Goal: Transaction & Acquisition: Purchase product/service

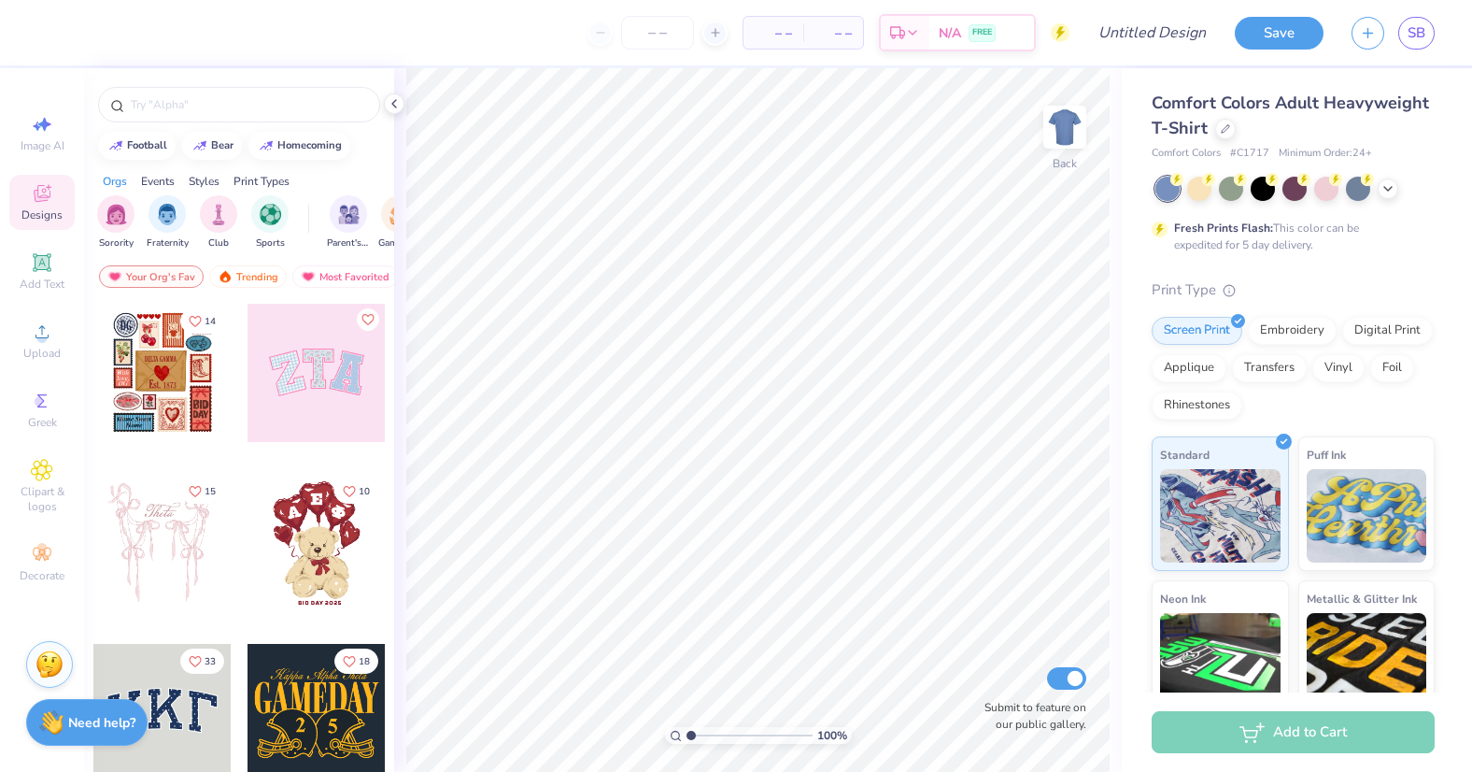
click at [47, 215] on span "Designs" at bounding box center [41, 214] width 41 height 15
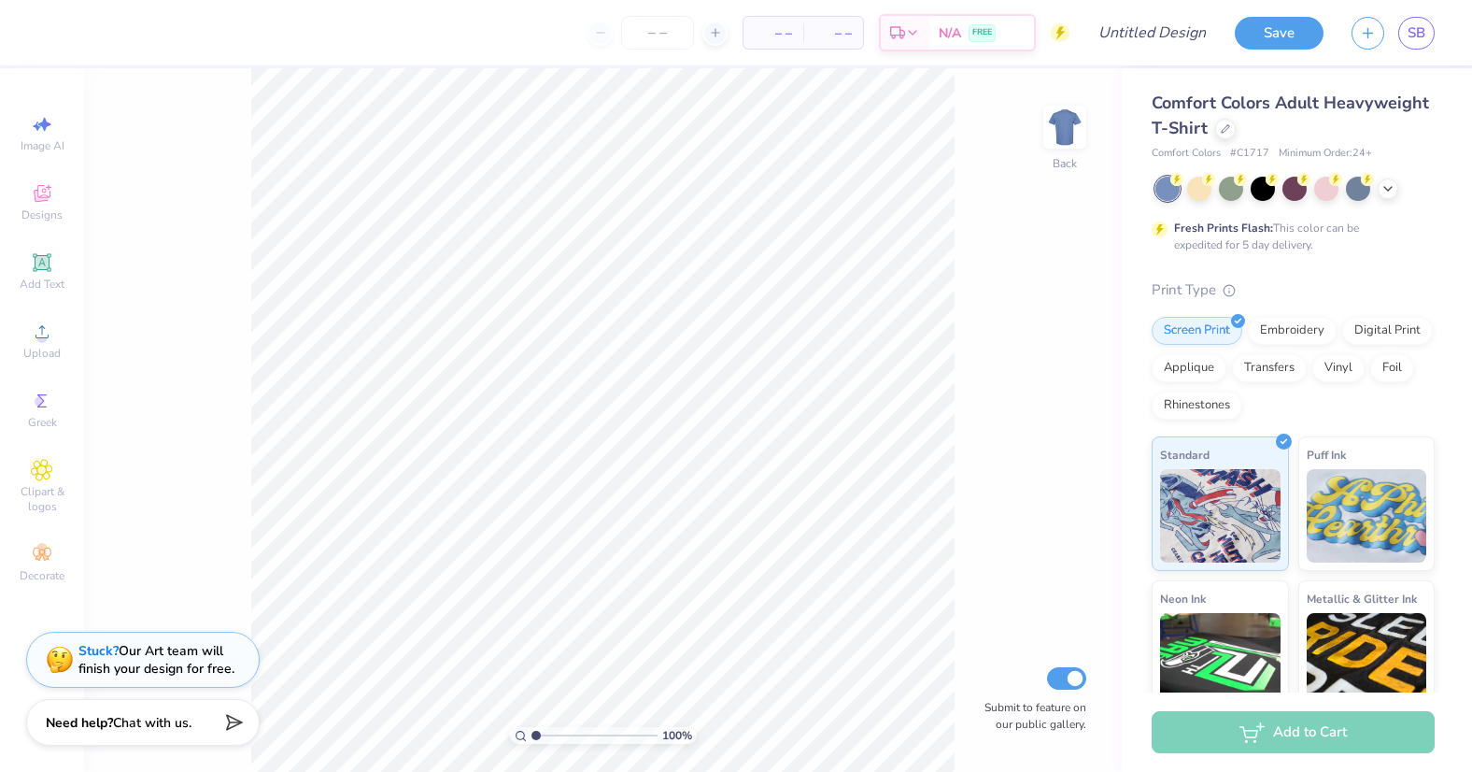
click at [1303, 112] on span "Comfort Colors Adult Heavyweight T-Shirt" at bounding box center [1290, 116] width 277 height 48
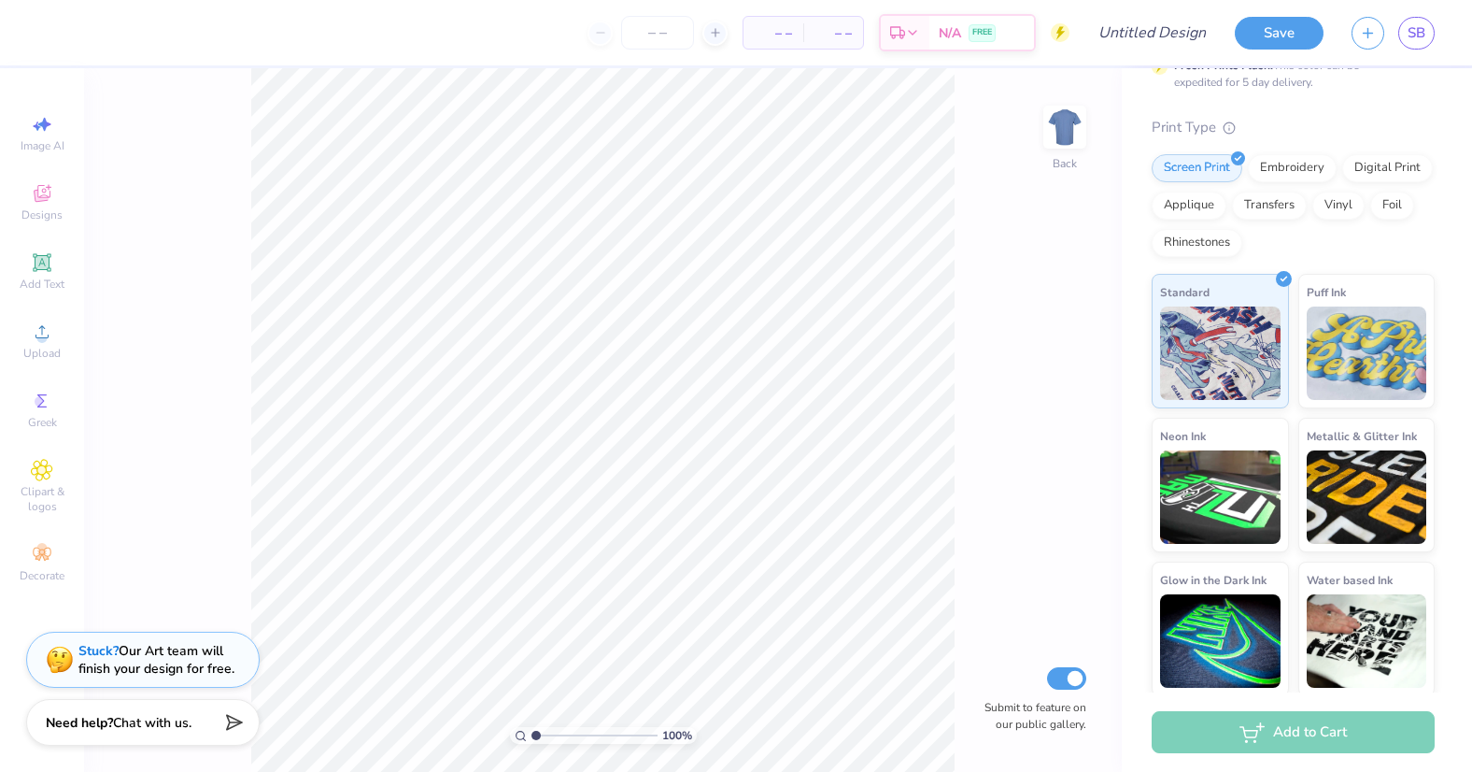
scroll to position [166, 0]
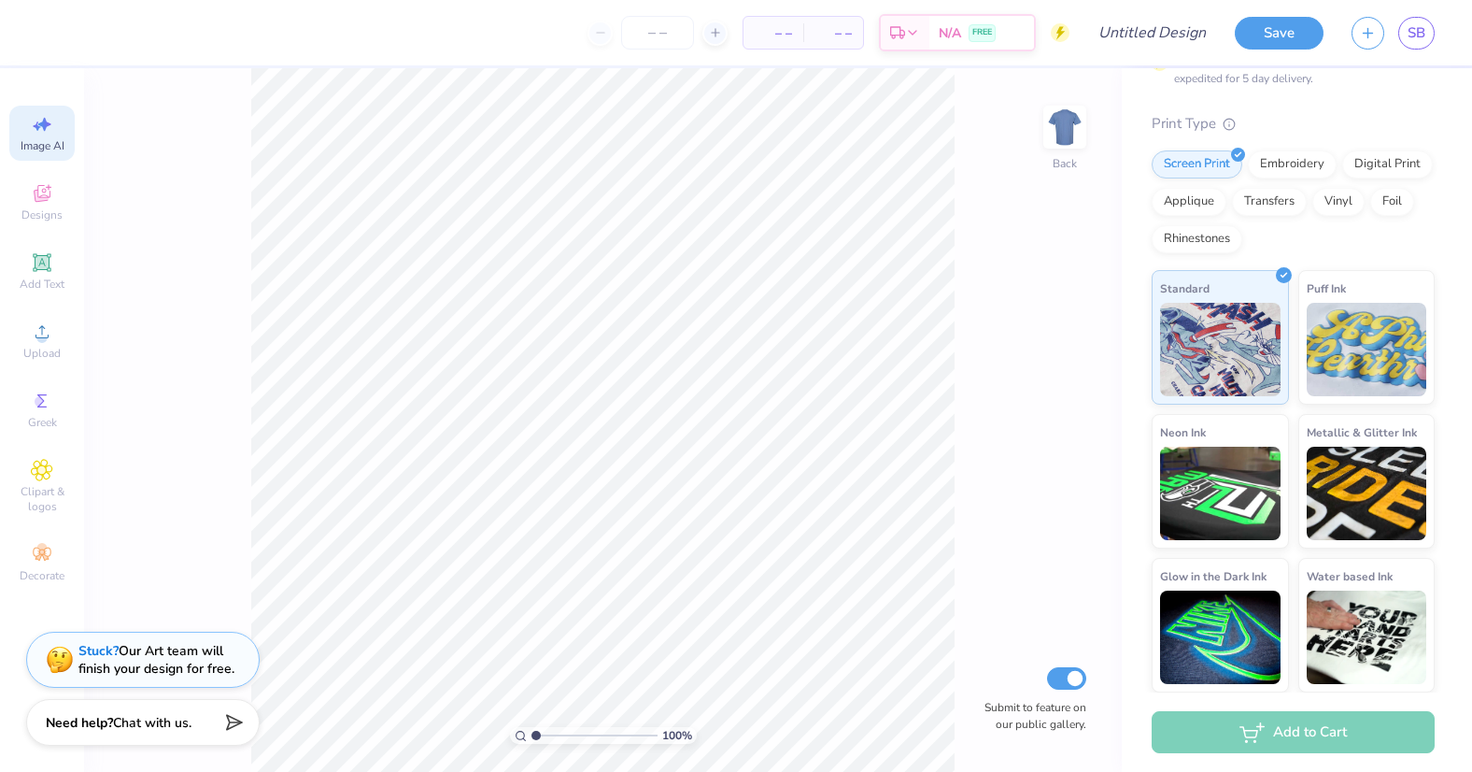
click at [29, 147] on span "Image AI" at bounding box center [43, 145] width 44 height 15
select select "4"
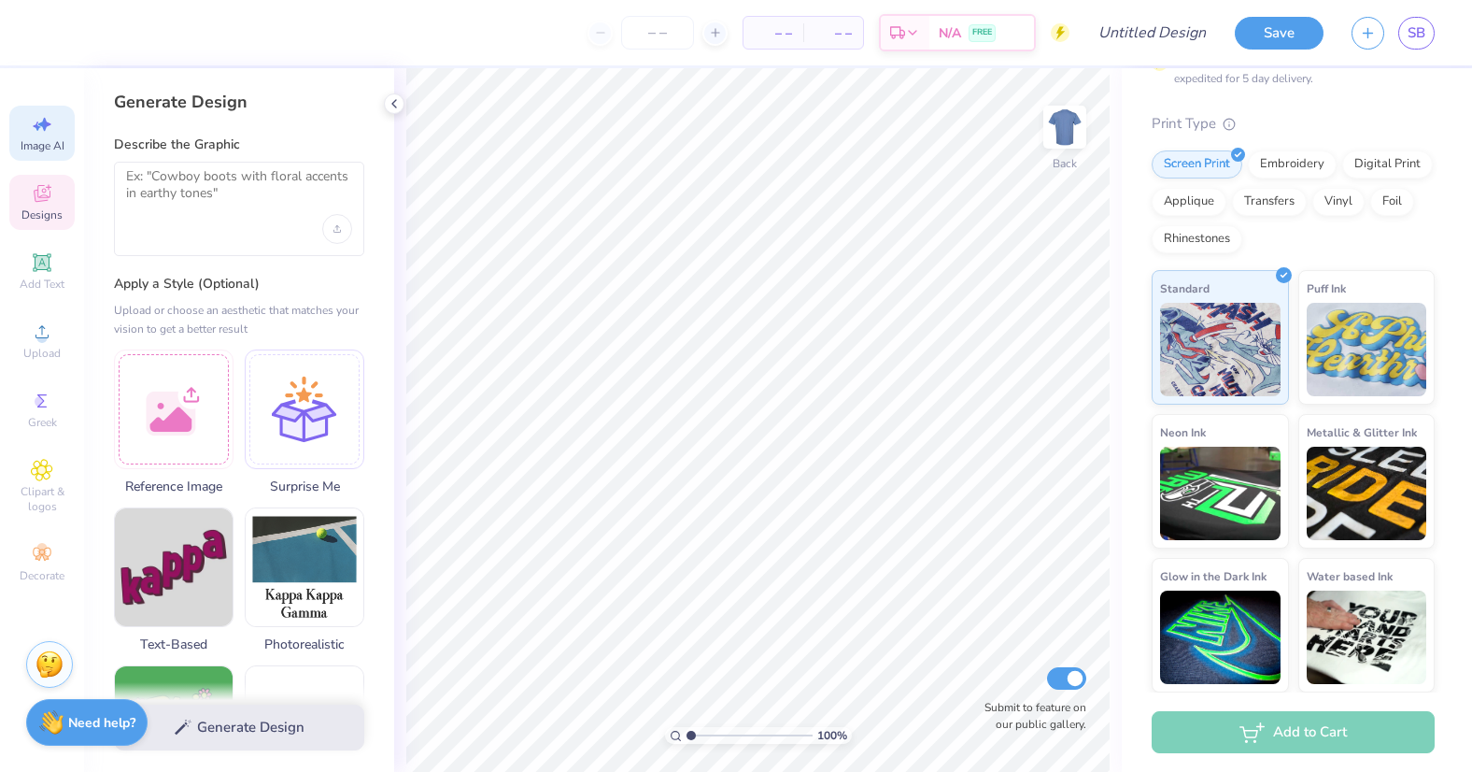
click at [38, 180] on div "Designs" at bounding box center [41, 202] width 65 height 55
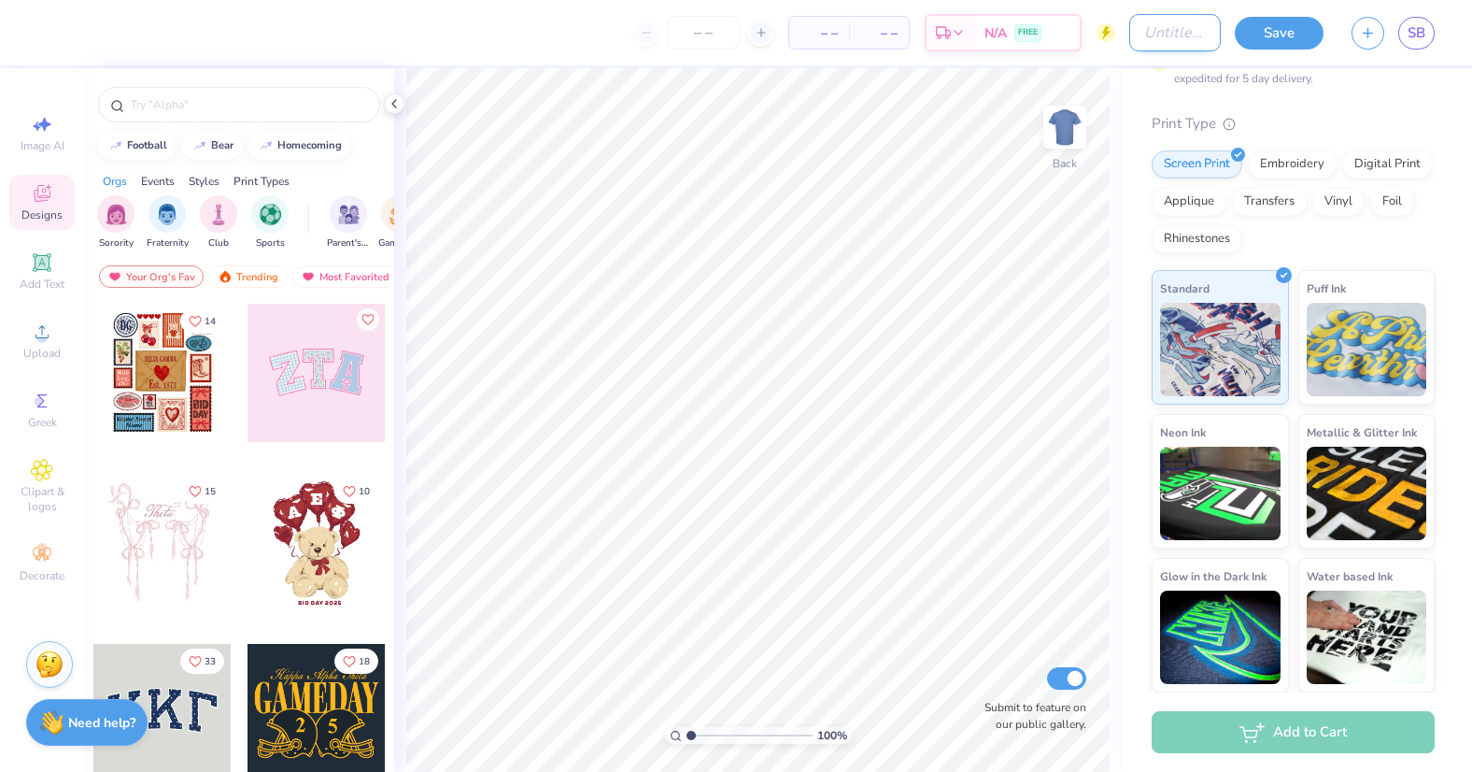
click at [1170, 32] on input "Design Title" at bounding box center [1175, 32] width 92 height 37
click at [211, 64] on div "– – Per Item – – Total Est. Delivery N/A FREE" at bounding box center [560, 32] width 1018 height 65
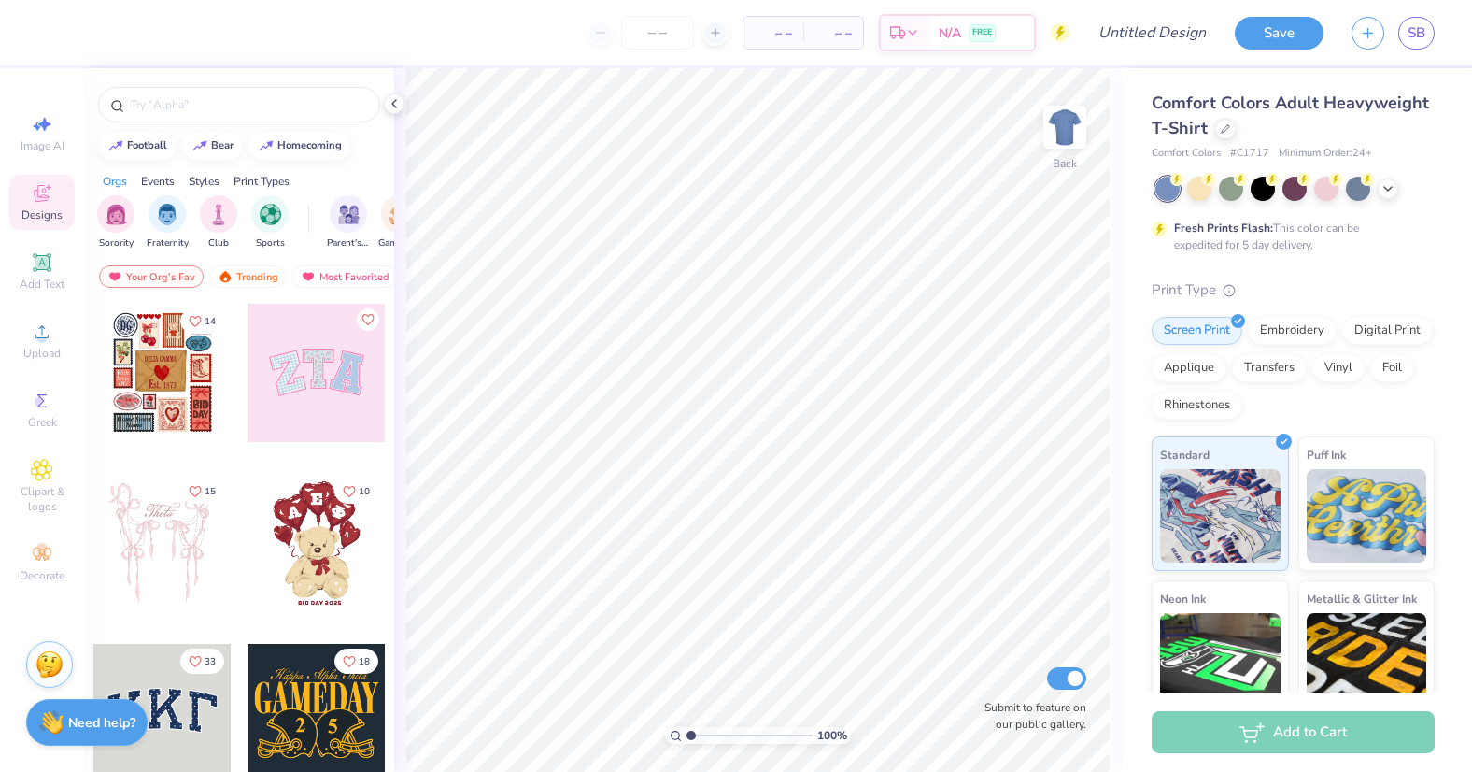
click at [1252, 92] on span "Comfort Colors Adult Heavyweight T-Shirt" at bounding box center [1290, 116] width 277 height 48
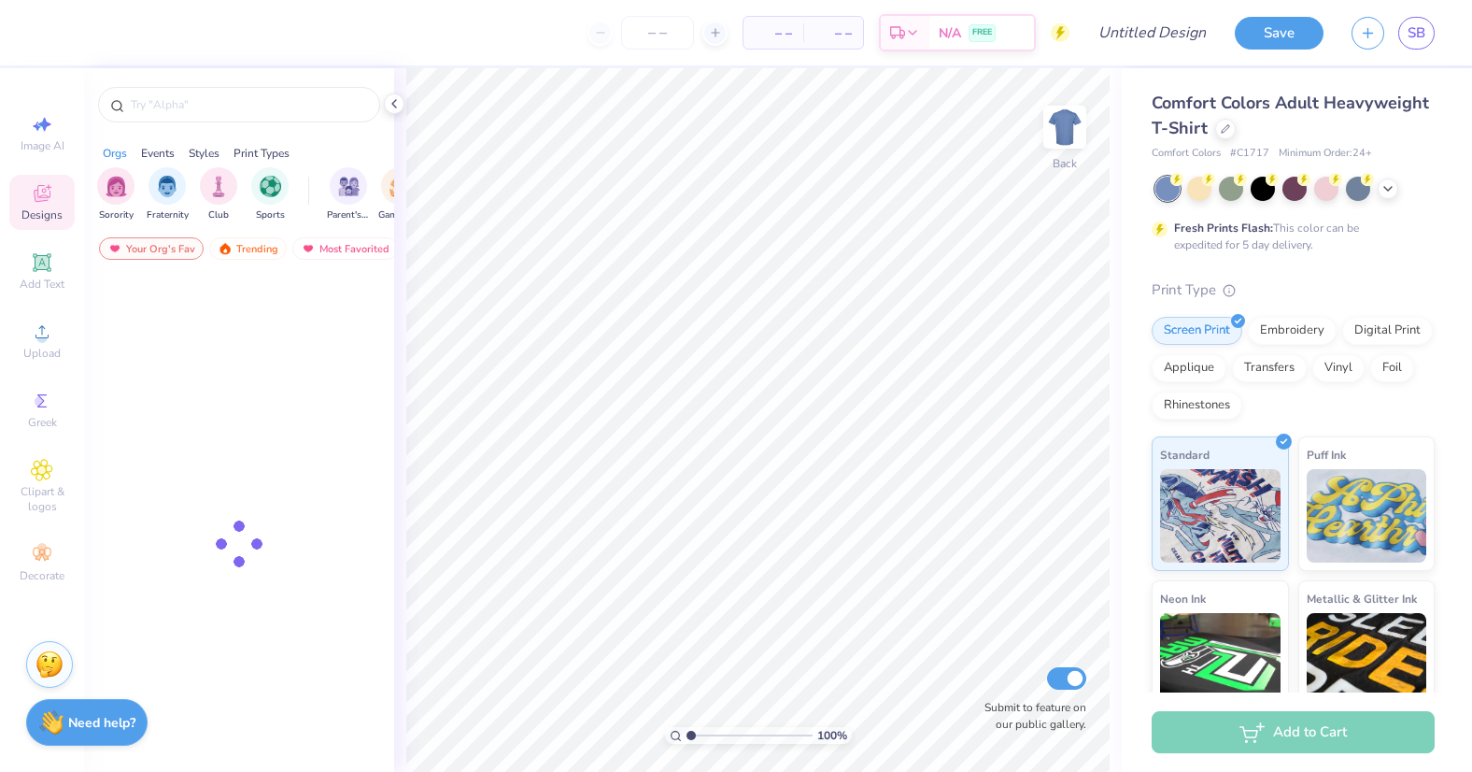
click at [1201, 106] on span "Comfort Colors Adult Heavyweight T-Shirt" at bounding box center [1290, 116] width 277 height 48
click at [1231, 133] on div at bounding box center [1225, 127] width 21 height 21
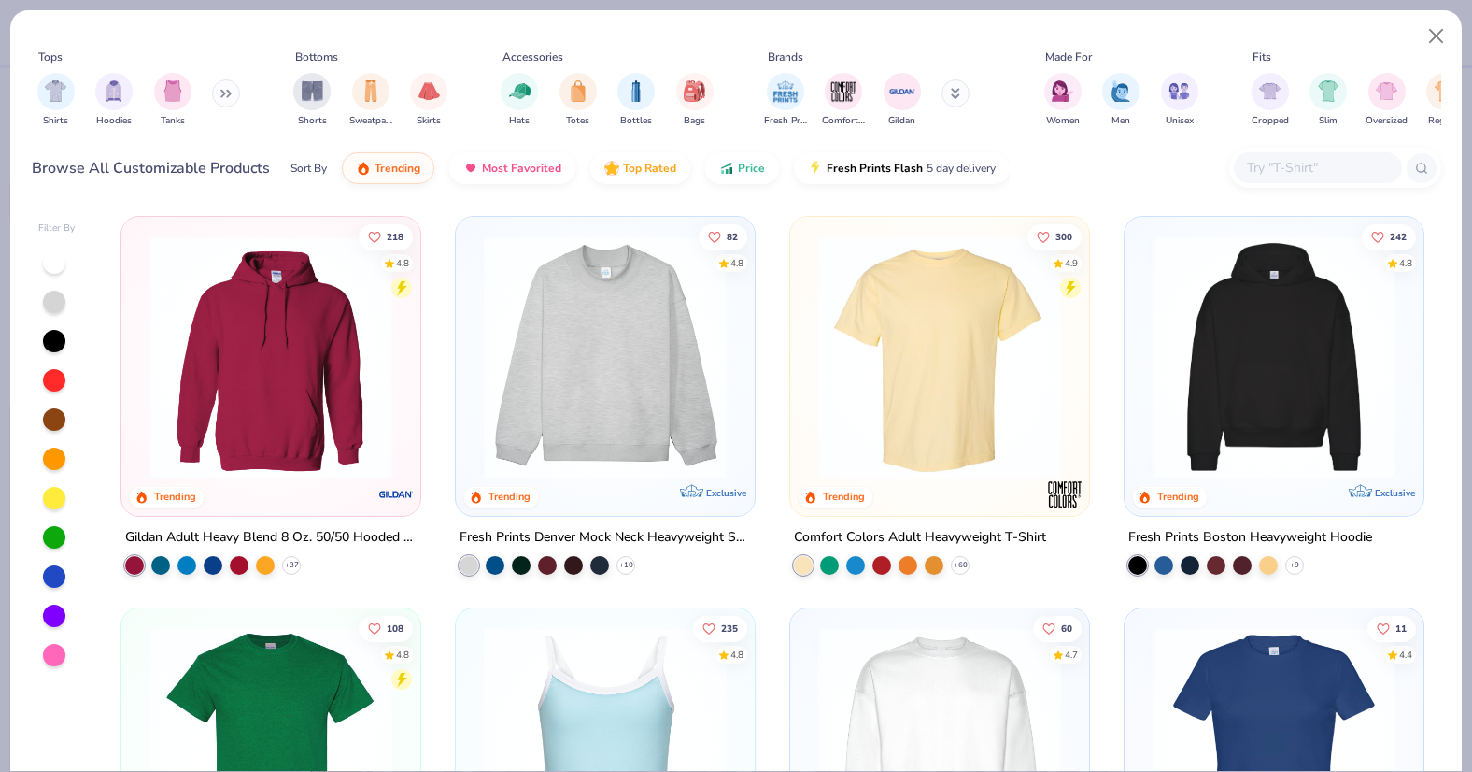
click at [224, 89] on icon at bounding box center [225, 93] width 11 height 9
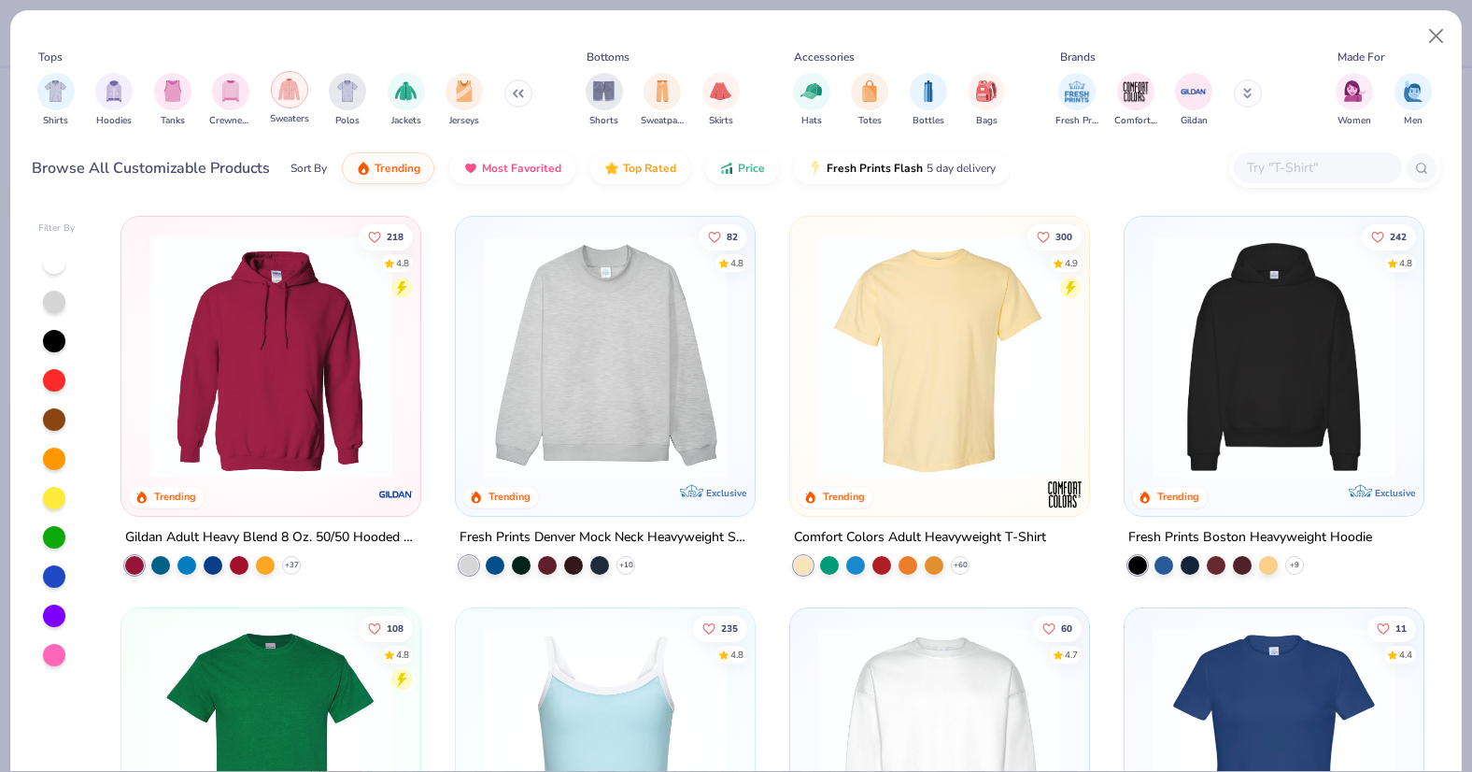
click at [284, 96] on img "filter for Sweaters" at bounding box center [288, 88] width 21 height 21
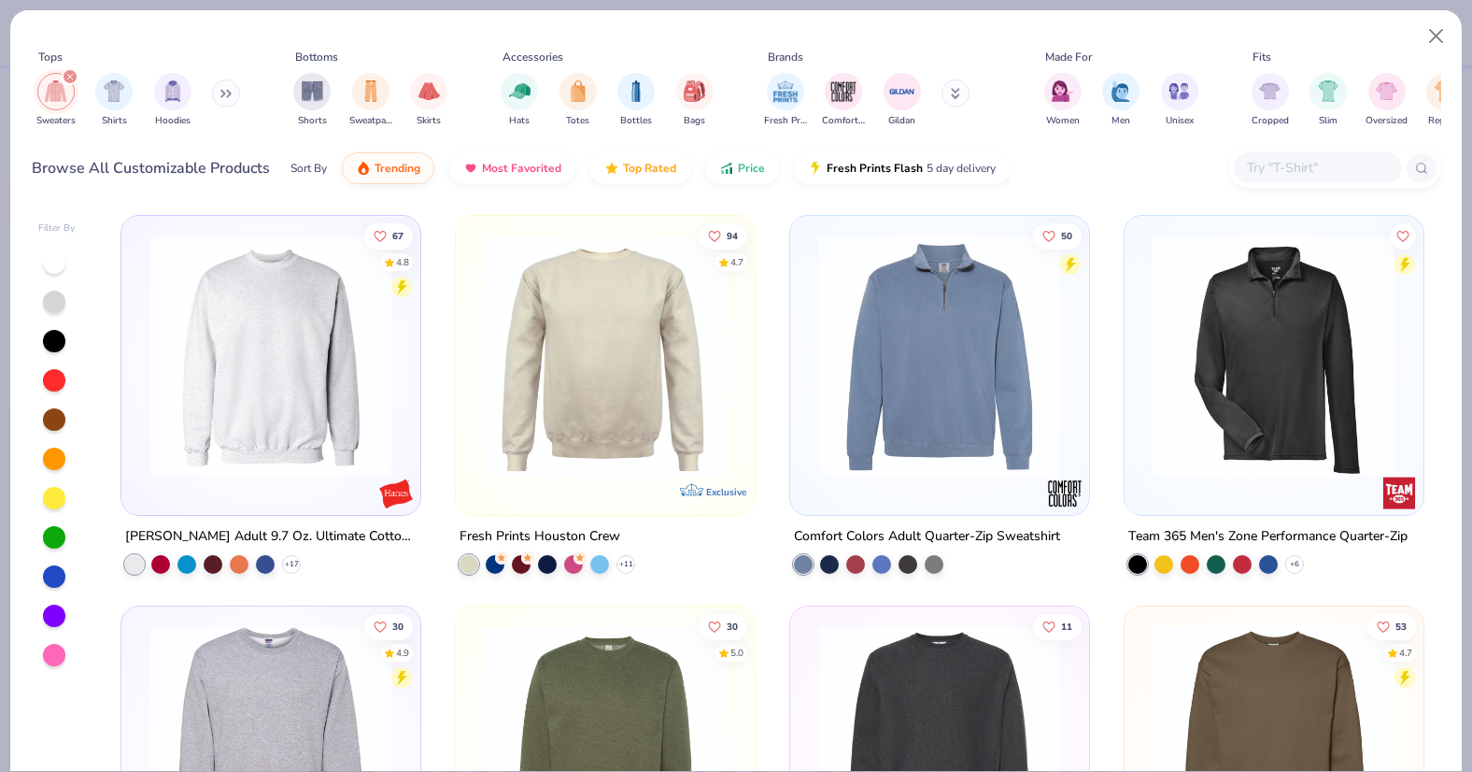
scroll to position [785, 0]
click at [628, 560] on icon at bounding box center [625, 562] width 15 height 15
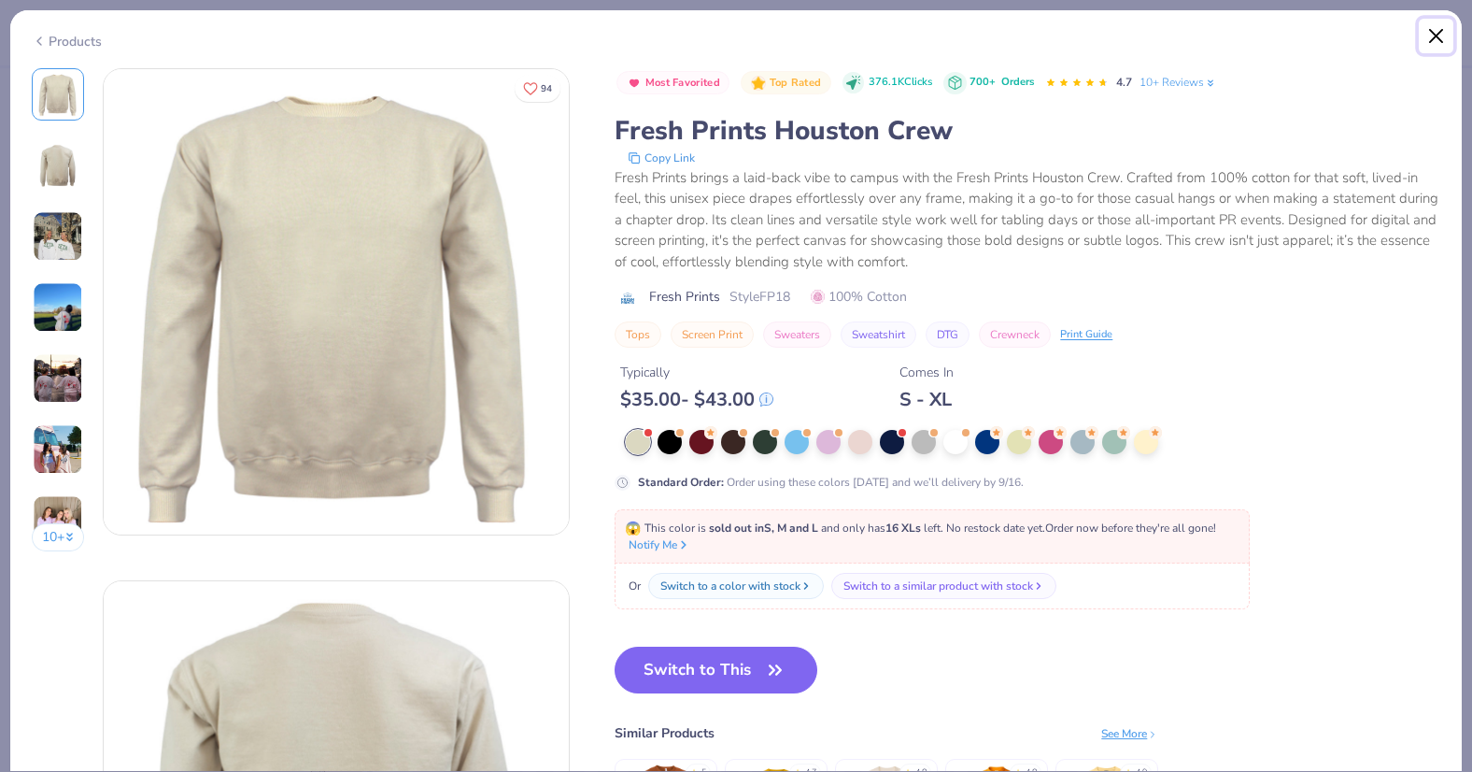
click at [1433, 34] on button "Close" at bounding box center [1436, 36] width 35 height 35
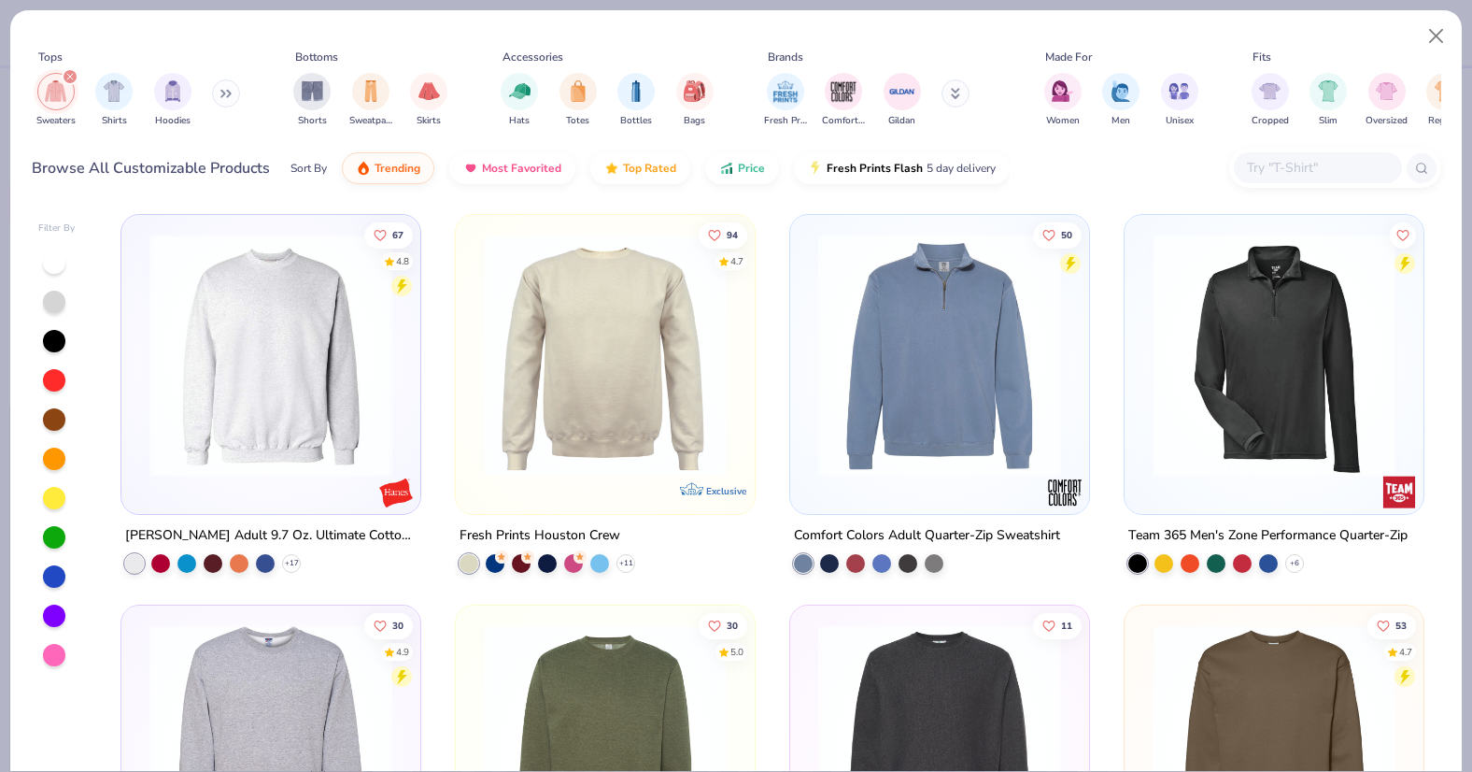
click at [347, 527] on div "Hanes Adult 9.7 Oz. Ultimate Cotton 90/10 Fleece Crew" at bounding box center [270, 534] width 291 height 23
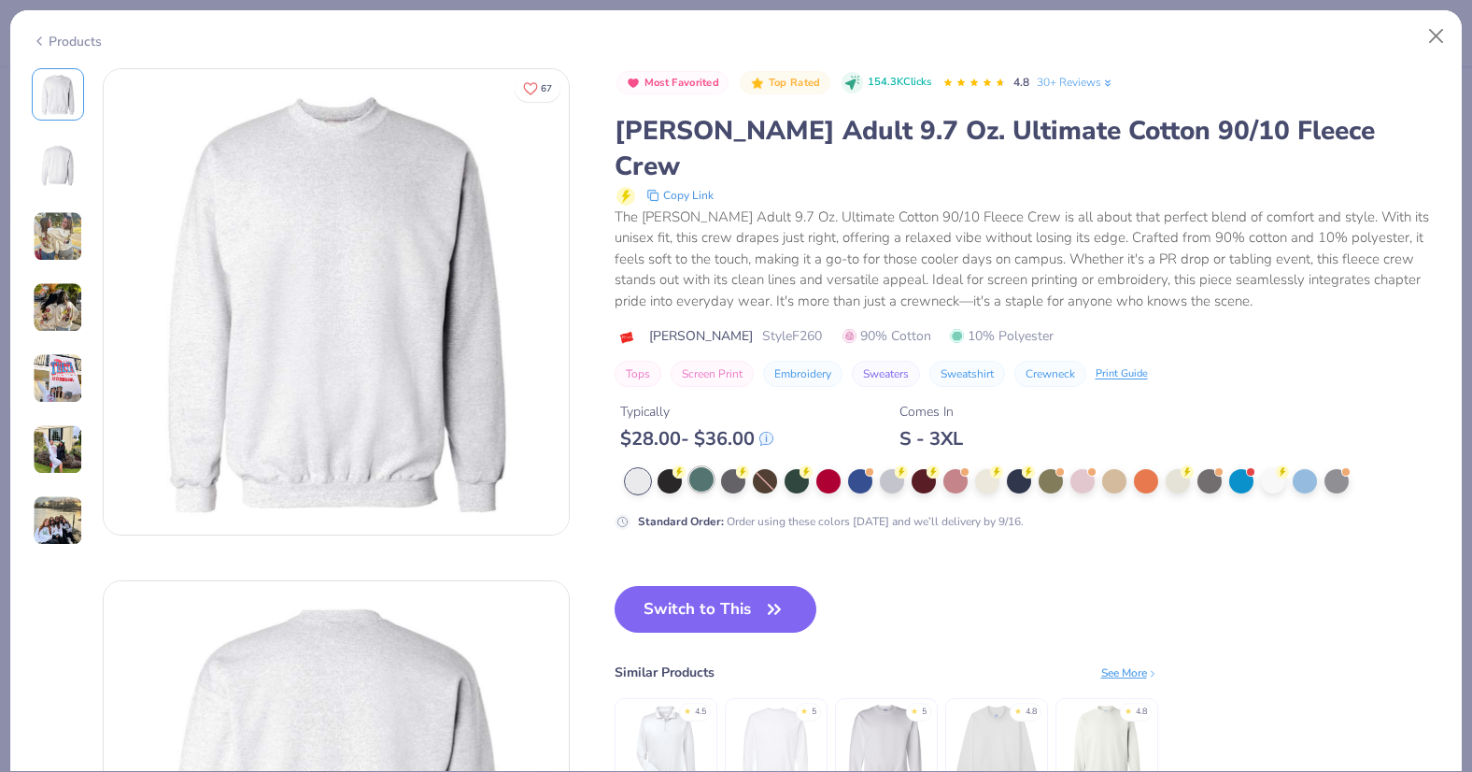
click at [696, 467] on div at bounding box center [701, 479] width 24 height 24
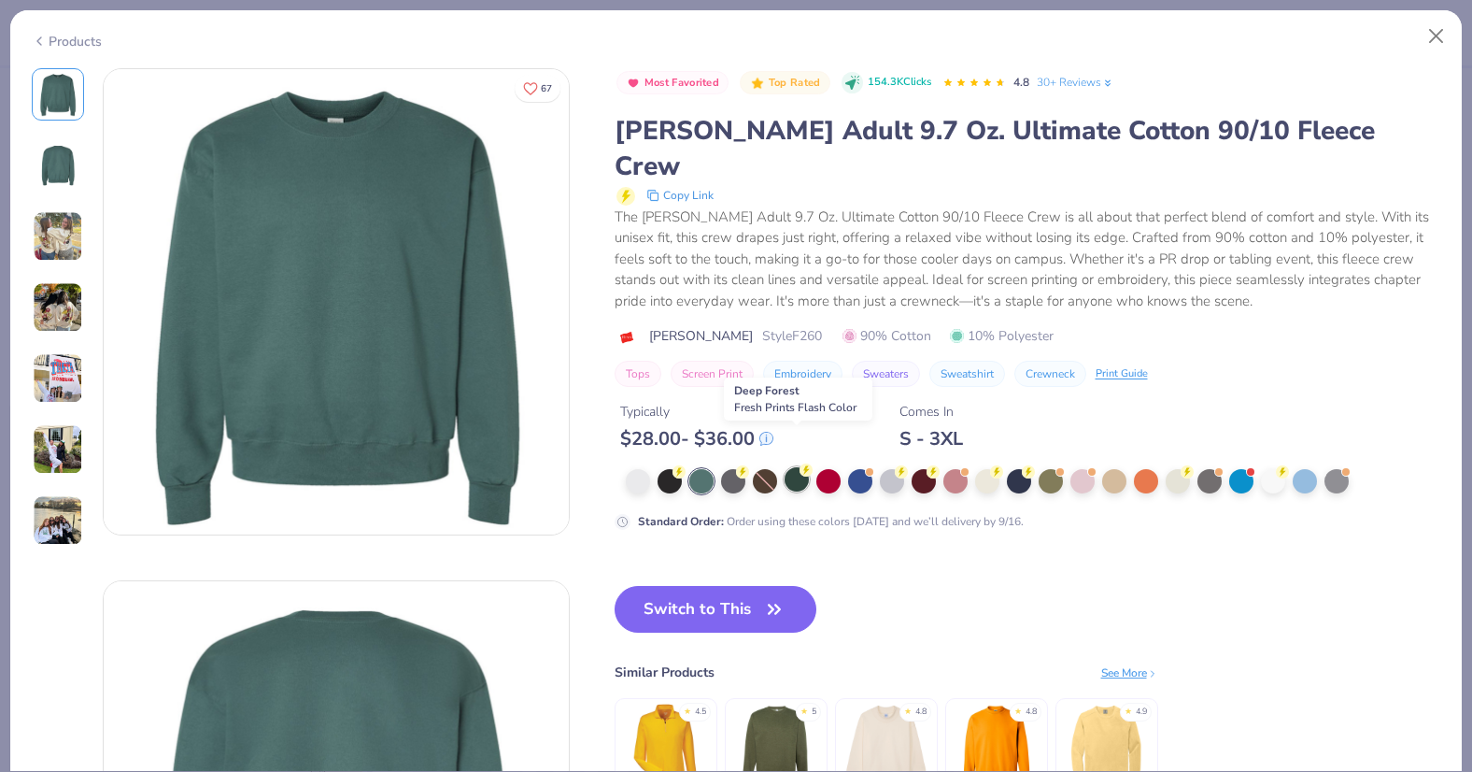
click at [789, 467] on div at bounding box center [797, 479] width 24 height 24
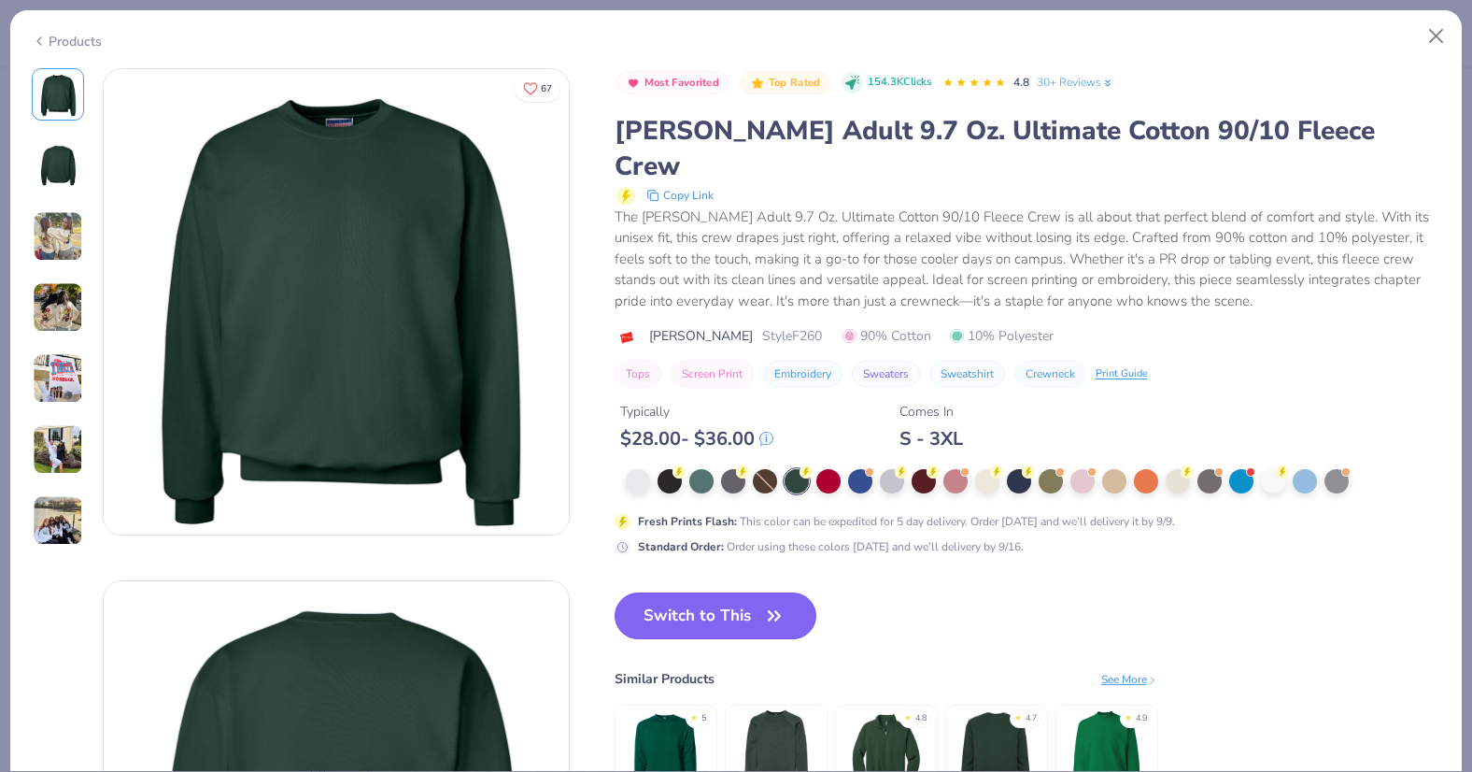
click at [653, 592] on button "Switch to This" at bounding box center [716, 615] width 203 height 47
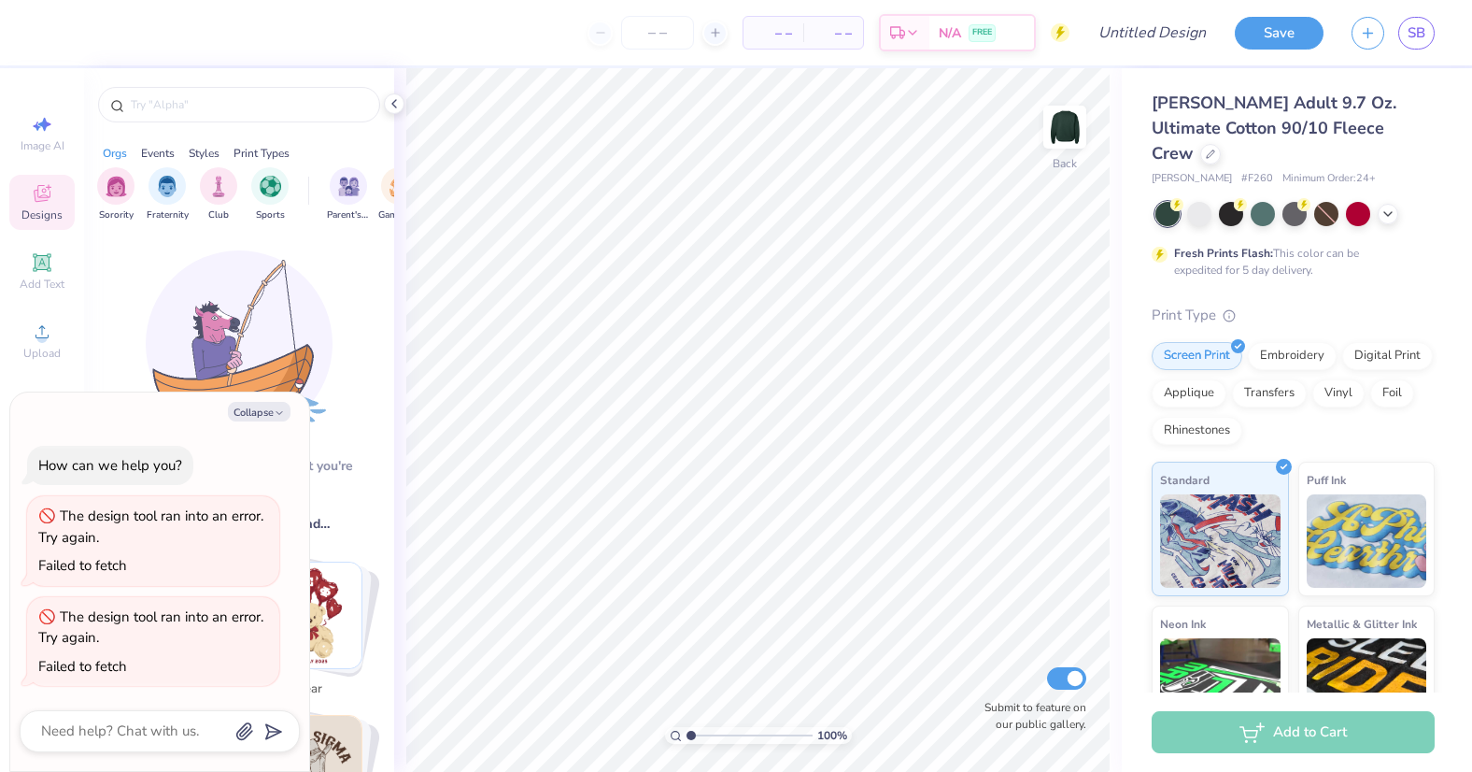
click at [143, 59] on div "– – Per Item – – Total Est. Delivery N/A FREE" at bounding box center [560, 32] width 1018 height 65
click at [269, 405] on button "Collapse" at bounding box center [259, 412] width 63 height 20
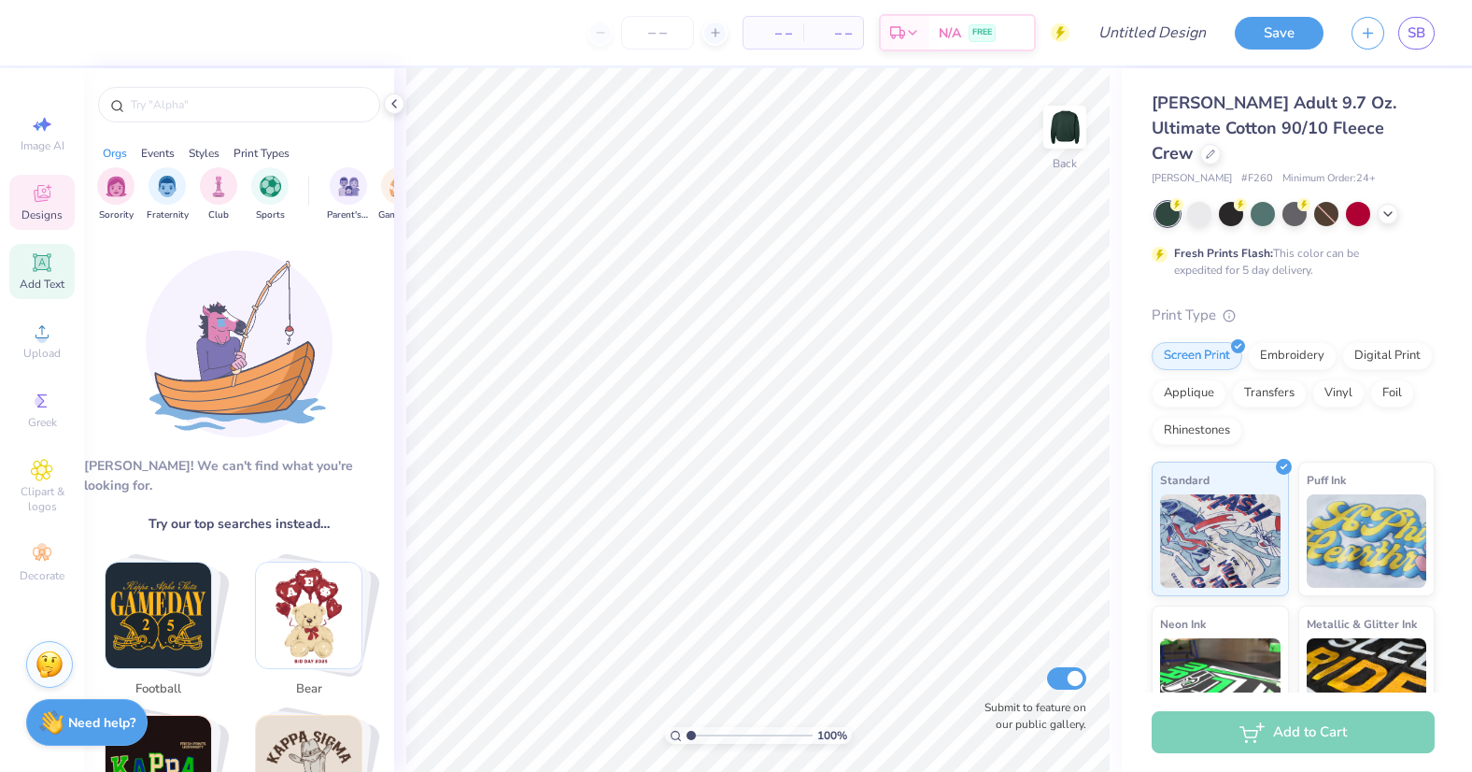
click at [50, 257] on icon at bounding box center [42, 262] width 22 height 22
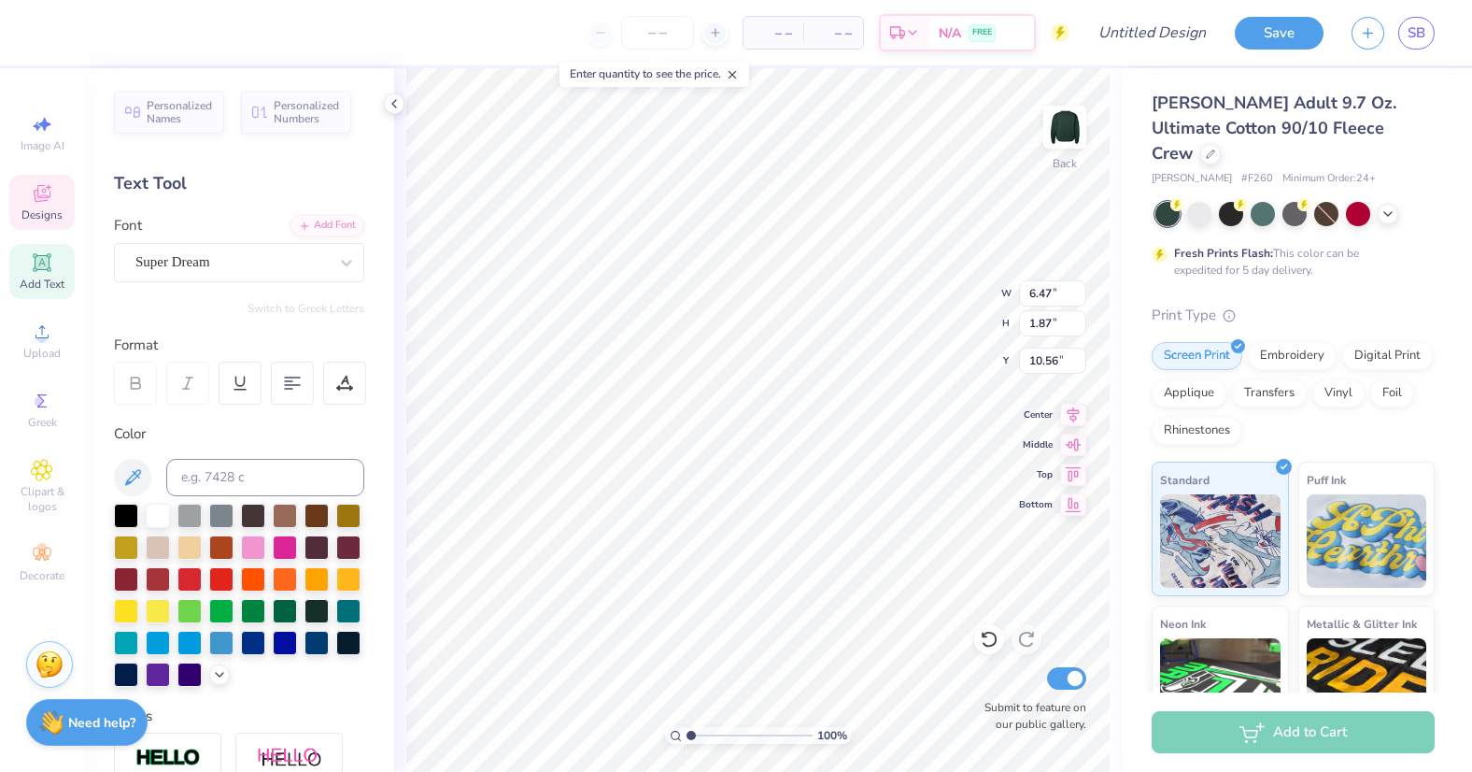
click at [40, 191] on icon at bounding box center [42, 193] width 22 height 22
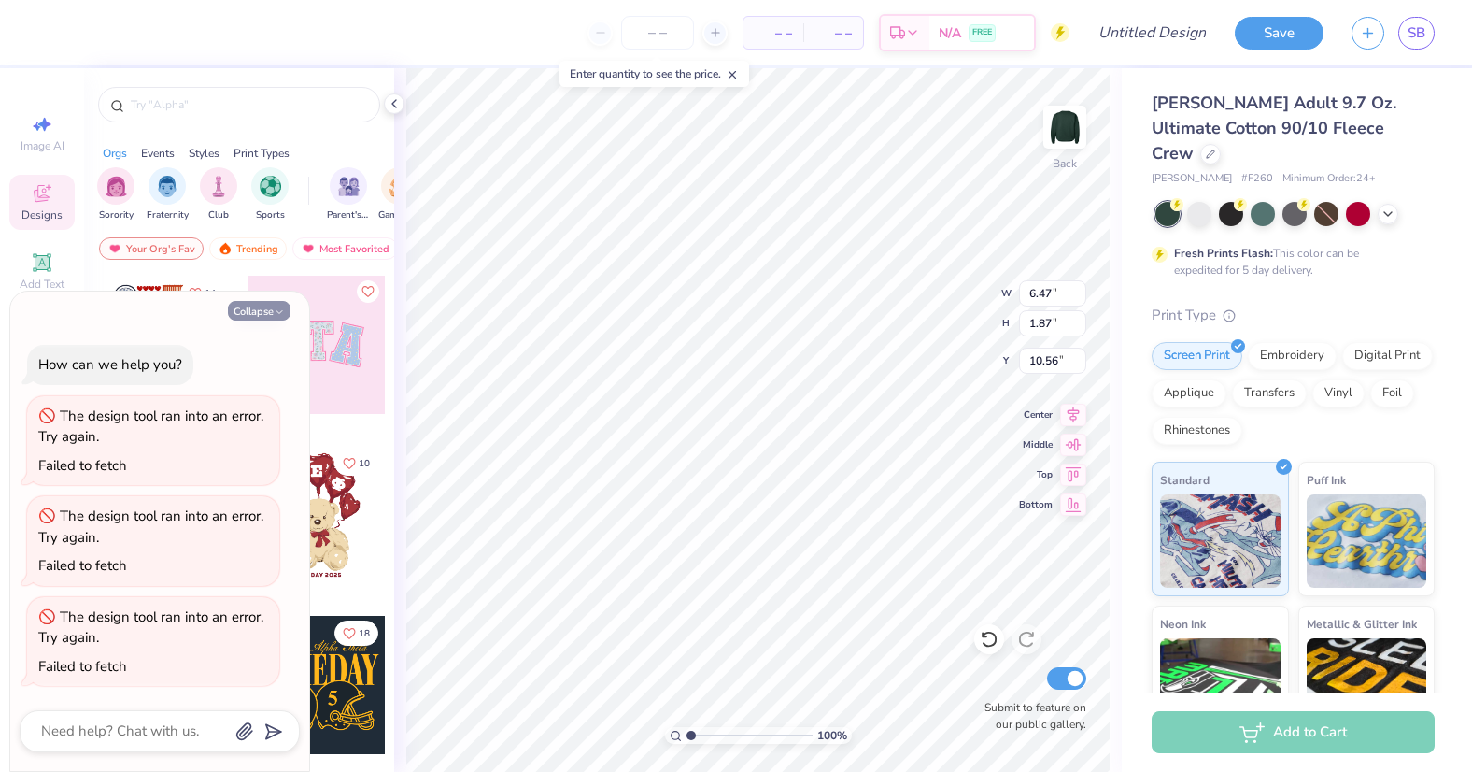
click at [284, 311] on icon "button" at bounding box center [279, 311] width 11 height 11
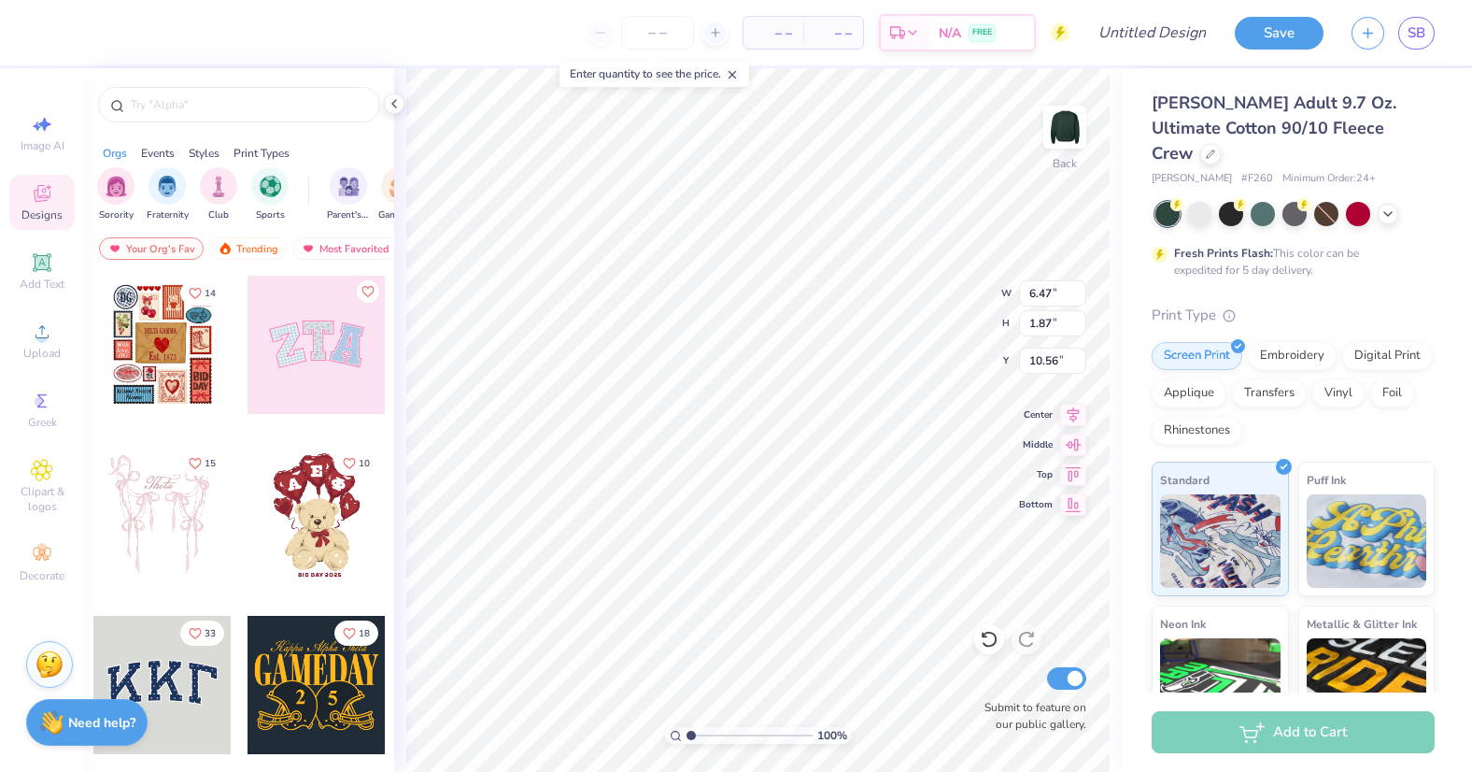
type textarea "x"
click at [1347, 26] on div "Save SB" at bounding box center [1353, 32] width 237 height 65
click at [1360, 26] on icon "button" at bounding box center [1368, 30] width 16 height 16
click at [988, 638] on icon at bounding box center [989, 639] width 19 height 19
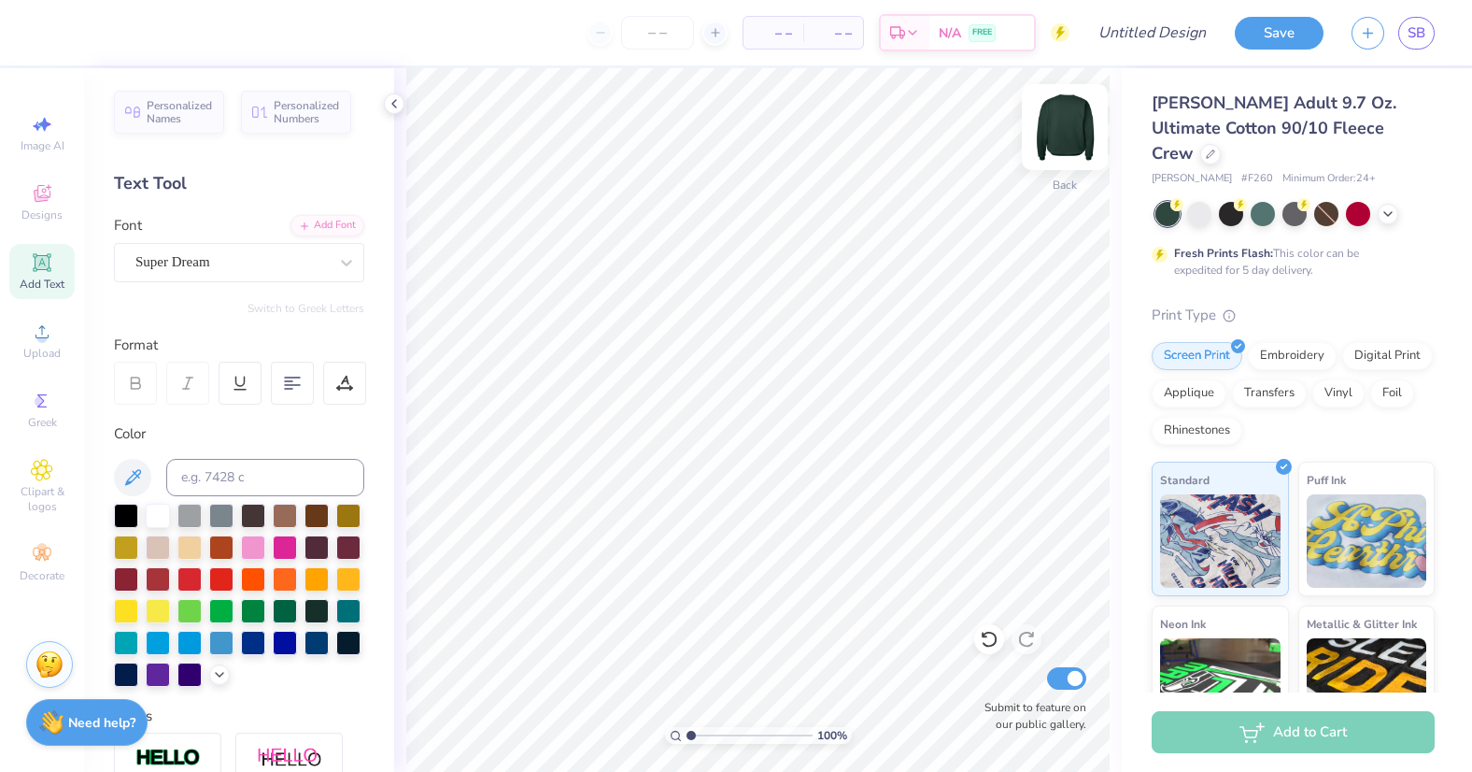
click at [1063, 128] on img at bounding box center [1065, 127] width 75 height 75
click at [1065, 136] on img at bounding box center [1065, 127] width 75 height 75
click at [55, 191] on div "Designs" at bounding box center [41, 202] width 65 height 55
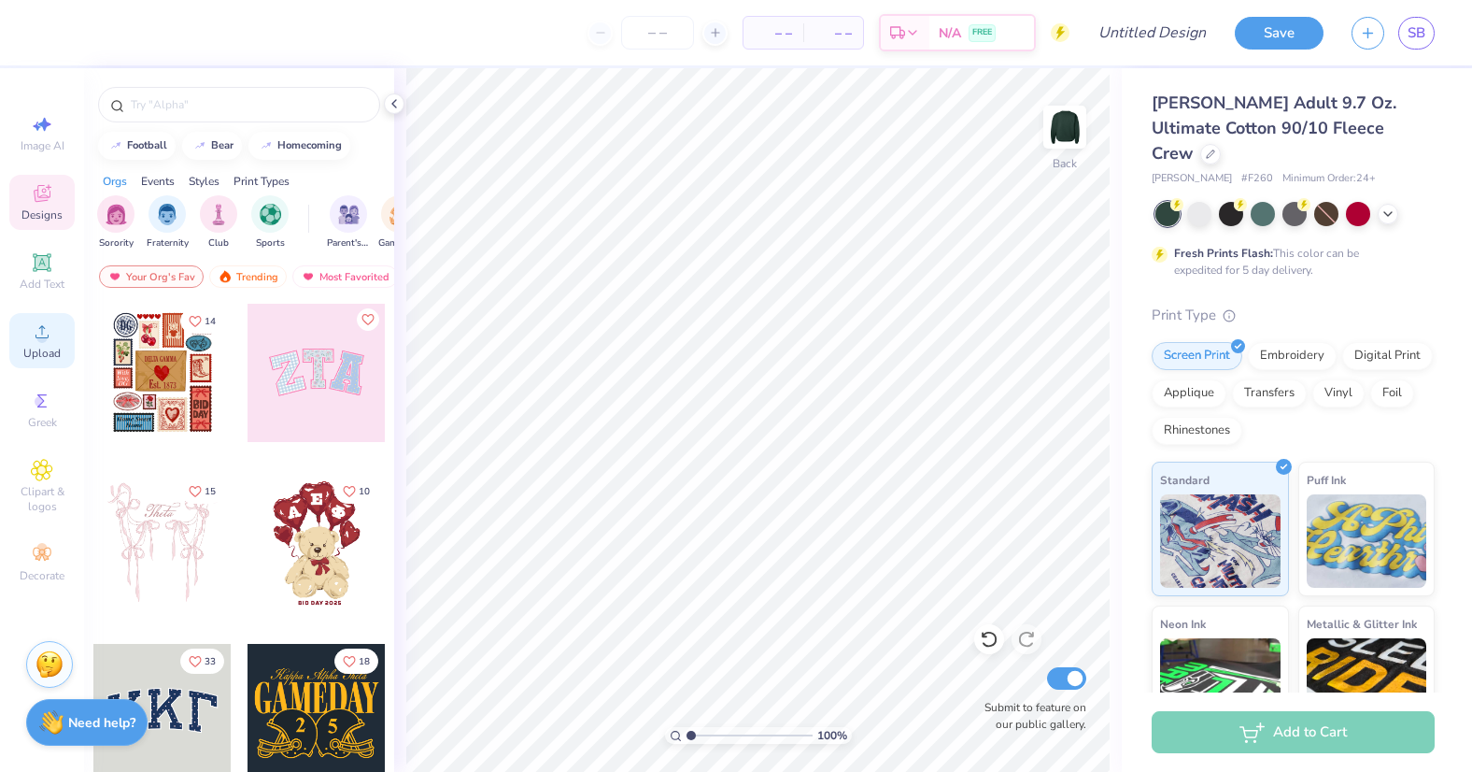
click at [40, 337] on icon at bounding box center [41, 331] width 13 height 13
click at [32, 348] on span "Upload" at bounding box center [41, 353] width 37 height 15
click at [1066, 106] on img at bounding box center [1065, 127] width 75 height 75
click at [36, 341] on icon at bounding box center [42, 331] width 22 height 22
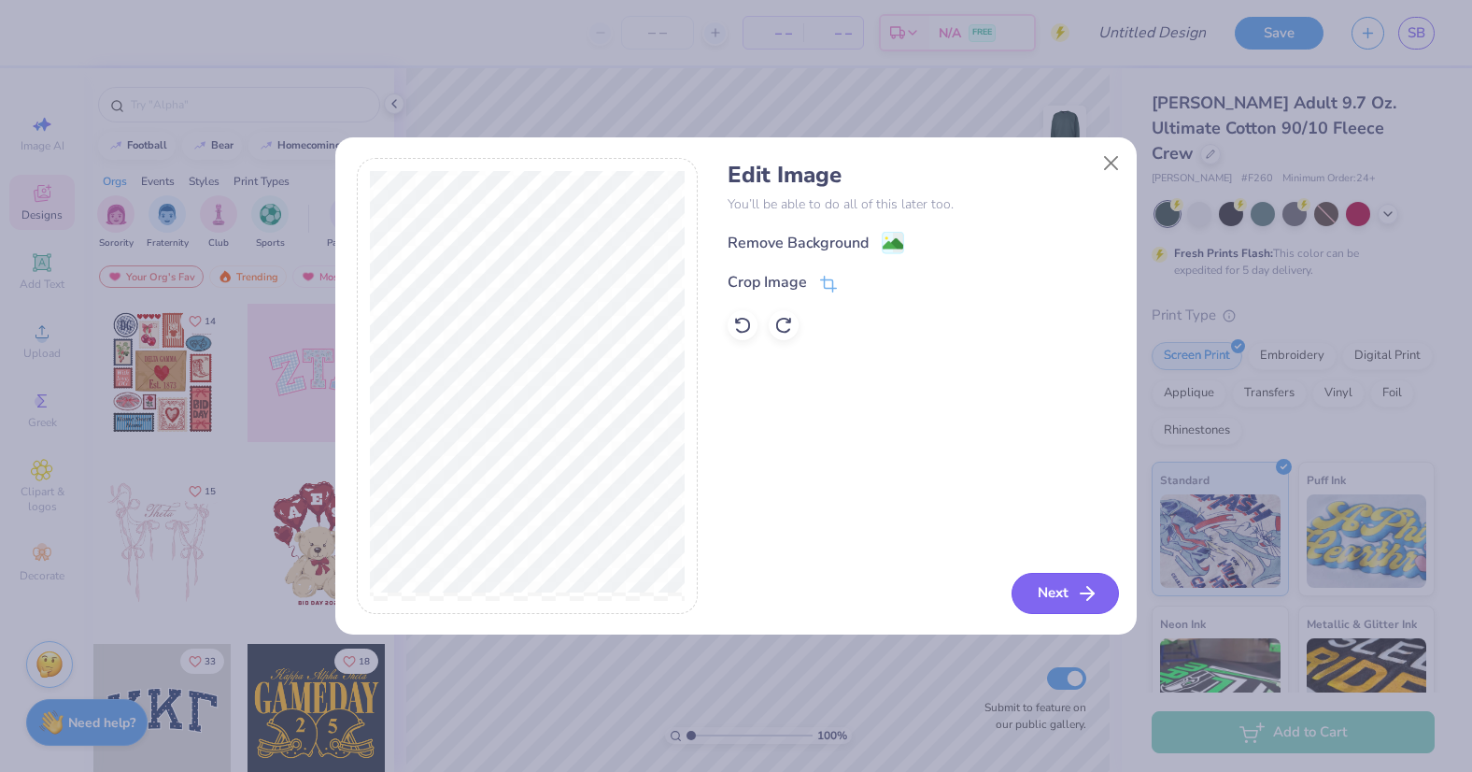
click at [1090, 598] on icon "button" at bounding box center [1087, 593] width 22 height 22
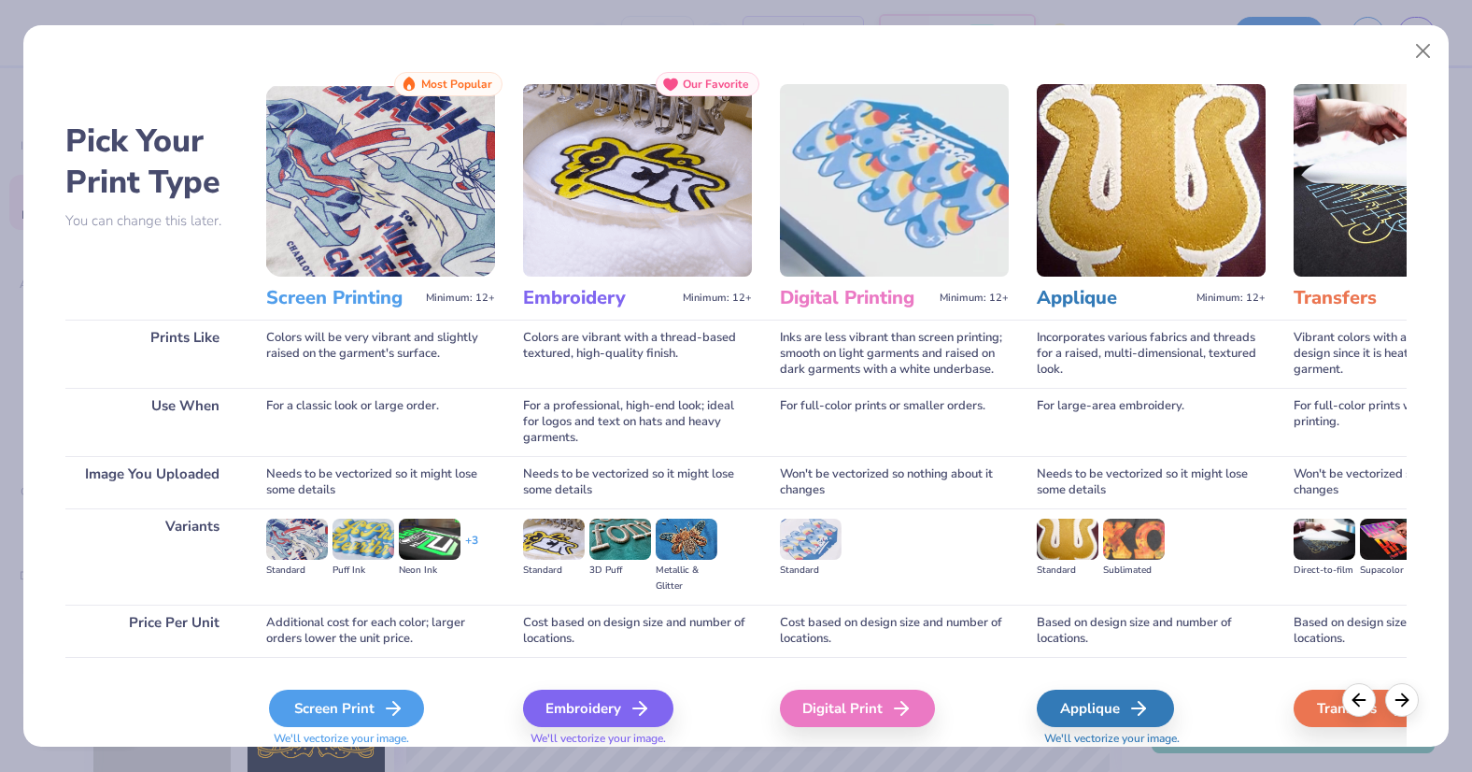
click at [387, 708] on line at bounding box center [393, 708] width 13 height 0
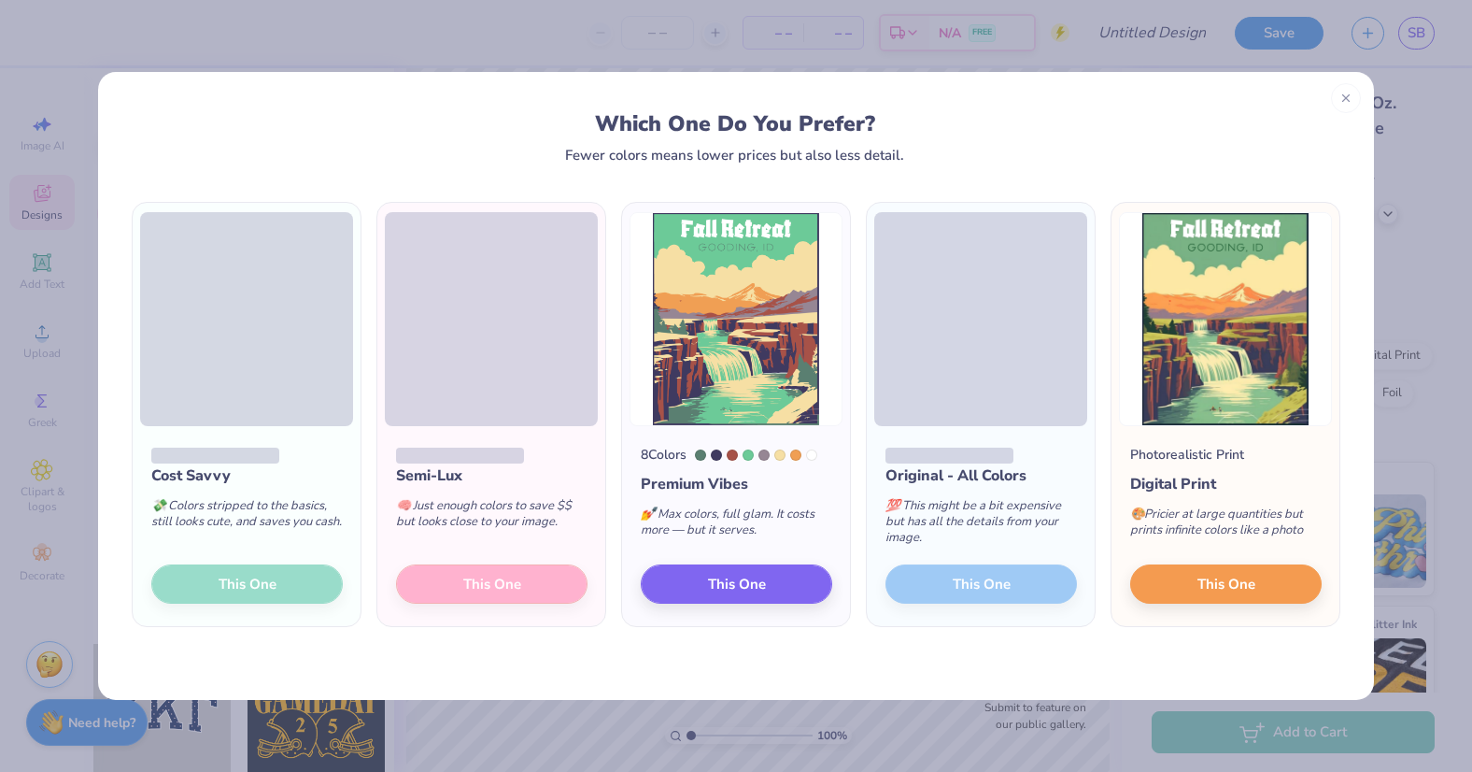
click at [521, 578] on div "Semi-Lux 🧠 Just enough colors to save $$ but looks close to your image. This One" at bounding box center [491, 526] width 228 height 200
click at [1144, 94] on div "Which One Do You Prefer? Fewer colors means lower prices but also less detail." at bounding box center [736, 117] width 1276 height 91
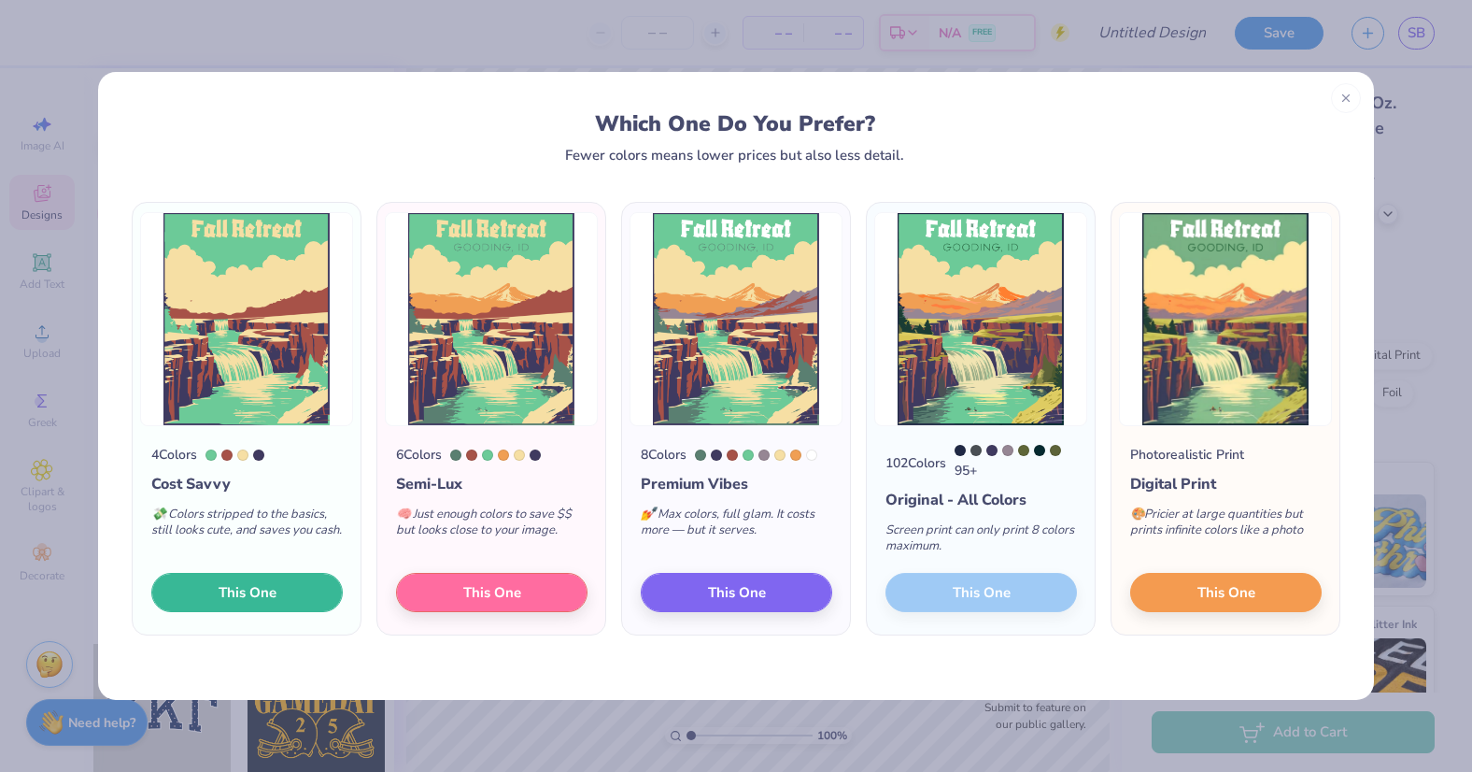
drag, startPoint x: 295, startPoint y: 593, endPoint x: 340, endPoint y: 656, distance: 77.0
click at [340, 656] on div "4 Colors Cost Savvy 💸 Colors stripped to the basics, still looks cute, and save…" at bounding box center [736, 431] width 1276 height 537
click at [255, 581] on span "This One" at bounding box center [248, 589] width 58 height 21
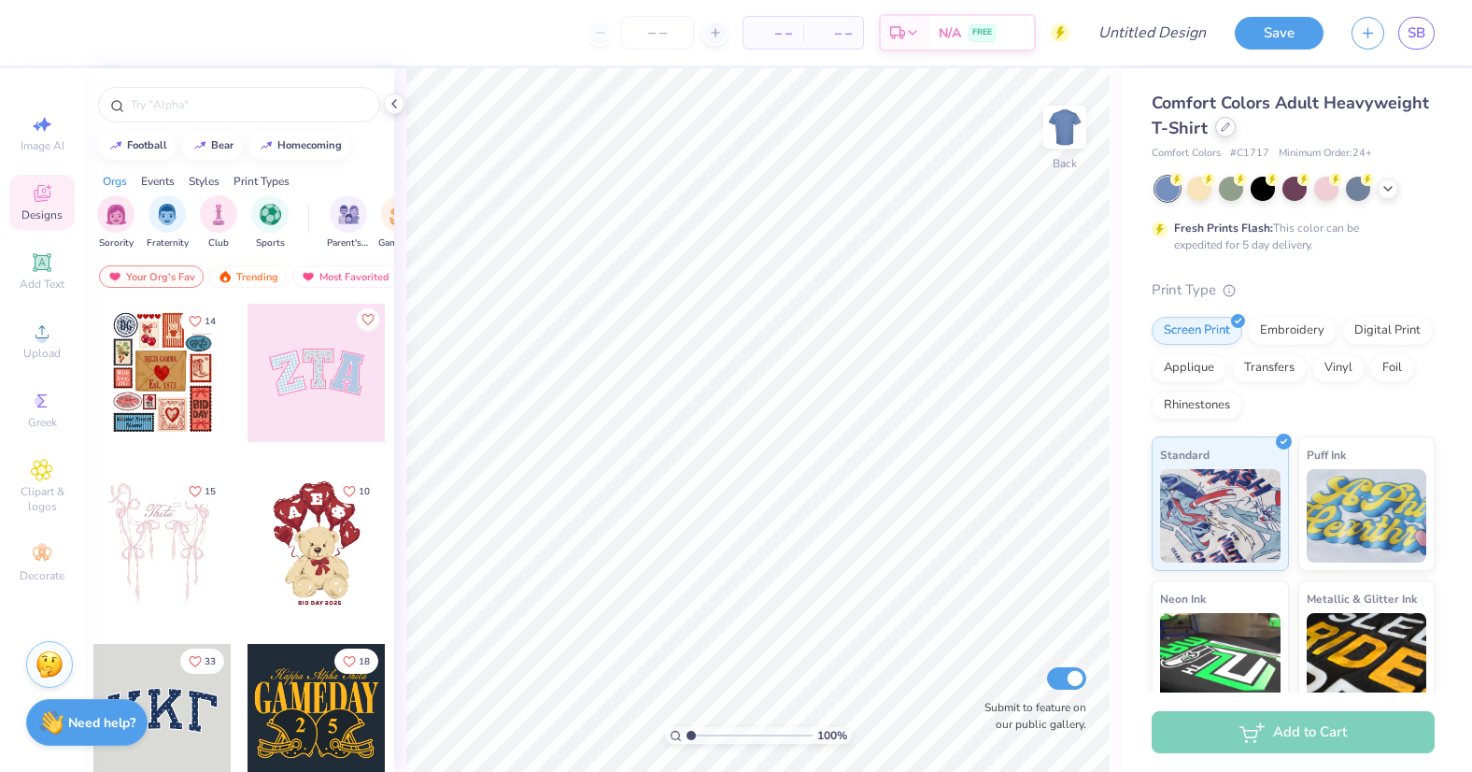
click at [1225, 123] on icon at bounding box center [1225, 126] width 9 height 9
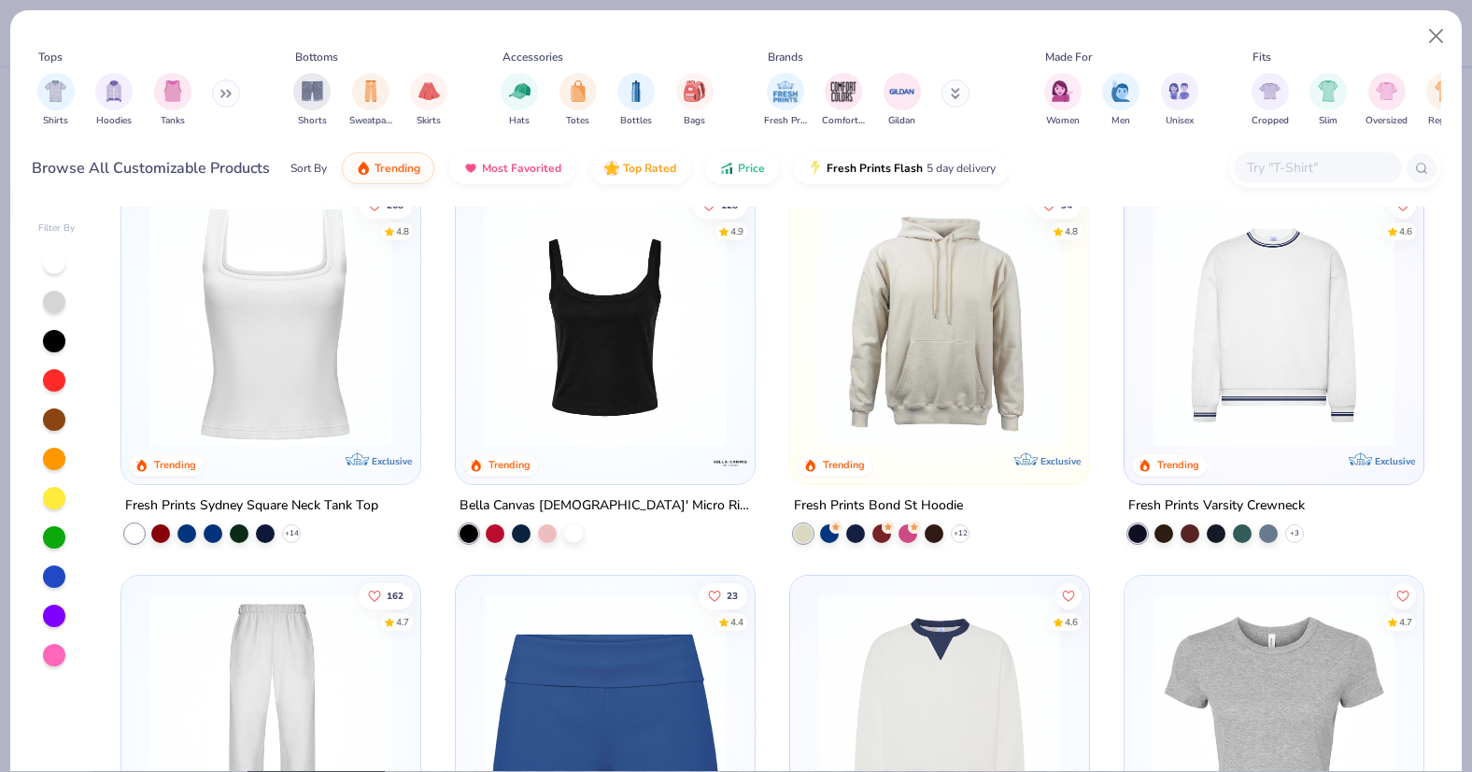
scroll to position [815, 0]
click at [973, 355] on img at bounding box center [940, 323] width 262 height 243
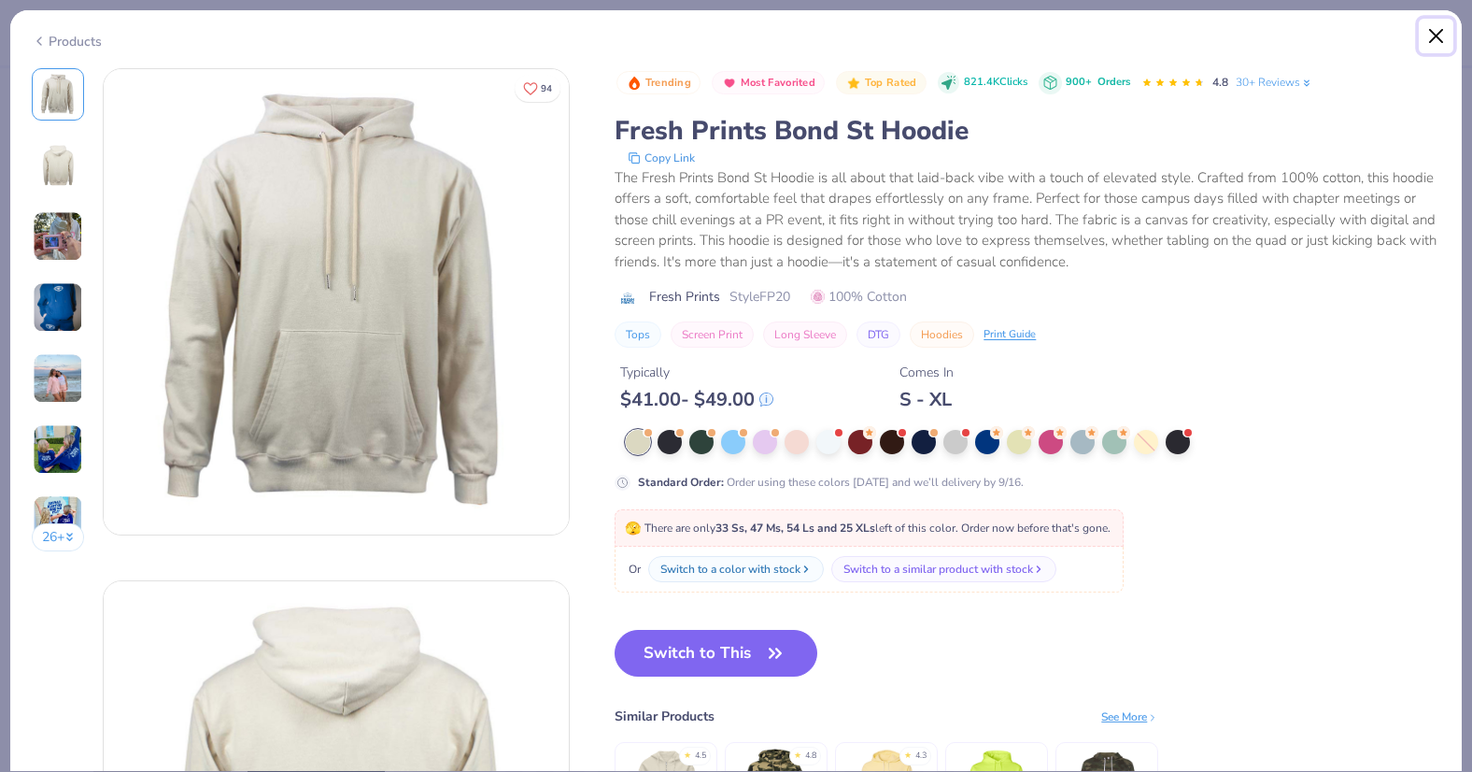
click at [1429, 38] on button "Close" at bounding box center [1436, 36] width 35 height 35
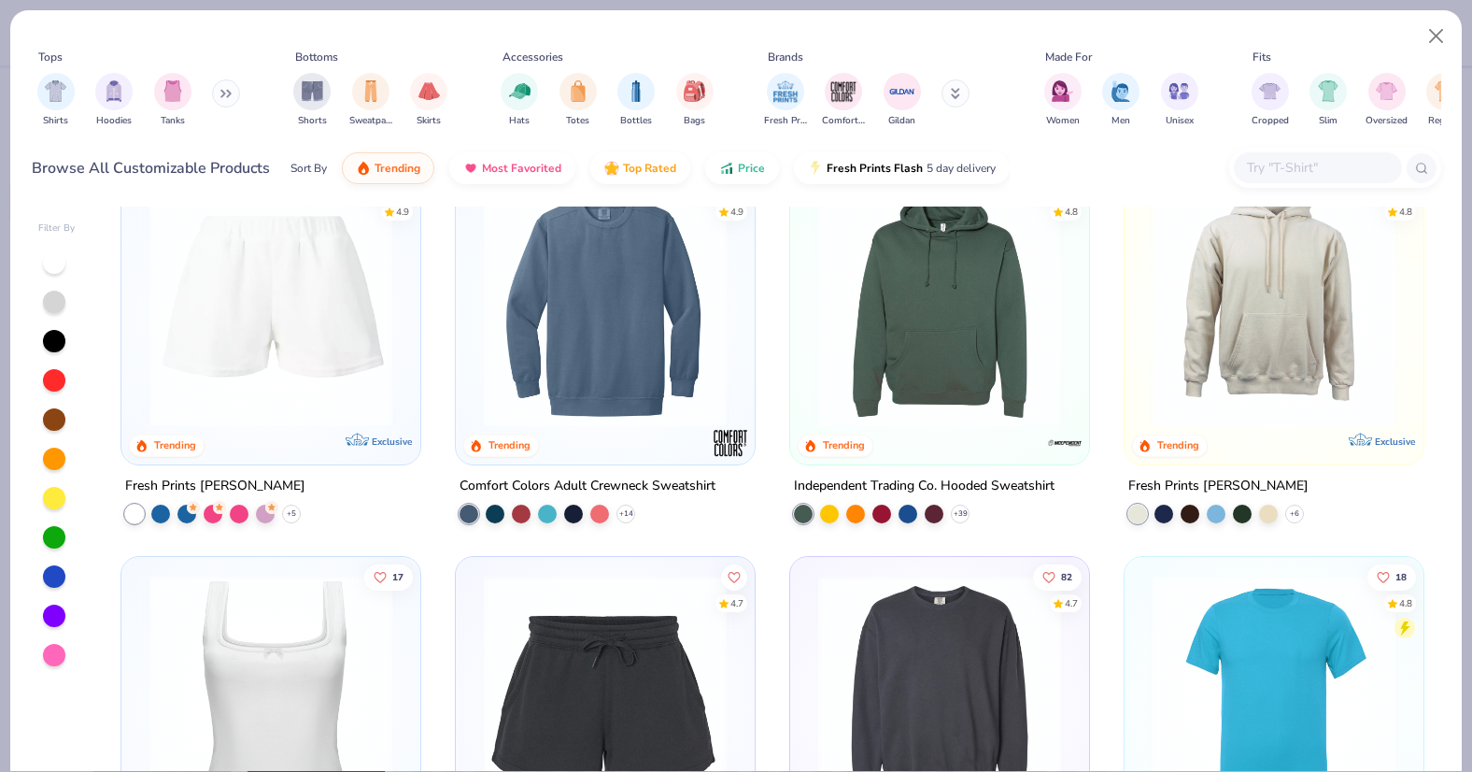
scroll to position [4687, 0]
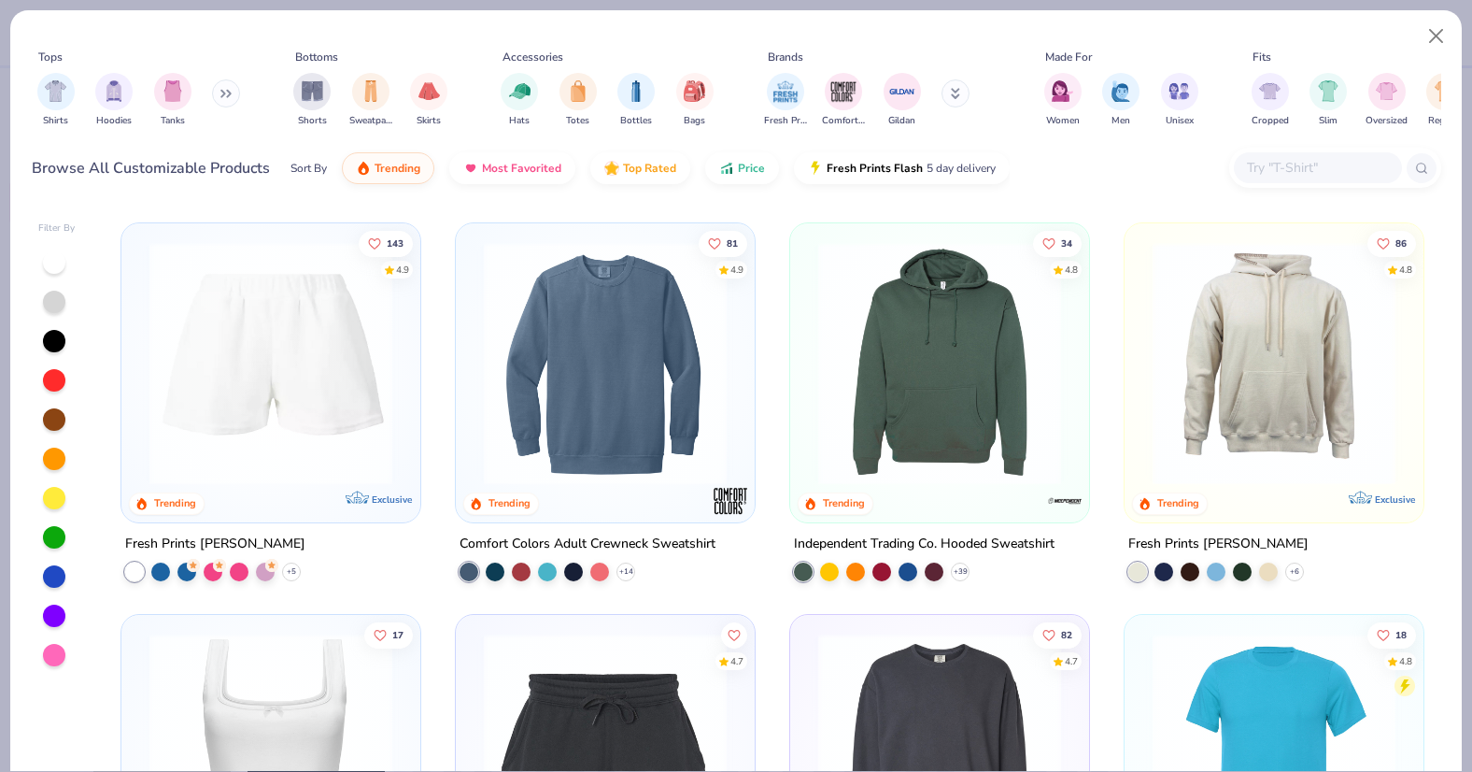
click at [969, 361] on img at bounding box center [940, 363] width 262 height 243
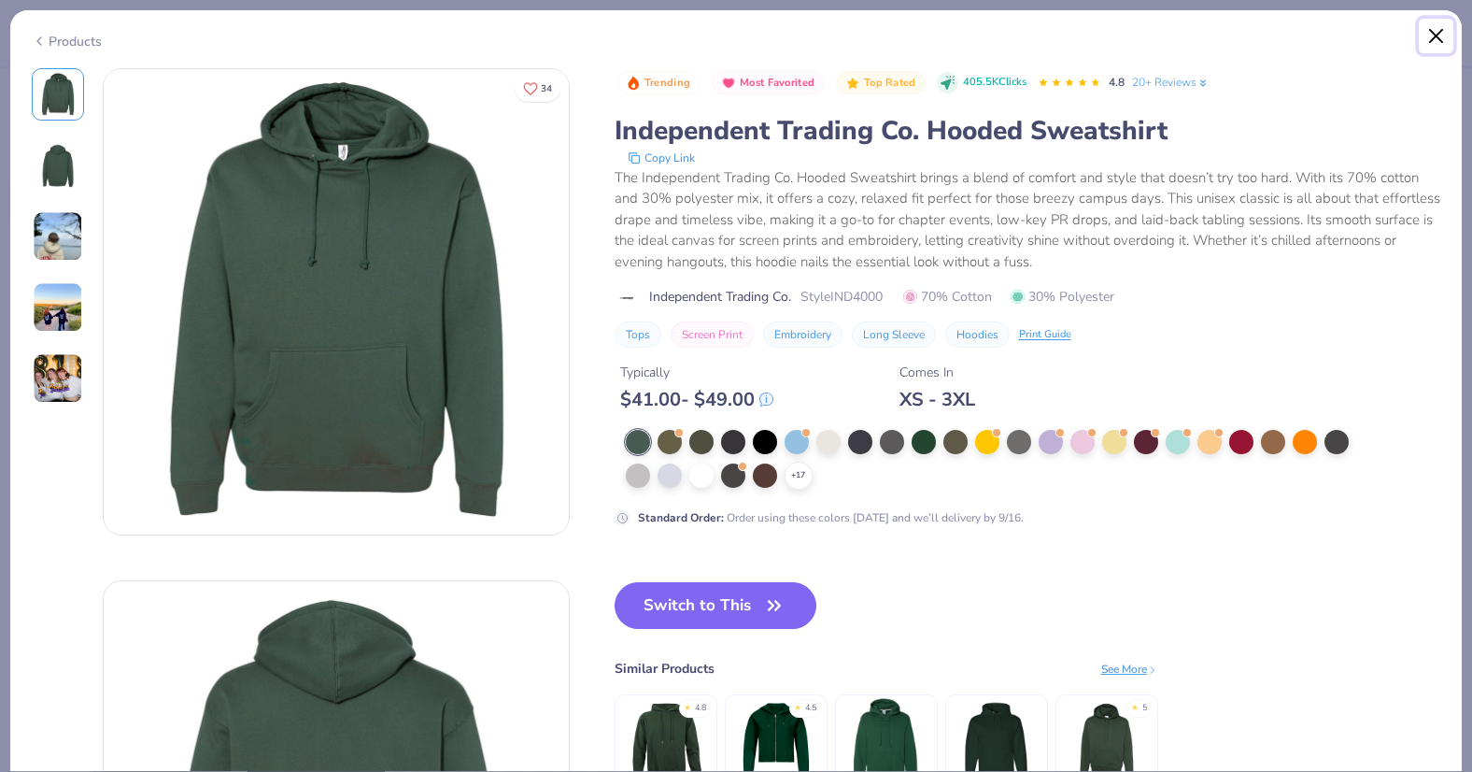
click at [1437, 35] on button "Close" at bounding box center [1436, 36] width 35 height 35
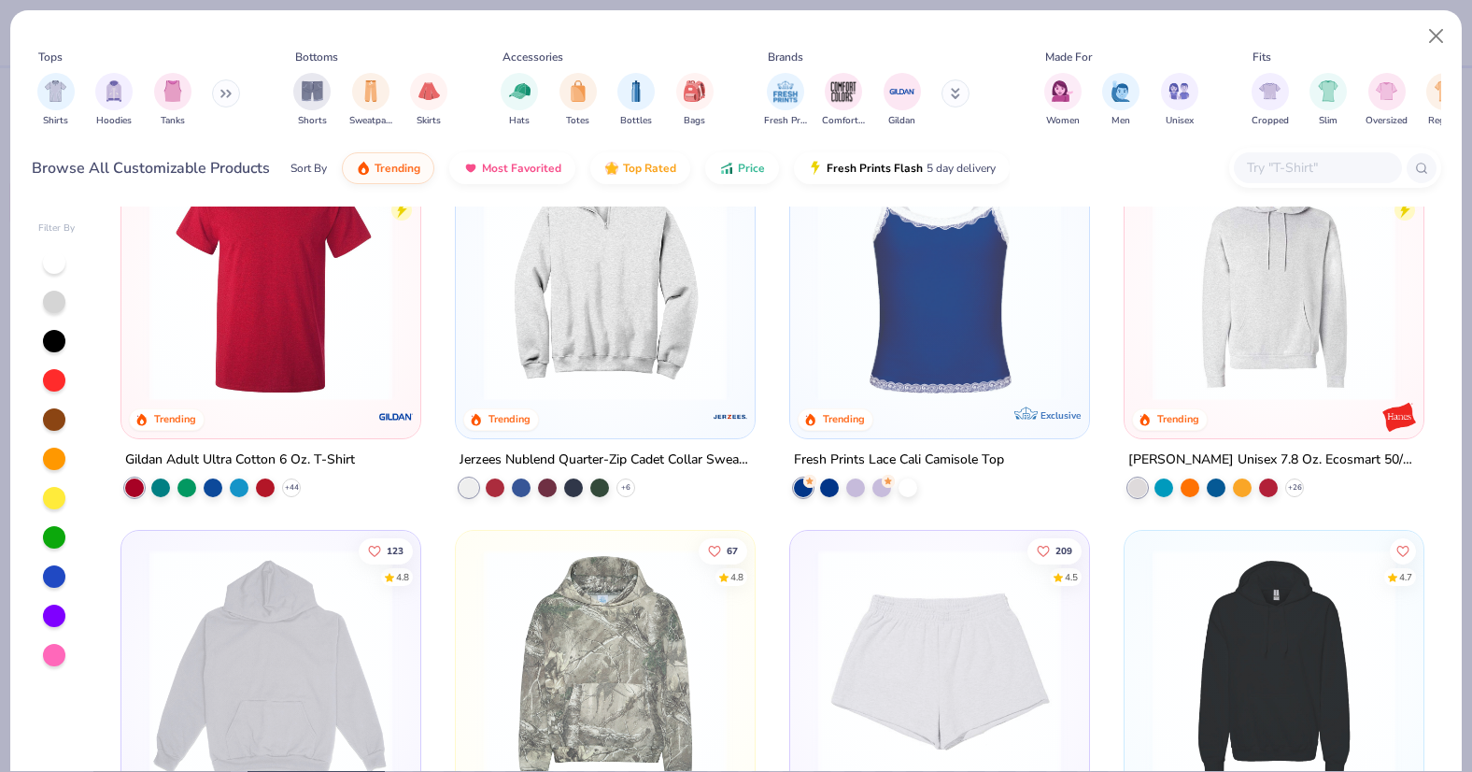
scroll to position [3081, 0]
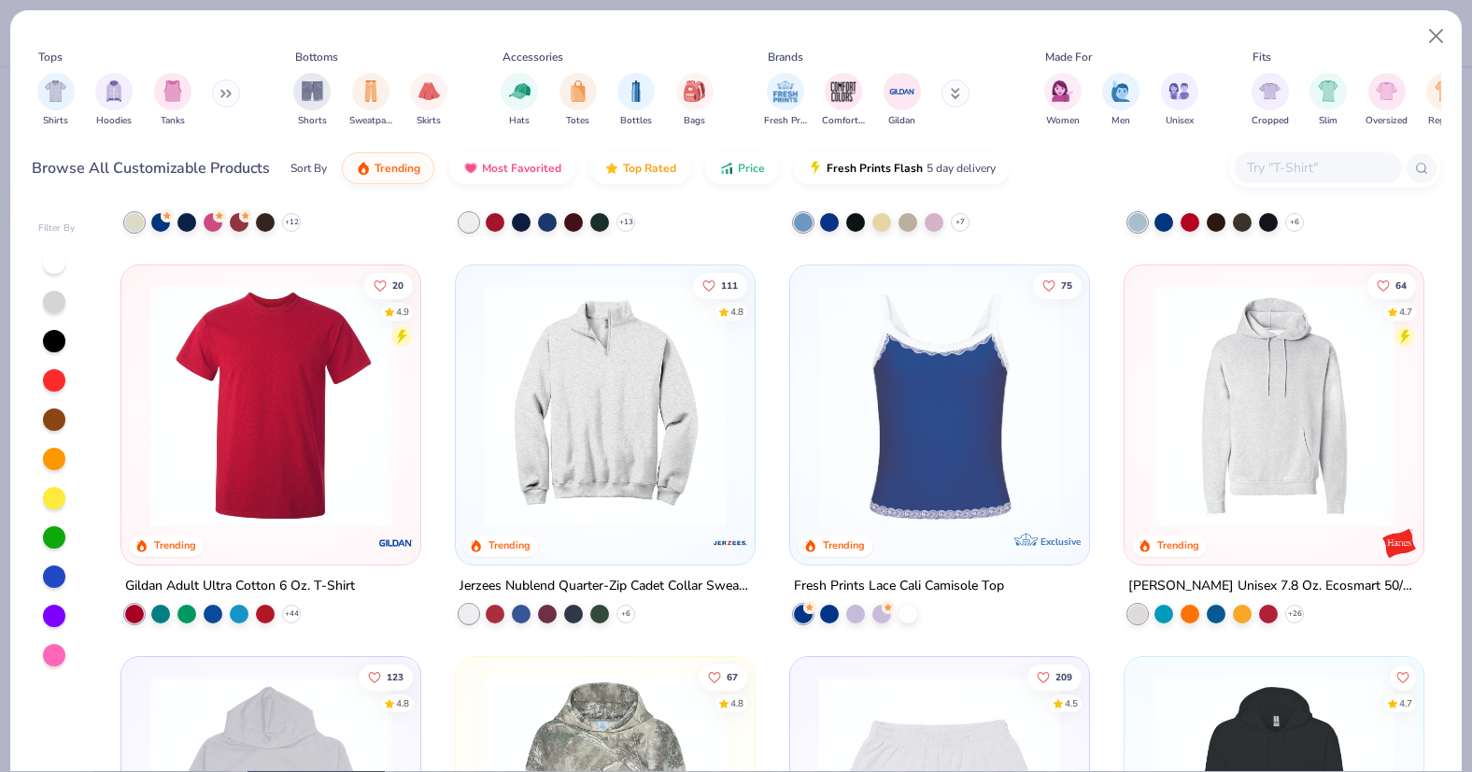
click at [227, 98] on button at bounding box center [226, 93] width 28 height 28
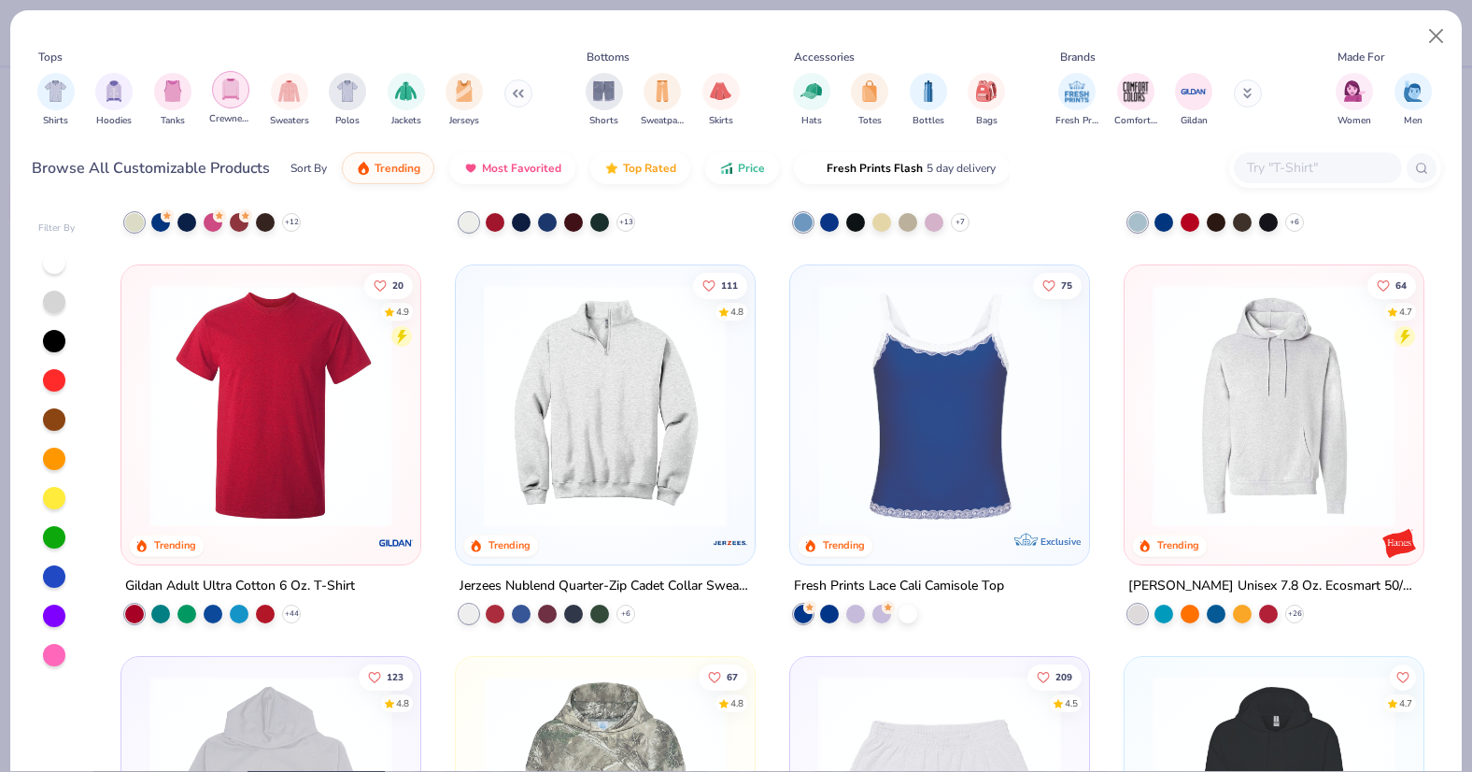
click at [218, 91] on div "filter for Crewnecks" at bounding box center [230, 89] width 37 height 37
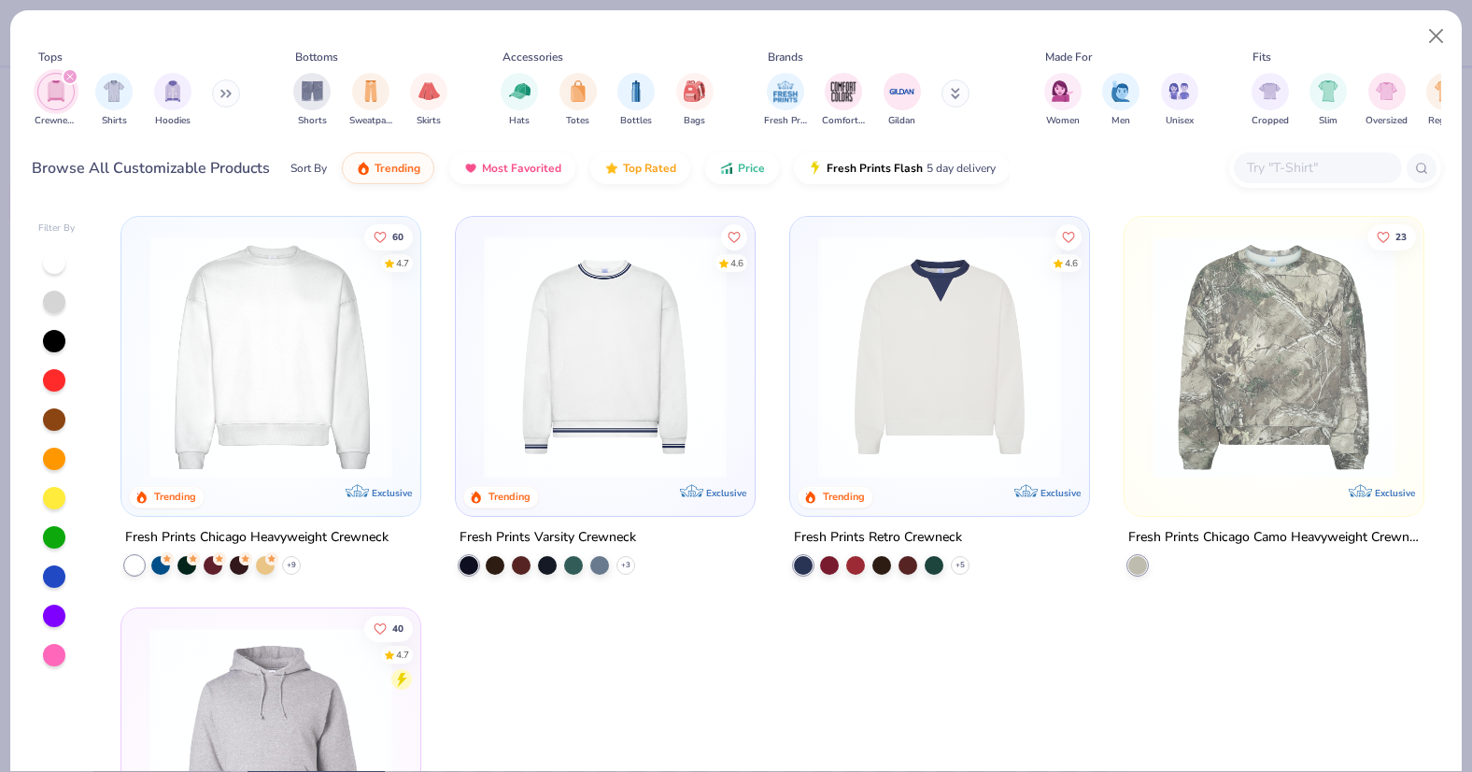
click at [235, 307] on img at bounding box center [271, 356] width 262 height 243
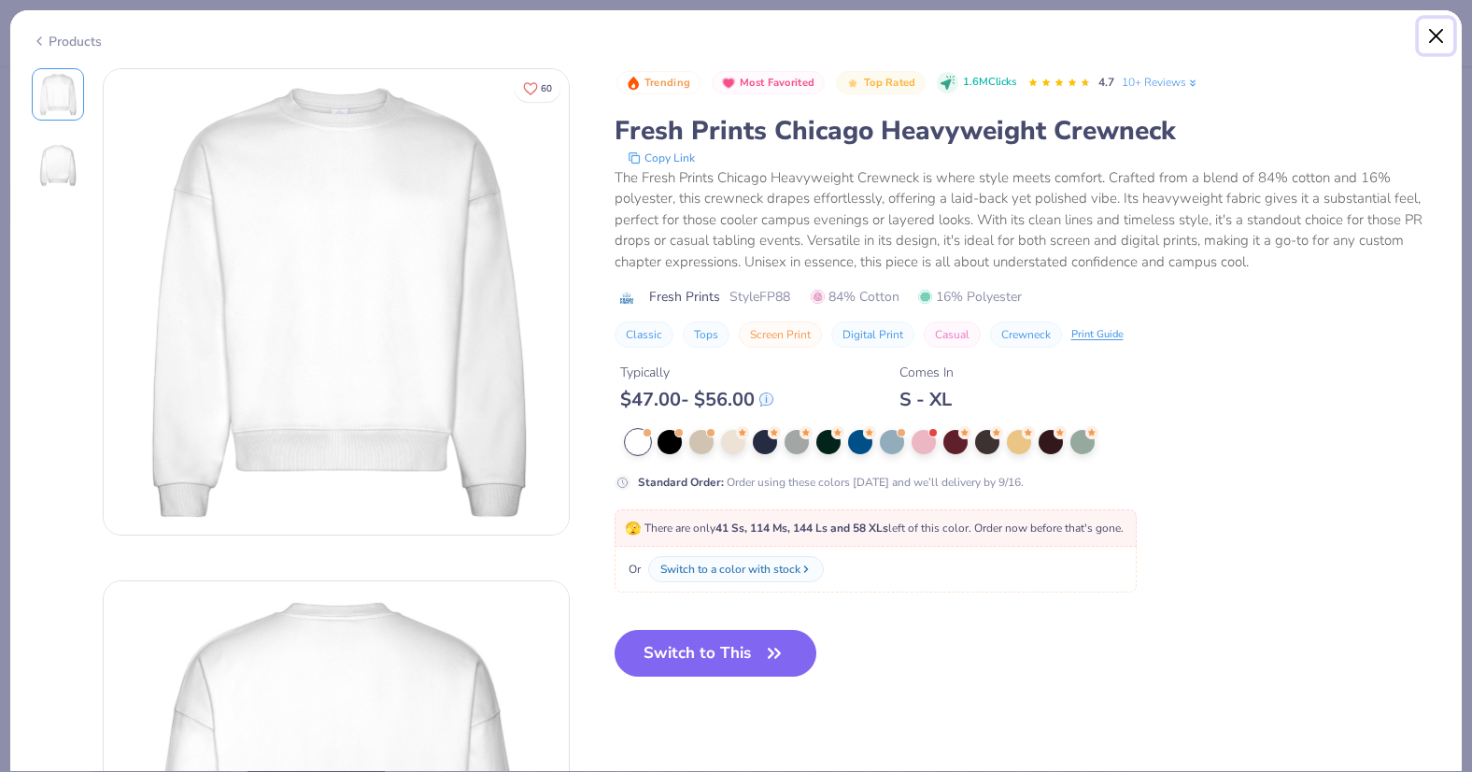
click at [1431, 36] on button "Close" at bounding box center [1436, 36] width 35 height 35
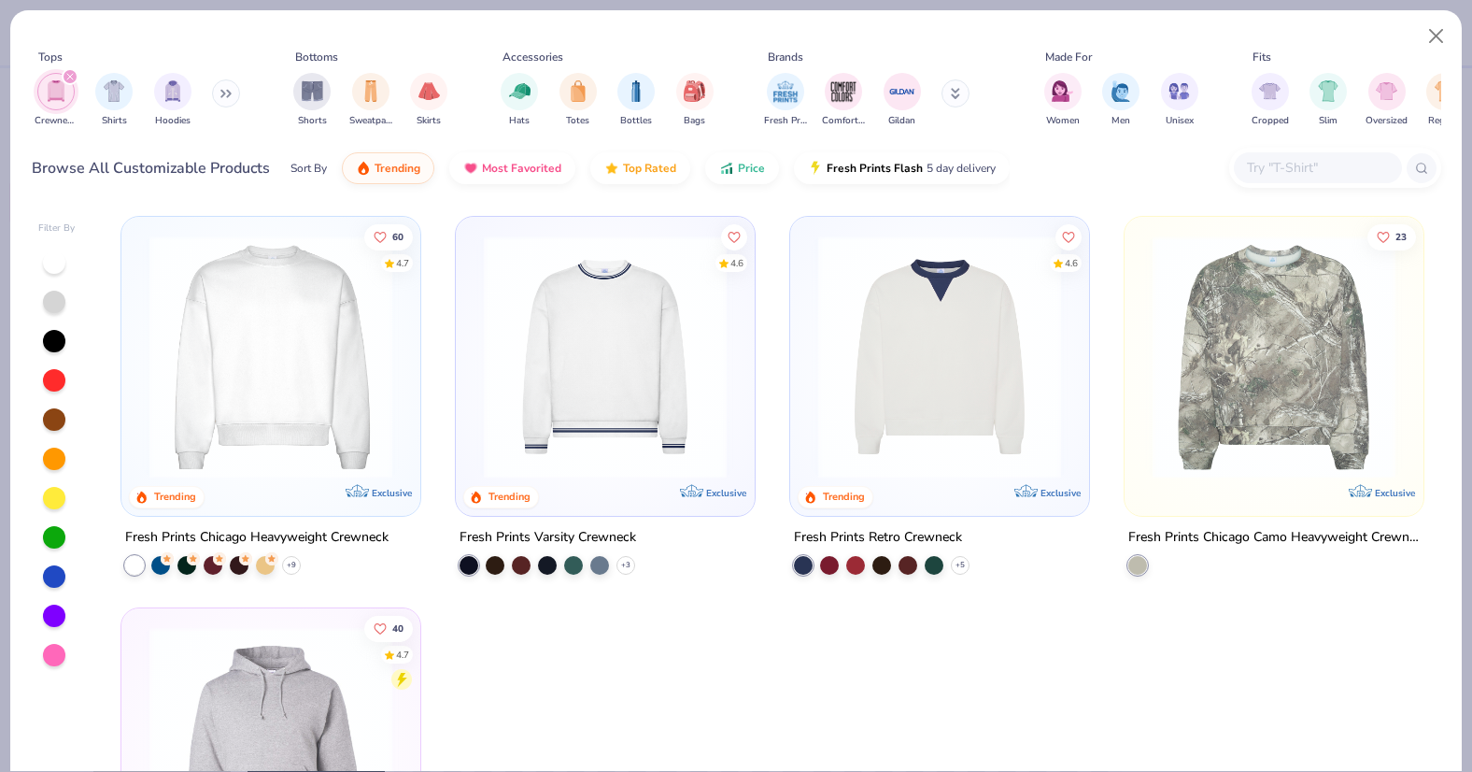
click at [229, 101] on button at bounding box center [226, 93] width 28 height 28
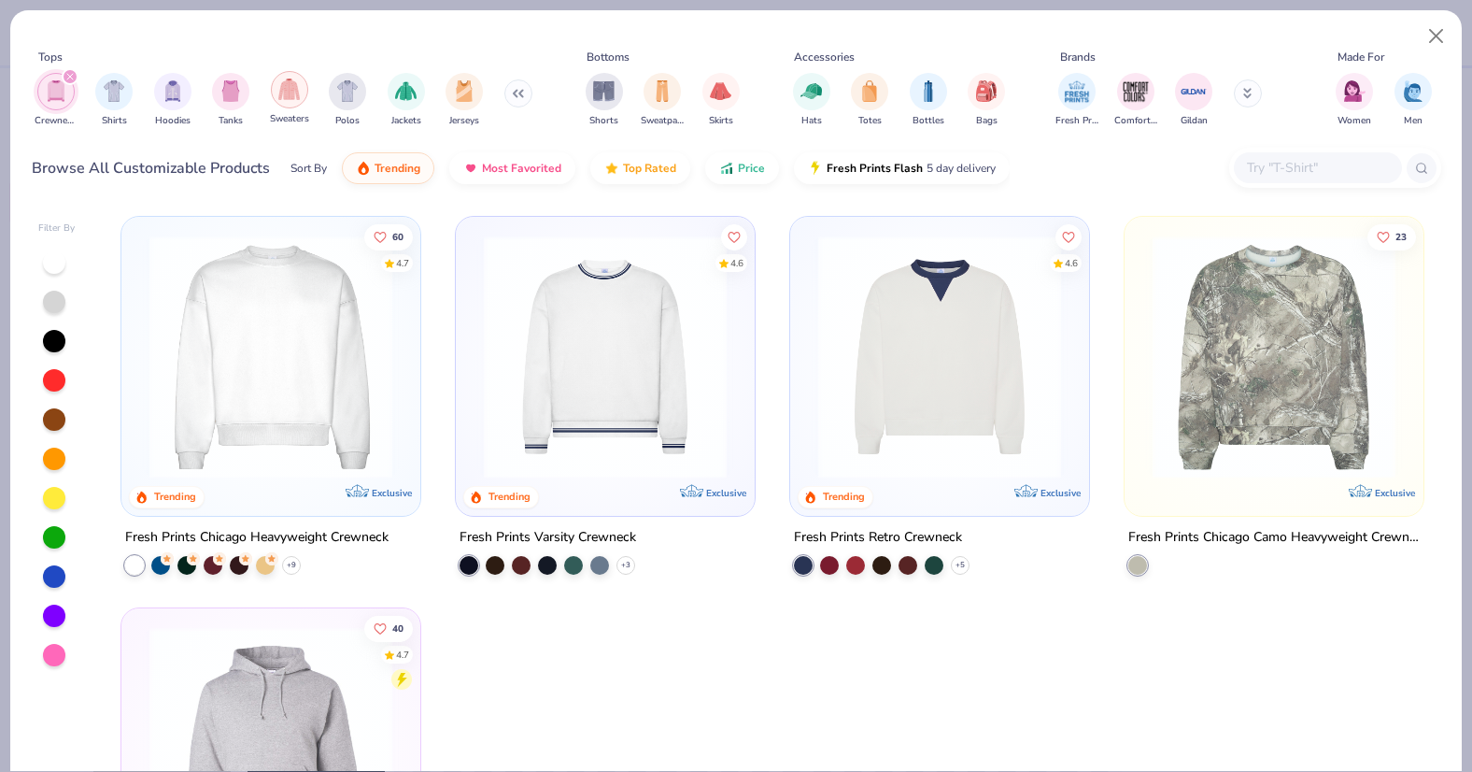
click at [288, 82] on img "filter for Sweaters" at bounding box center [288, 88] width 21 height 21
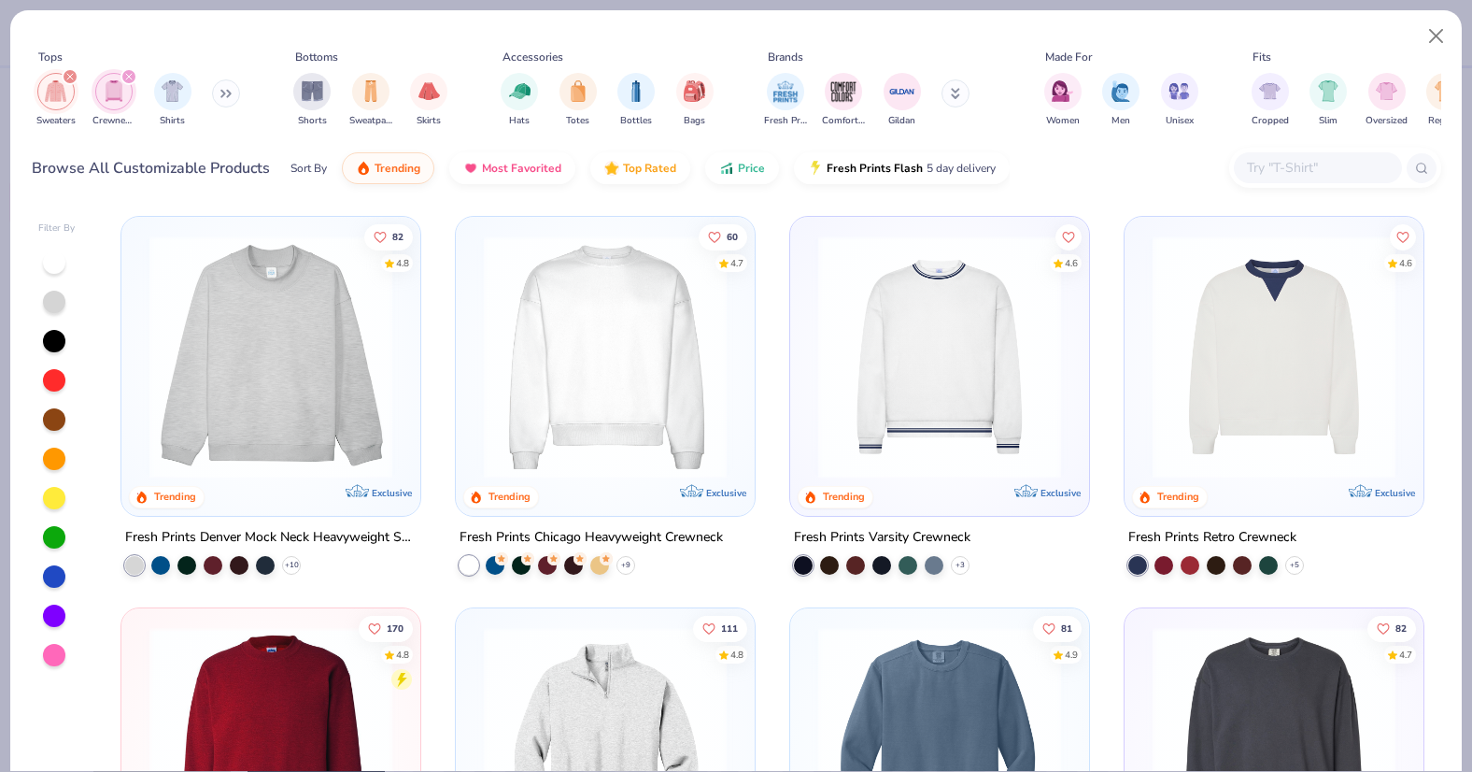
scroll to position [30, 0]
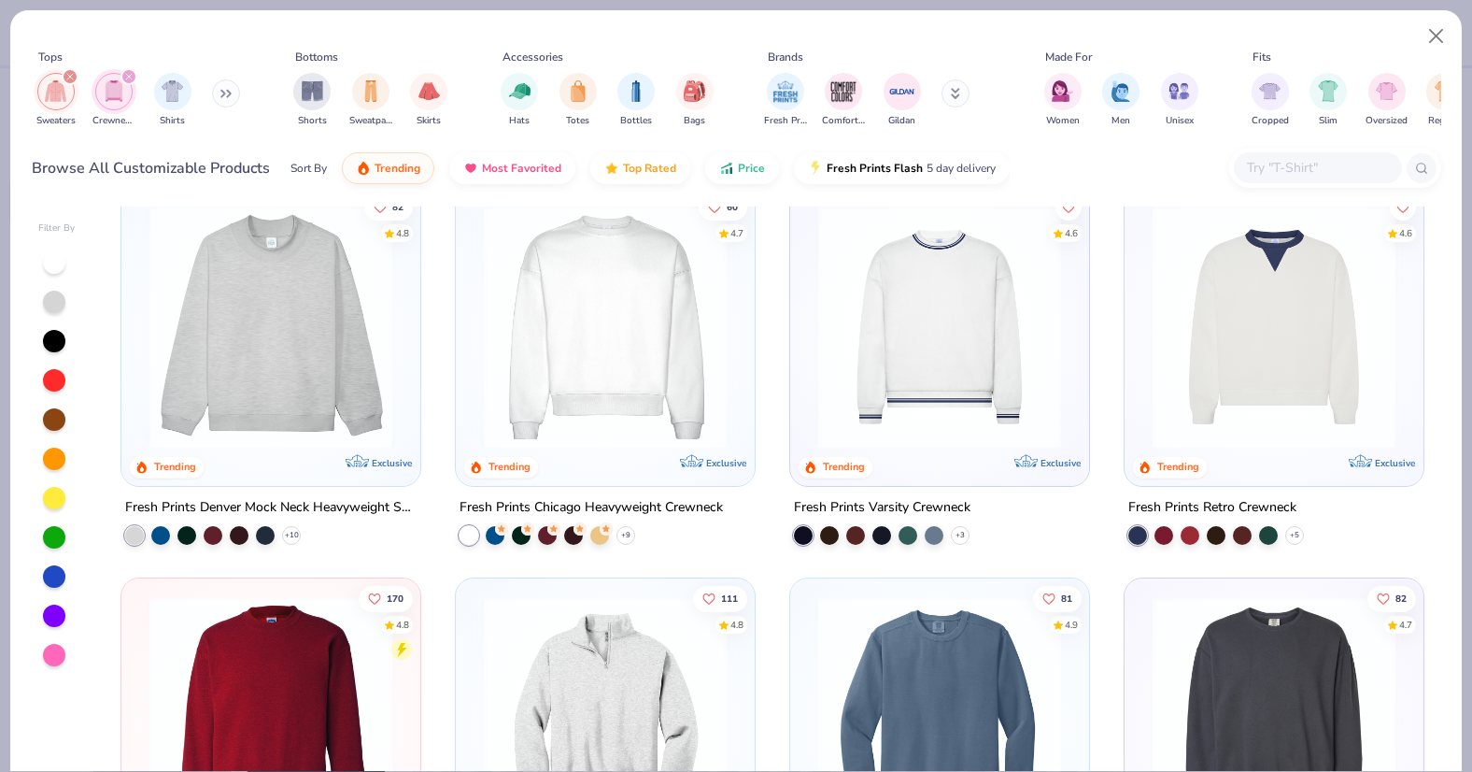
click at [610, 354] on img at bounding box center [606, 327] width 262 height 243
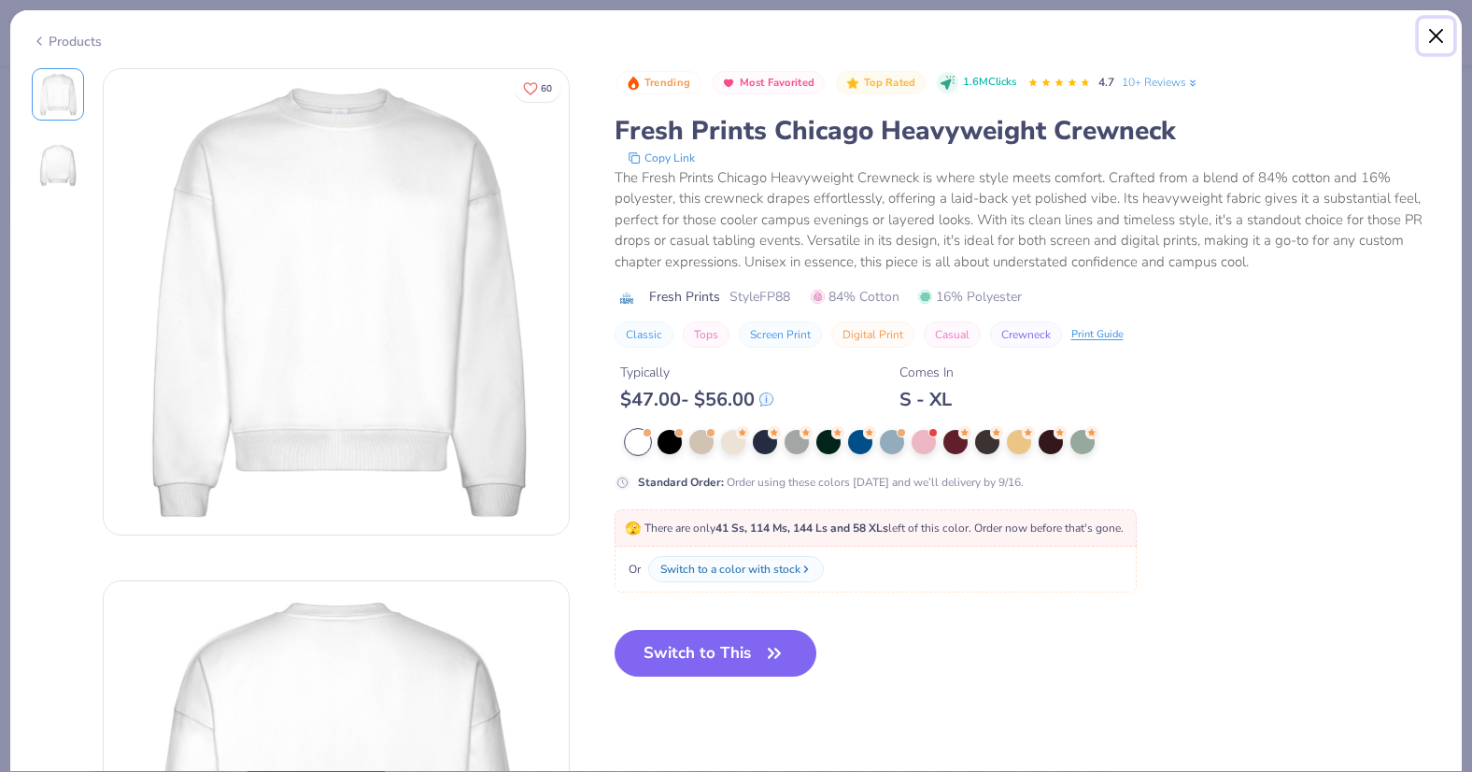
click at [1422, 35] on button "Close" at bounding box center [1436, 36] width 35 height 35
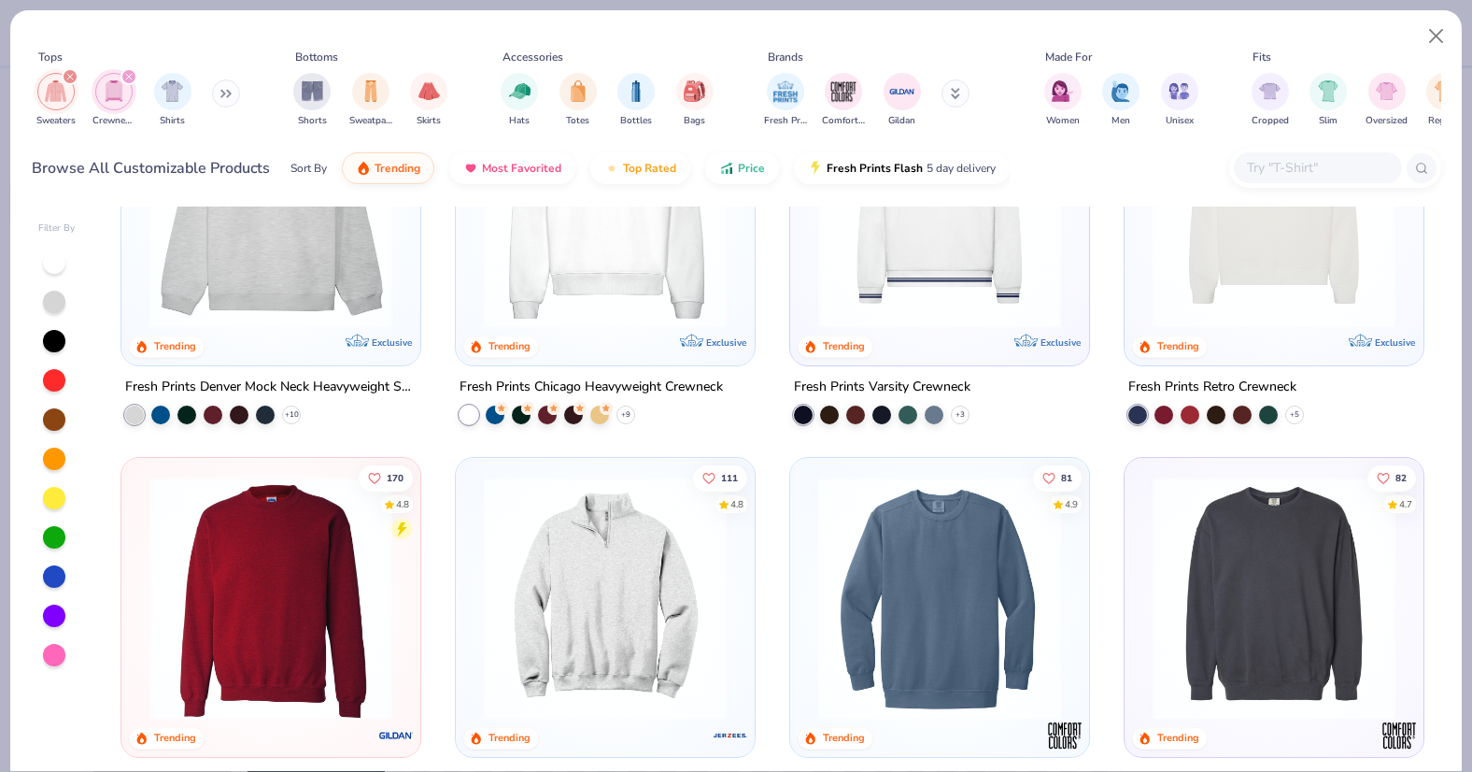
scroll to position [357, 0]
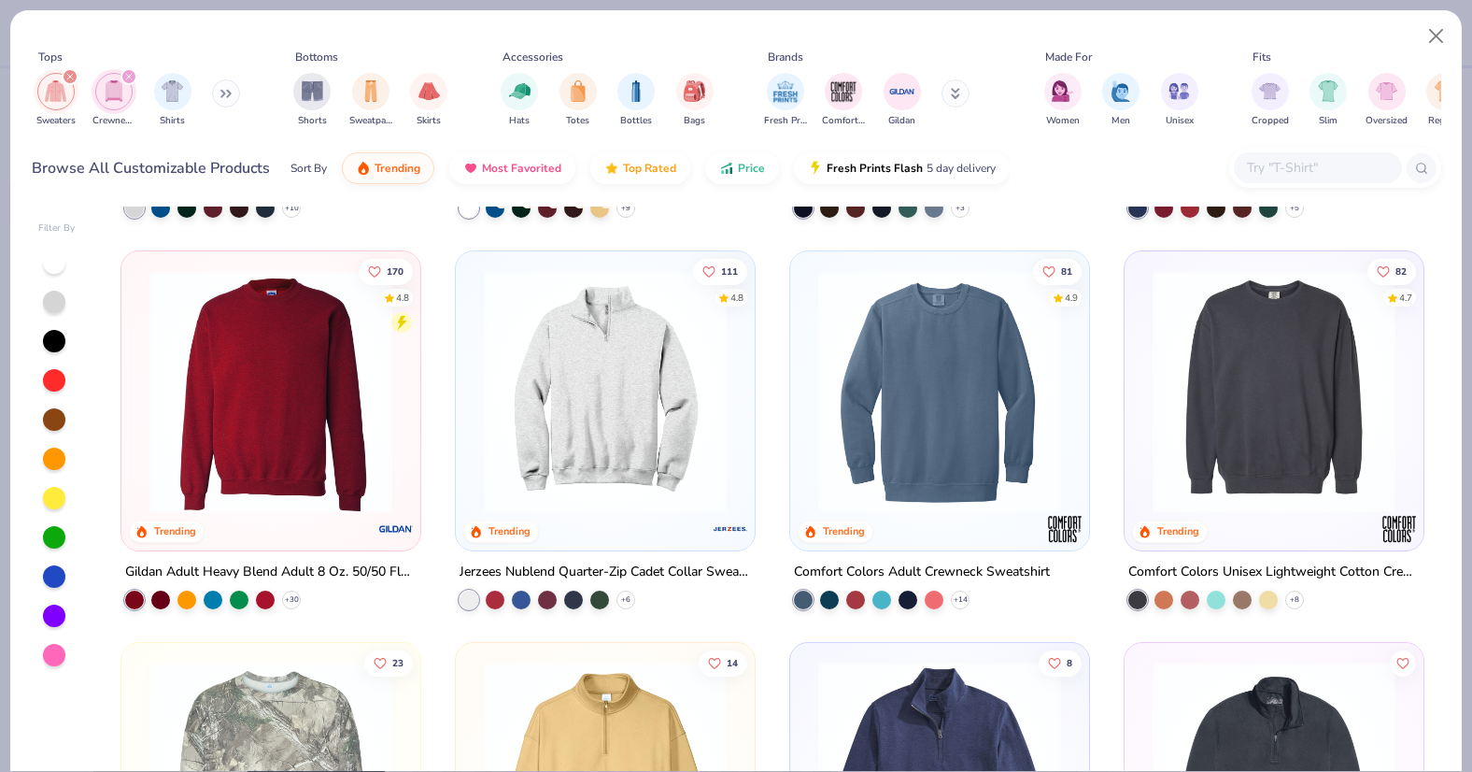
click at [984, 377] on img at bounding box center [940, 391] width 262 height 243
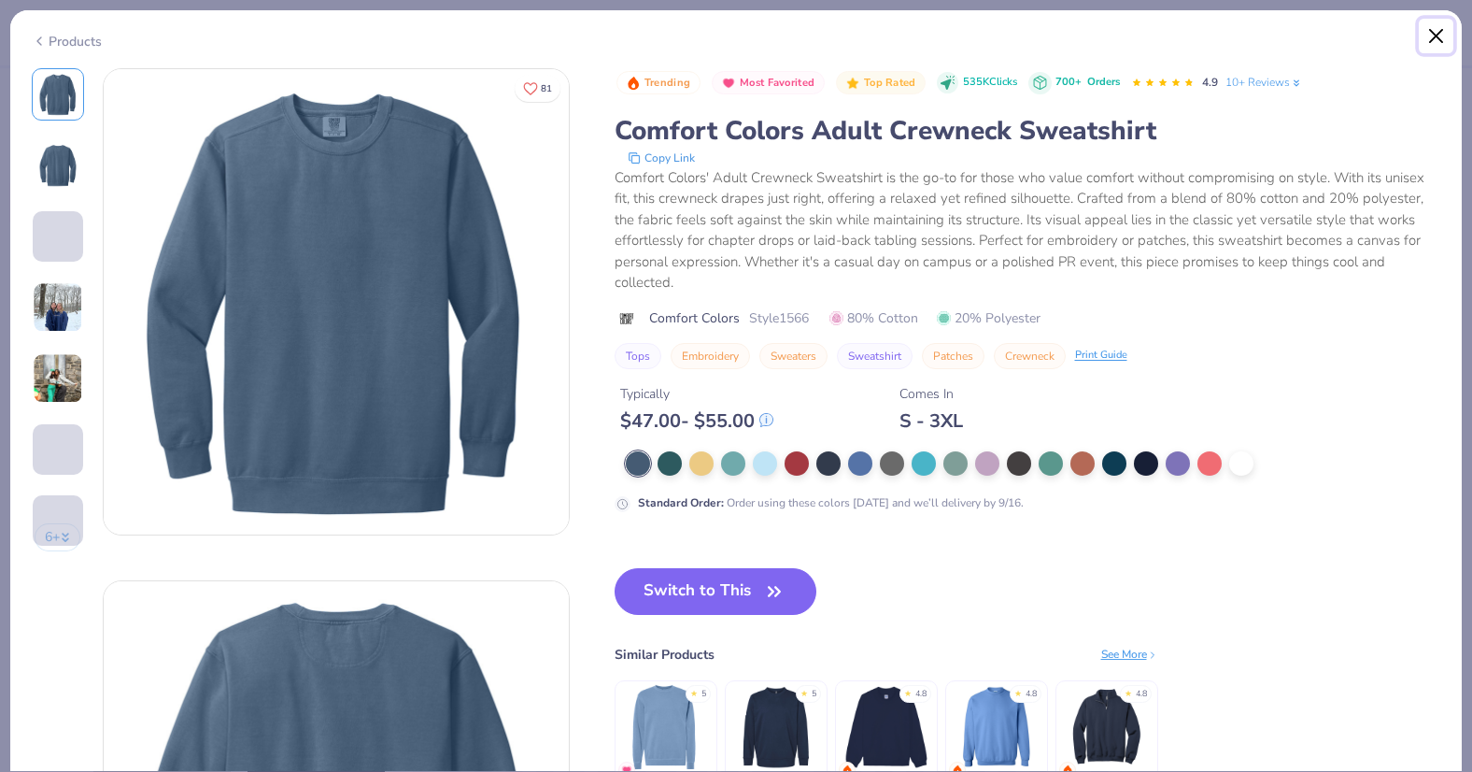
click at [1438, 26] on button "Close" at bounding box center [1436, 36] width 35 height 35
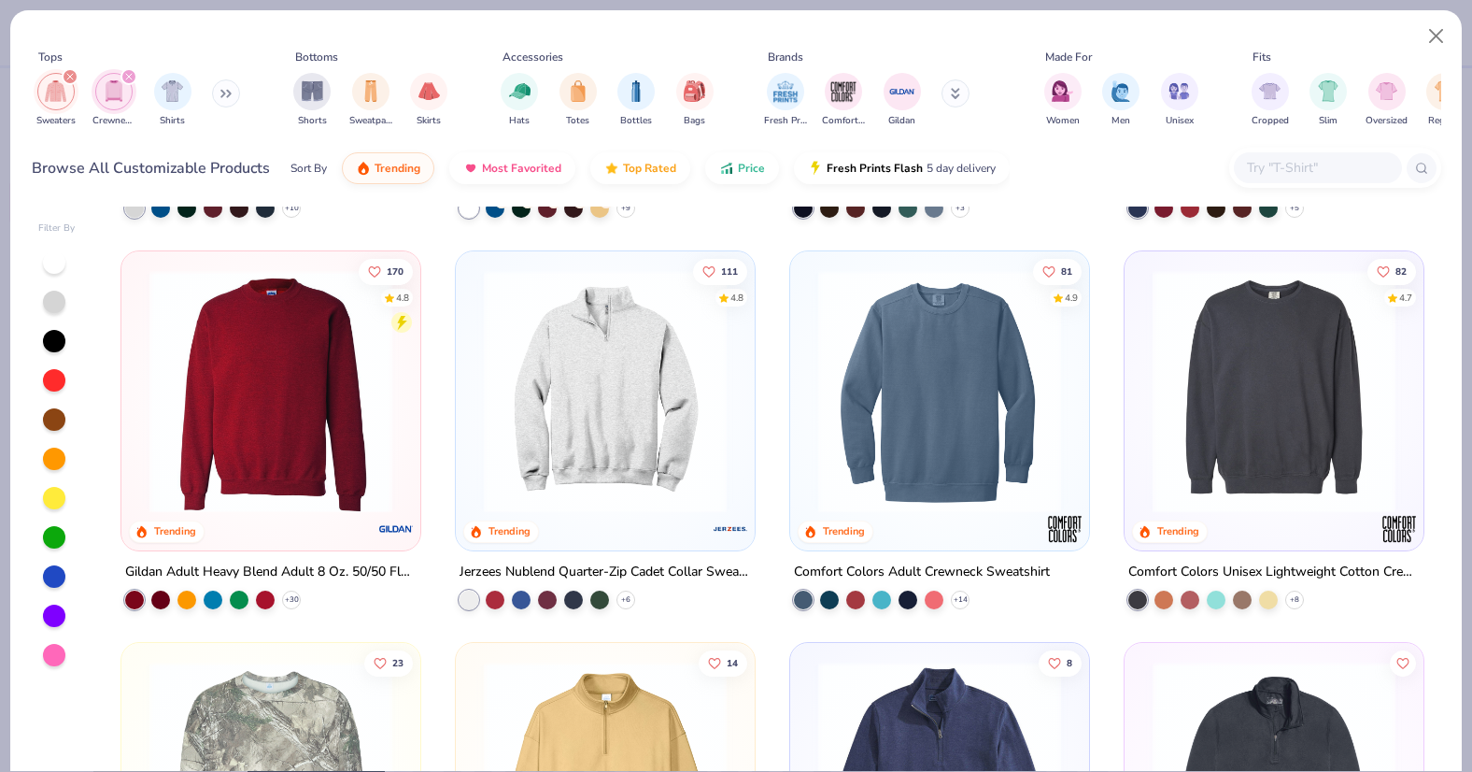
click at [1263, 402] on img at bounding box center [1274, 391] width 262 height 243
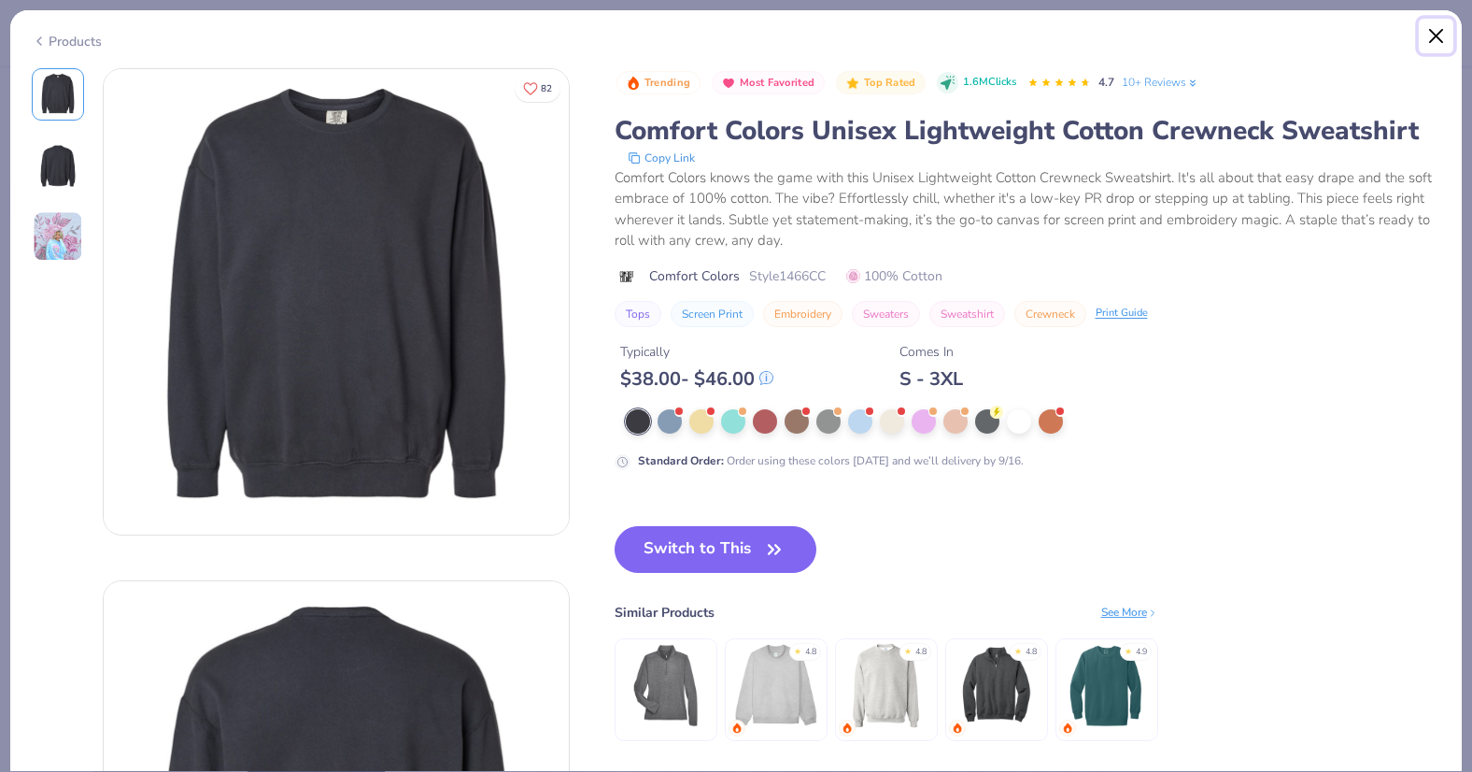
click at [1430, 42] on button "Close" at bounding box center [1436, 36] width 35 height 35
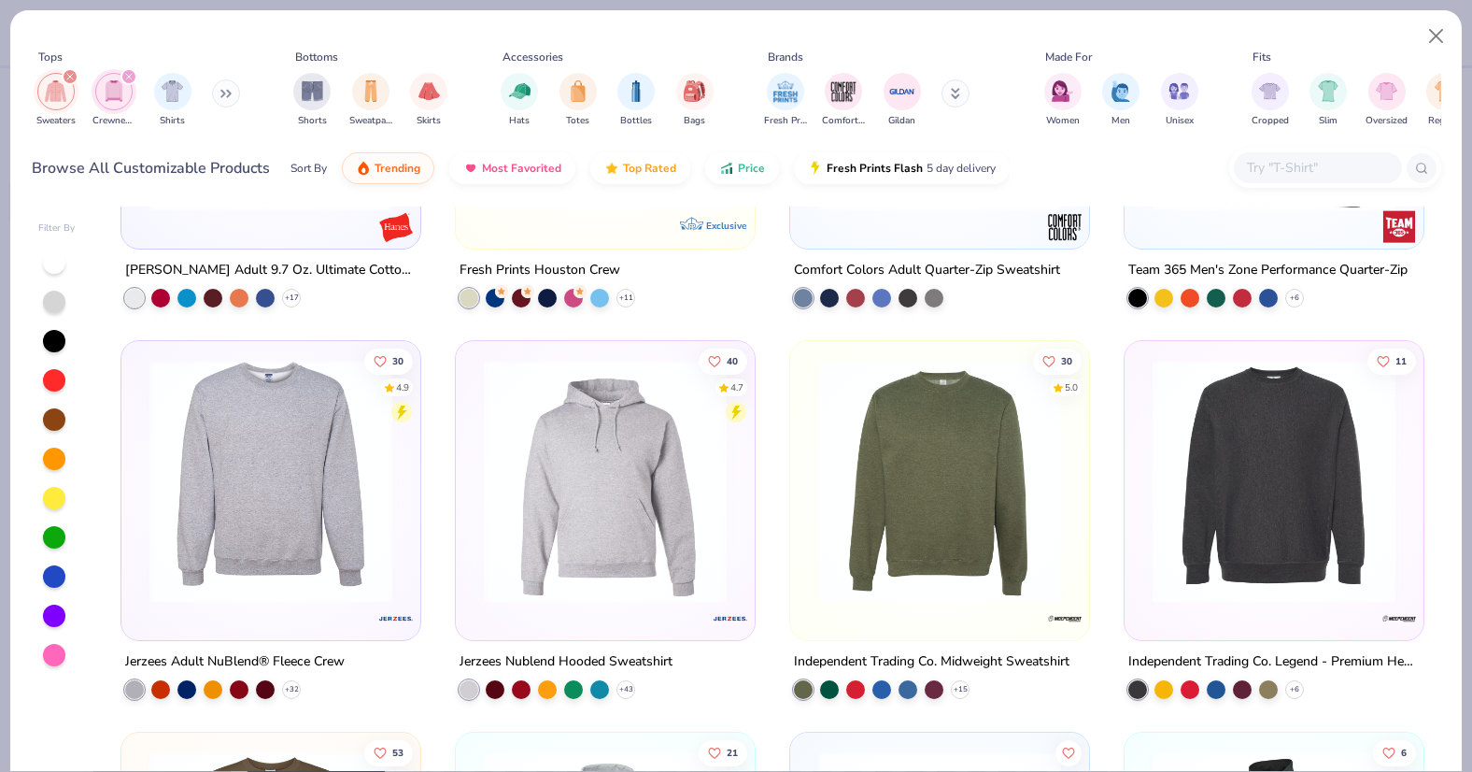
scroll to position [1488, 0]
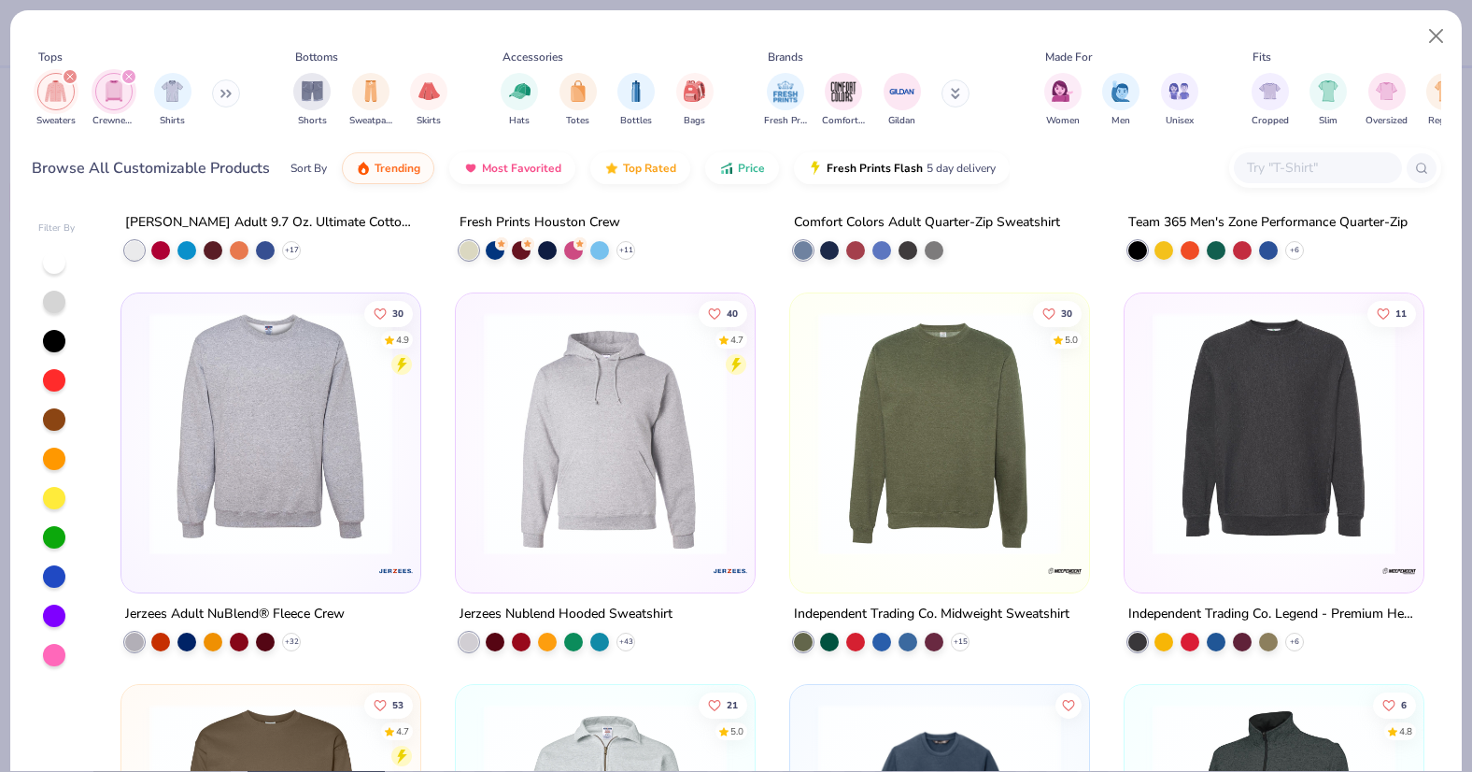
click at [989, 503] on img at bounding box center [940, 433] width 262 height 243
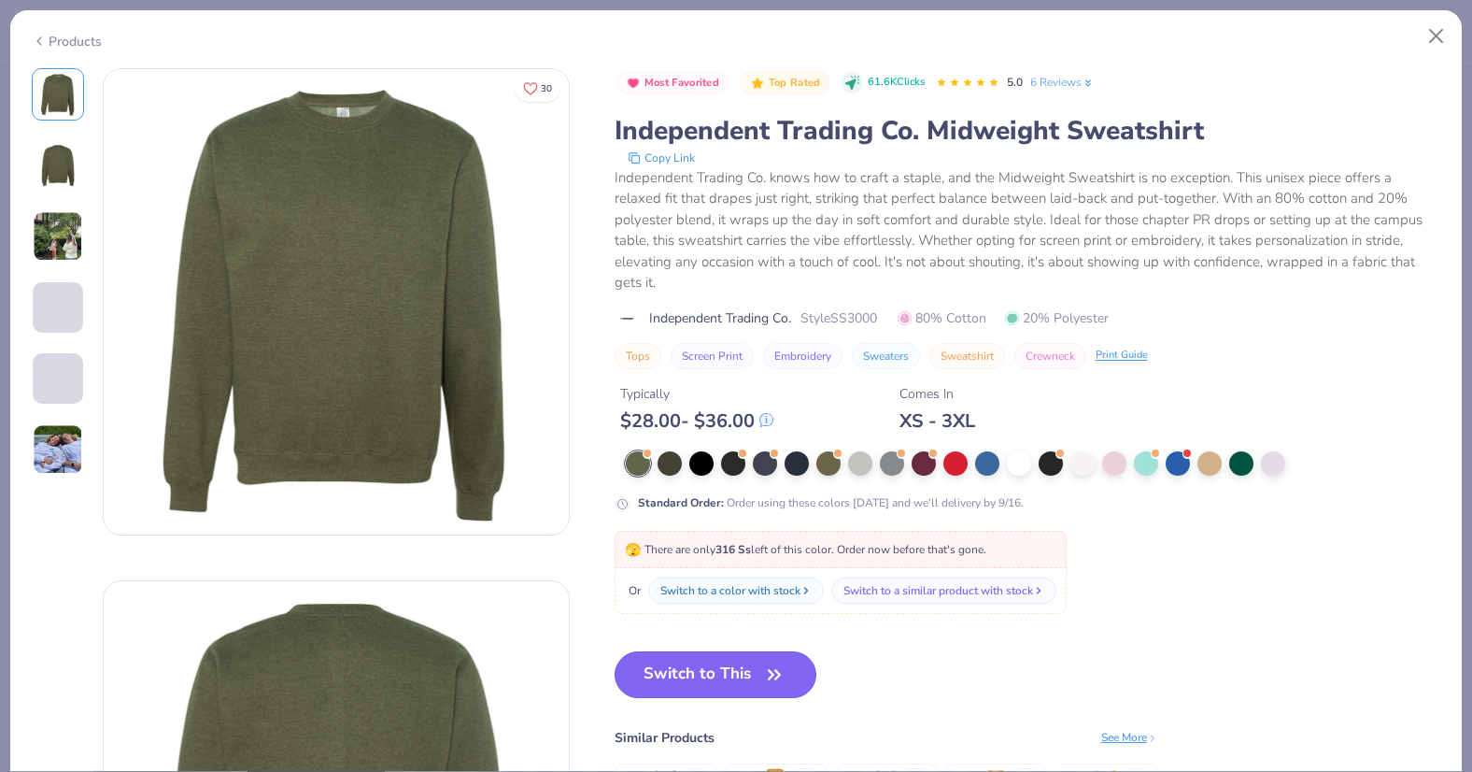
click at [691, 654] on button "Switch to This" at bounding box center [716, 674] width 203 height 47
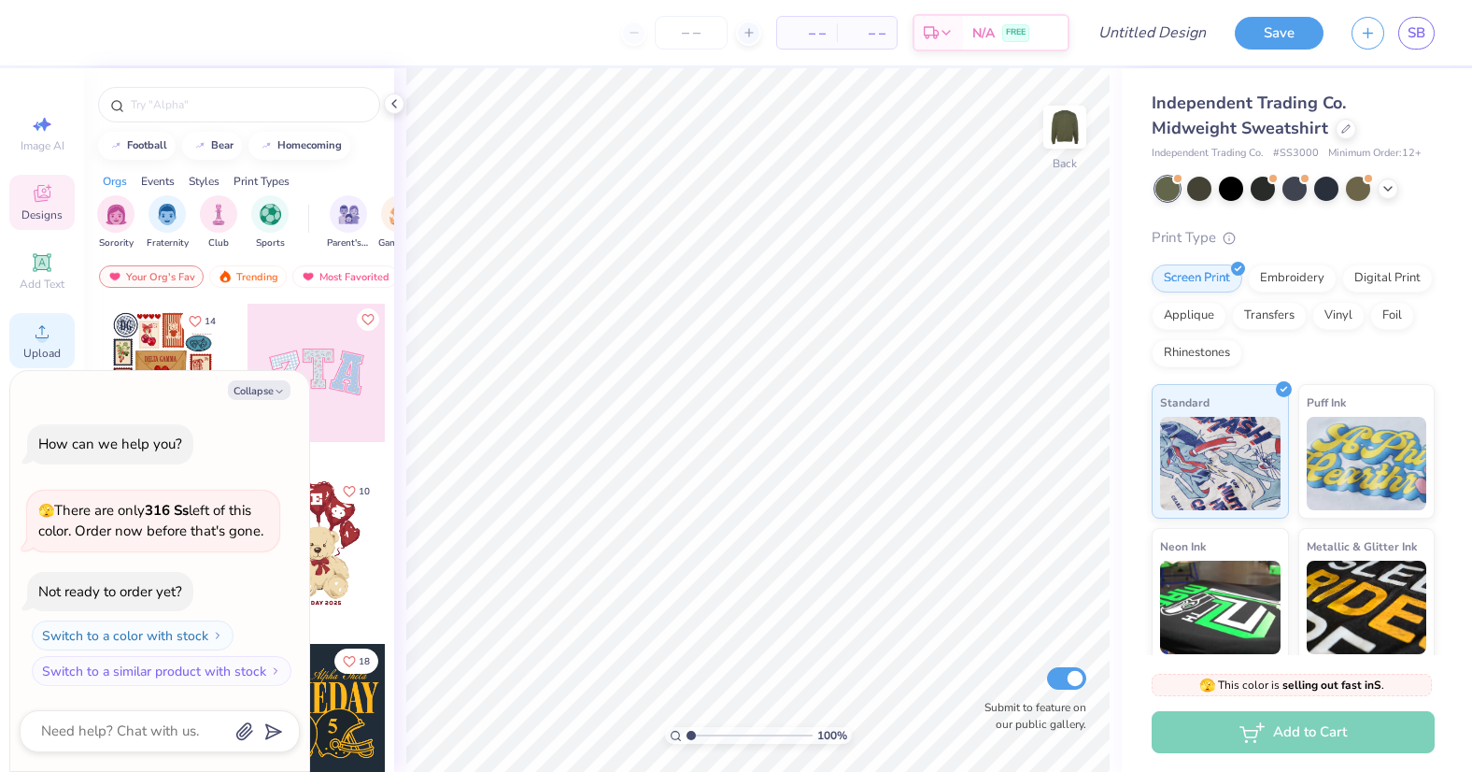
click at [35, 340] on icon at bounding box center [42, 331] width 22 height 22
click at [20, 338] on div "Upload" at bounding box center [41, 340] width 65 height 55
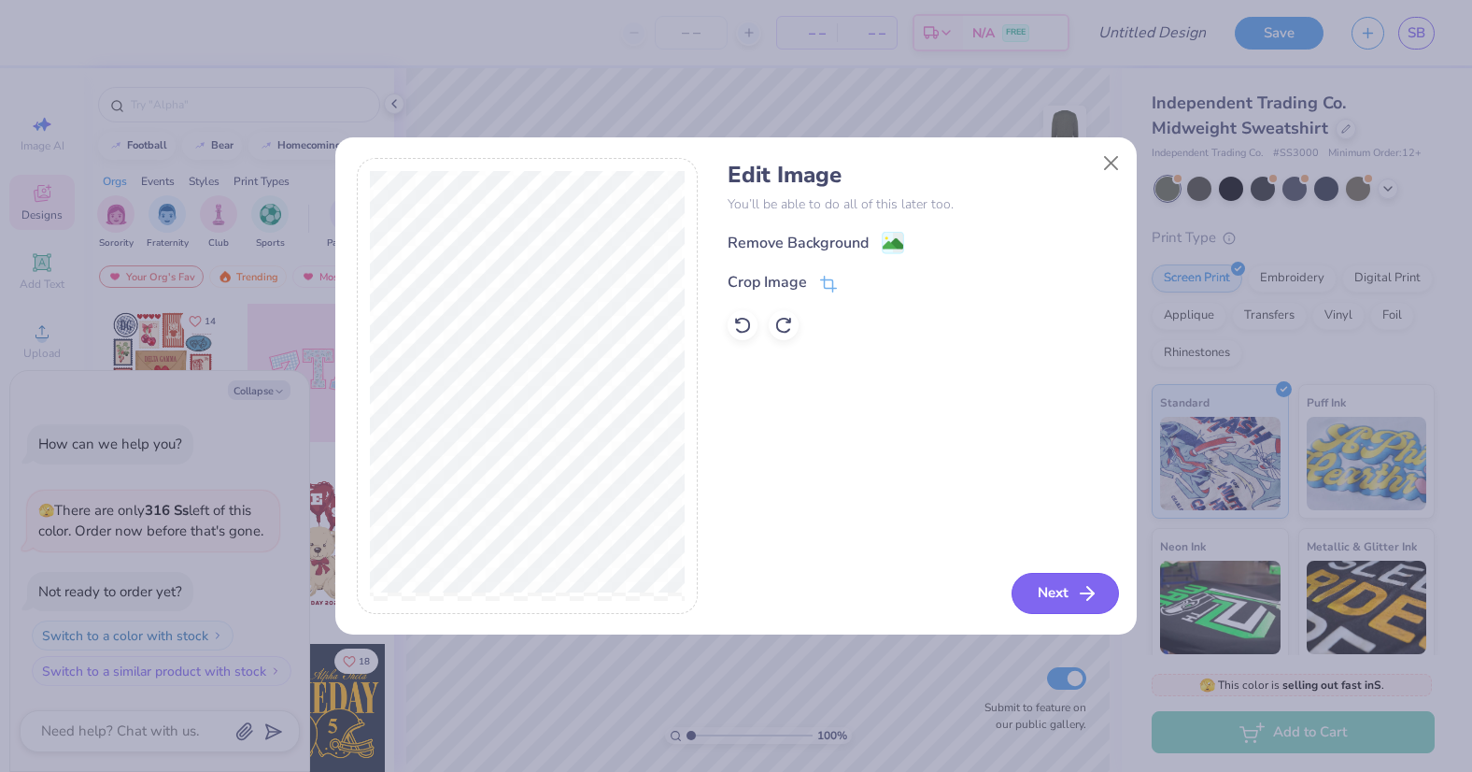
click at [1050, 603] on button "Next" at bounding box center [1065, 593] width 107 height 41
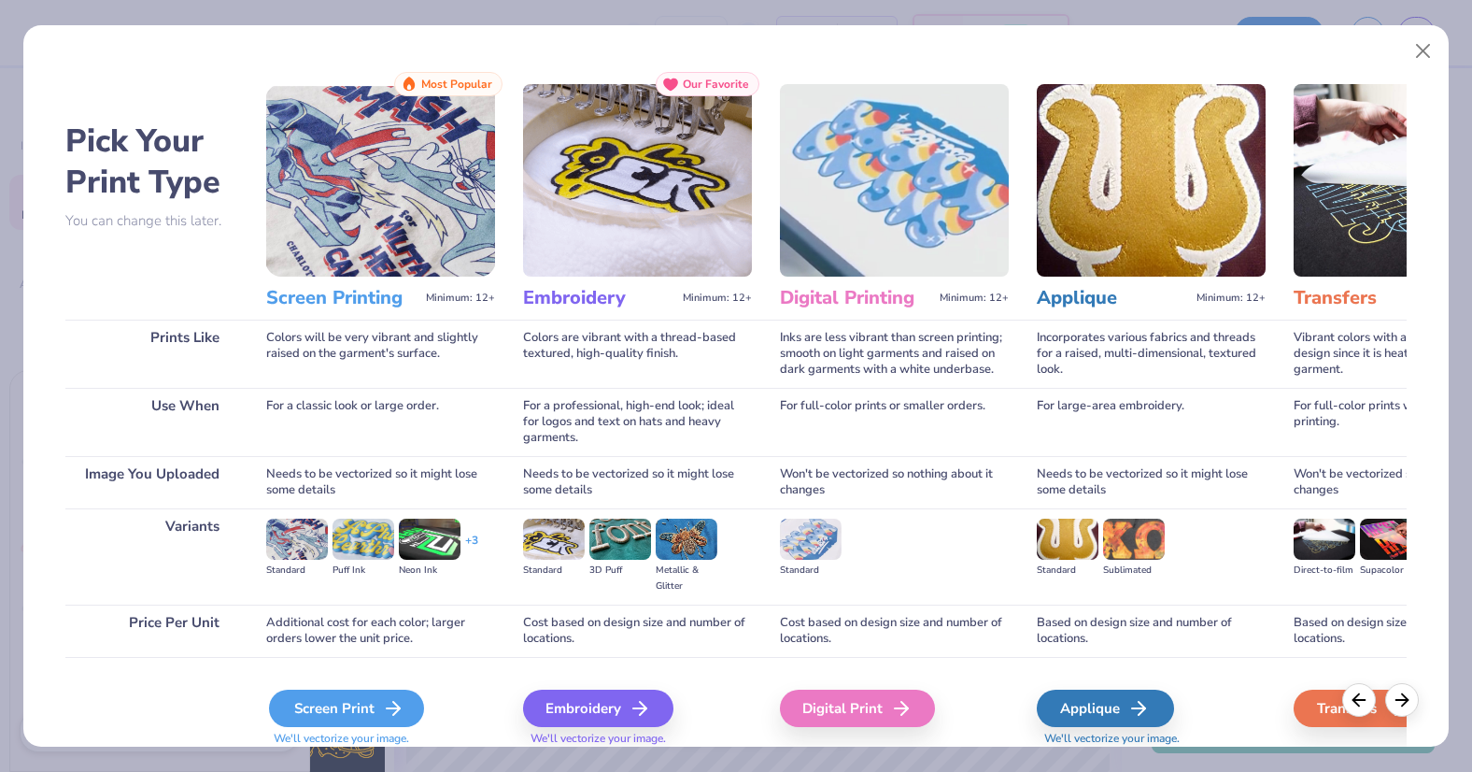
click at [327, 717] on div "Screen Print" at bounding box center [346, 707] width 155 height 37
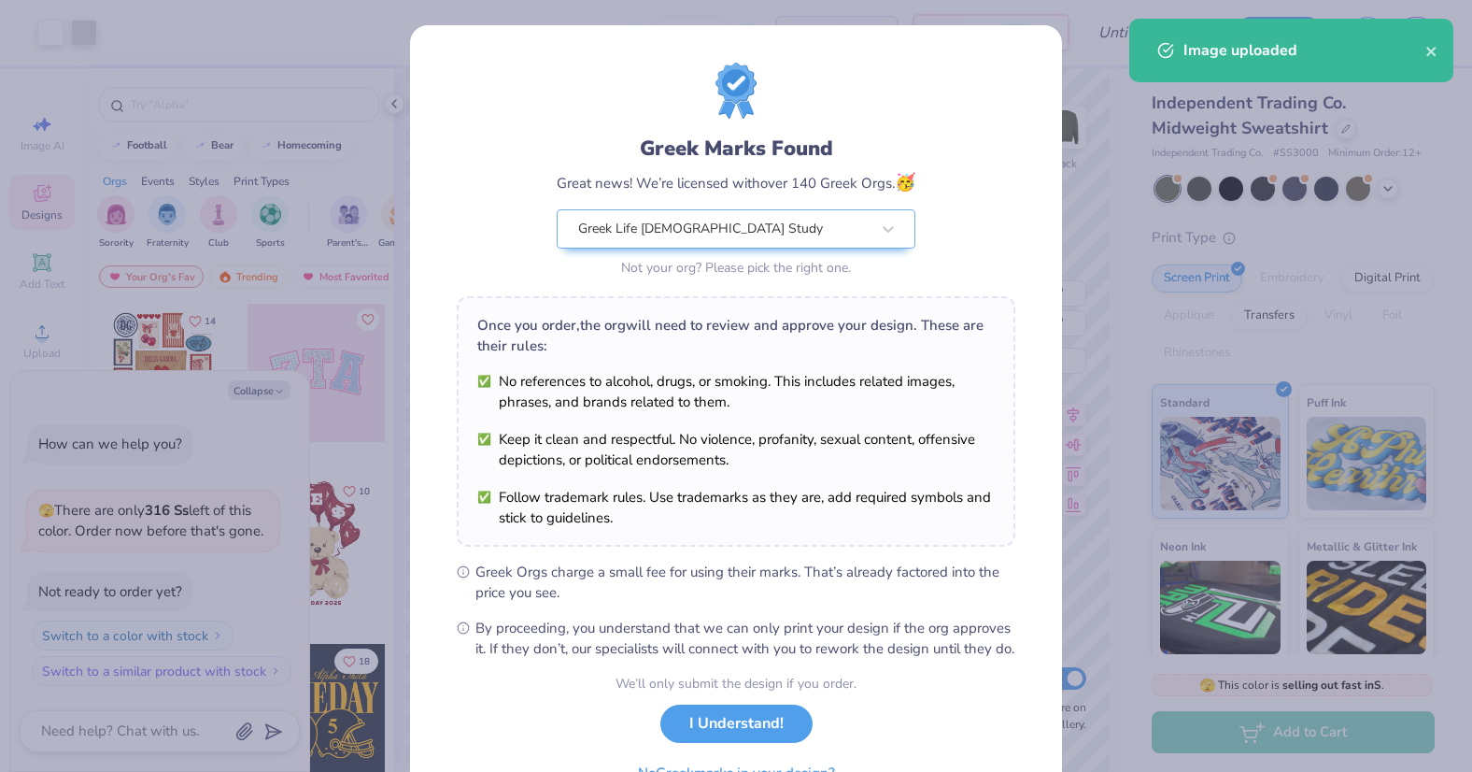
scroll to position [104, 0]
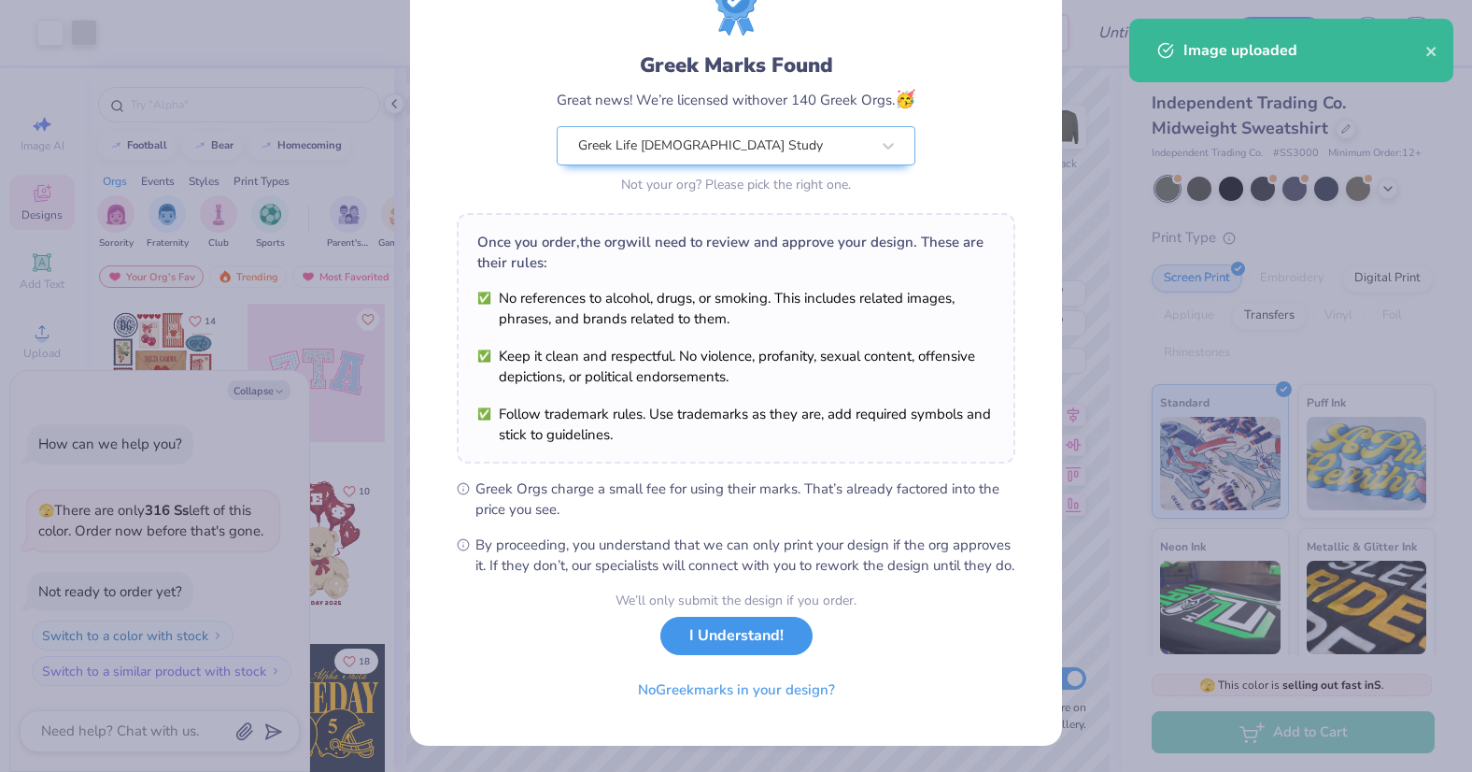
click at [735, 630] on button "I Understand!" at bounding box center [736, 636] width 152 height 38
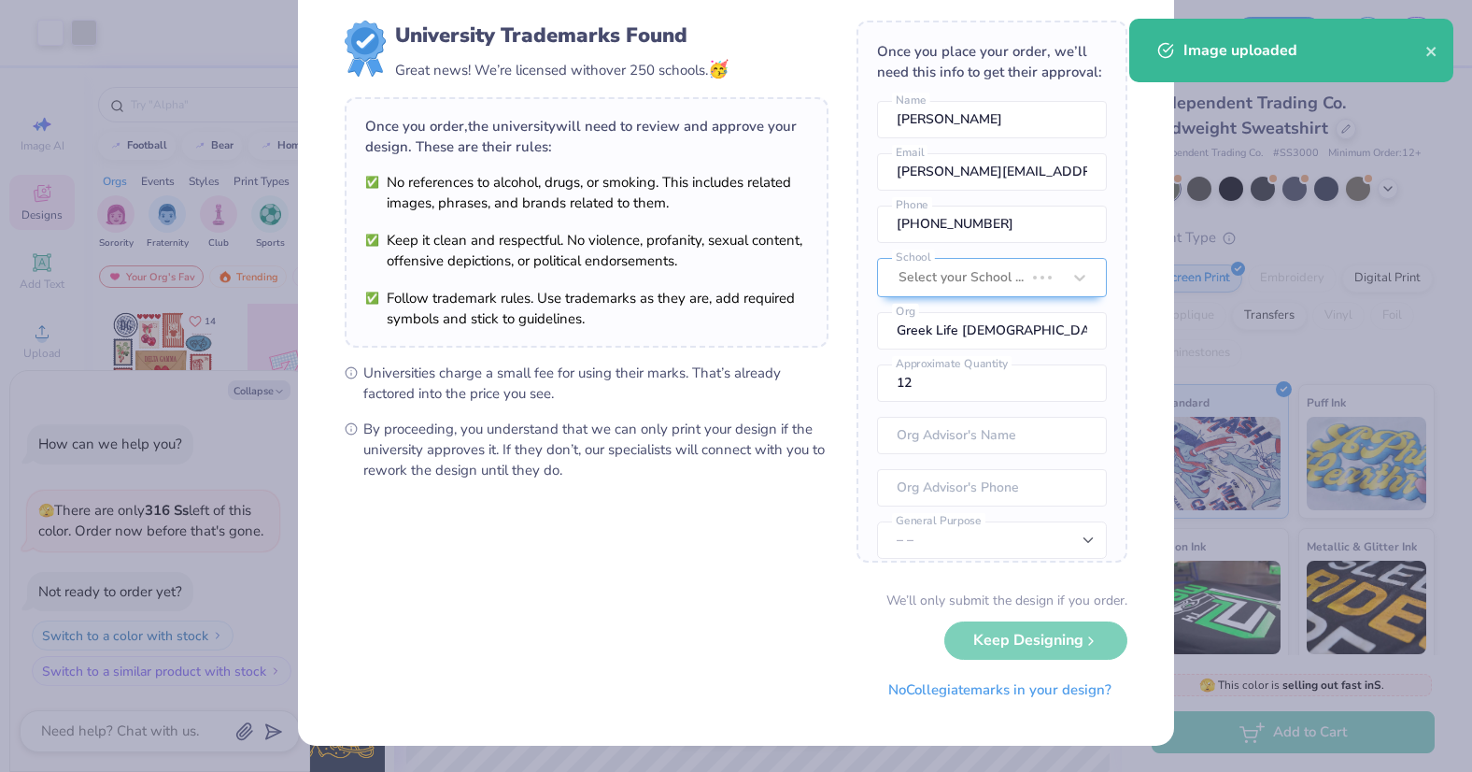
scroll to position [0, 0]
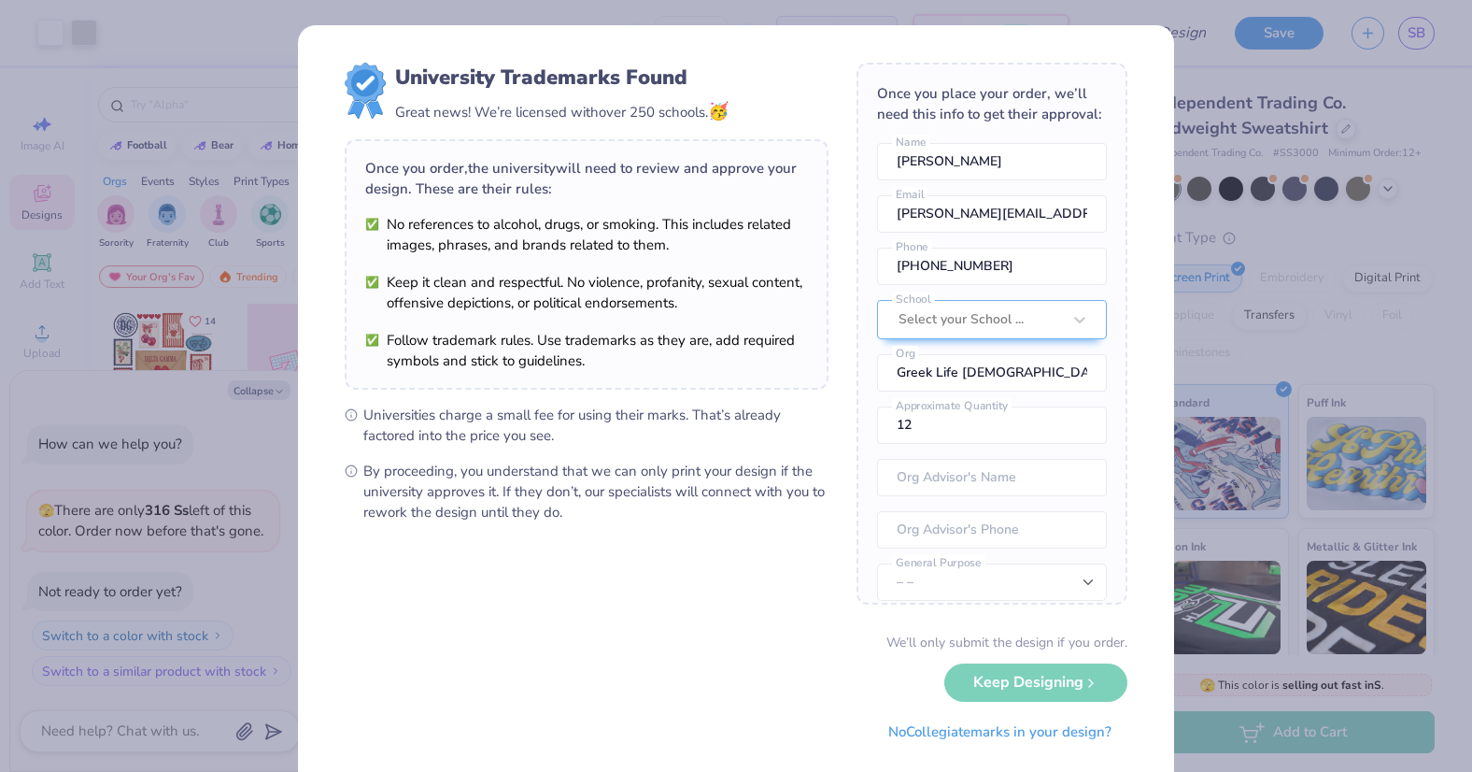
click at [1039, 675] on div "We’ll only submit the design if you order. Keep Designing No Collegiate marks i…" at bounding box center [736, 691] width 783 height 118
click at [1031, 688] on div "We’ll only submit the design if you order. Keep Designing No Collegiate marks i…" at bounding box center [736, 691] width 783 height 118
click at [1296, 560] on div "University Trademarks Found Great news! We’re licensed with over 250 schools. 🥳…" at bounding box center [736, 386] width 1472 height 772
click at [1064, 727] on button "No Collegiate marks in your design?" at bounding box center [999, 727] width 255 height 38
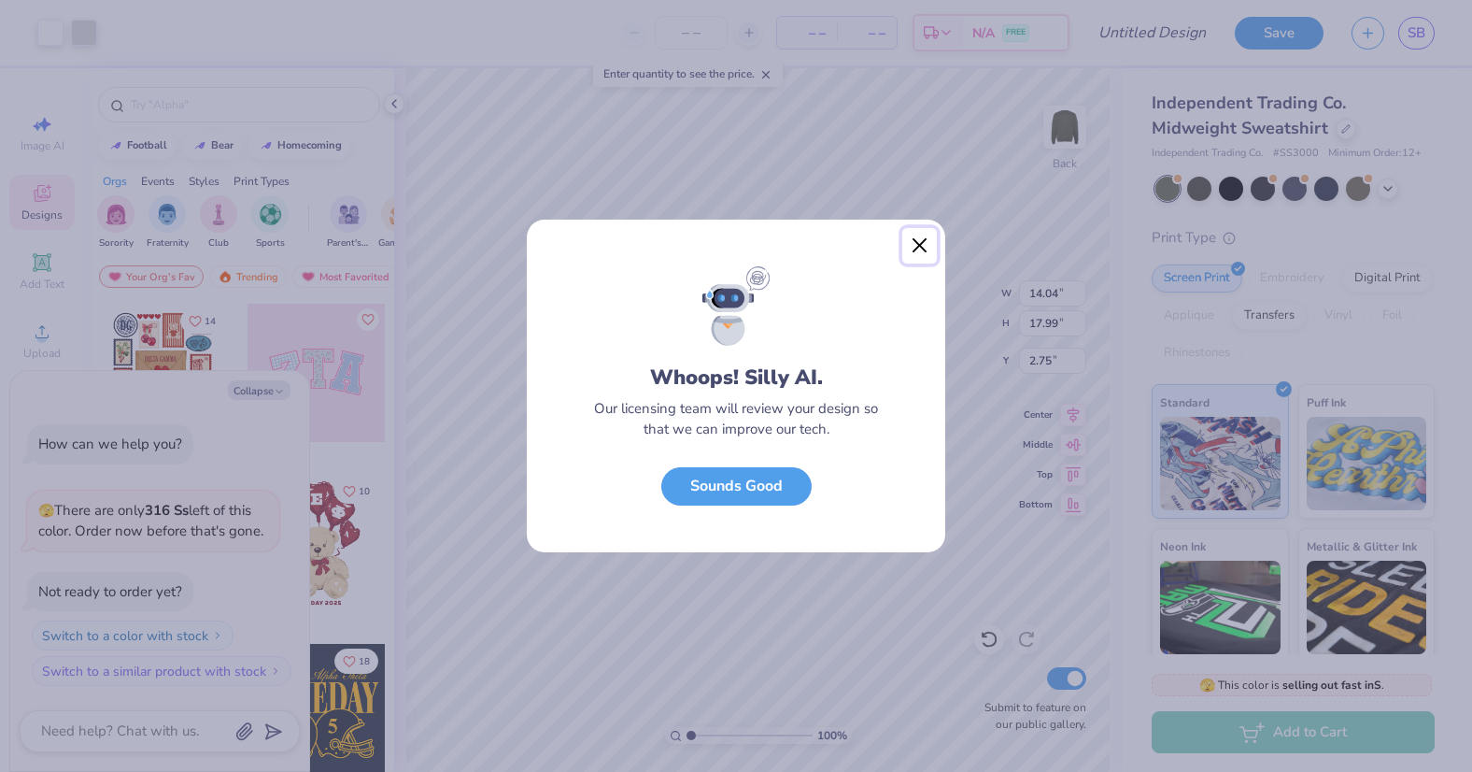
click at [919, 240] on button "Close" at bounding box center [919, 245] width 35 height 35
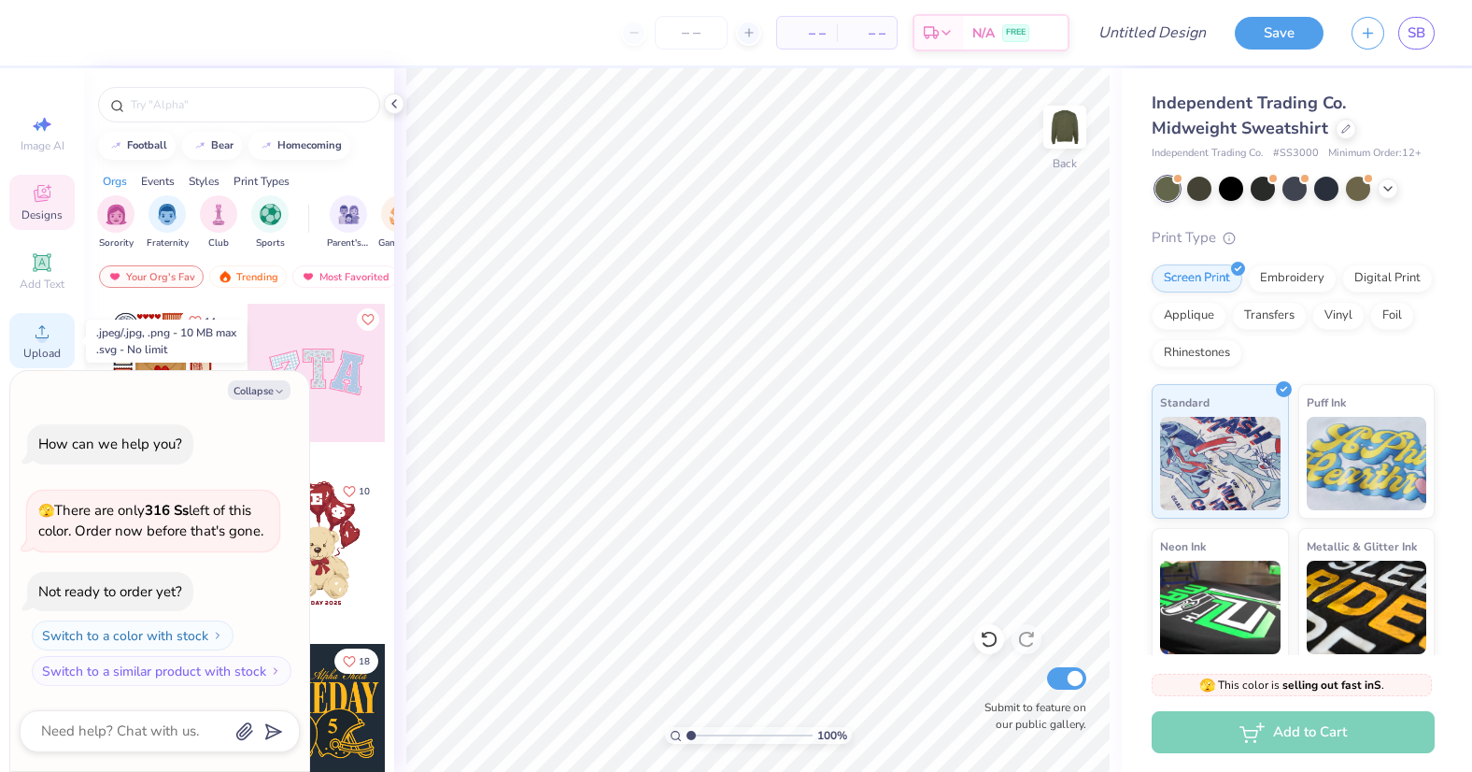
click at [46, 346] on span "Upload" at bounding box center [41, 353] width 37 height 15
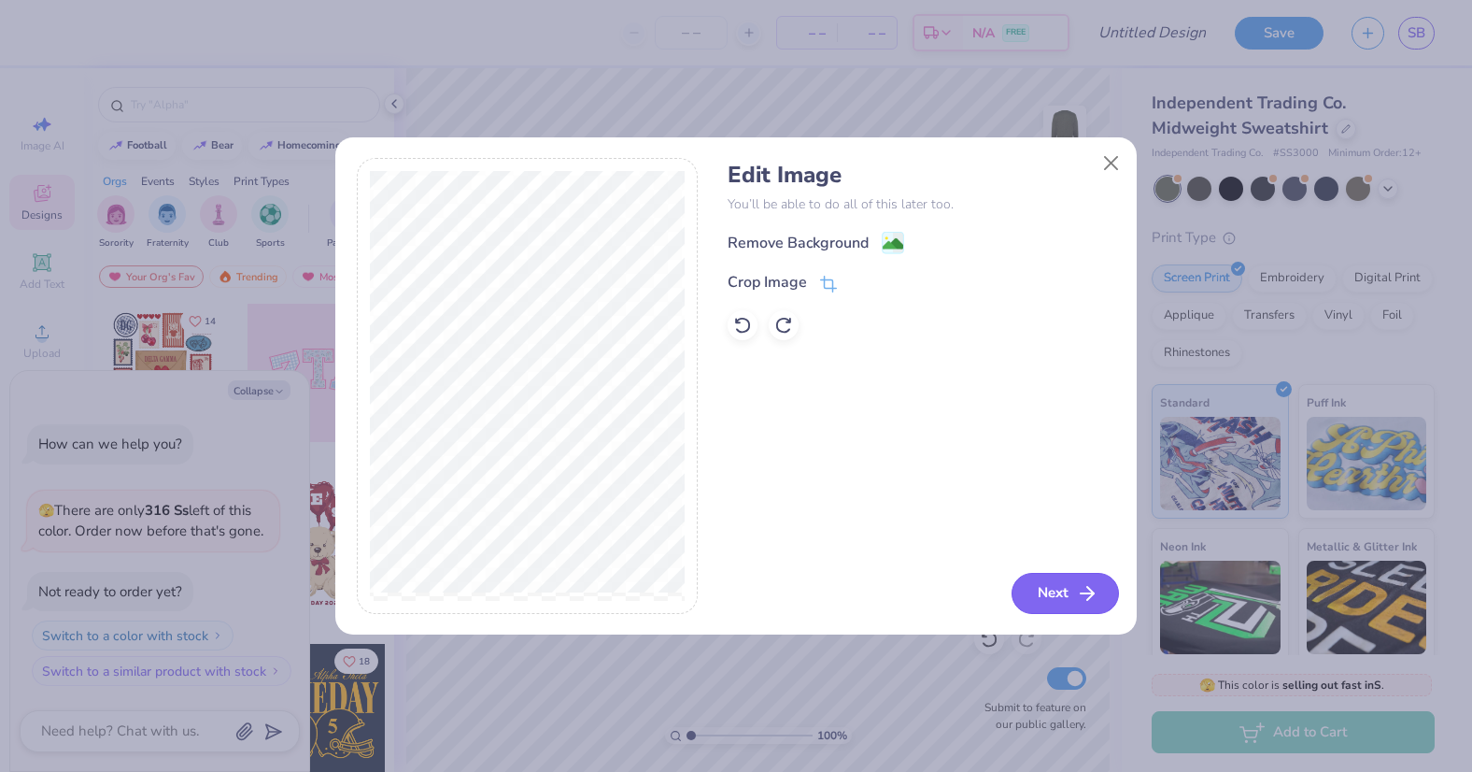
click at [1043, 586] on button "Next" at bounding box center [1065, 593] width 107 height 41
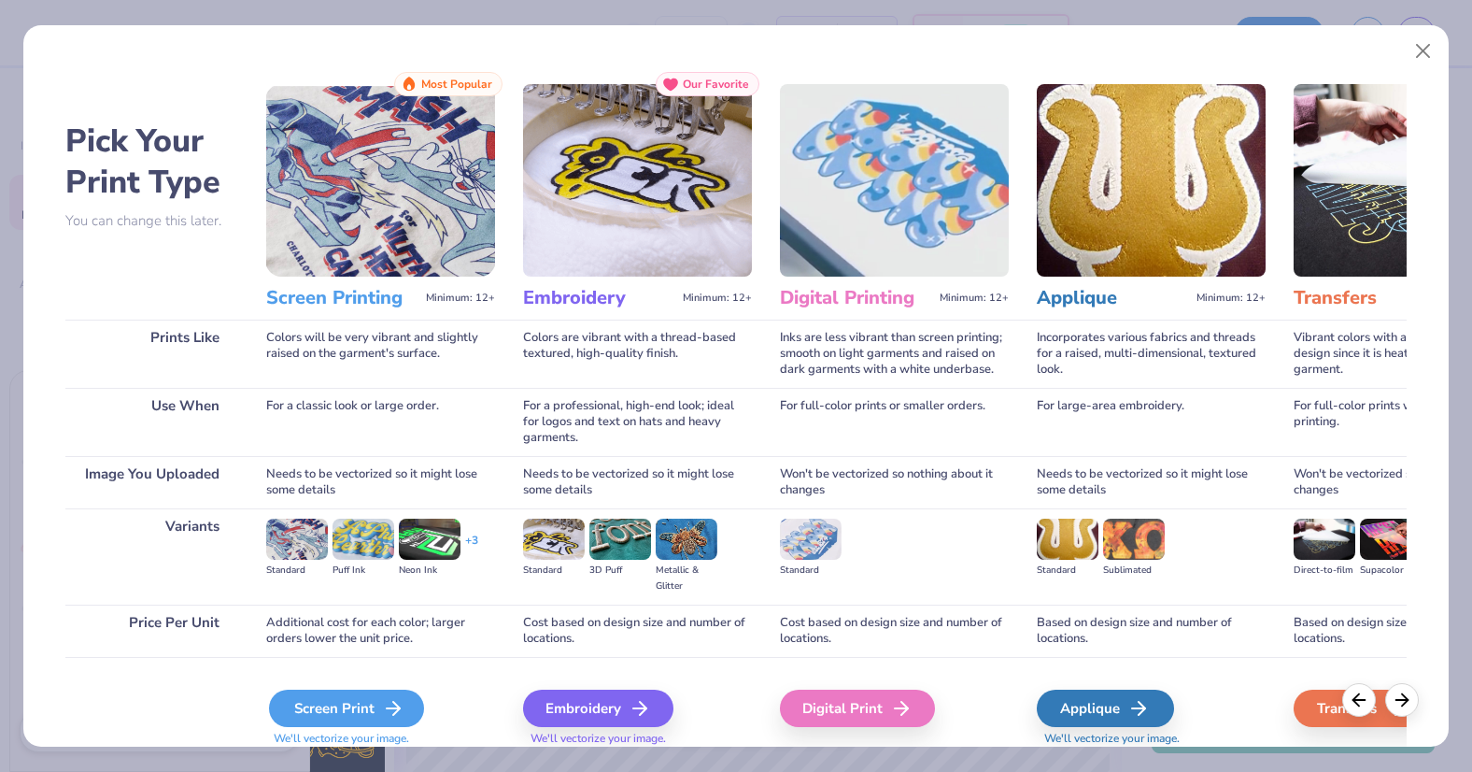
click at [322, 707] on div "Screen Print" at bounding box center [346, 707] width 155 height 37
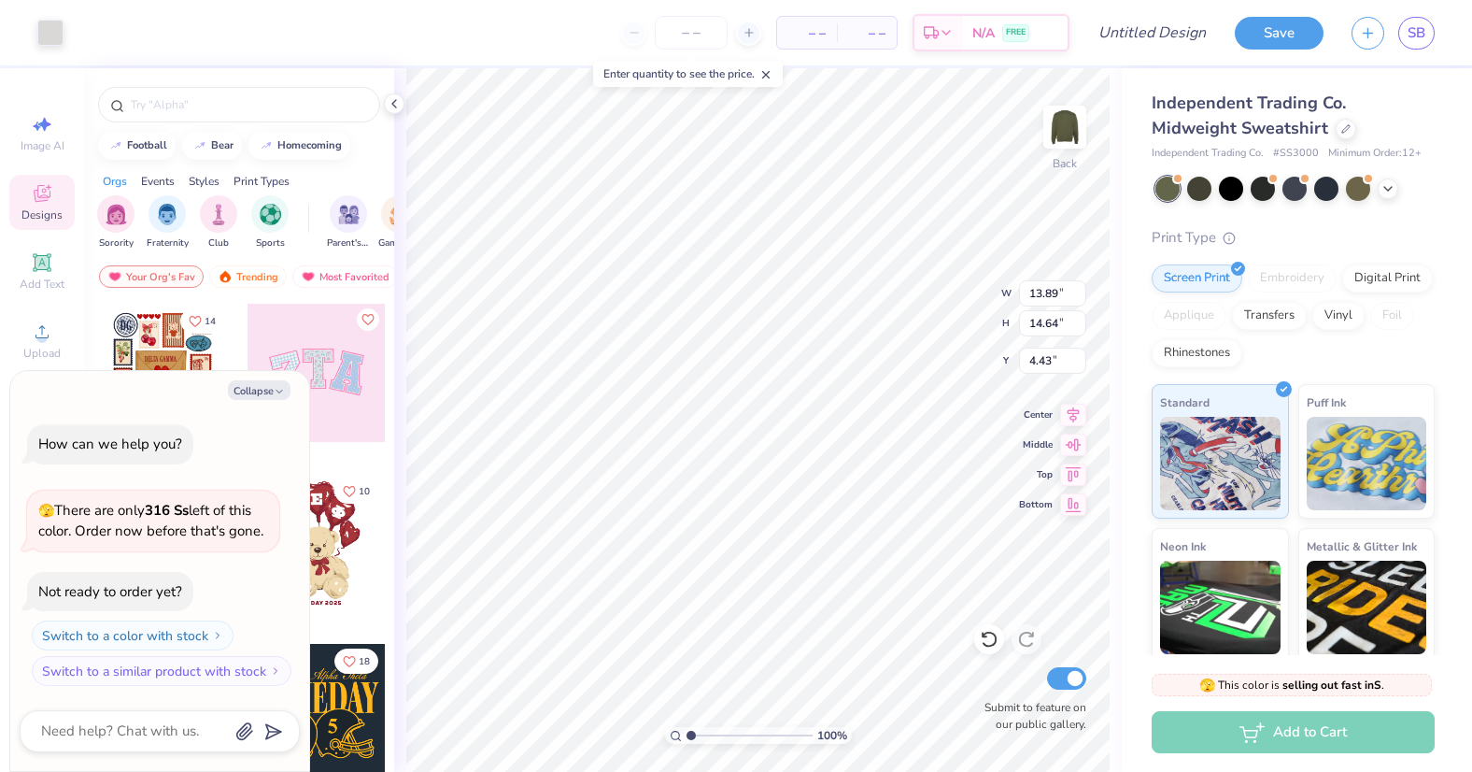
type textarea "x"
type input "3.21"
type input "3.38"
type input "15.69"
type textarea "x"
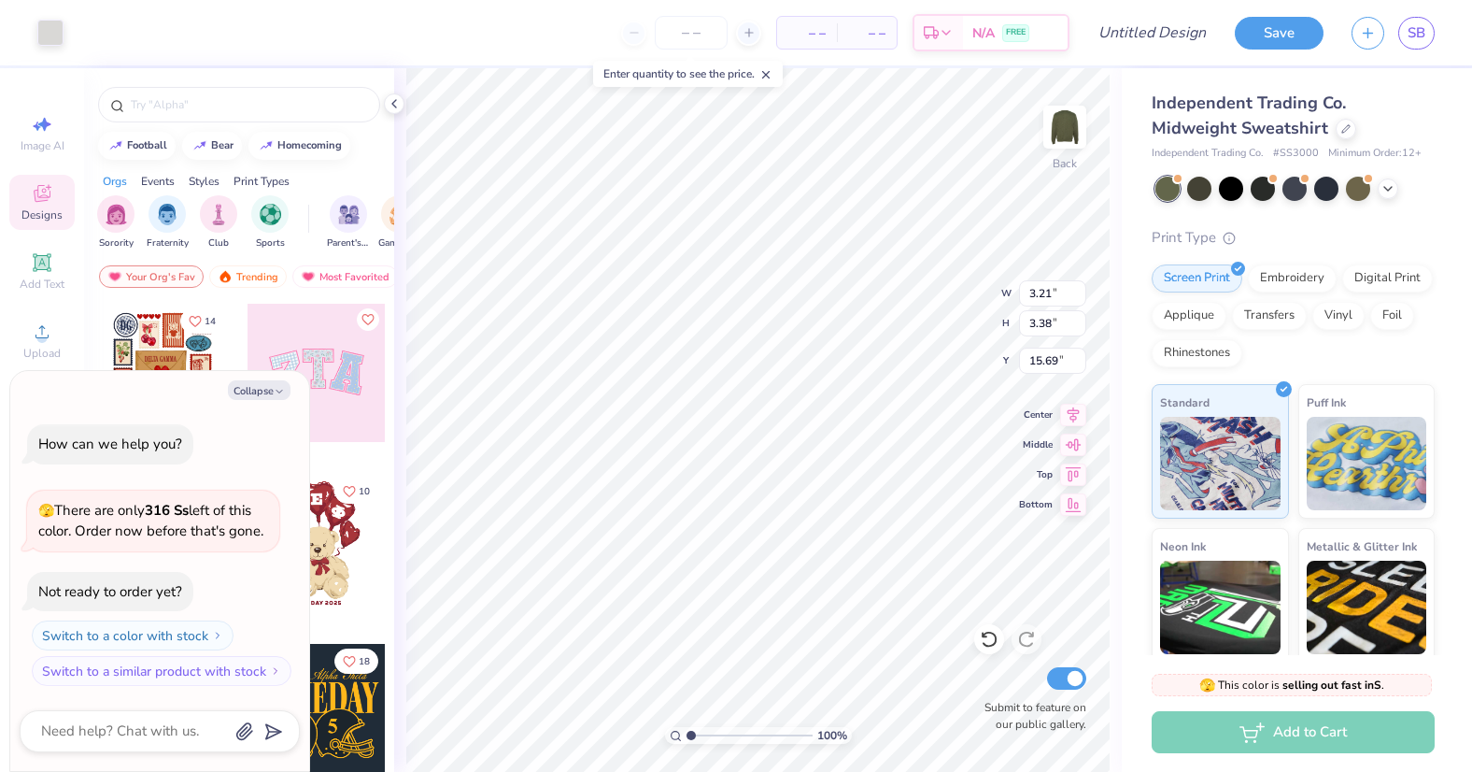
type input "1.31"
click at [1073, 124] on img at bounding box center [1065, 127] width 75 height 75
click at [29, 338] on div "Upload" at bounding box center [41, 340] width 65 height 55
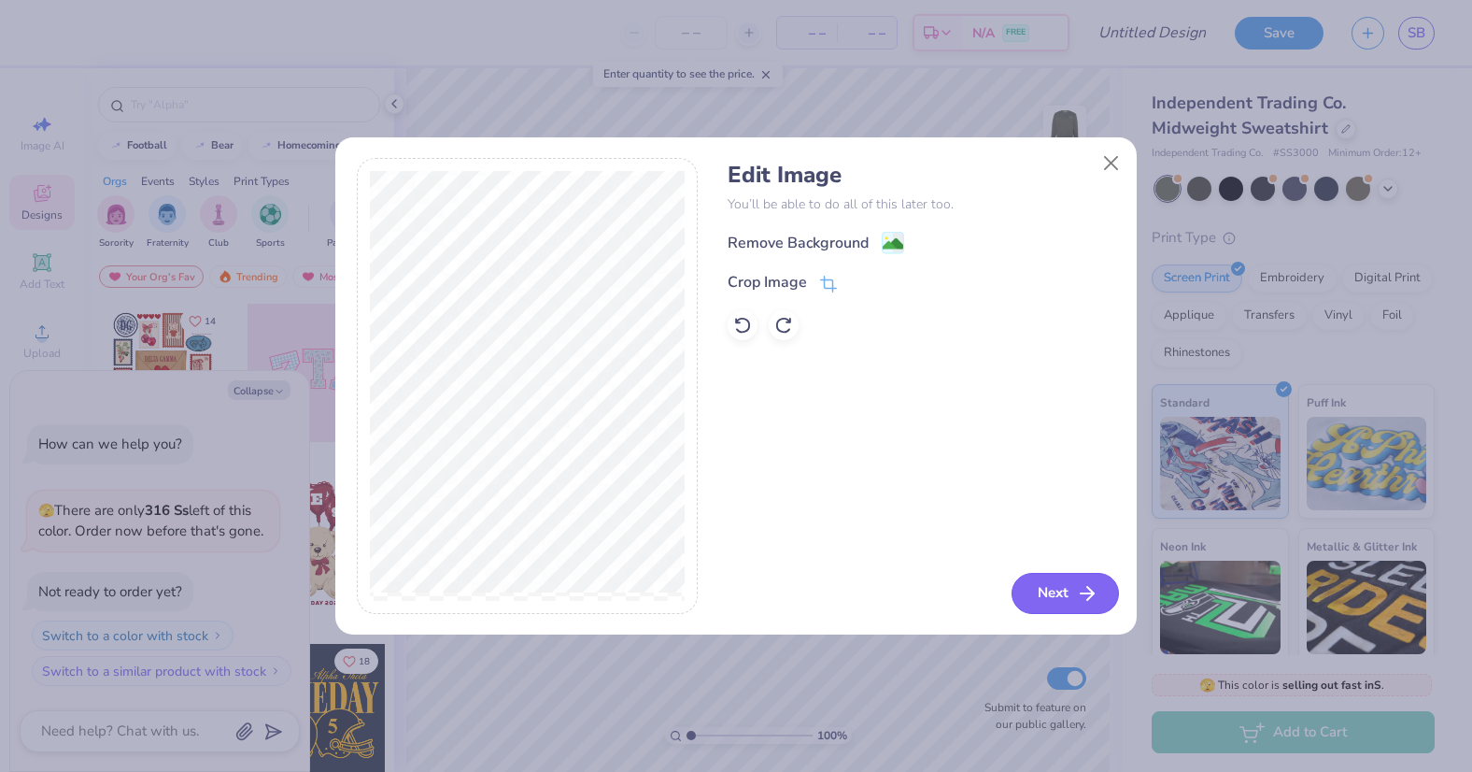
click at [1054, 583] on button "Next" at bounding box center [1065, 593] width 107 height 41
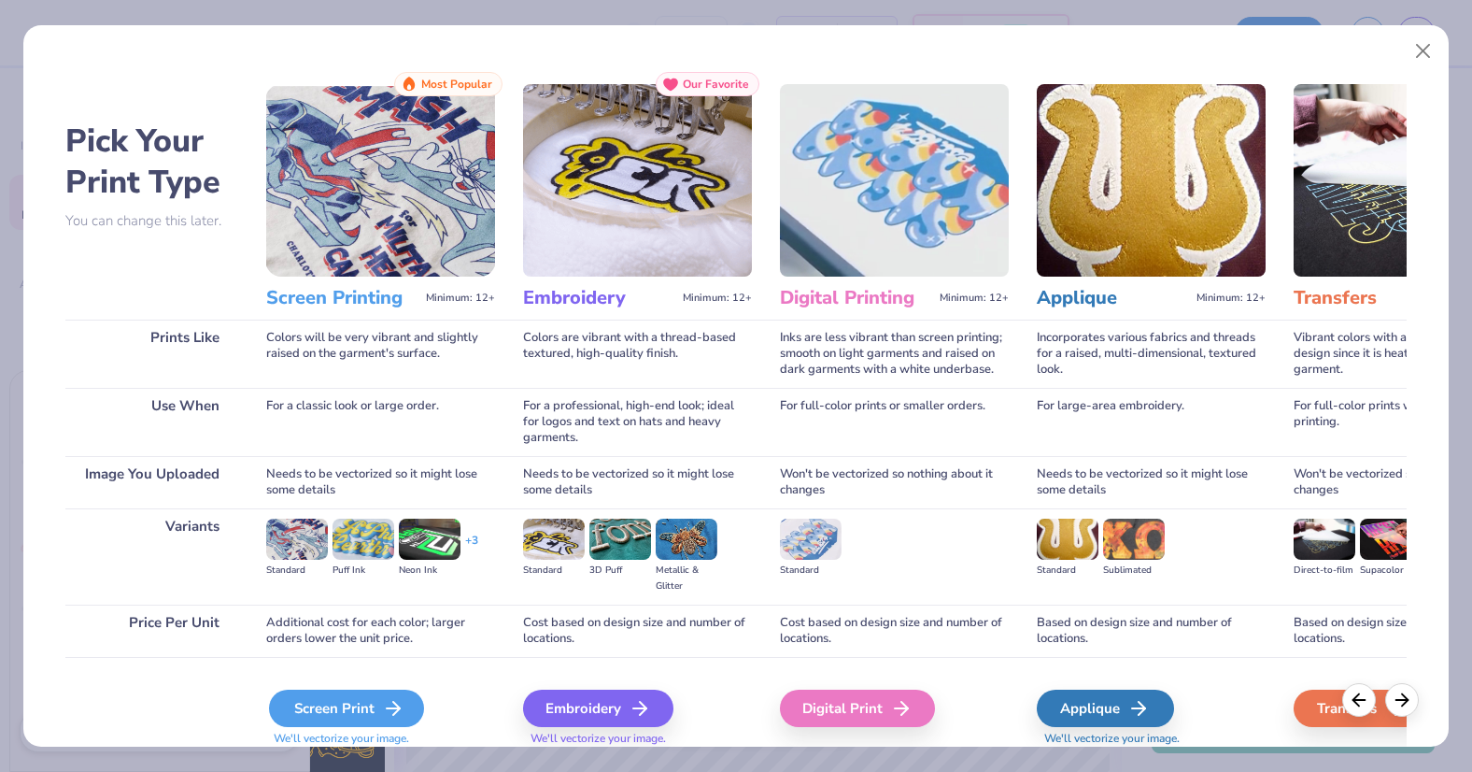
click at [341, 710] on div "Screen Print" at bounding box center [346, 707] width 155 height 37
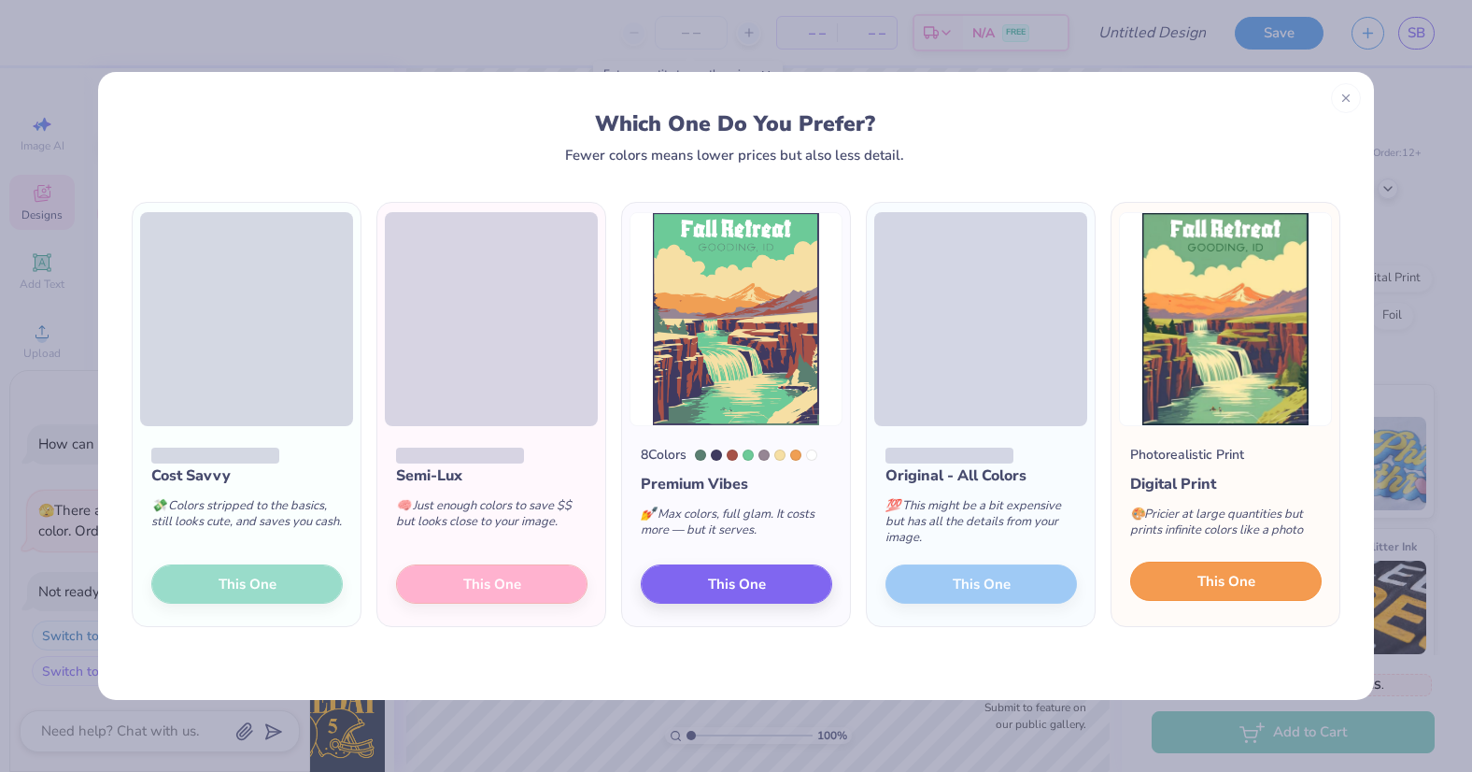
click at [1222, 582] on span "This One" at bounding box center [1227, 581] width 58 height 21
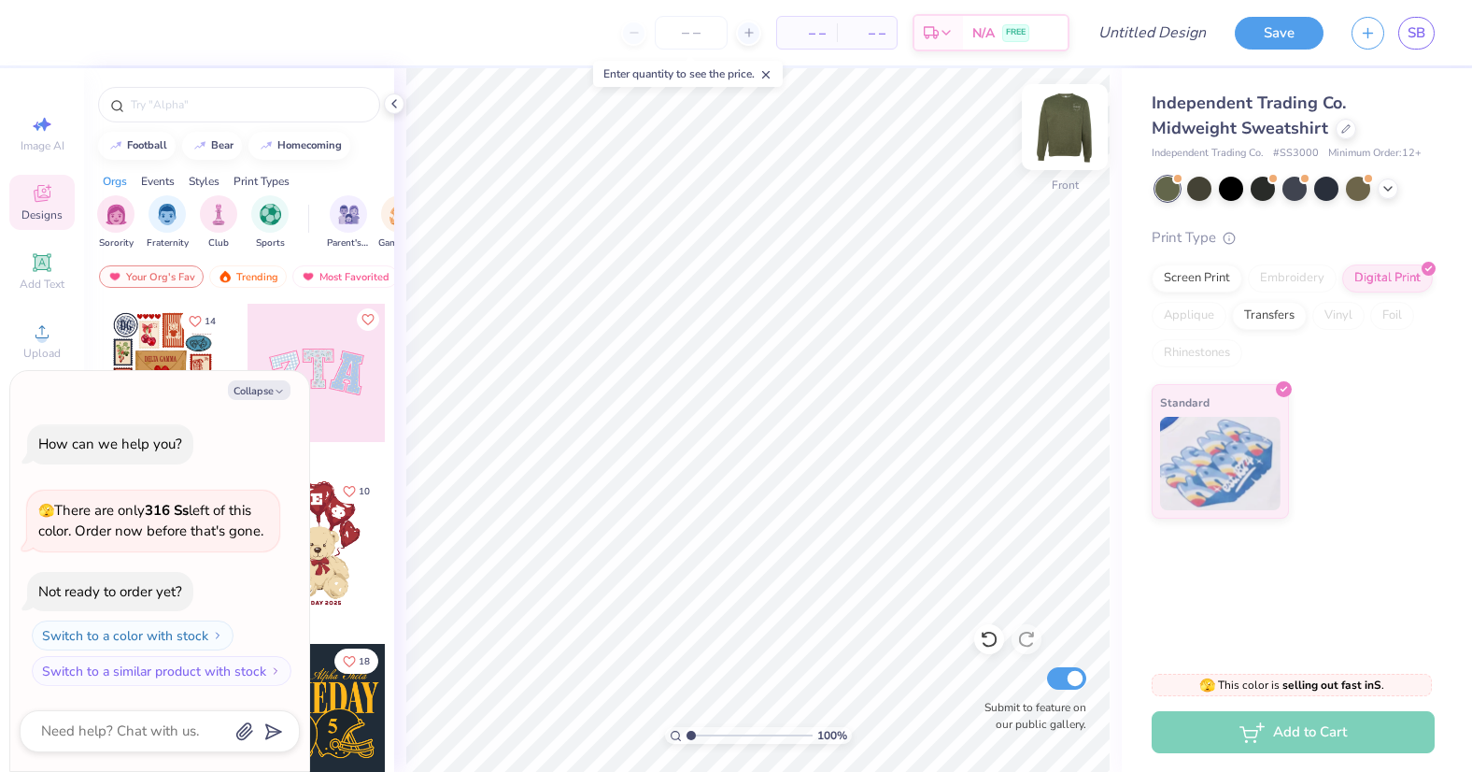
click at [1072, 132] on img at bounding box center [1065, 127] width 75 height 75
click at [1077, 126] on img at bounding box center [1065, 127] width 75 height 75
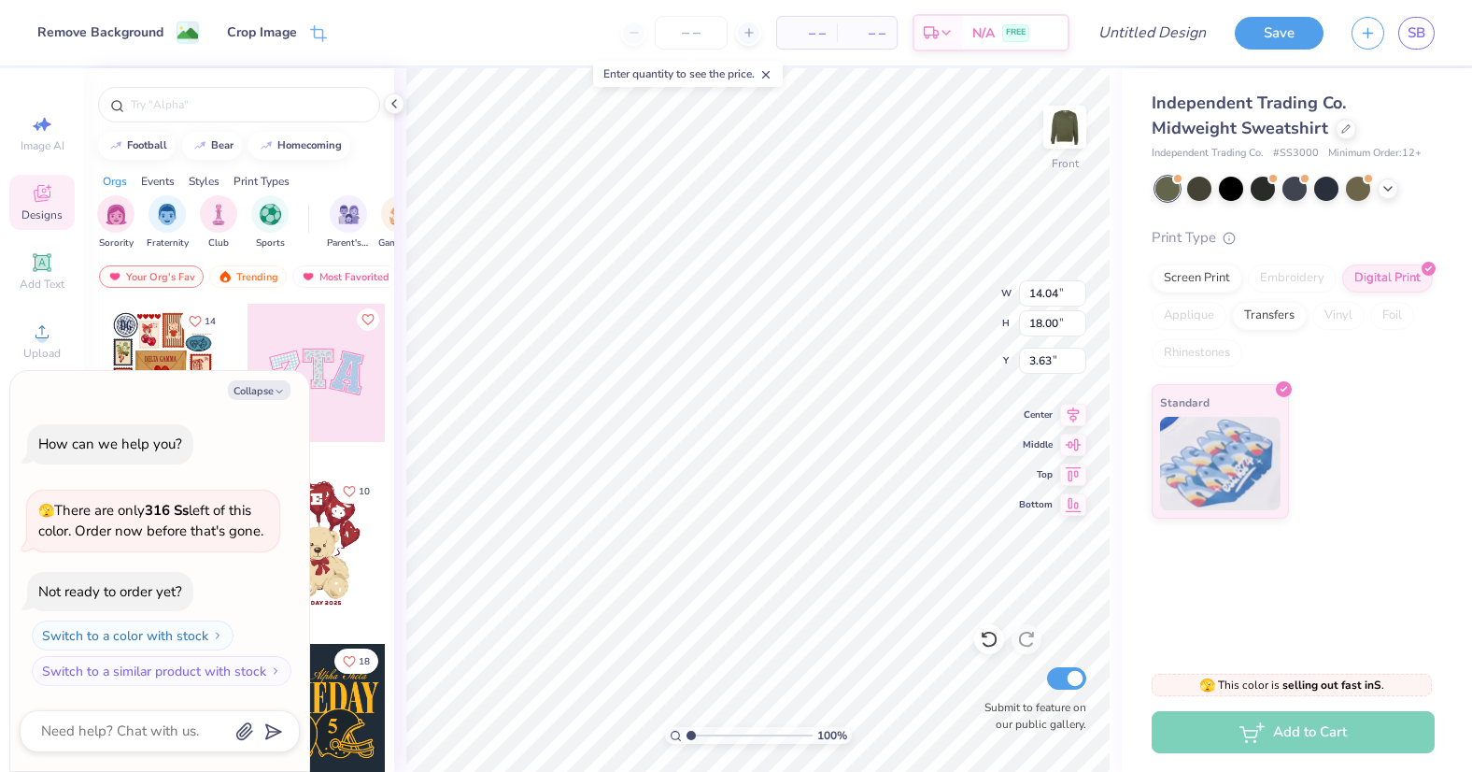
click at [386, 471] on div at bounding box center [317, 387] width 140 height 169
click at [1396, 191] on div at bounding box center [1388, 187] width 21 height 21
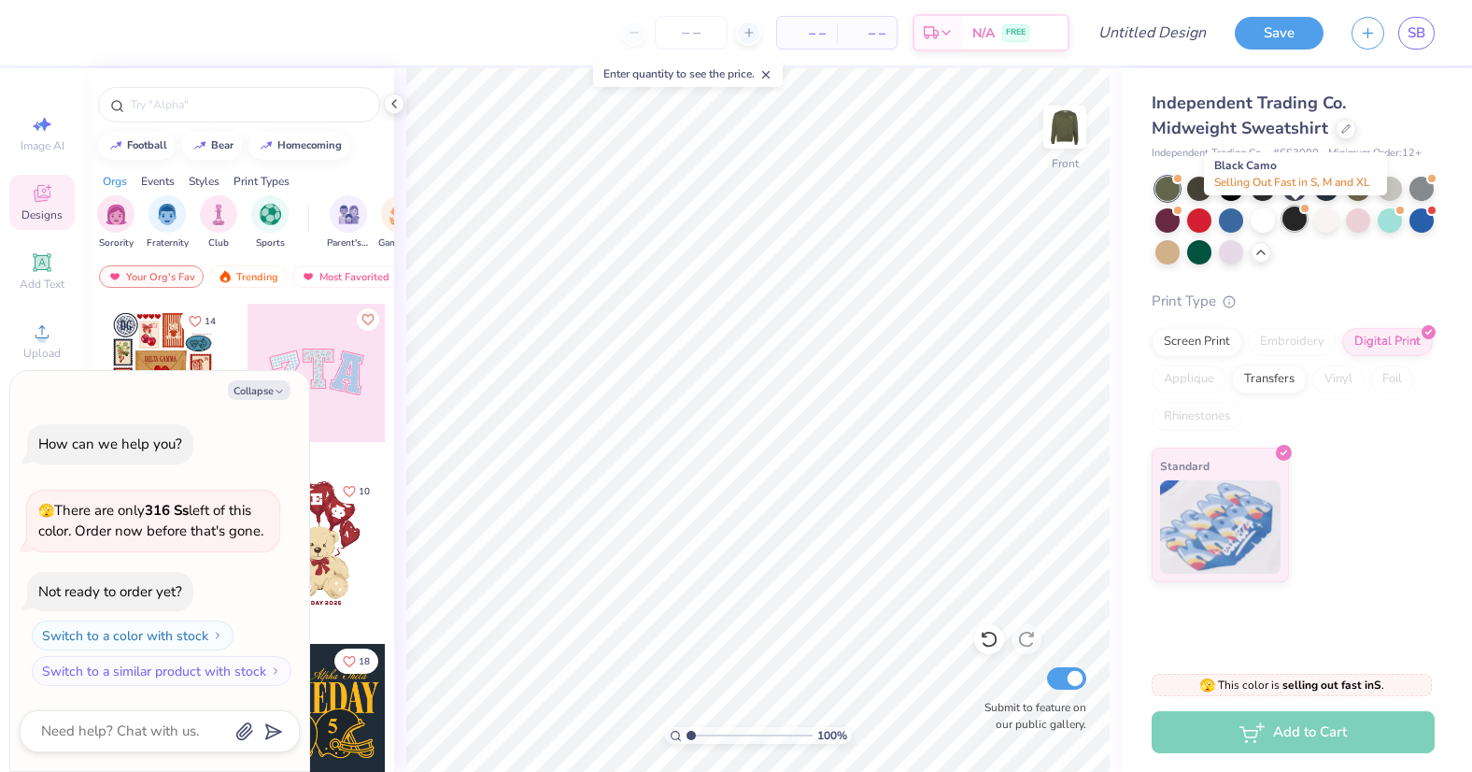
click at [1286, 222] on div at bounding box center [1295, 218] width 24 height 24
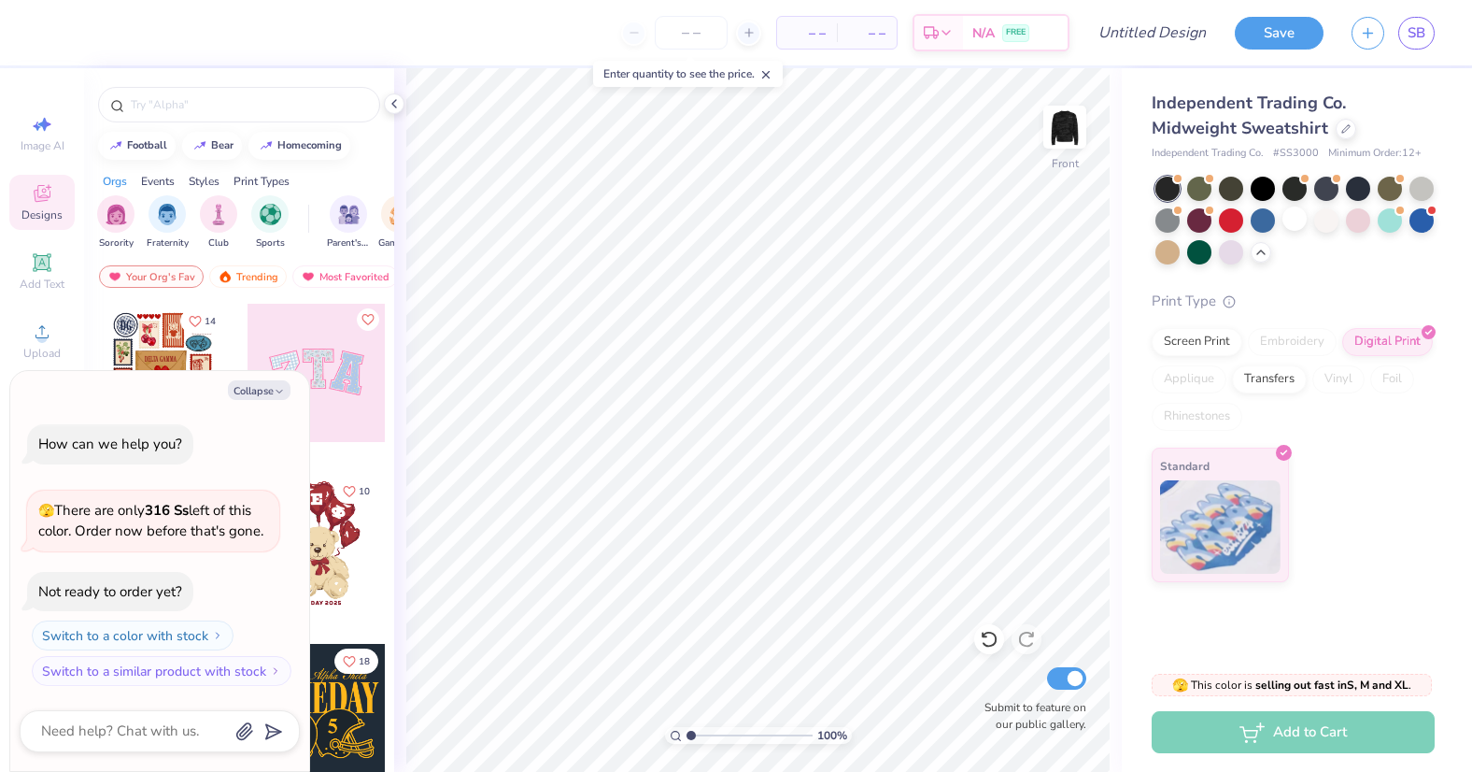
scroll to position [82, 0]
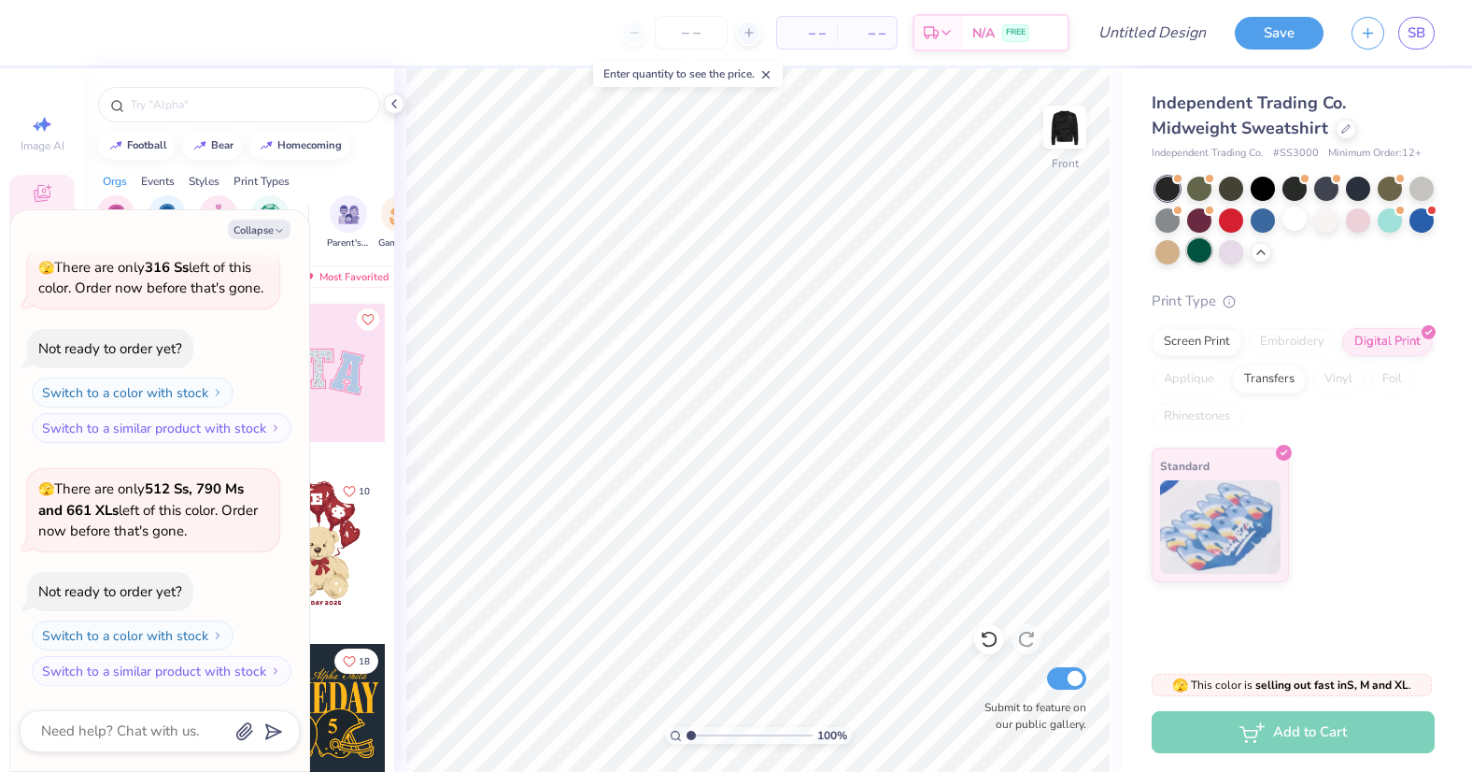
click at [1208, 241] on div at bounding box center [1199, 250] width 24 height 24
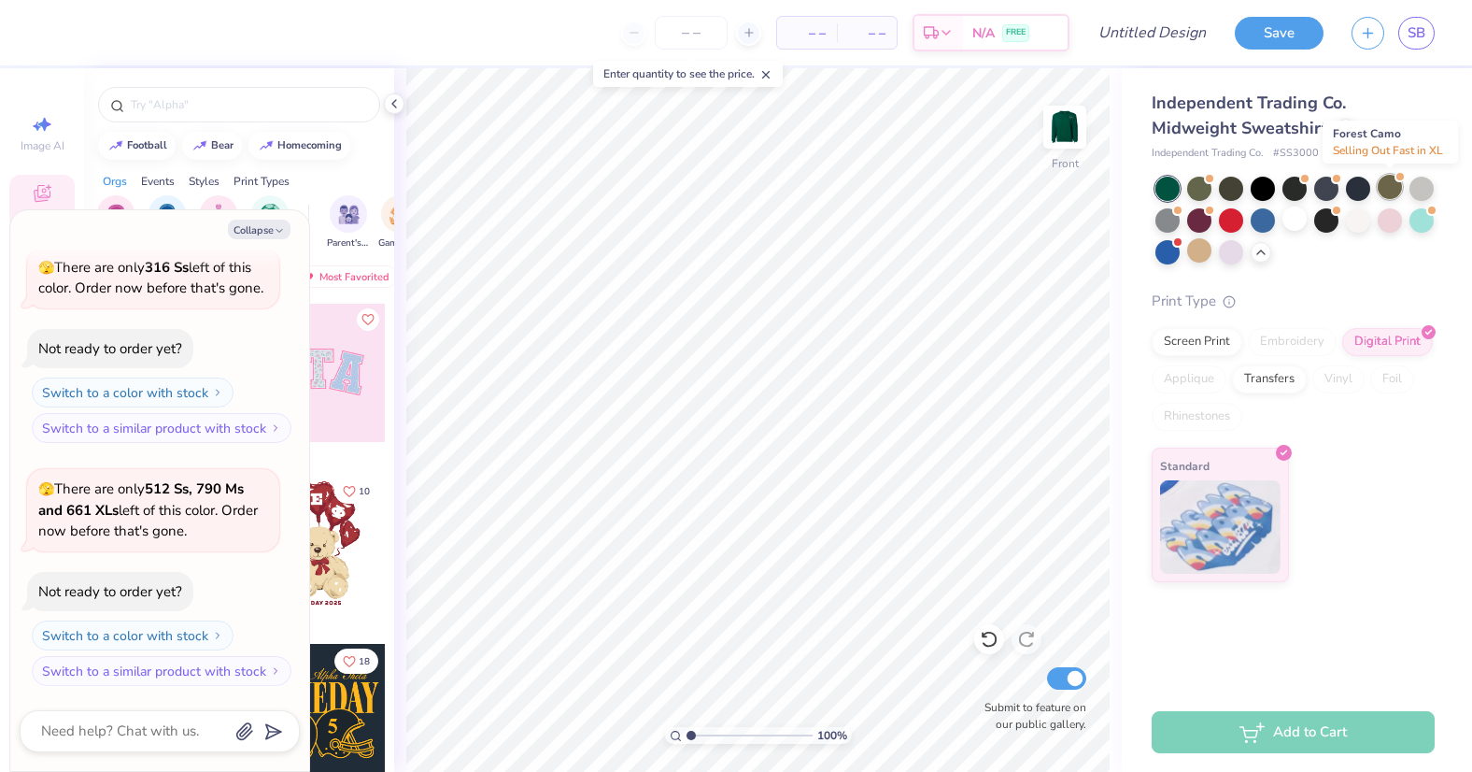
click at [1396, 189] on div at bounding box center [1390, 187] width 24 height 24
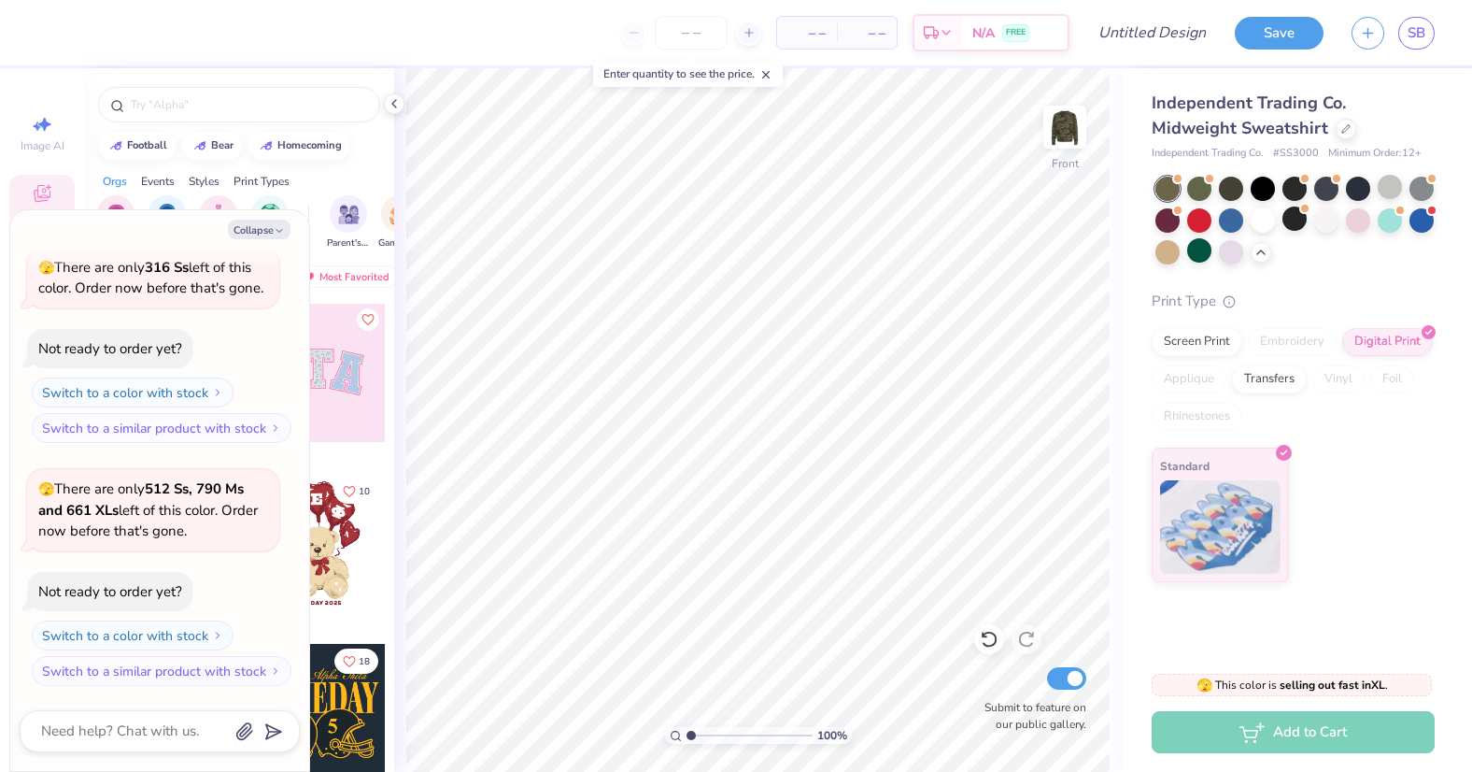
scroll to position [325, 0]
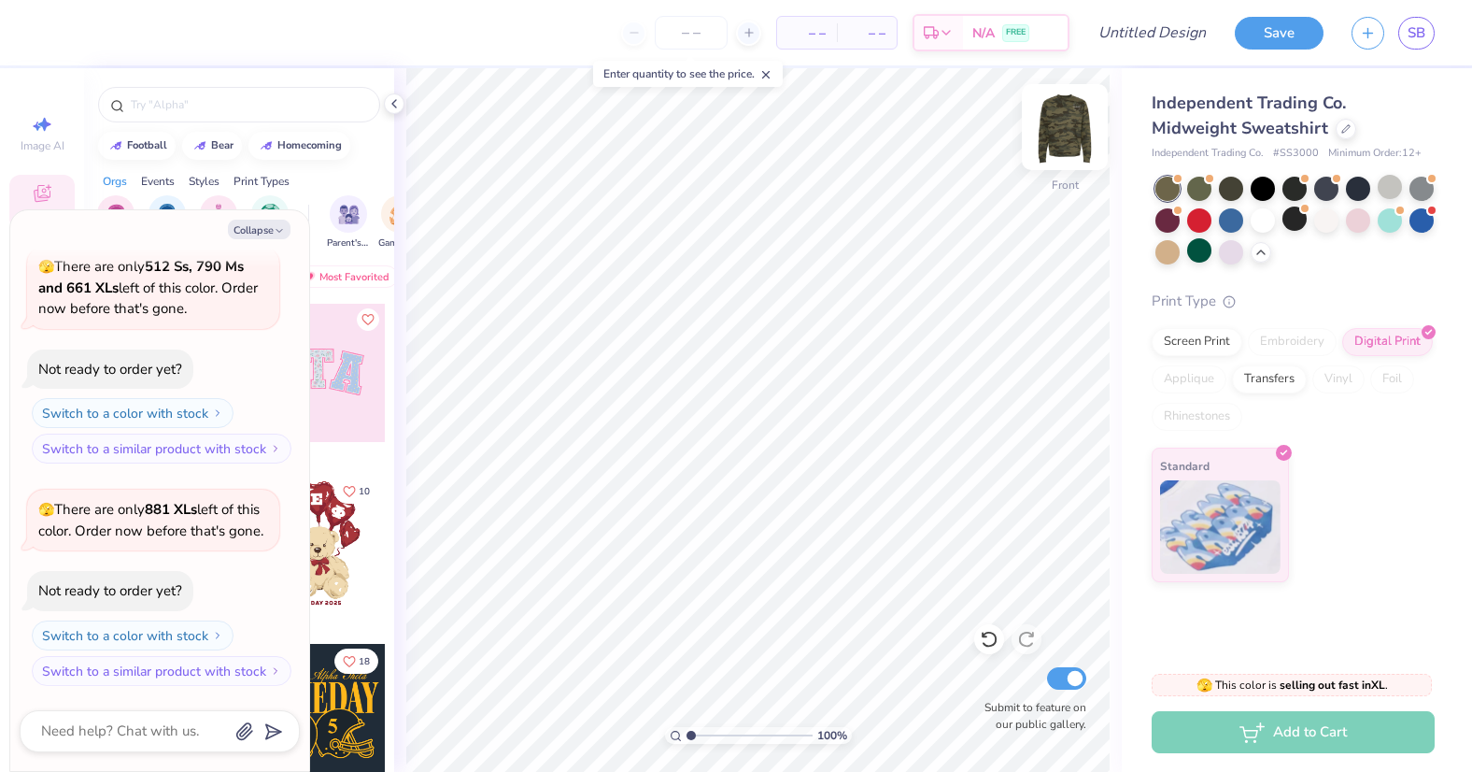
click at [1074, 131] on img at bounding box center [1065, 127] width 75 height 75
click at [1065, 141] on img at bounding box center [1065, 127] width 75 height 75
click at [1065, 141] on img at bounding box center [1064, 126] width 37 height 37
type textarea "x"
click at [1136, 29] on input "Design Title" at bounding box center [1175, 32] width 92 height 37
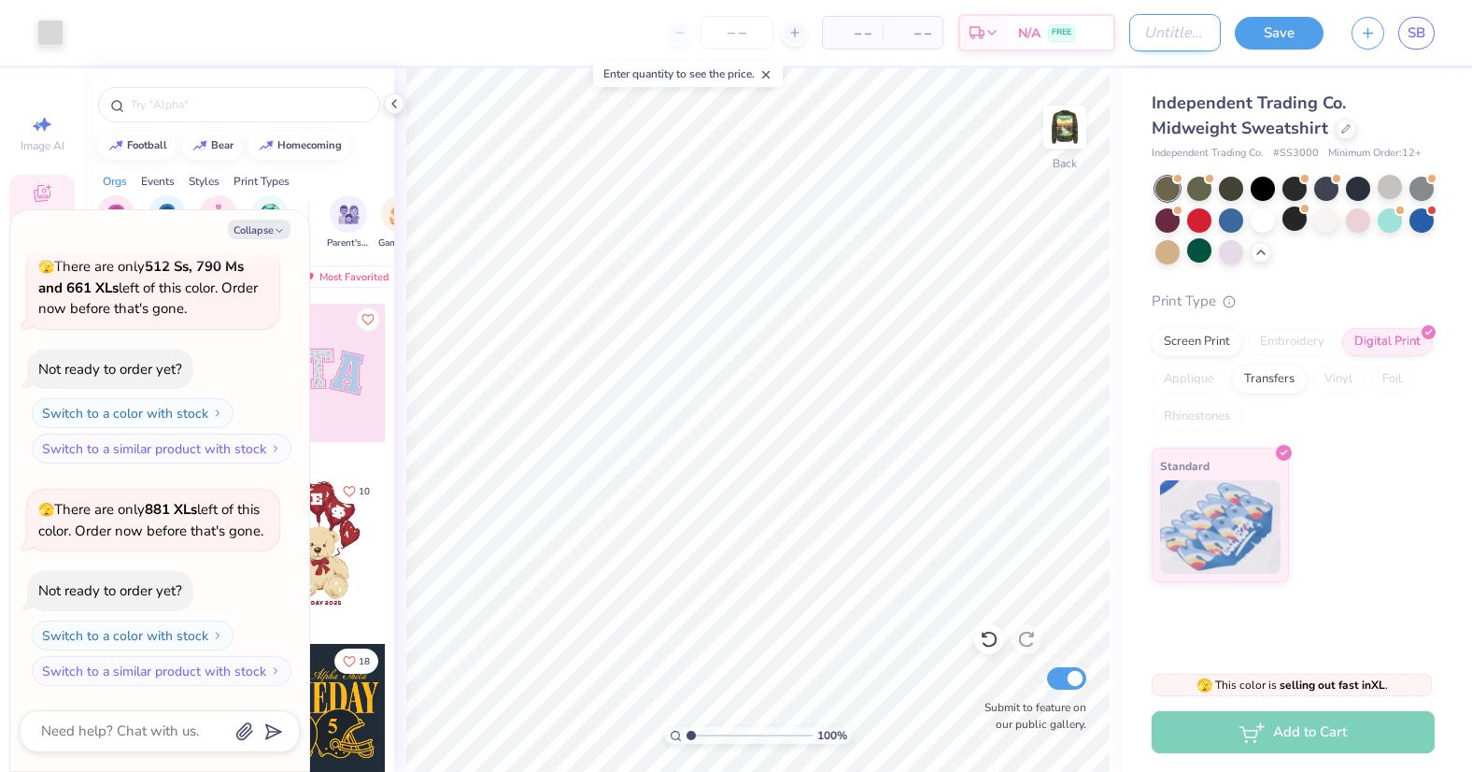
type input "G"
type textarea "x"
type input "GL"
type textarea "x"
type input "GLB"
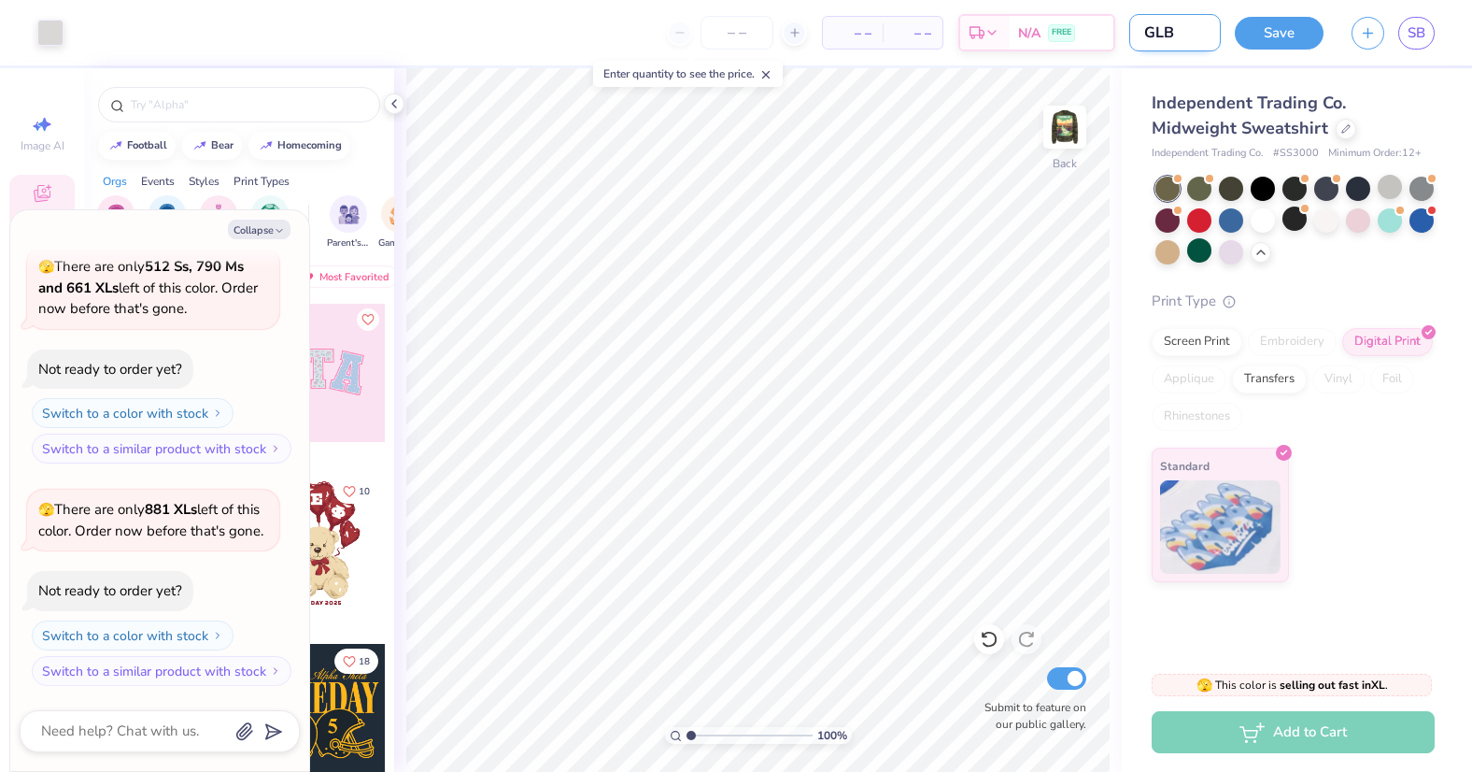
type textarea "x"
type input "GLBS"
type textarea "x"
type input "GLBS"
type textarea "x"
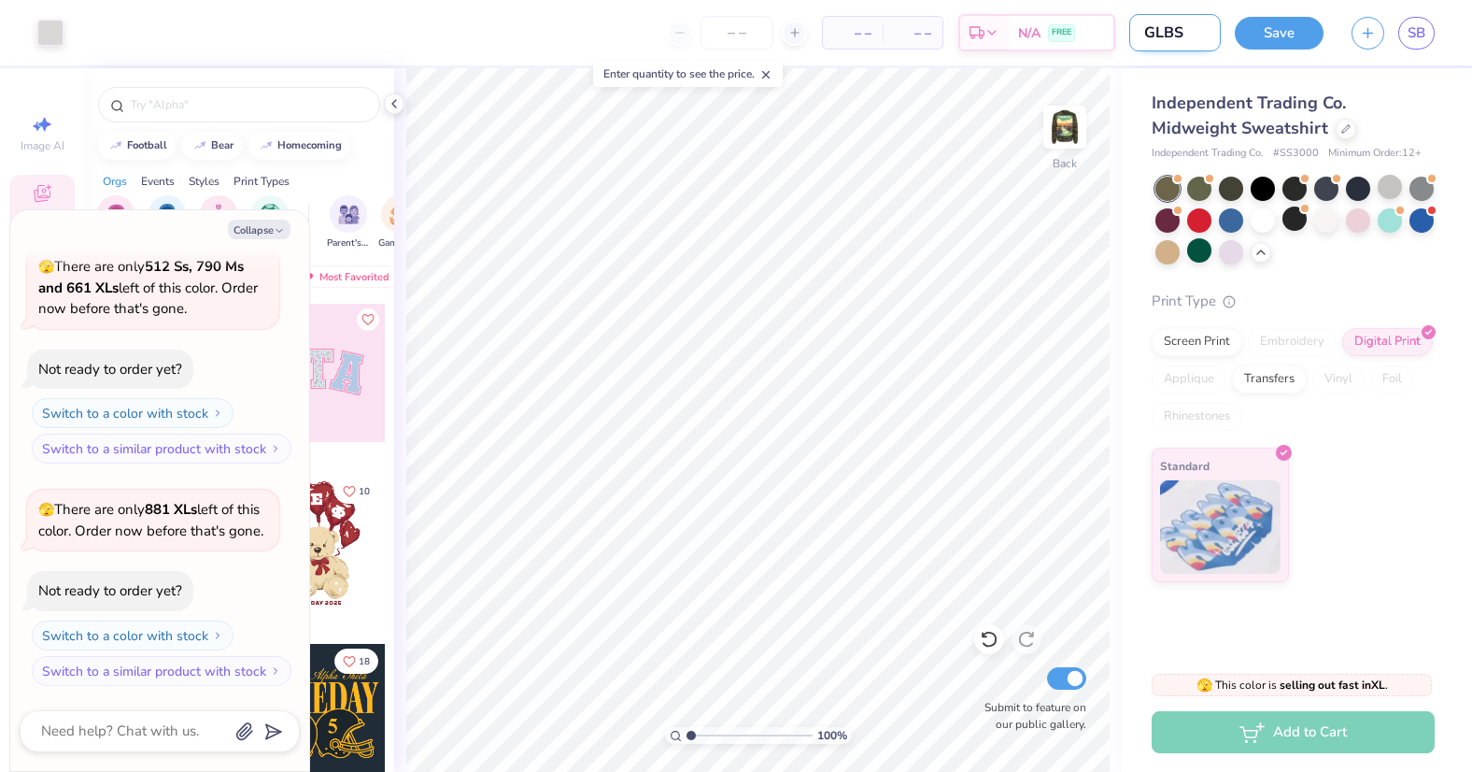
type input "GLBS F"
type textarea "x"
type input "GLBS Fa"
type textarea "x"
type input "GLBS Fal"
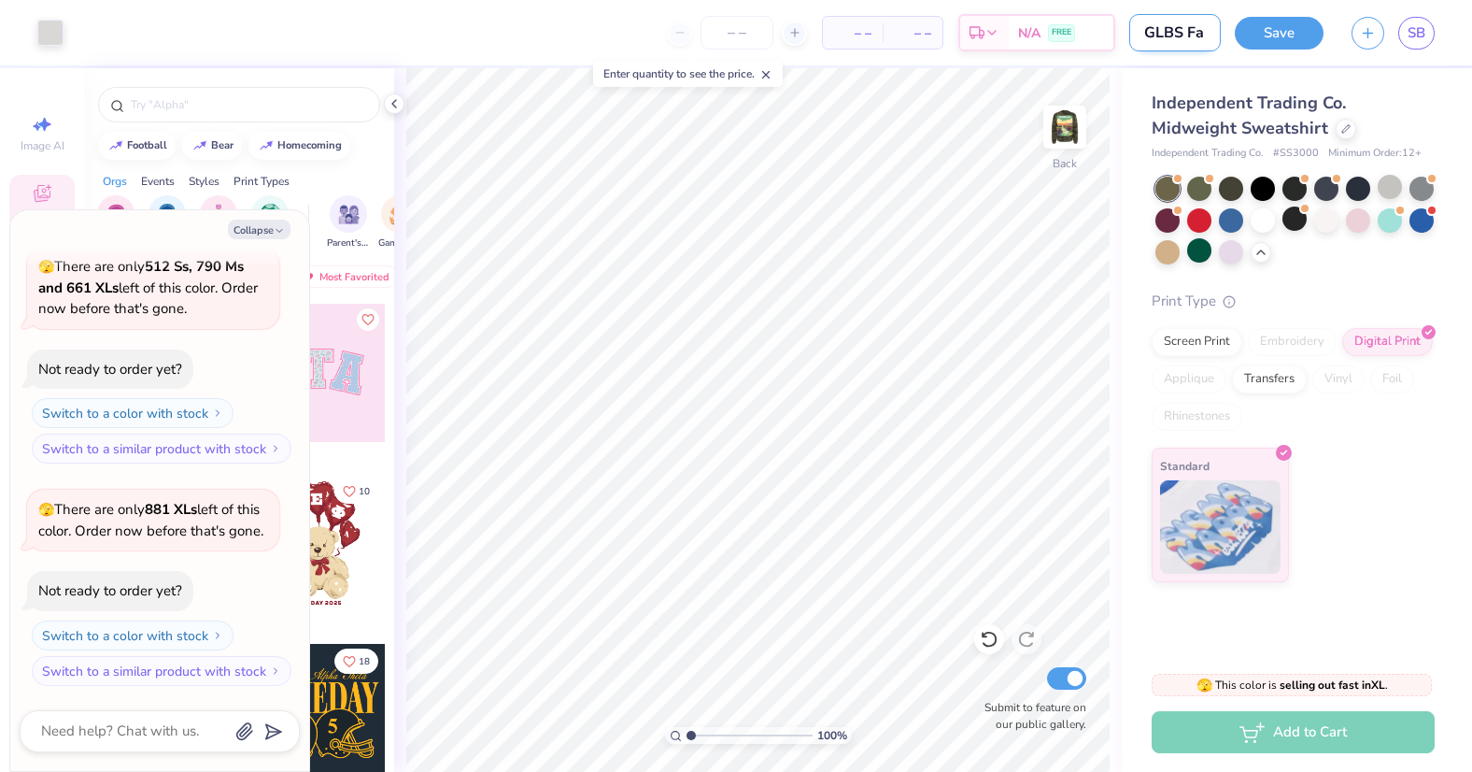
type textarea "x"
type input "GLBS Fall"
type textarea "x"
type input "GLBS Fall"
type textarea "x"
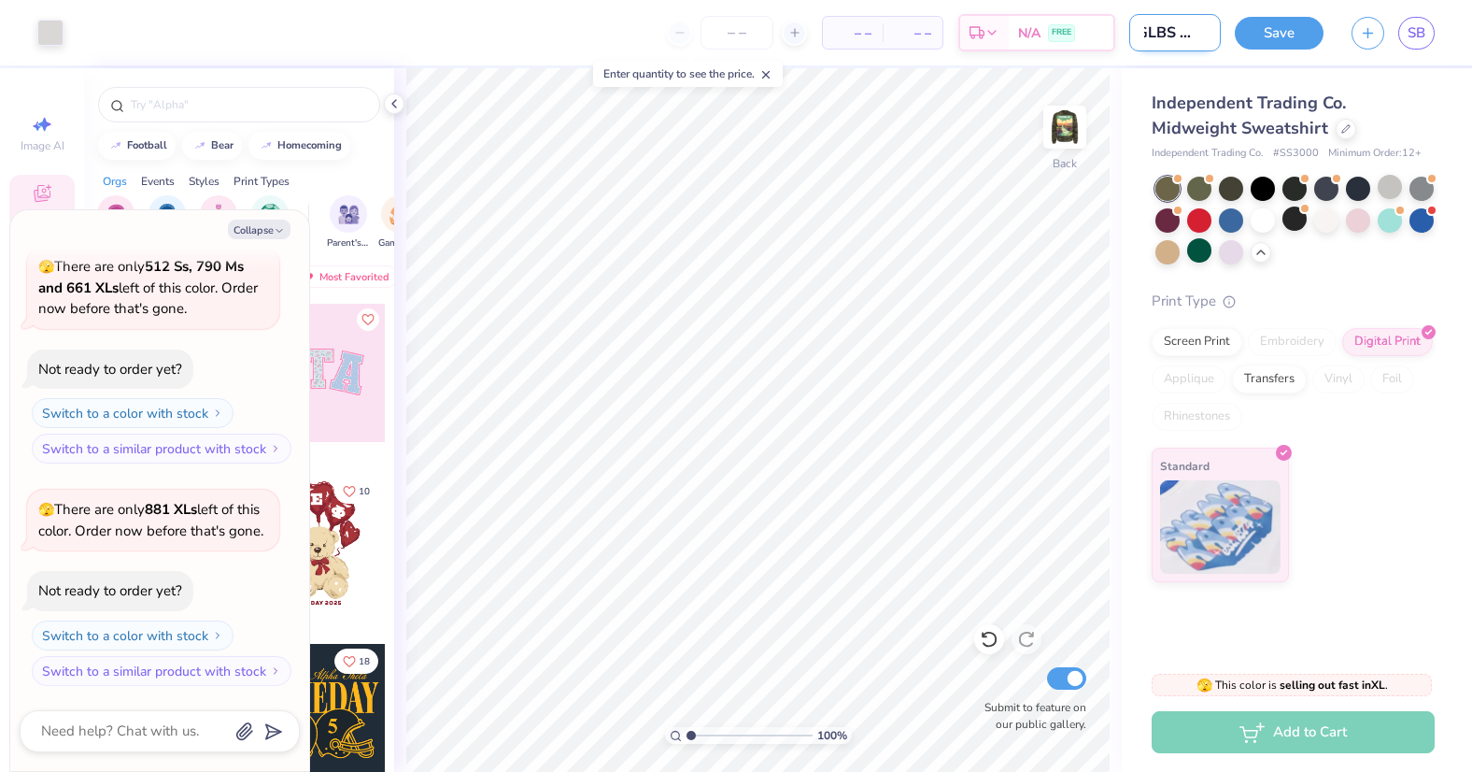
type input "GLBS Fall R"
type textarea "x"
type input "GLBS Fall Re"
type textarea "x"
type input "GLBS Fall Ret"
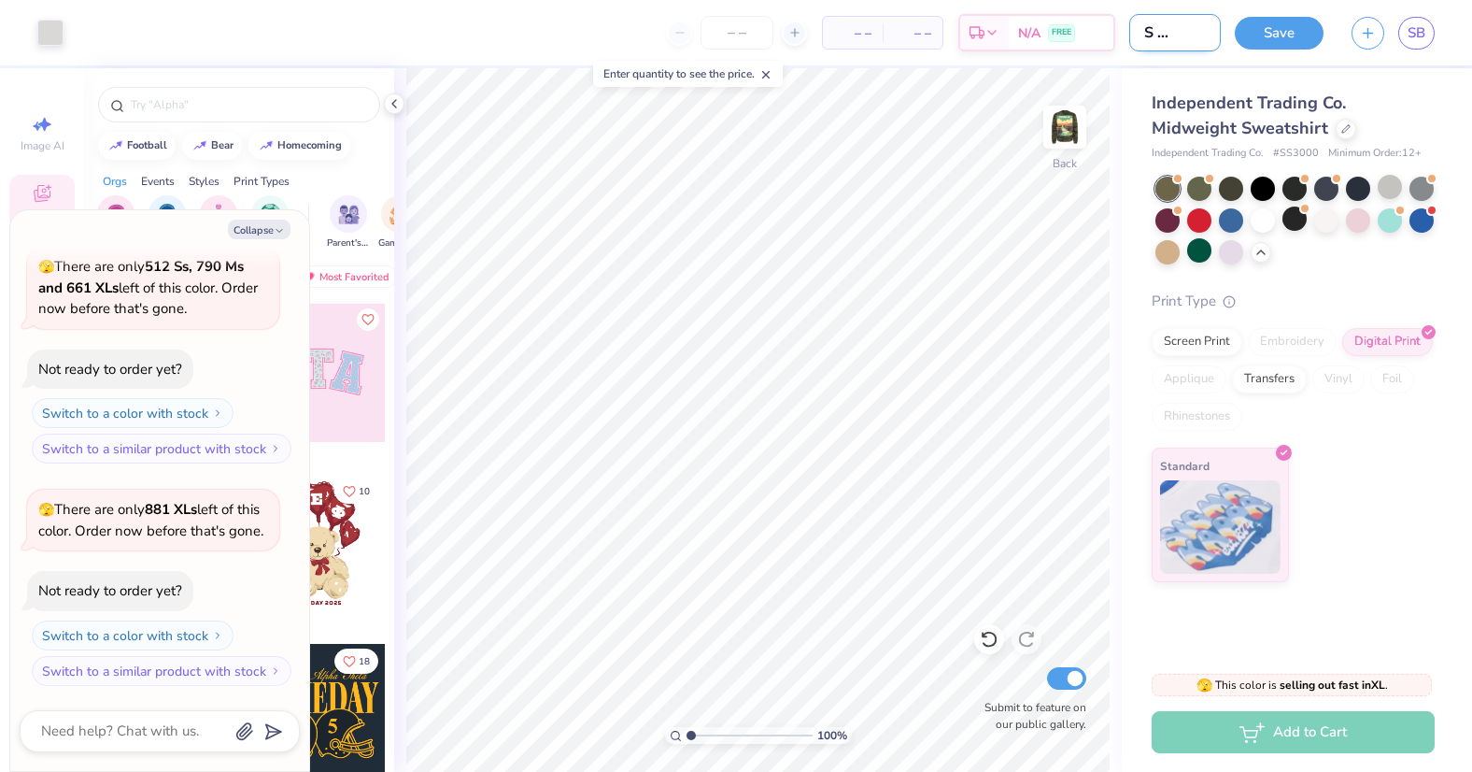
type textarea "x"
type input "GLBS Fall Retr"
type textarea "x"
type input "GLBS Fall Retre"
type textarea "x"
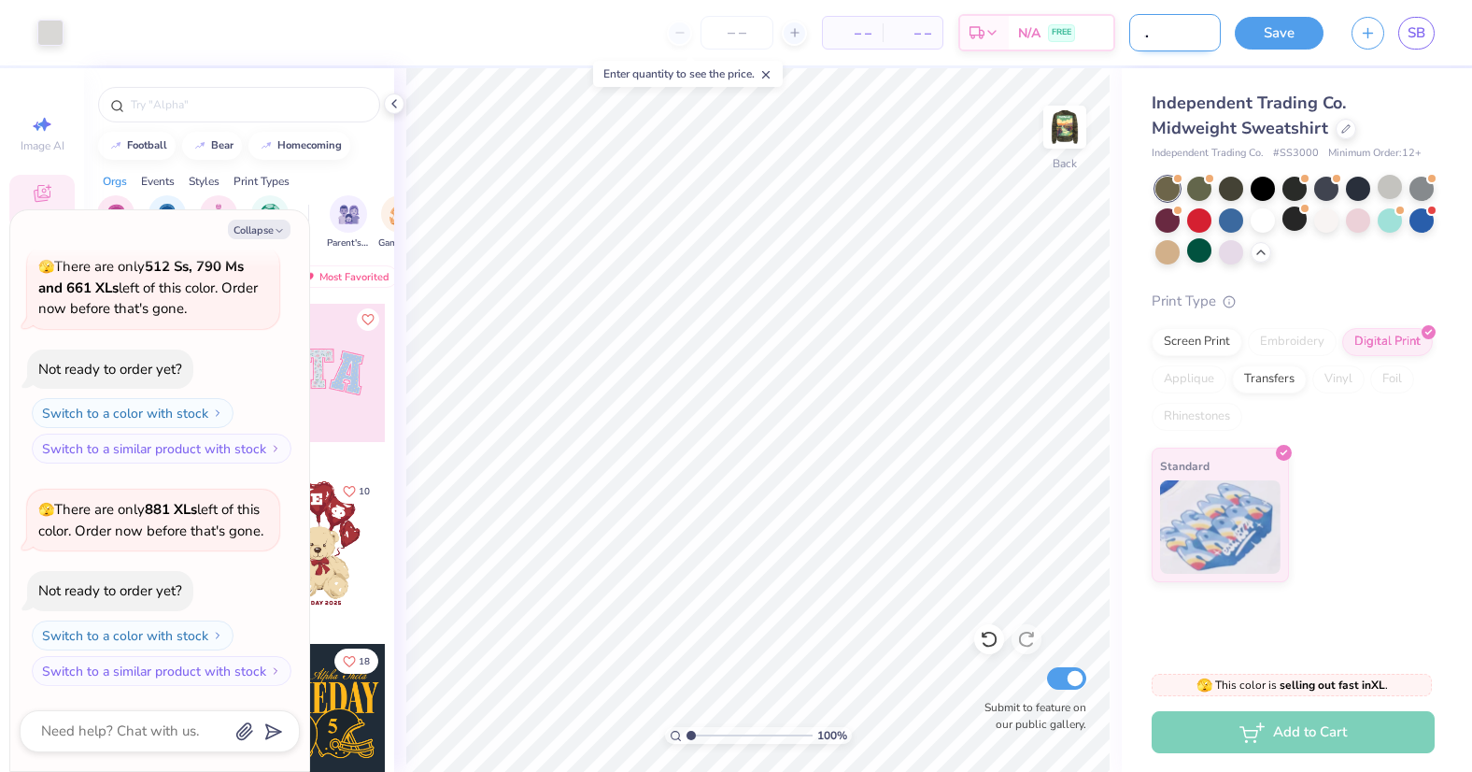
type input "GLBS Fall Retrea"
type textarea "x"
type input "GLBS Fall Retreat"
type textarea "x"
type input "GLBS Fall Retreat"
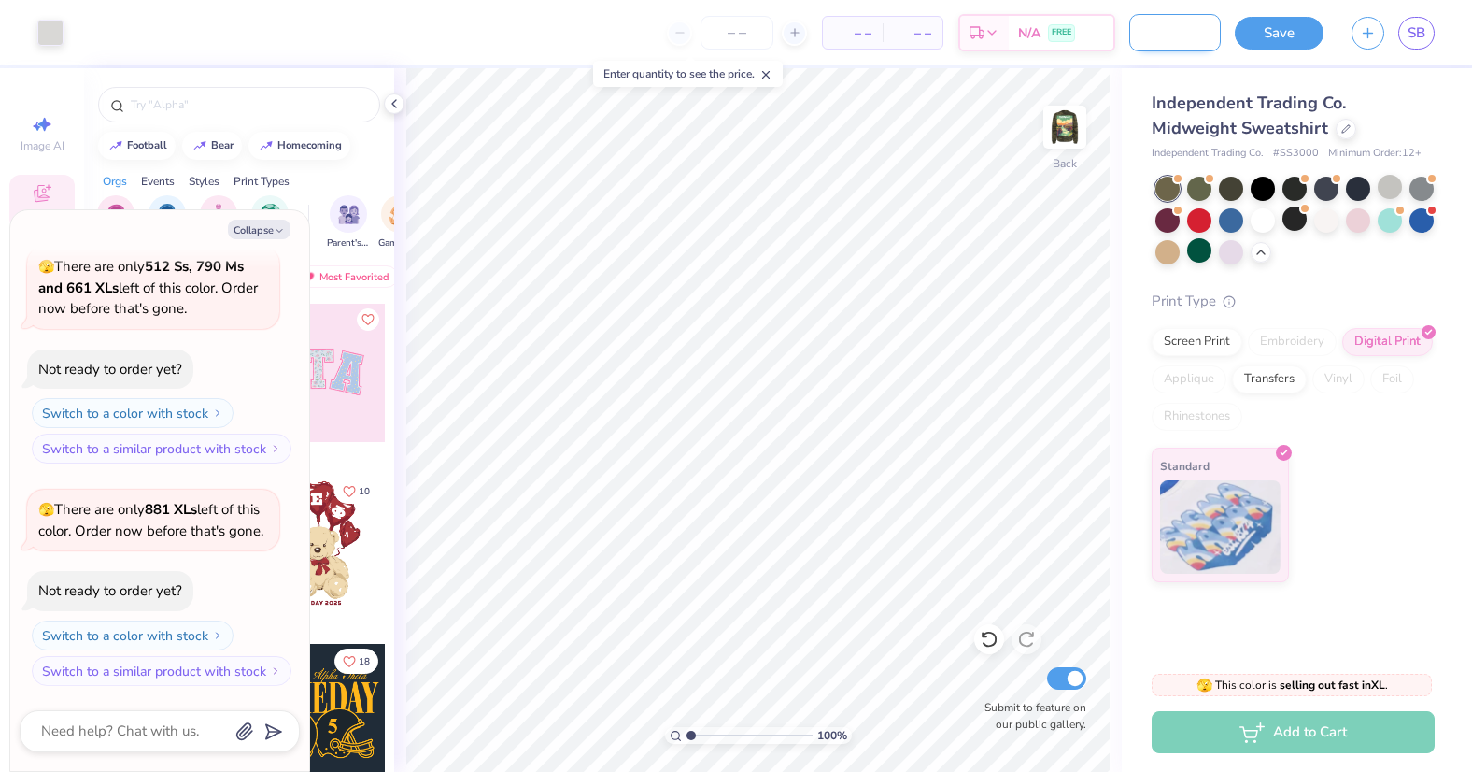
type textarea "x"
type input "GLBS Fall Retreat"
type textarea "x"
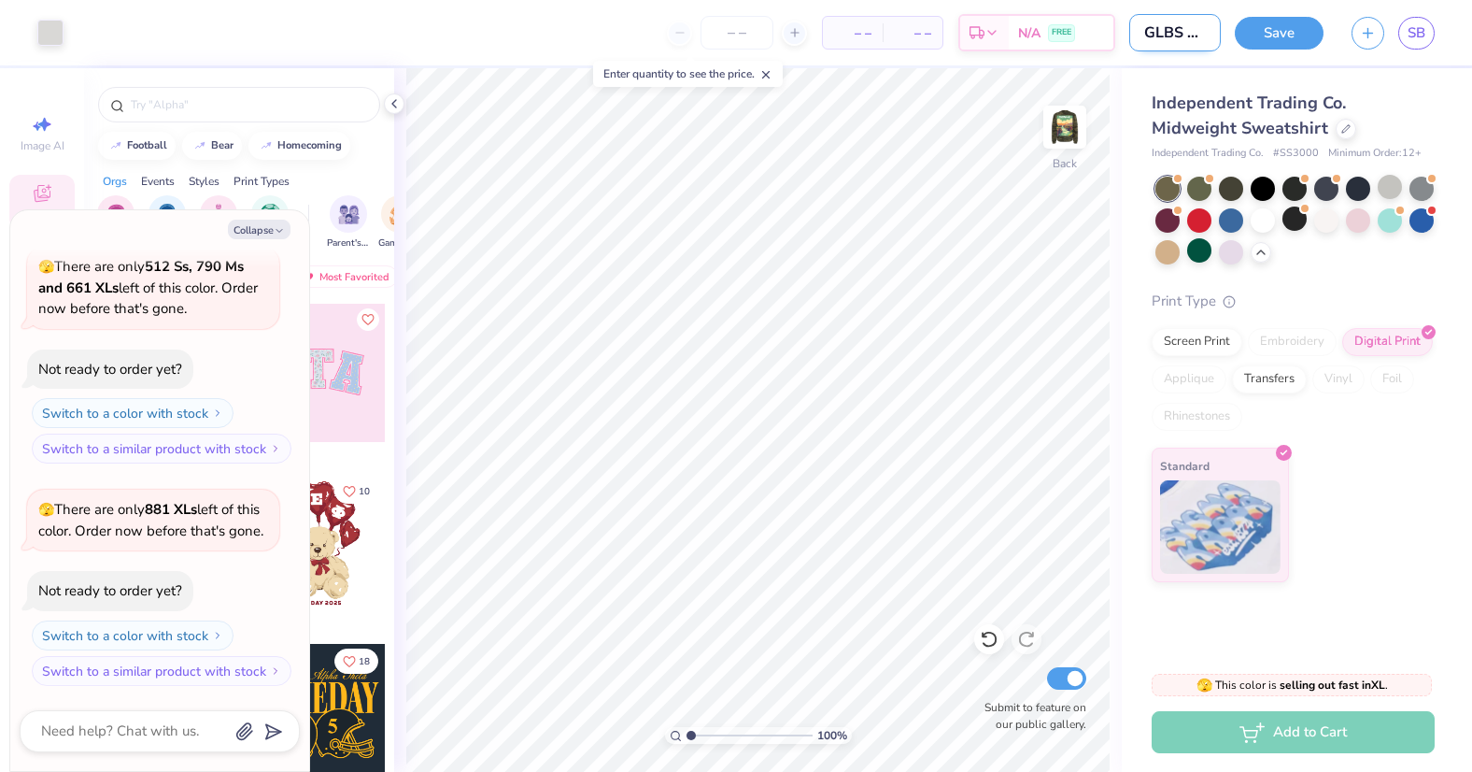
click at [1170, 27] on input "GLBS Fall Retreat" at bounding box center [1175, 32] width 92 height 37
type input "2 Fall Retreat"
type textarea "x"
type input "20 Fall Retreat"
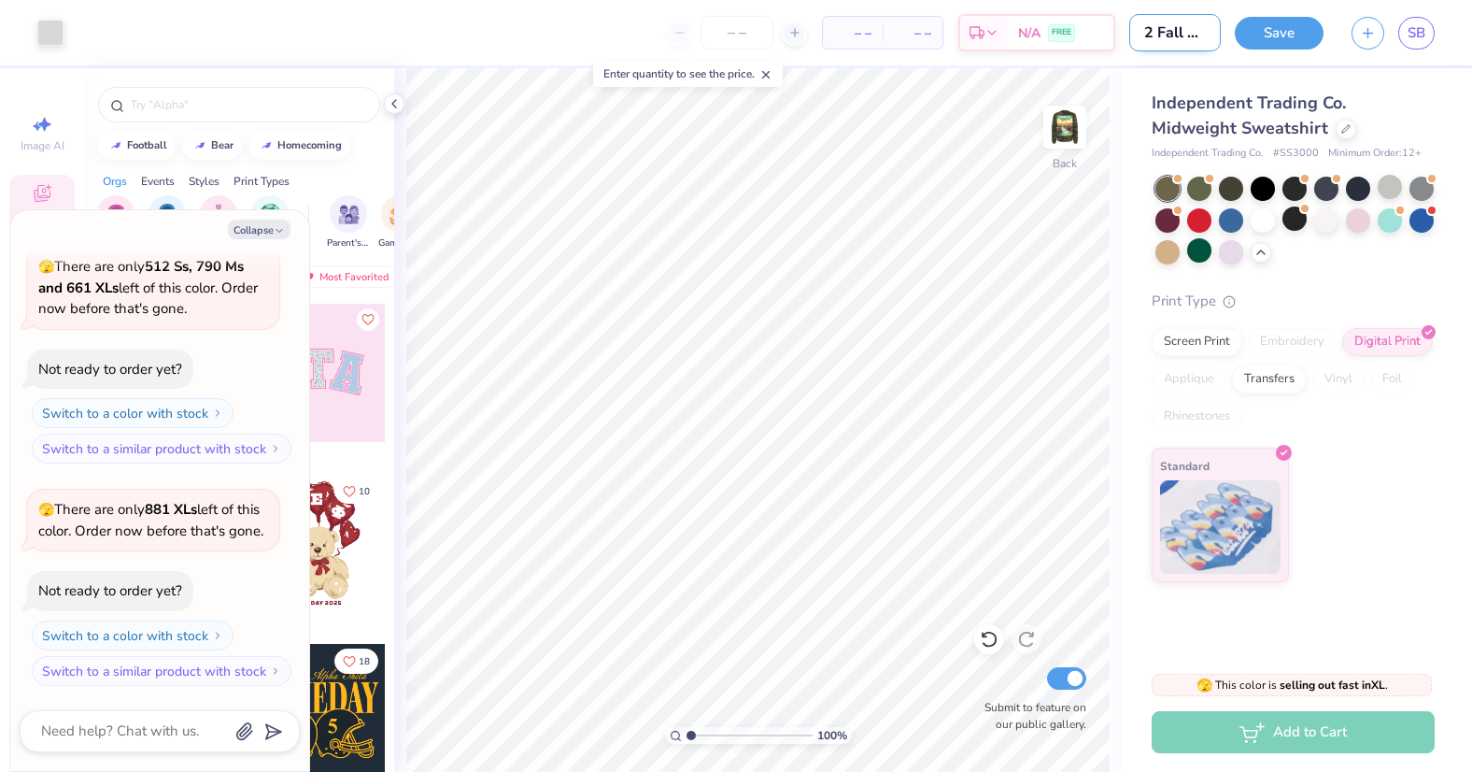
type textarea "x"
type input "202 Fall Retreat"
type textarea "x"
type input "2025 Fall Retreat"
type textarea "x"
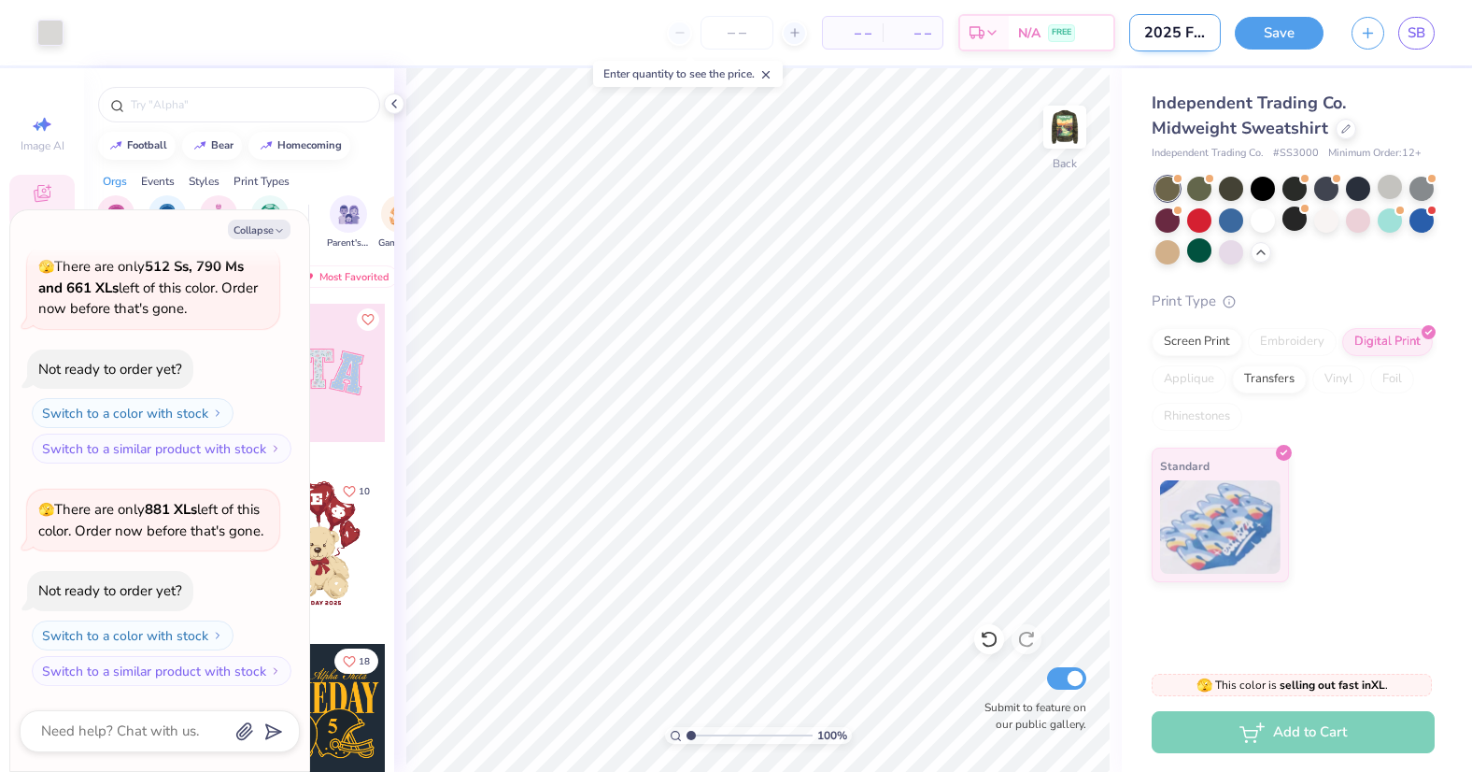
type input "2025 Fall Retreat"
click at [1062, 125] on img at bounding box center [1065, 127] width 75 height 75
click at [1062, 125] on img at bounding box center [1064, 126] width 37 height 37
click at [1253, 731] on div "Add to Cart" at bounding box center [1293, 732] width 283 height 42
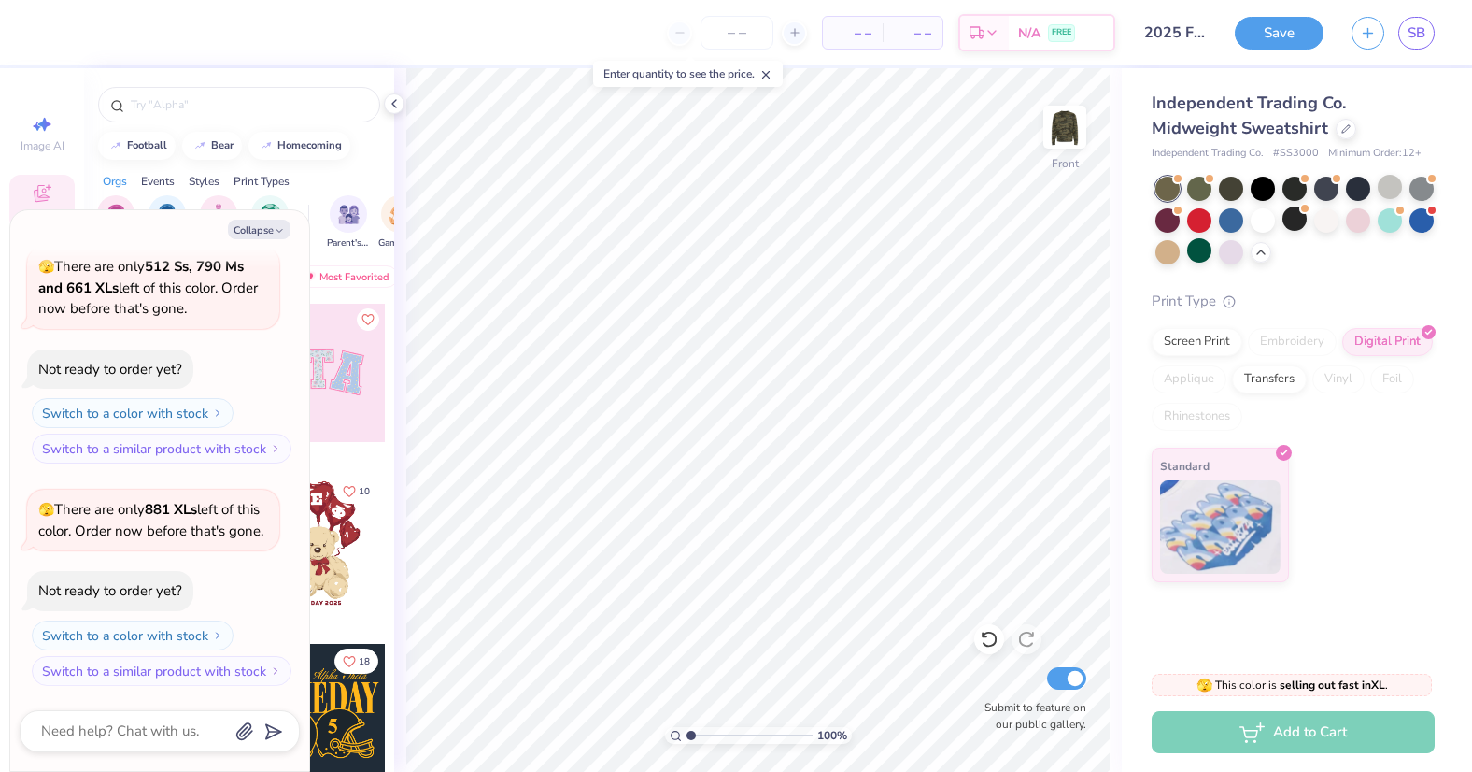
click at [77, 96] on div "Image AI Designs Add Text Upload Greek Clipart & logos Decorate" at bounding box center [42, 419] width 84 height 703
click at [262, 223] on button "Collapse" at bounding box center [259, 230] width 63 height 20
type textarea "x"
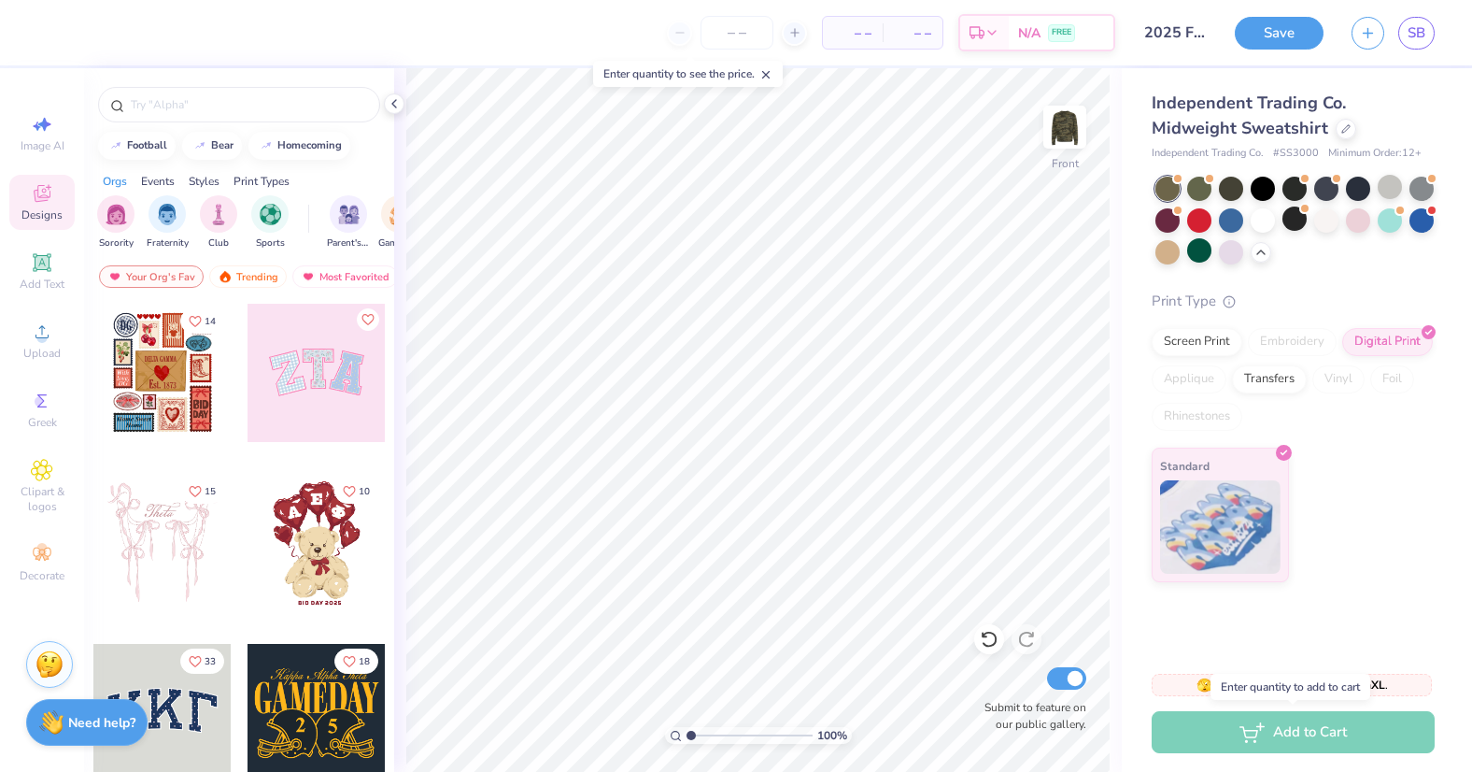
click at [1338, 736] on div "Add to Cart" at bounding box center [1293, 732] width 283 height 42
click at [1346, 482] on div "Standard" at bounding box center [1293, 514] width 283 height 135
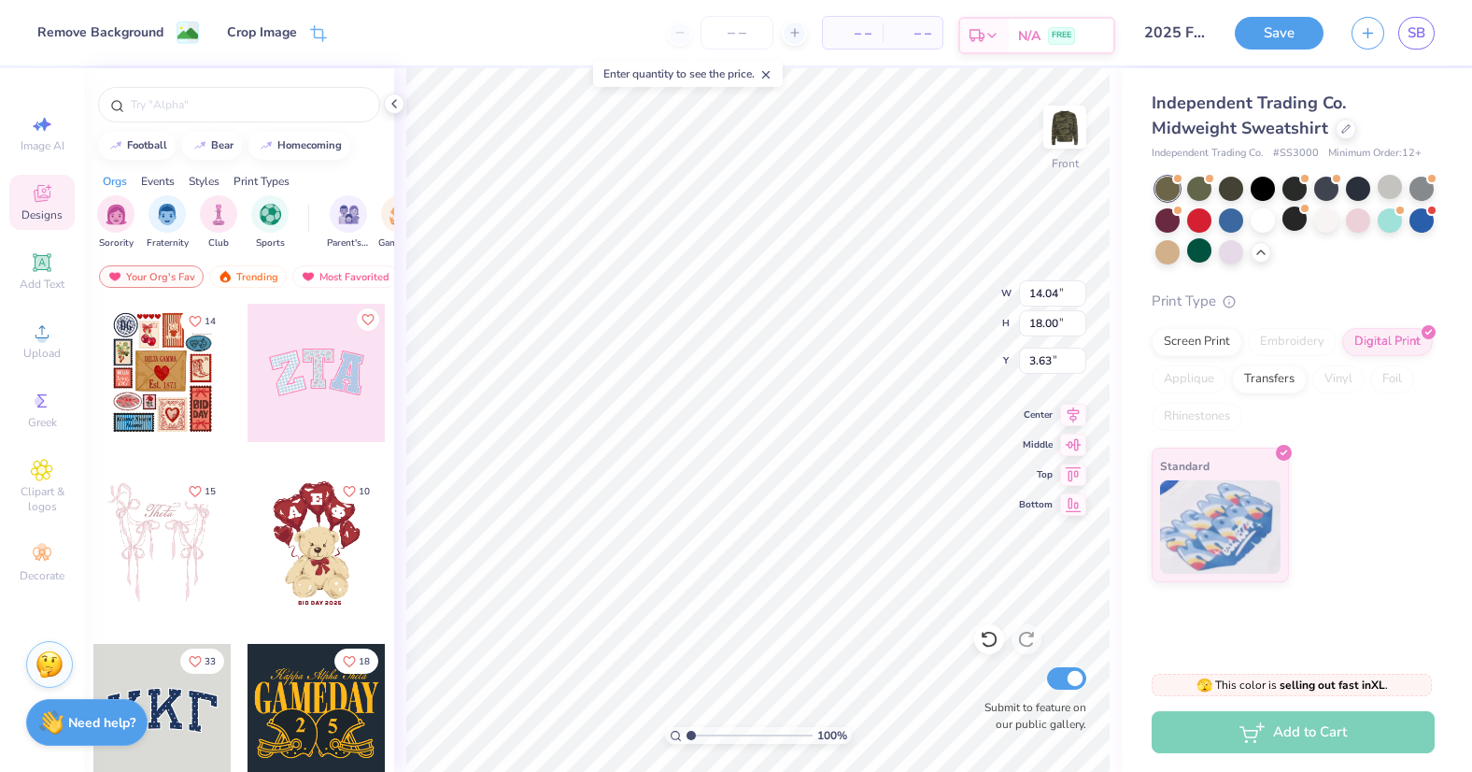
click at [1044, 21] on div "N/A FREE" at bounding box center [1061, 36] width 105 height 34
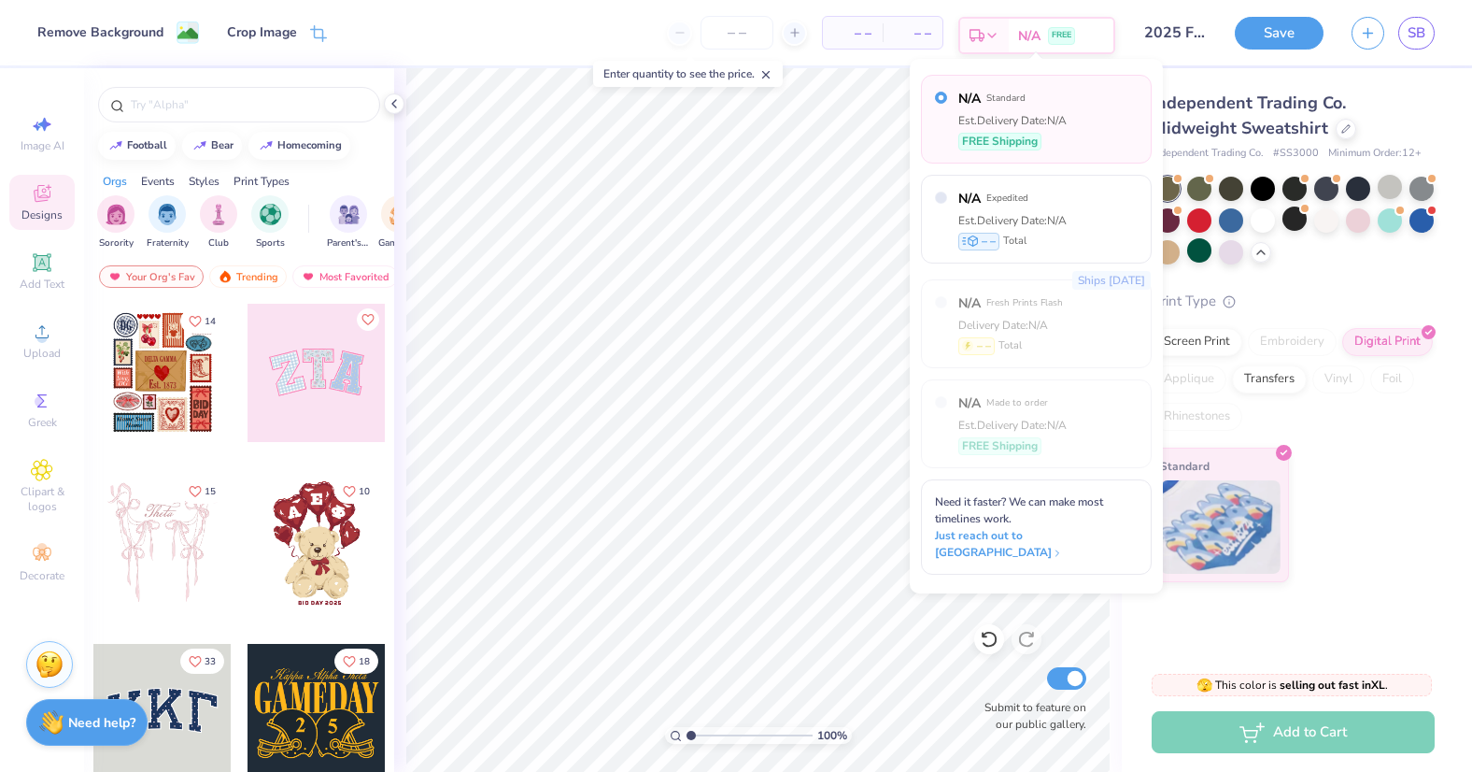
click at [1044, 21] on div "N/A FREE" at bounding box center [1061, 36] width 105 height 34
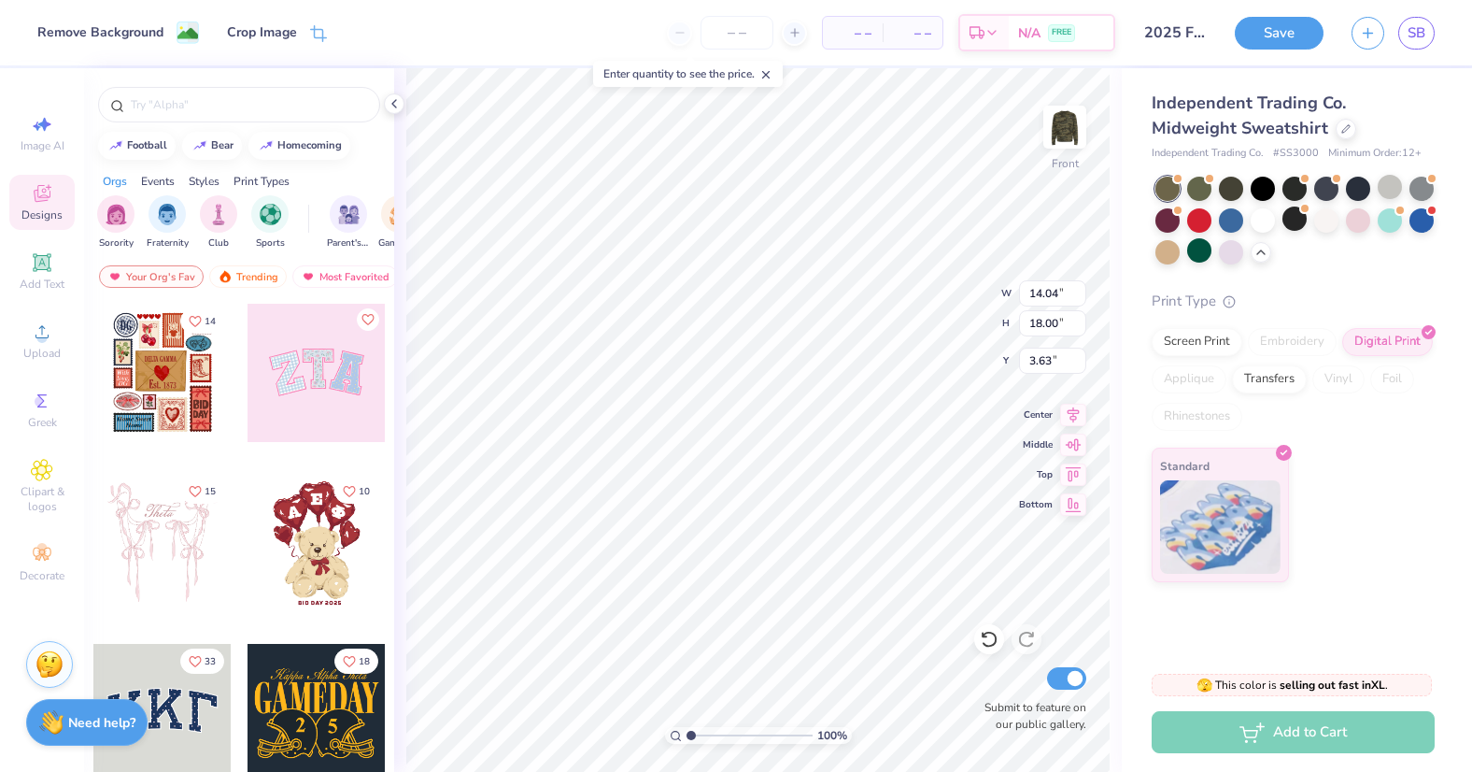
click at [896, 40] on span "– –" at bounding box center [912, 33] width 37 height 20
click at [852, 32] on span "– –" at bounding box center [852, 33] width 37 height 20
click at [799, 32] on icon at bounding box center [794, 32] width 13 height 13
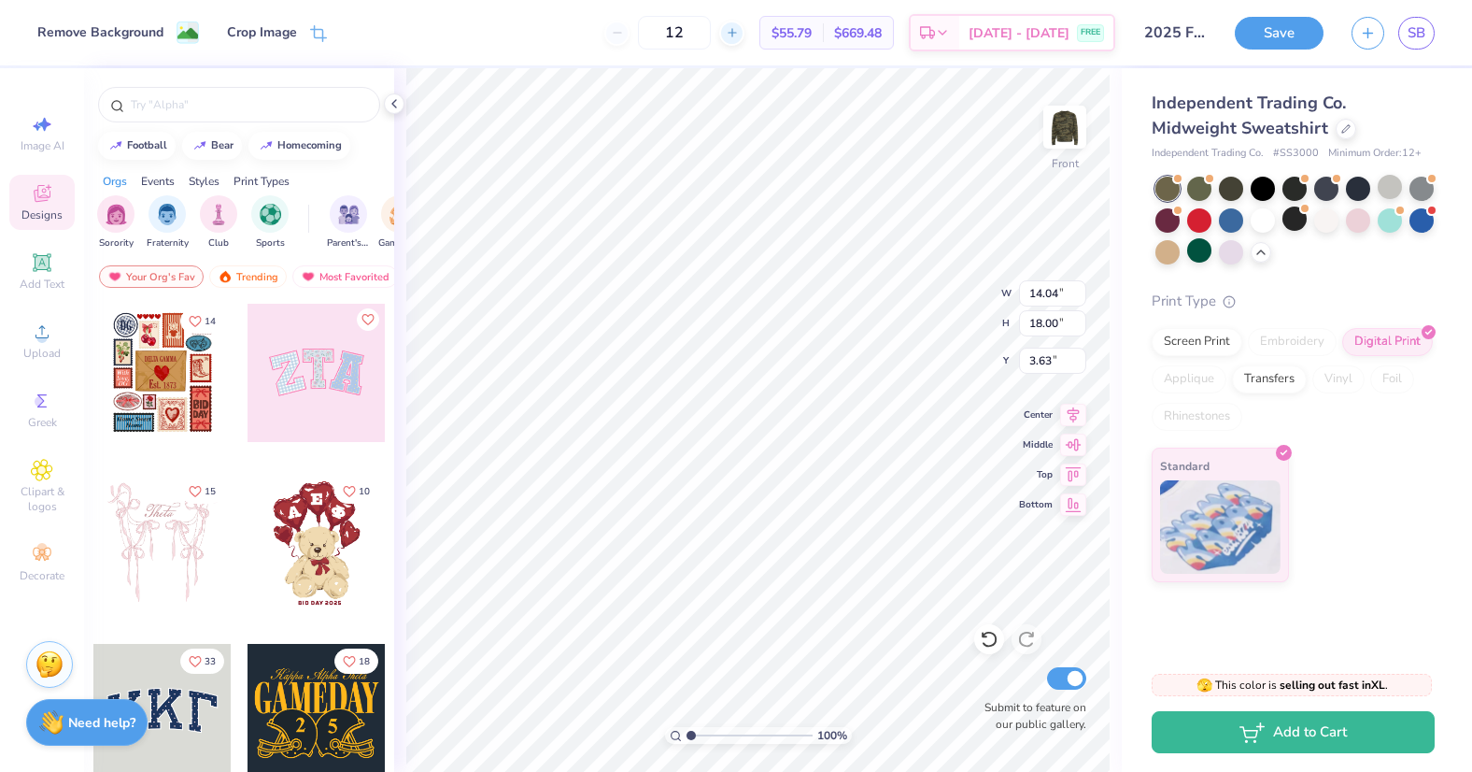
click at [744, 25] on div at bounding box center [731, 33] width 25 height 25
click at [739, 31] on icon at bounding box center [732, 32] width 13 height 13
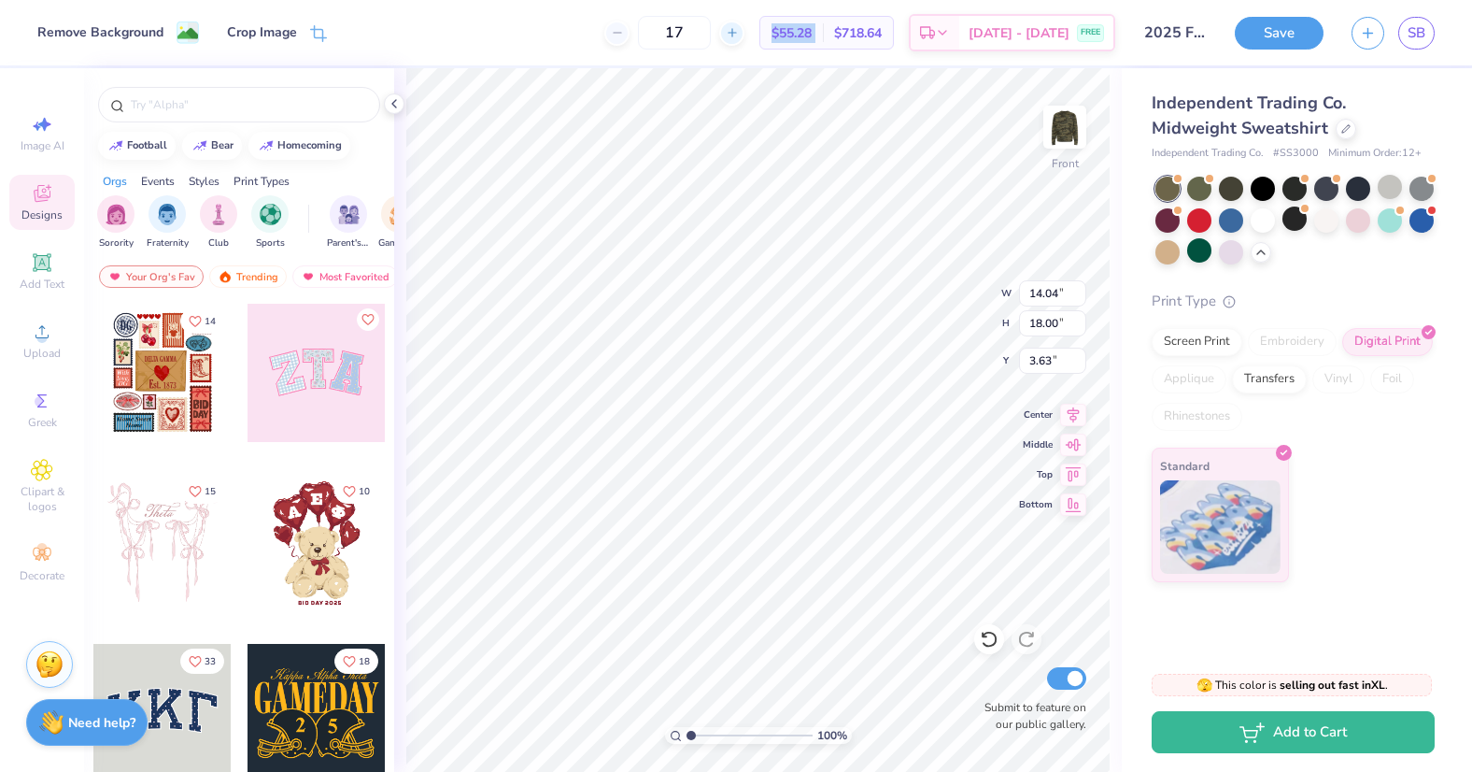
click at [739, 31] on icon at bounding box center [732, 32] width 13 height 13
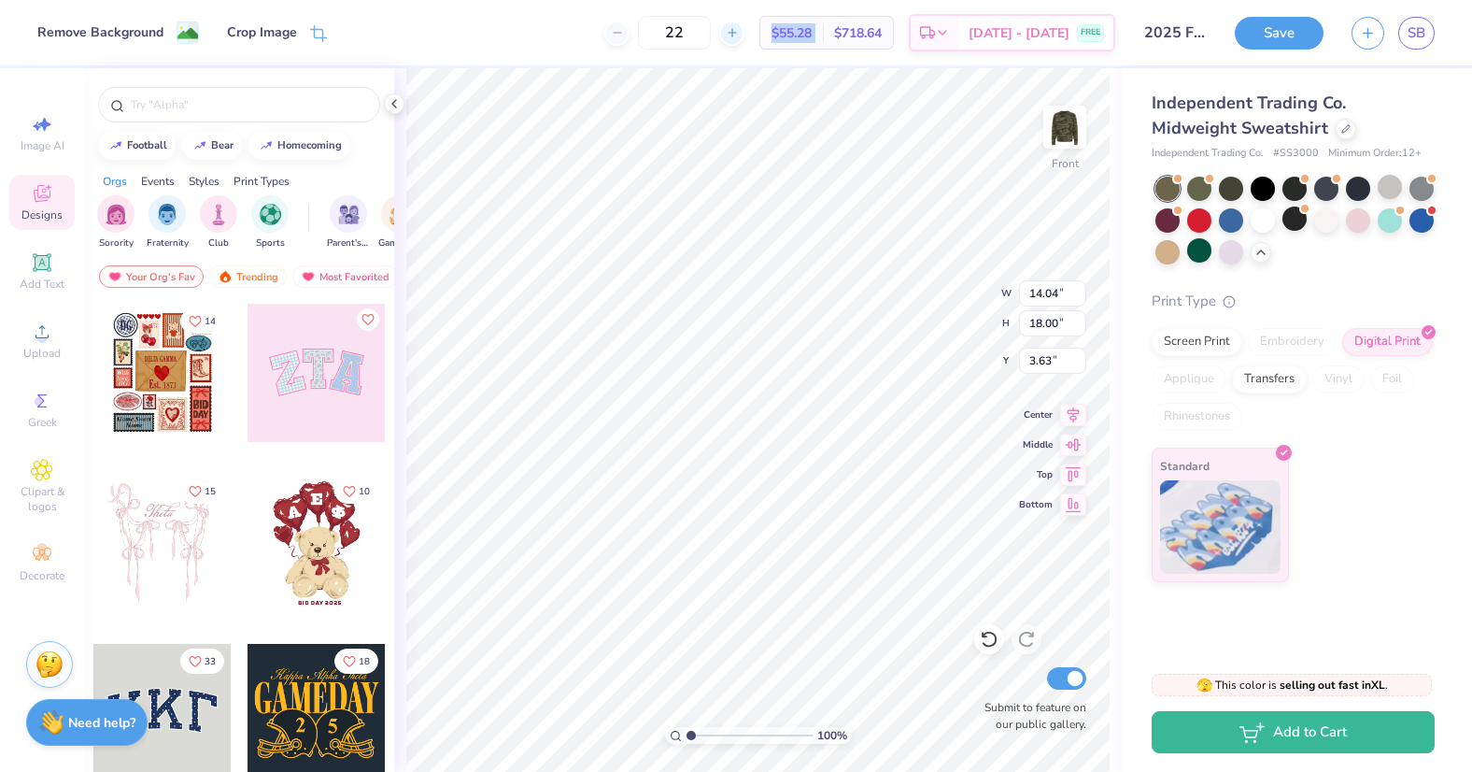
click at [739, 31] on icon at bounding box center [732, 32] width 13 height 13
type input "24"
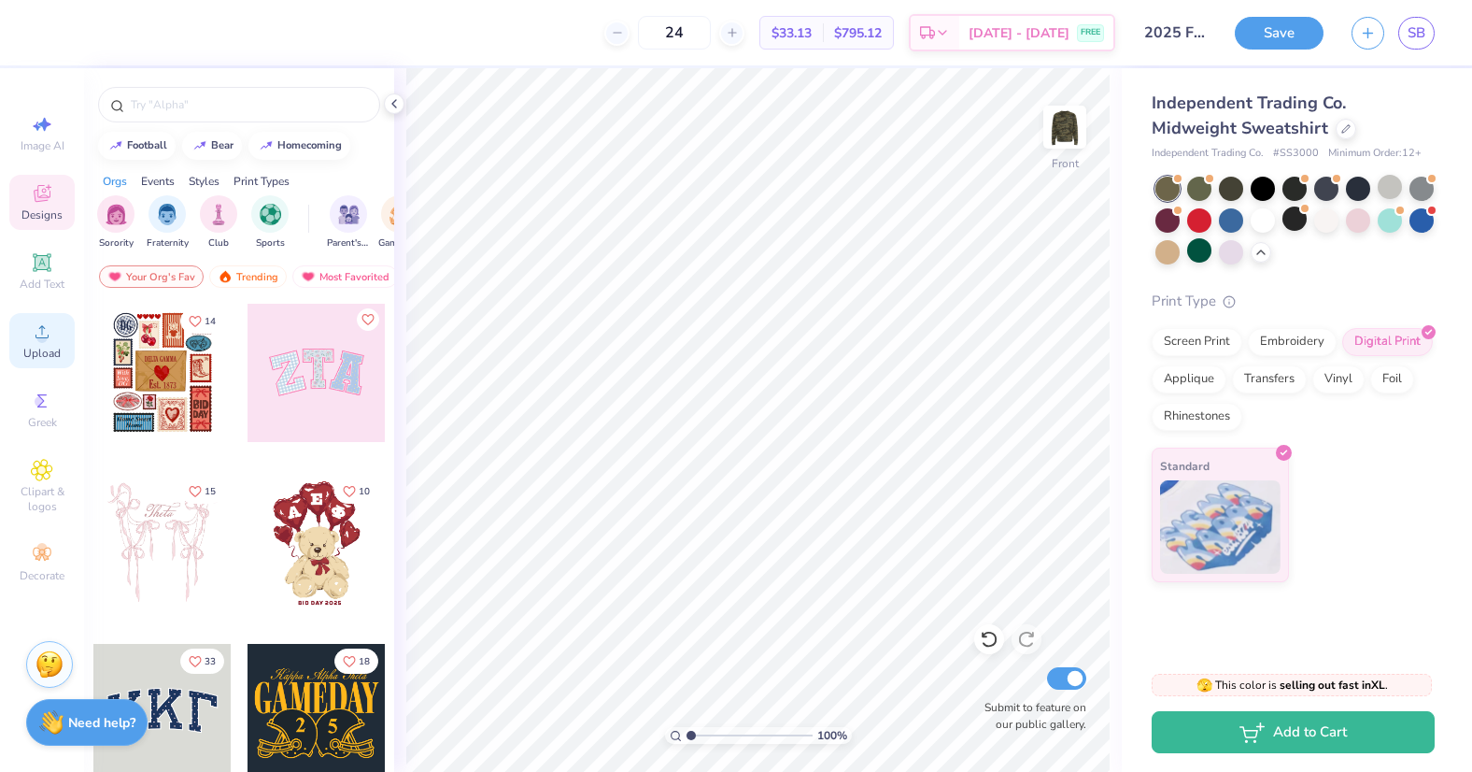
click at [42, 330] on icon at bounding box center [41, 331] width 13 height 13
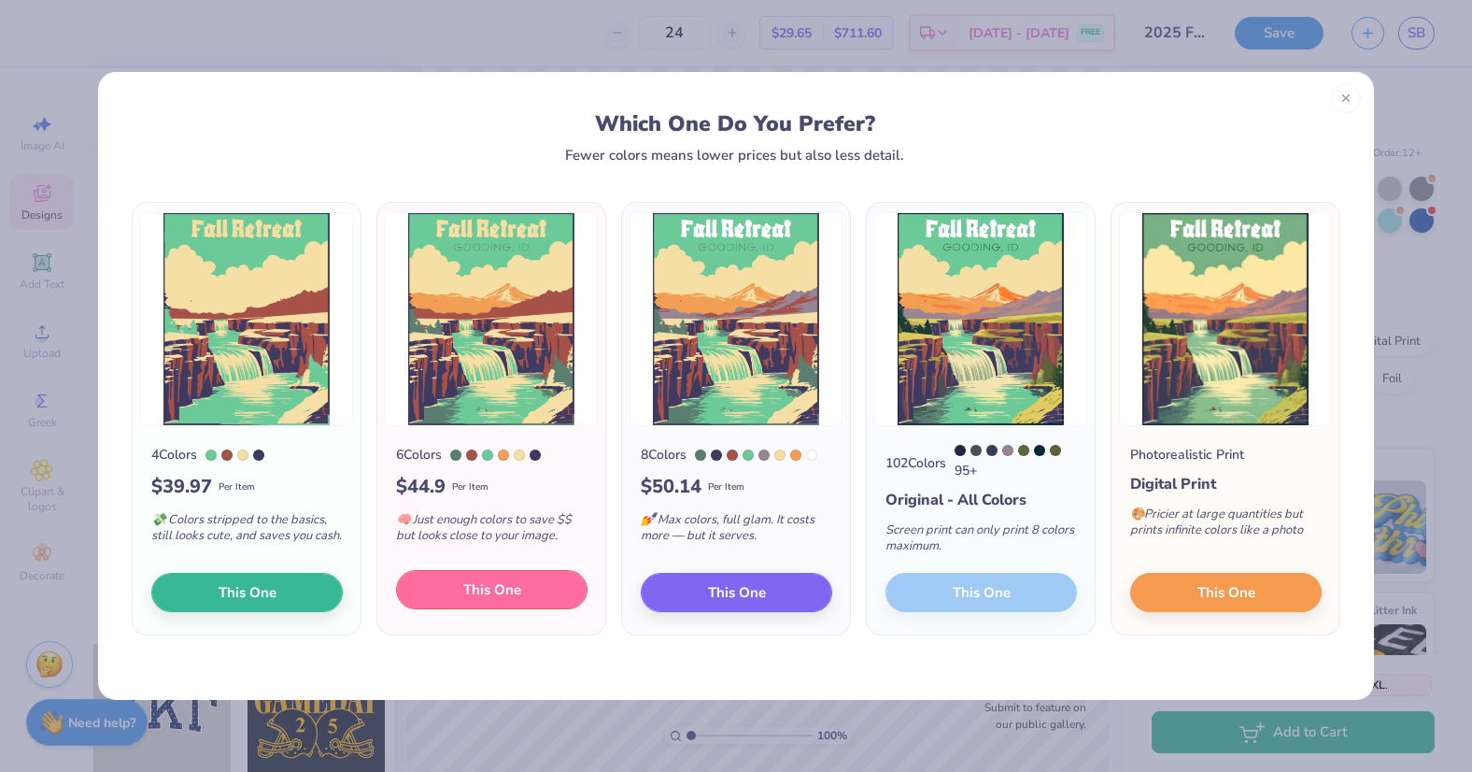
click at [481, 601] on span "This One" at bounding box center [492, 589] width 58 height 21
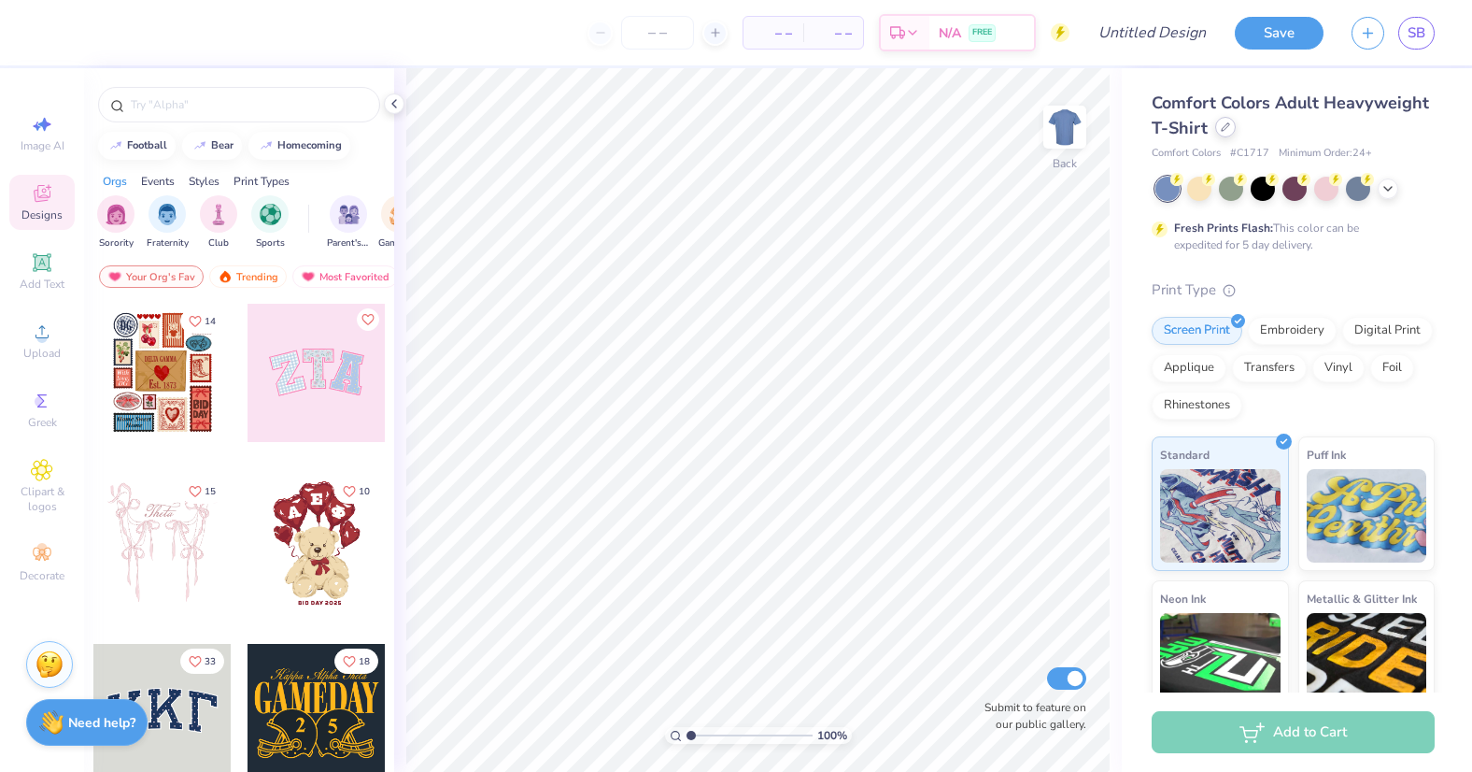
click at [1228, 126] on icon at bounding box center [1225, 126] width 9 height 9
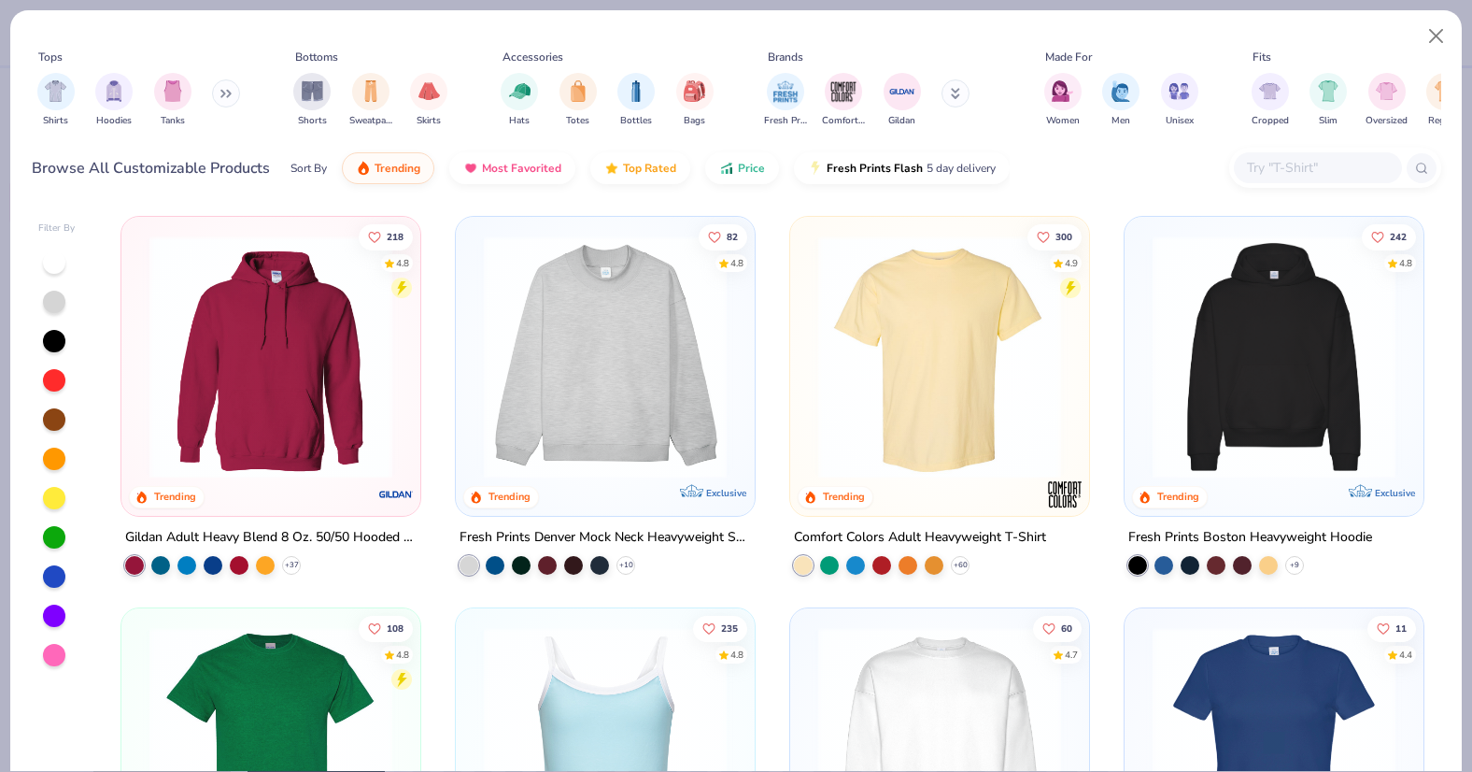
click at [222, 110] on div "Shirts Hoodies Tanks" at bounding box center [139, 99] width 215 height 69
click at [222, 92] on button at bounding box center [226, 93] width 28 height 28
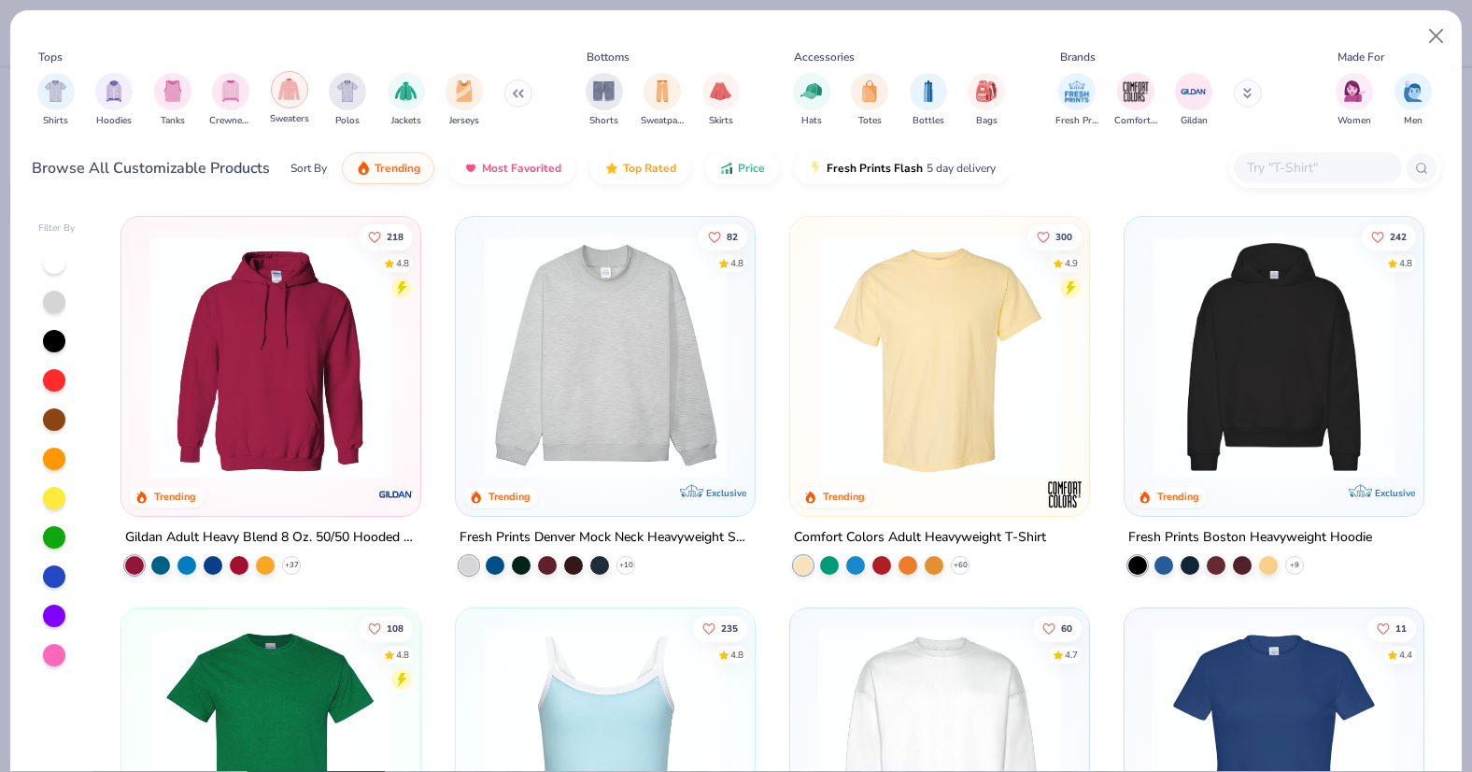
click at [297, 94] on img "filter for Sweaters" at bounding box center [288, 88] width 21 height 21
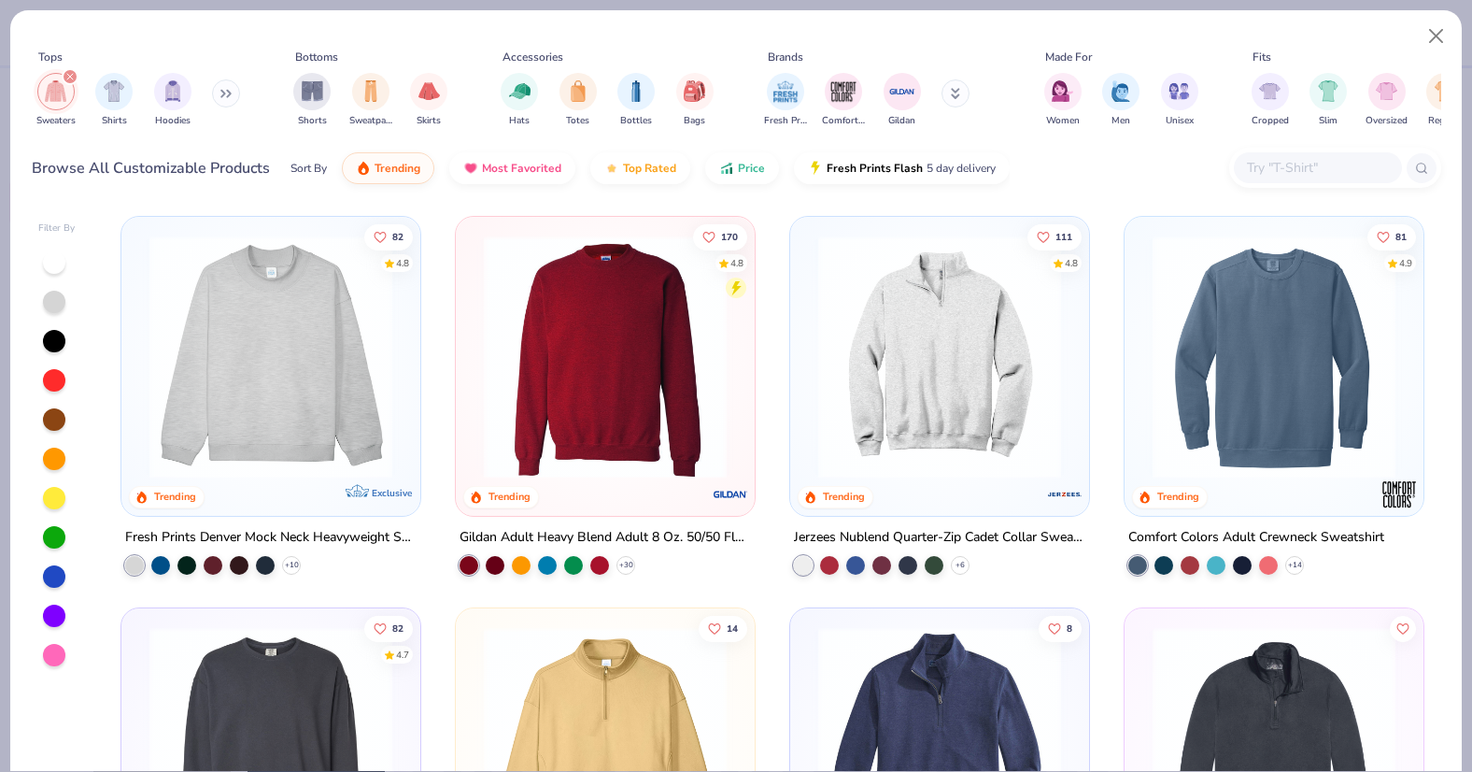
click at [1323, 161] on input "text" at bounding box center [1317, 167] width 144 height 21
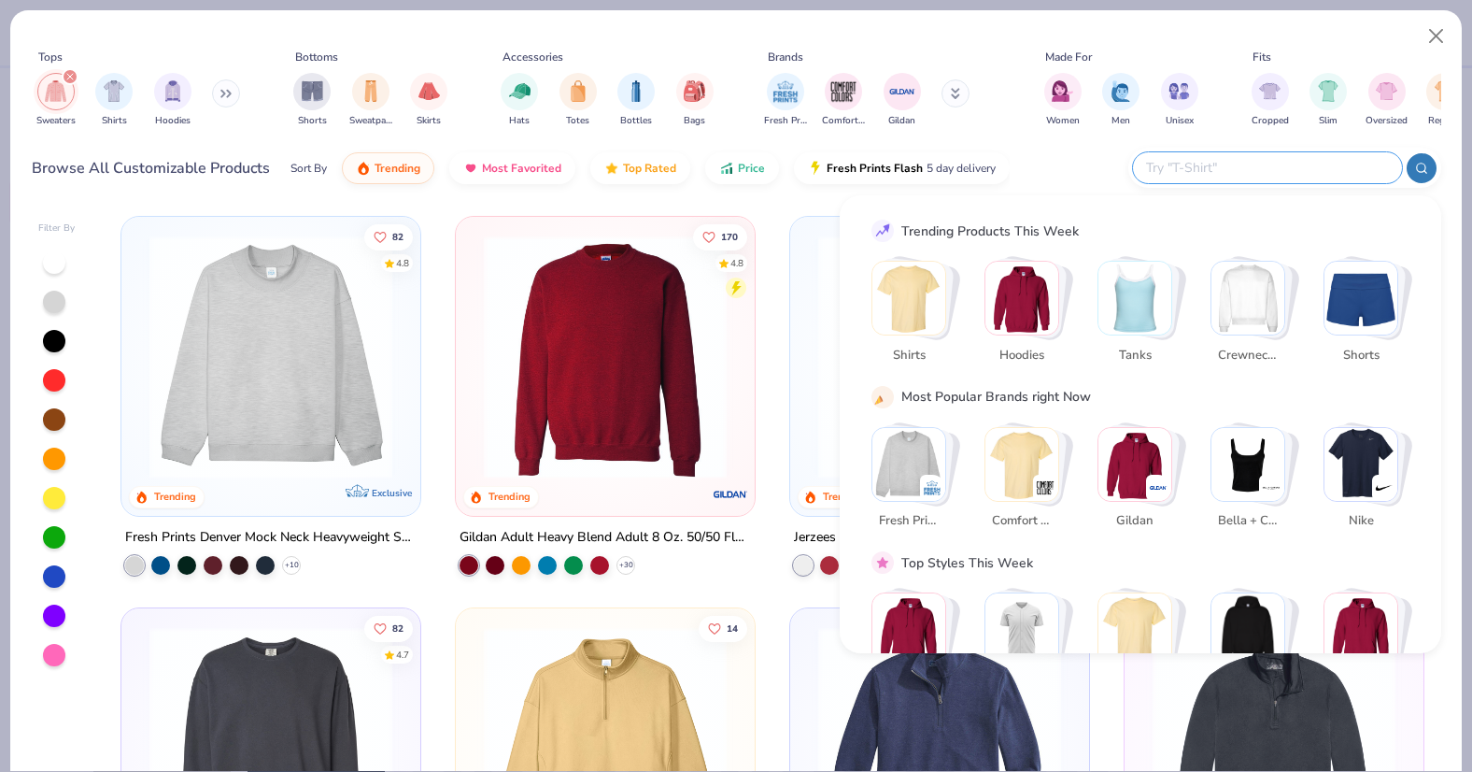
click at [1087, 166] on div "Browse All Customizable Products Sort By Trending Most Favorited Top Rated Pric…" at bounding box center [737, 168] width 1410 height 52
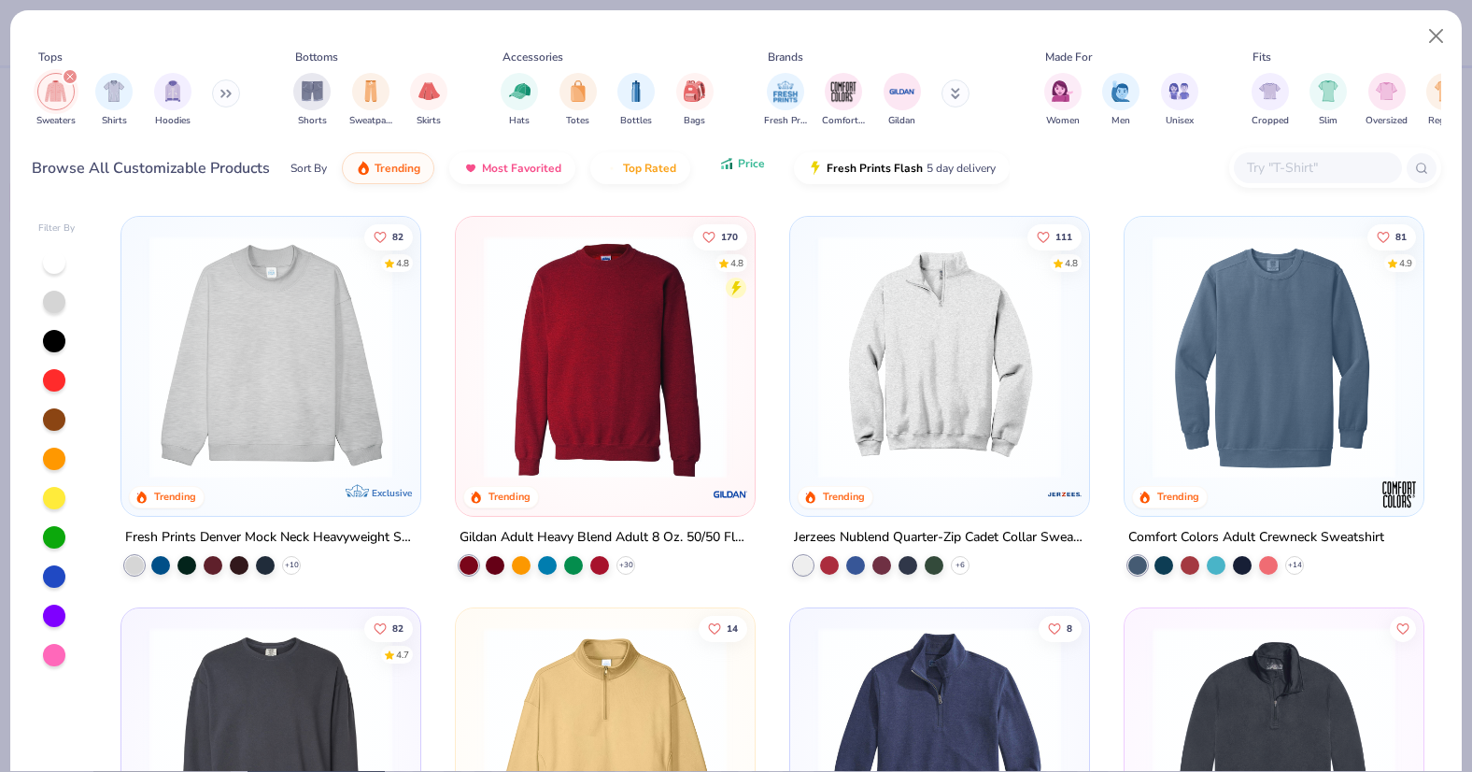
click at [726, 176] on button "Price" at bounding box center [742, 164] width 74 height 32
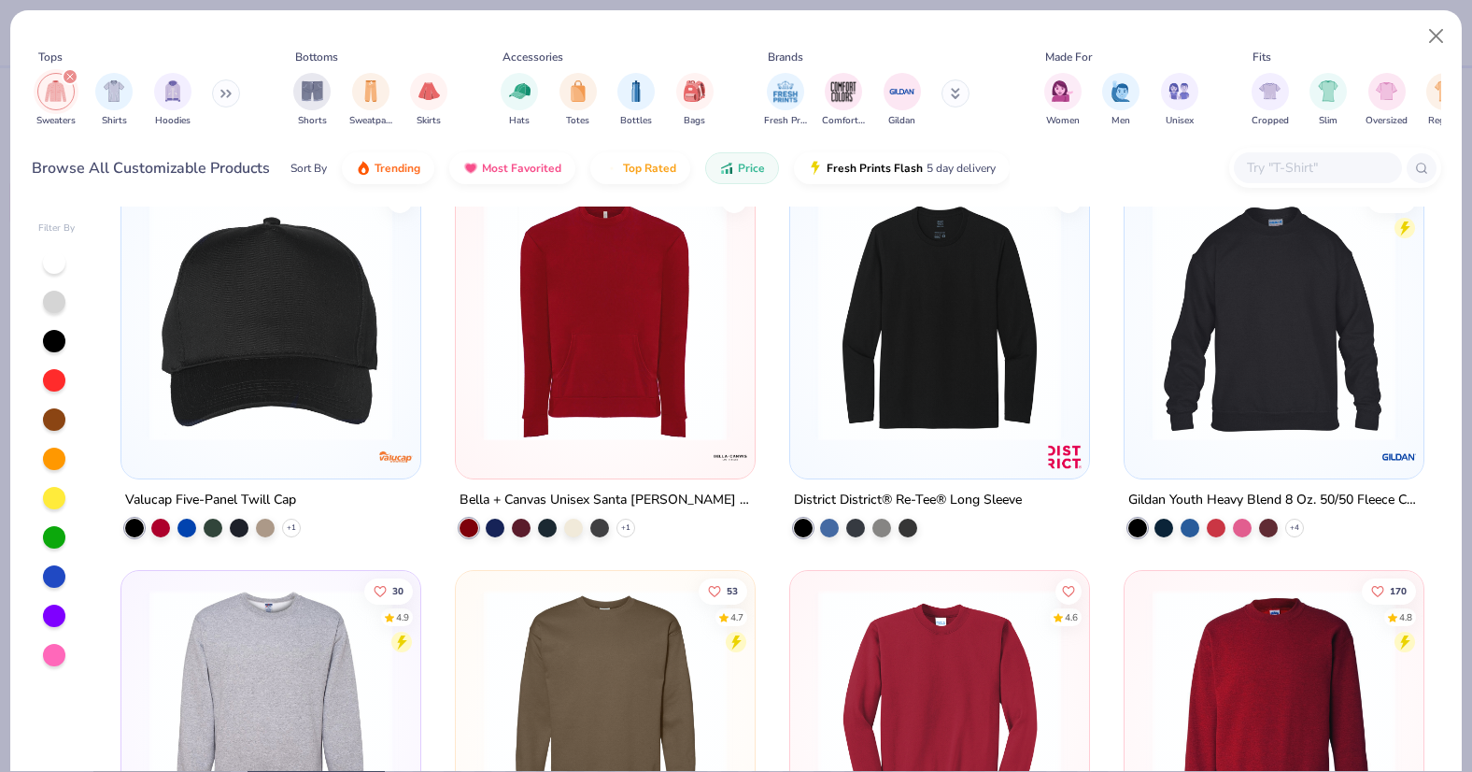
scroll to position [35, 0]
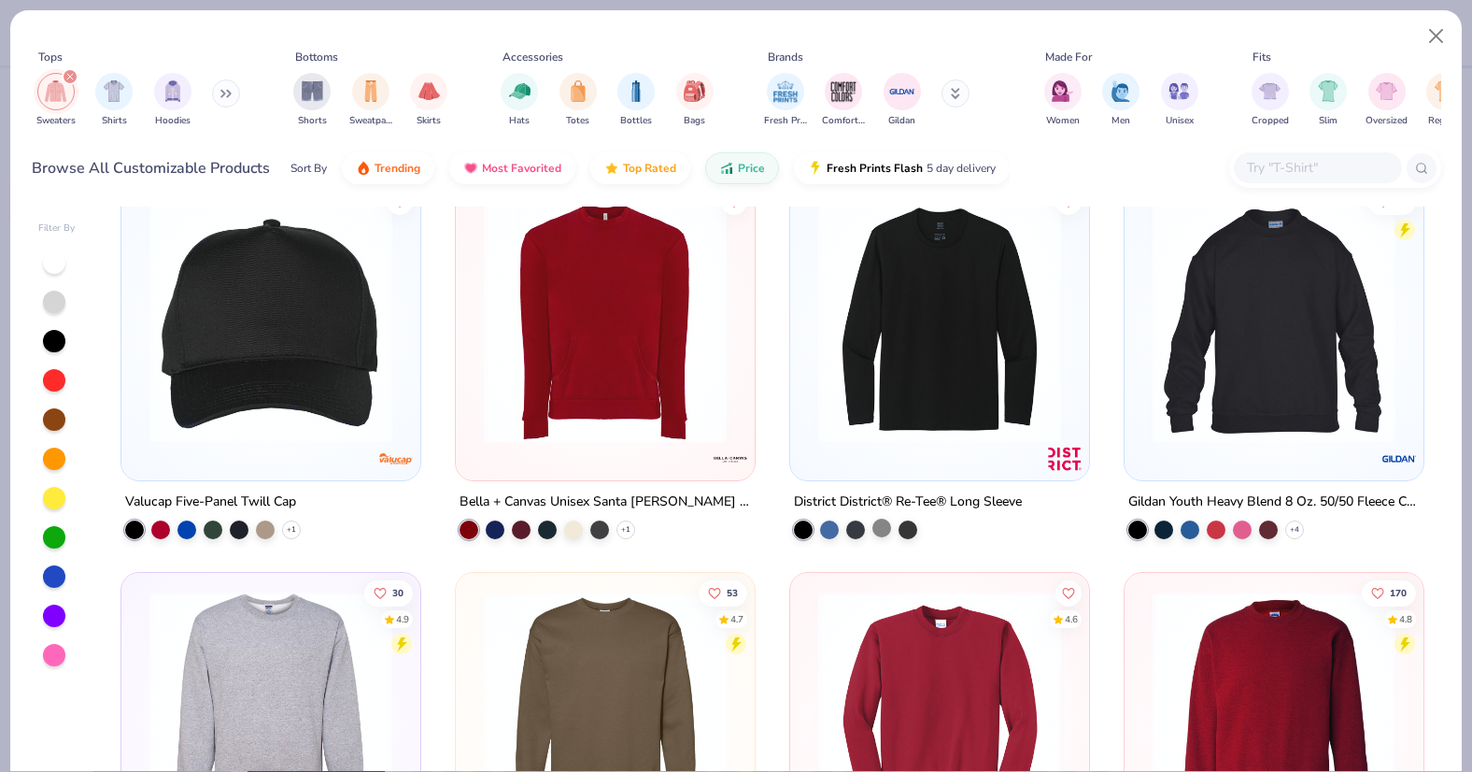
click at [881, 527] on div at bounding box center [881, 527] width 19 height 19
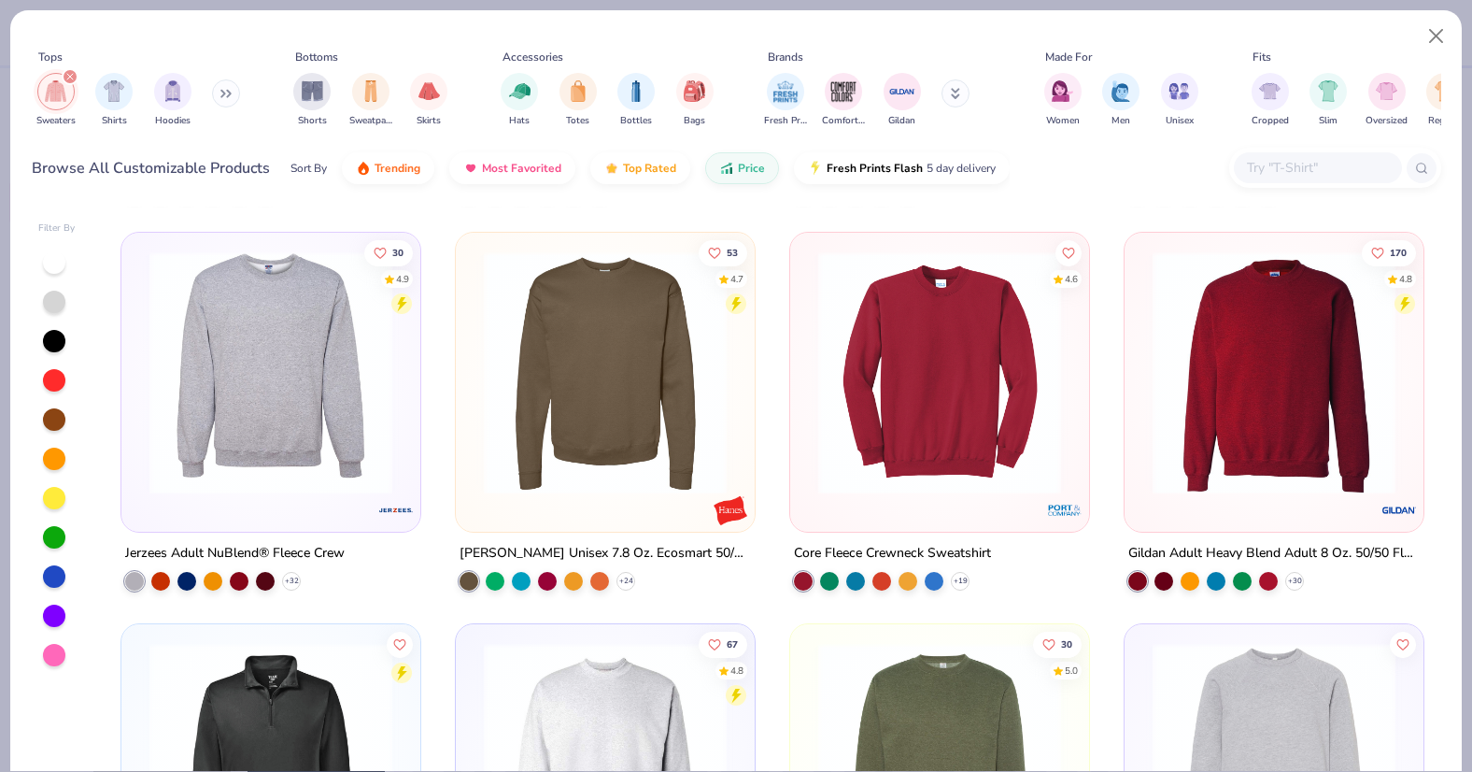
scroll to position [405, 0]
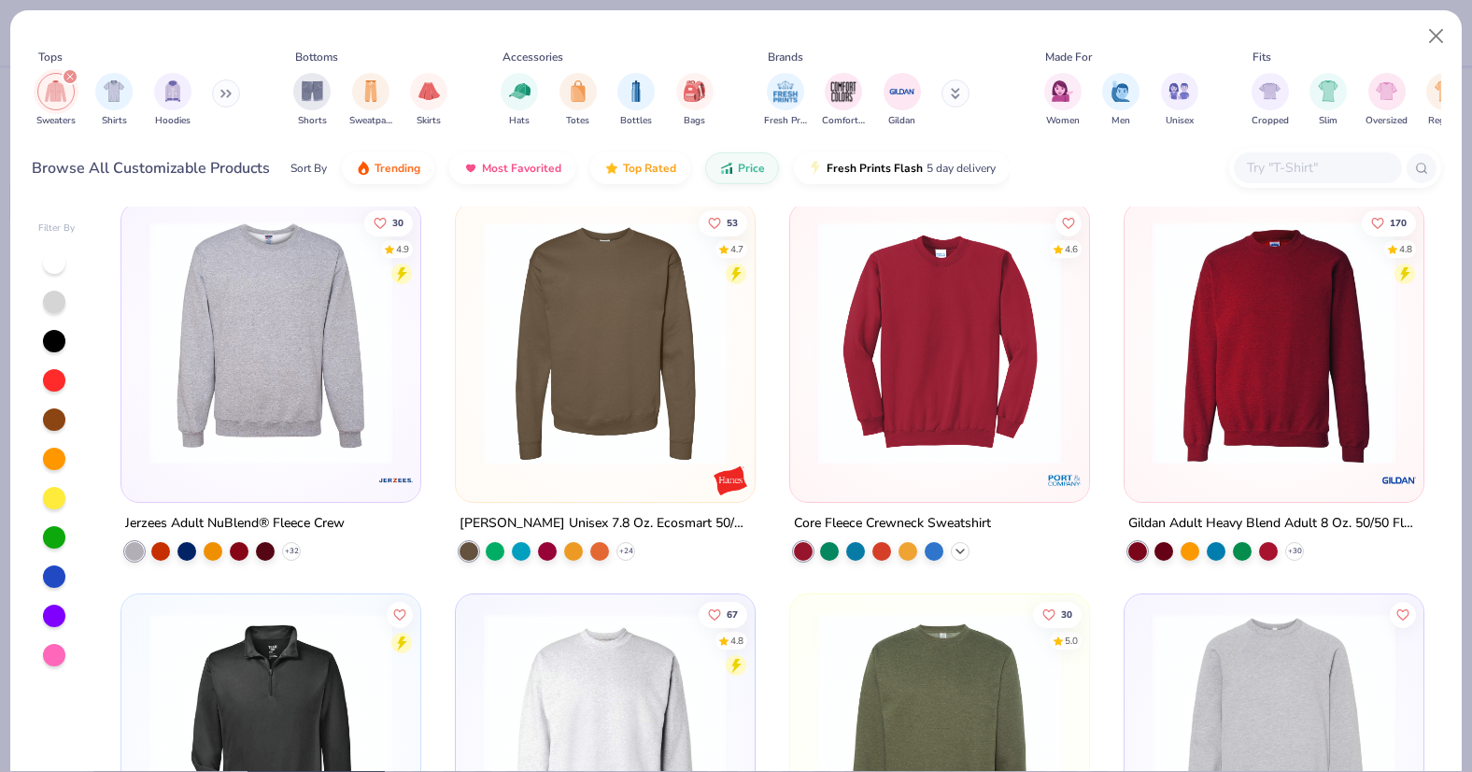
click at [957, 553] on icon at bounding box center [960, 550] width 15 height 15
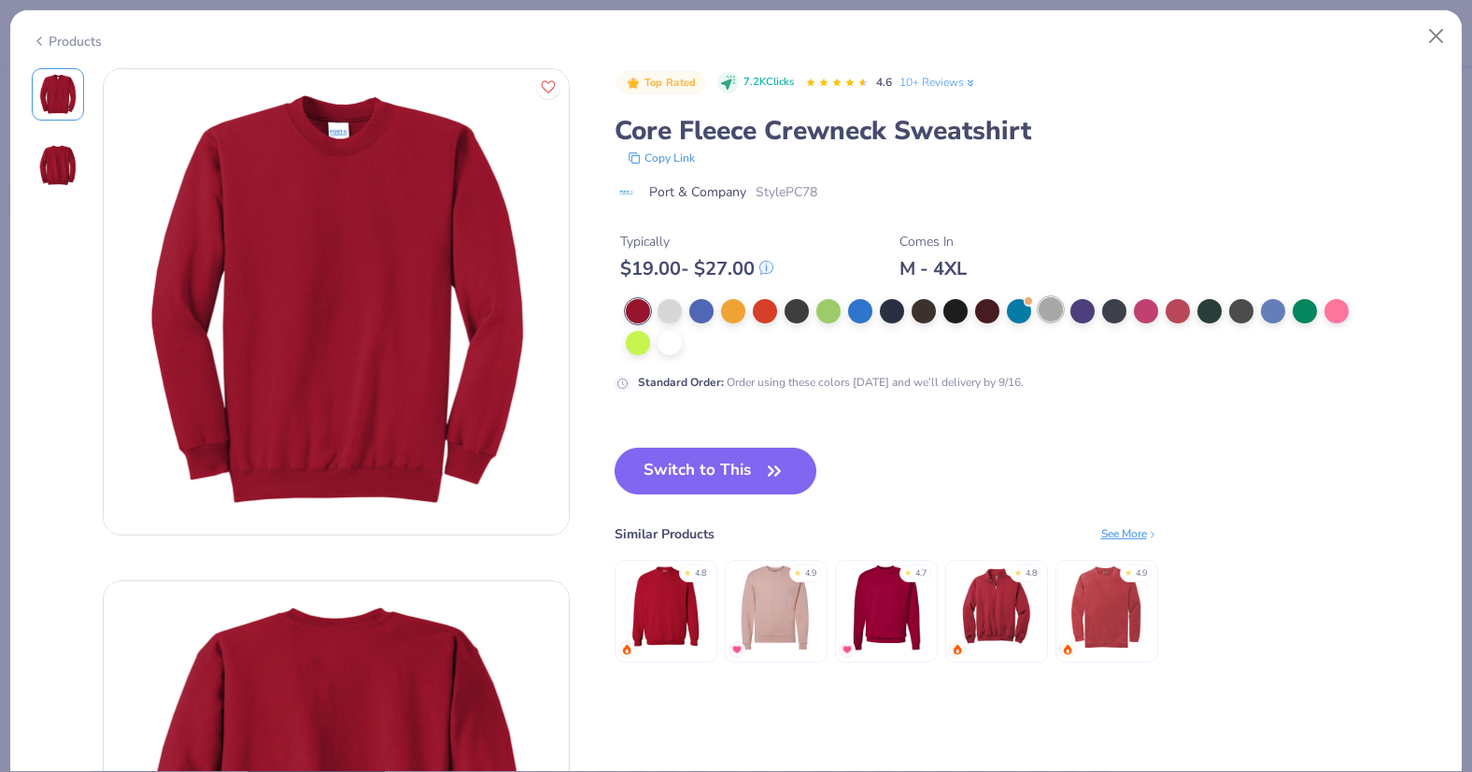
click at [1050, 309] on div at bounding box center [1051, 309] width 24 height 24
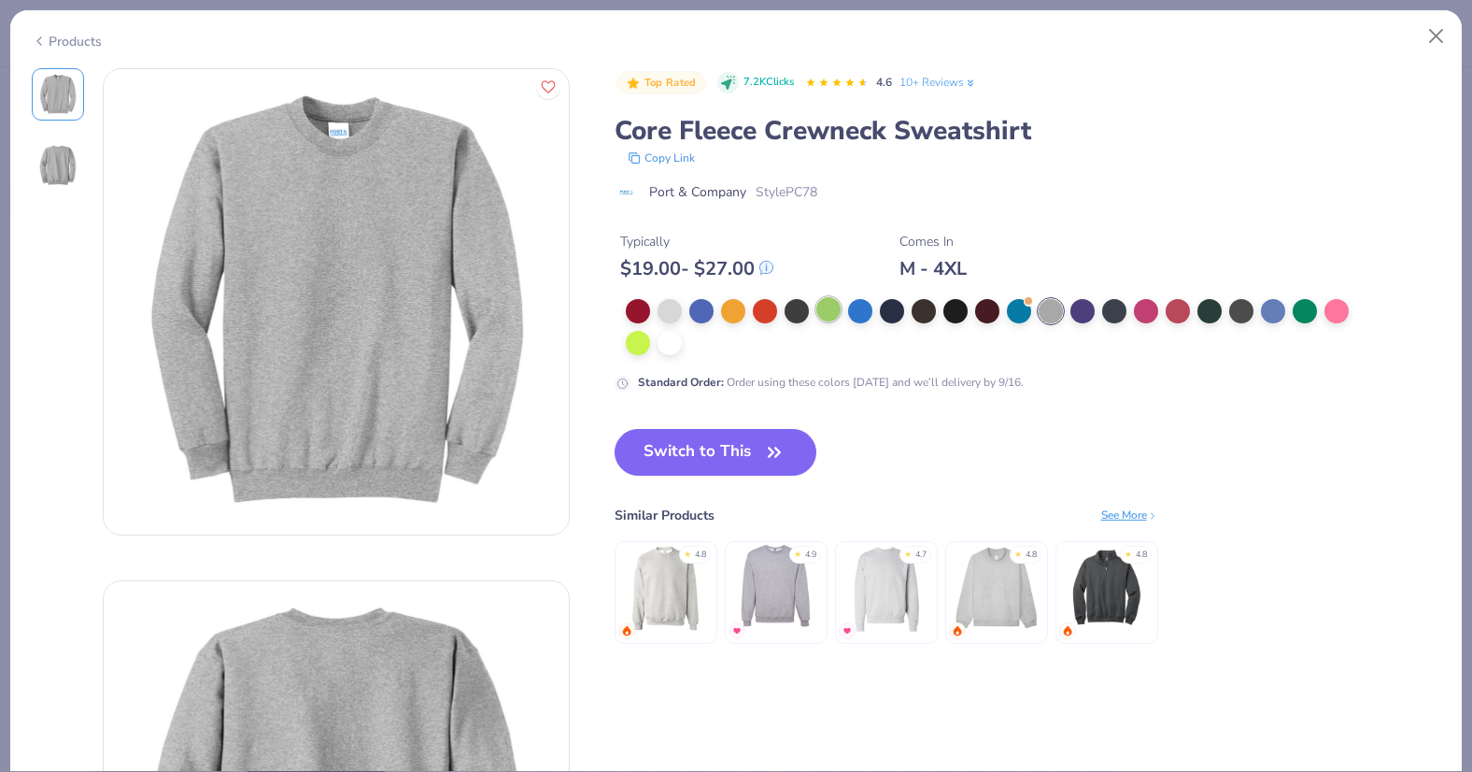
click at [831, 306] on div at bounding box center [828, 309] width 24 height 24
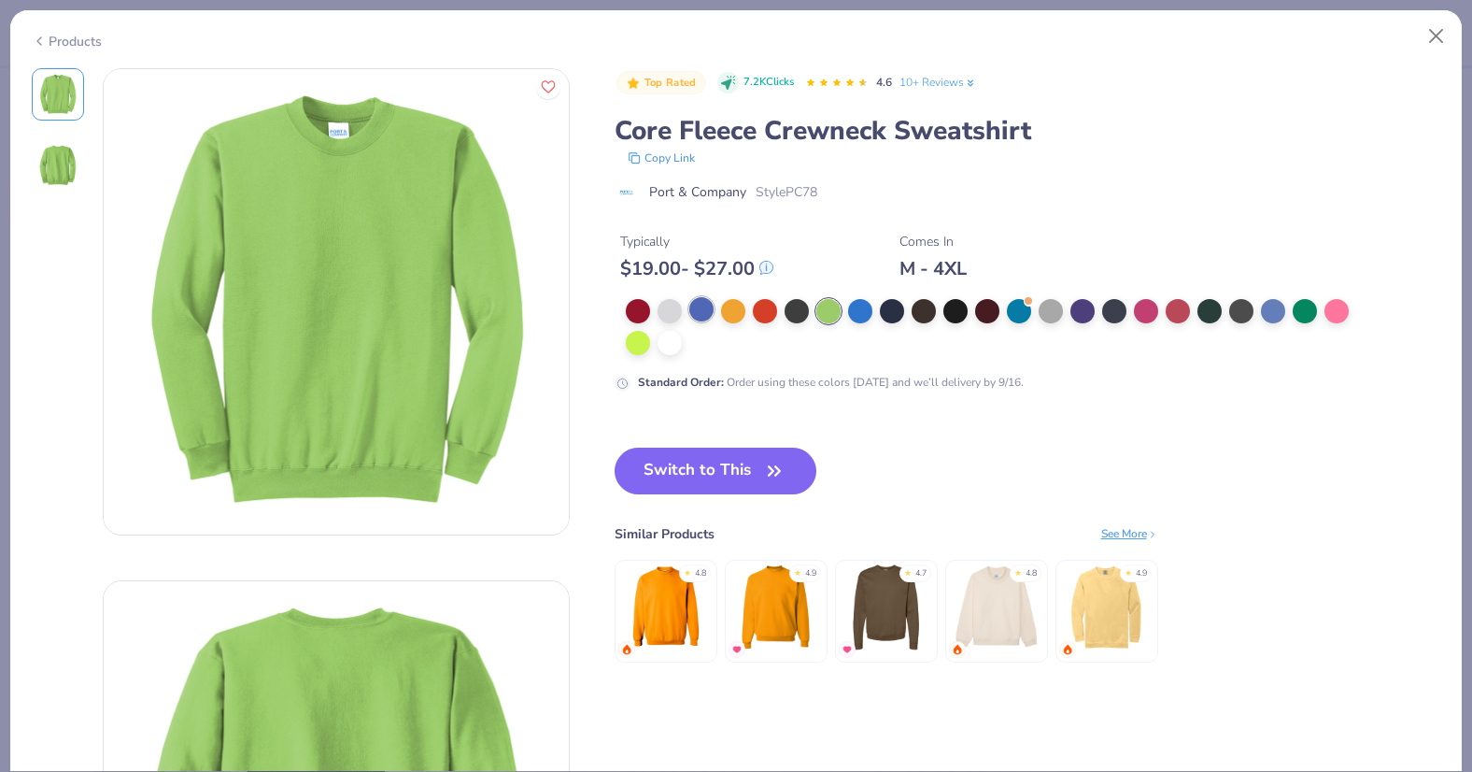
click at [708, 309] on div at bounding box center [701, 309] width 24 height 24
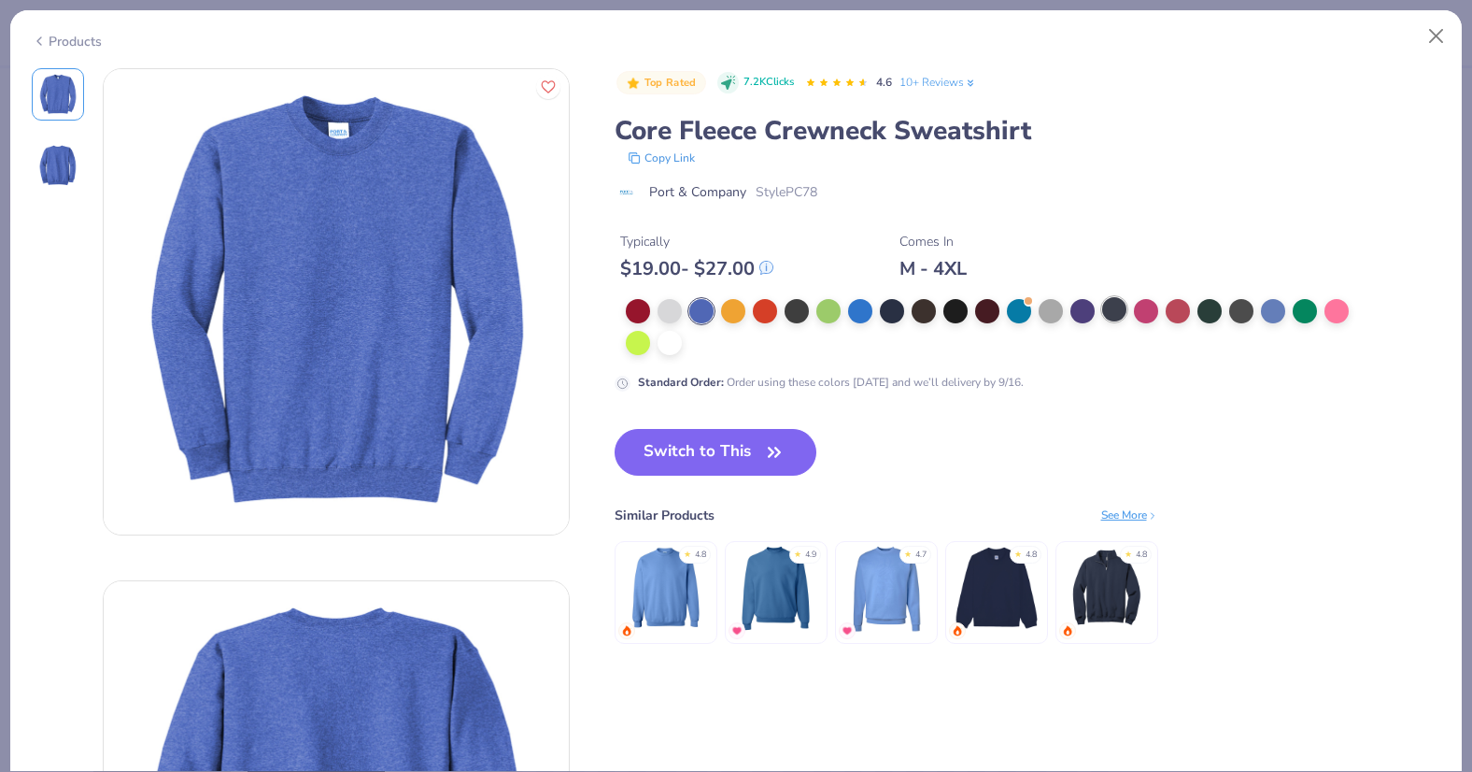
click at [1113, 310] on div at bounding box center [1114, 309] width 24 height 24
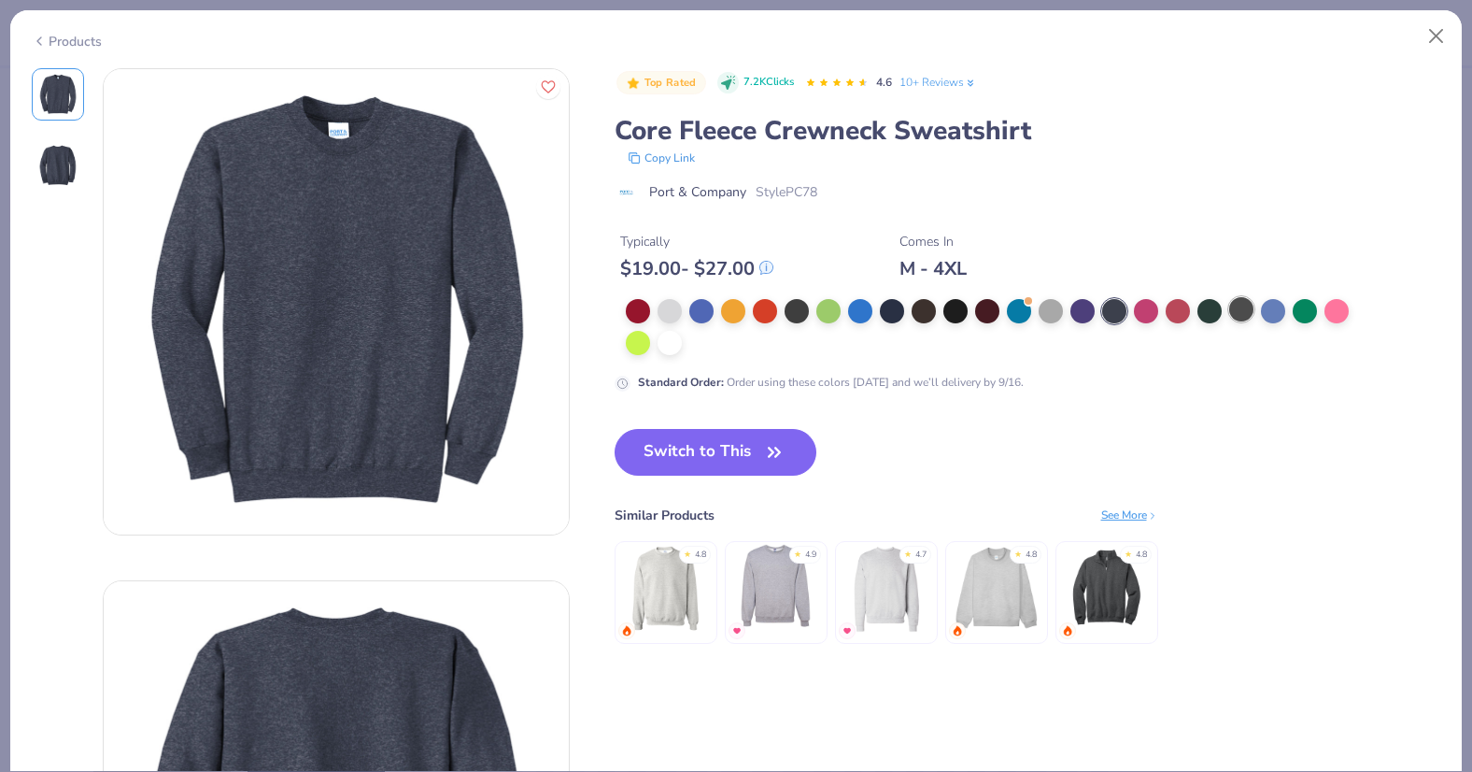
click at [1243, 309] on div at bounding box center [1241, 309] width 24 height 24
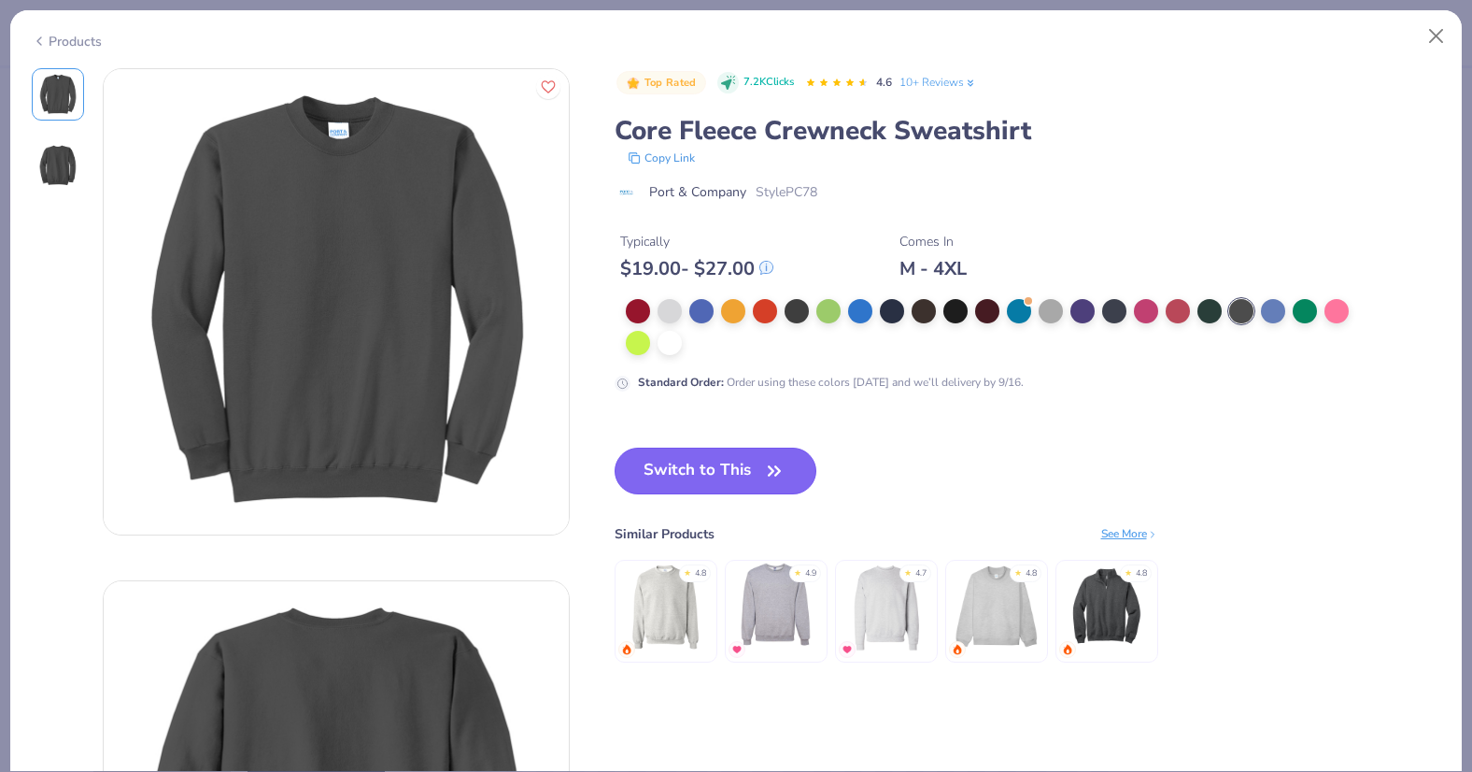
click at [758, 463] on button "Switch to This" at bounding box center [716, 470] width 203 height 47
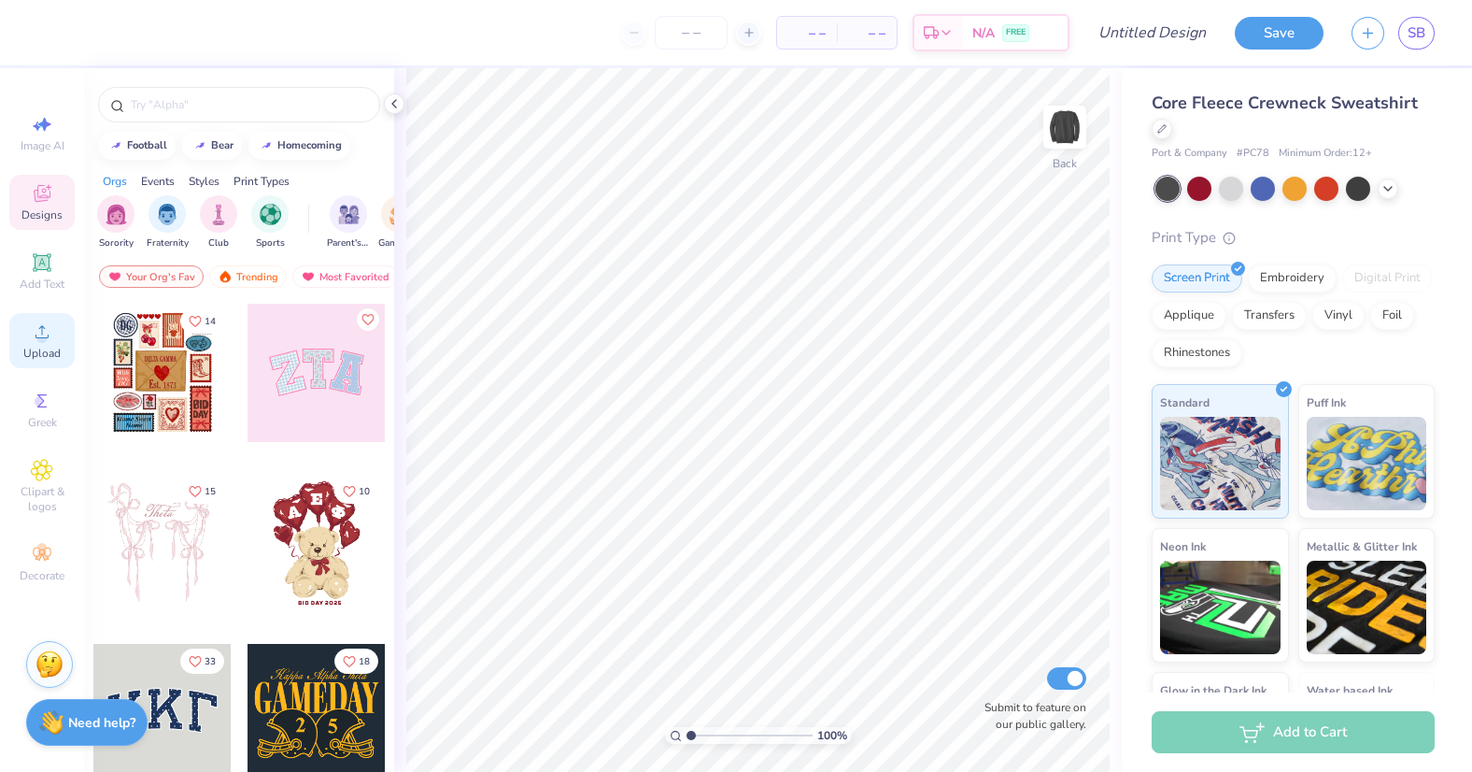
click at [45, 342] on icon at bounding box center [42, 331] width 22 height 22
click at [1051, 118] on img at bounding box center [1065, 127] width 75 height 75
click at [40, 348] on span "Upload" at bounding box center [41, 353] width 37 height 15
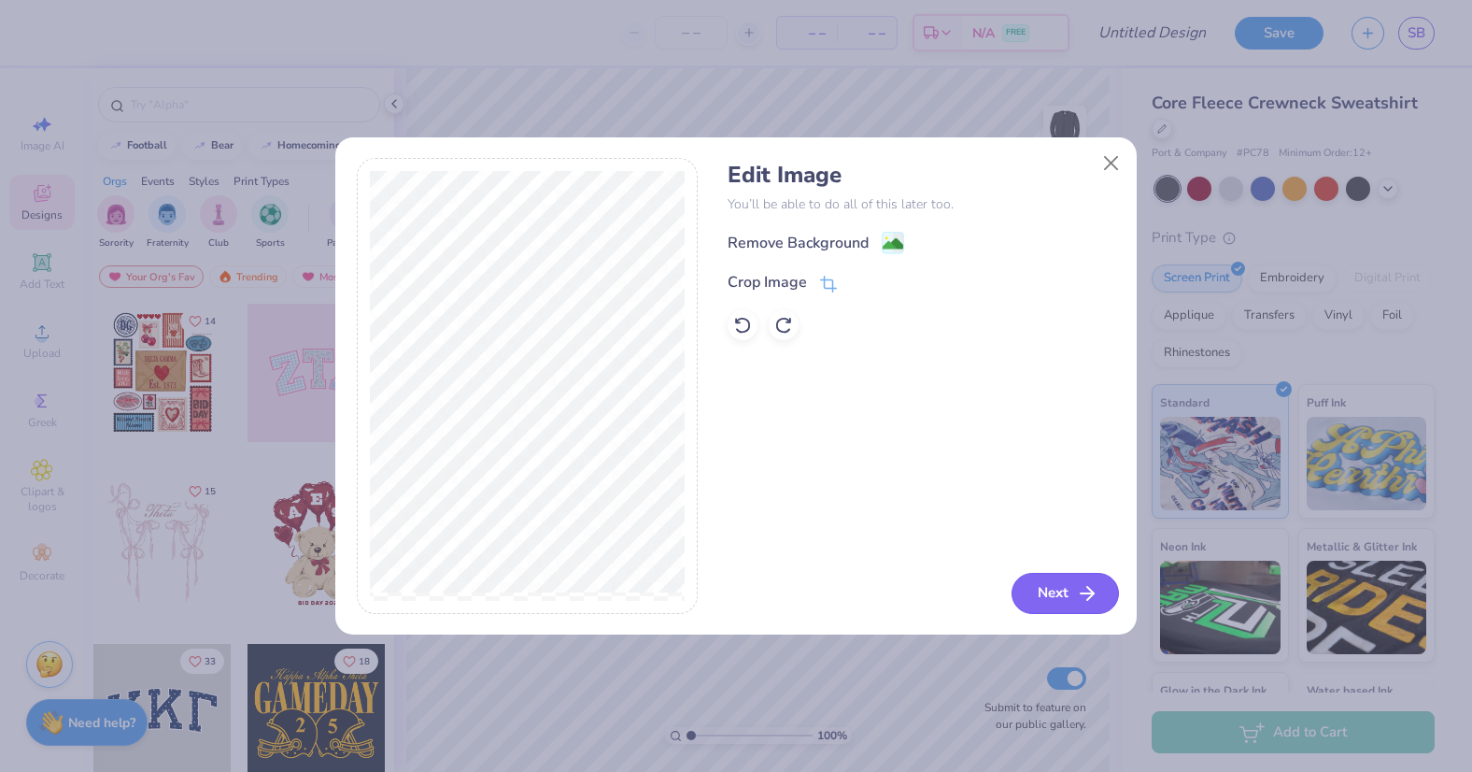
click at [1045, 577] on button "Next" at bounding box center [1065, 593] width 107 height 41
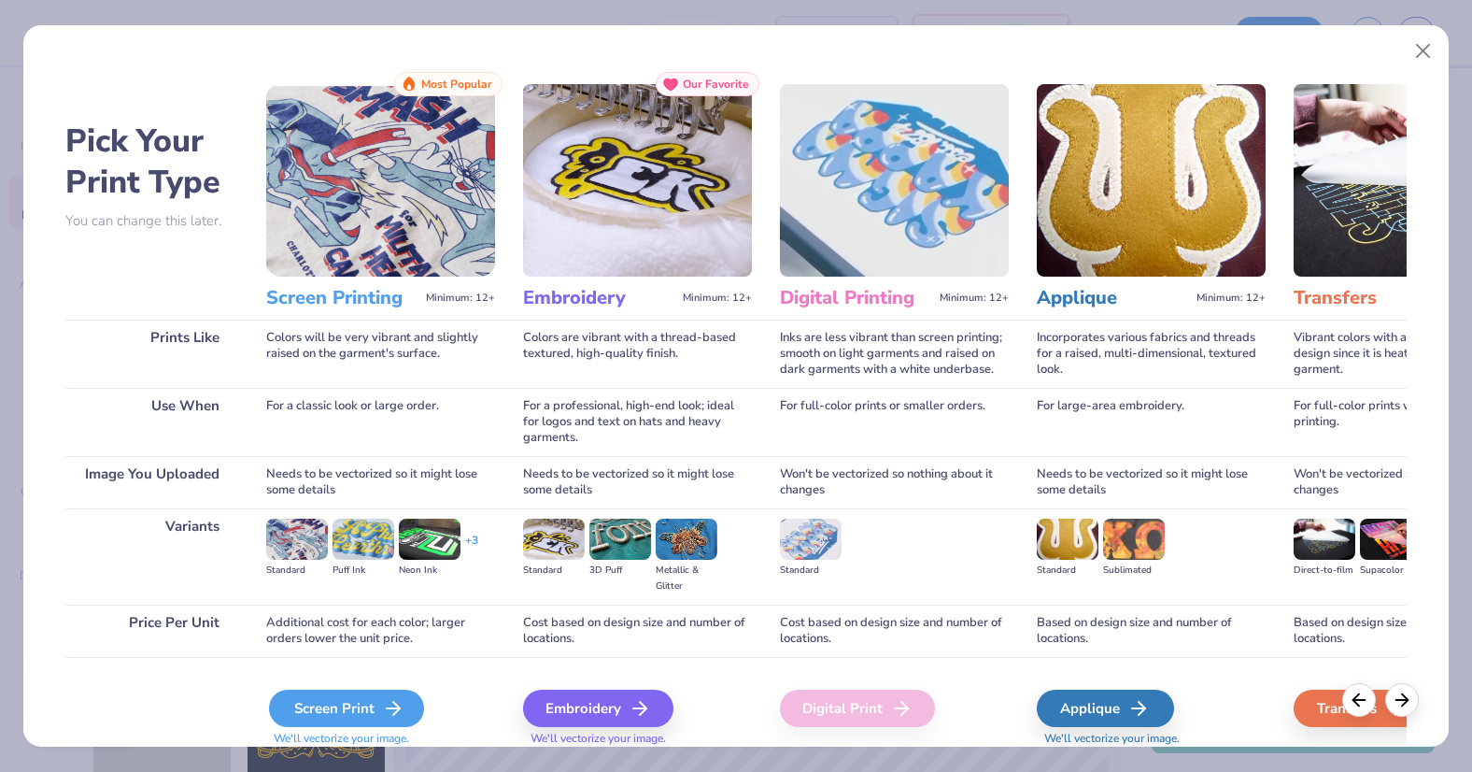
click at [363, 710] on div "Screen Print" at bounding box center [346, 707] width 155 height 37
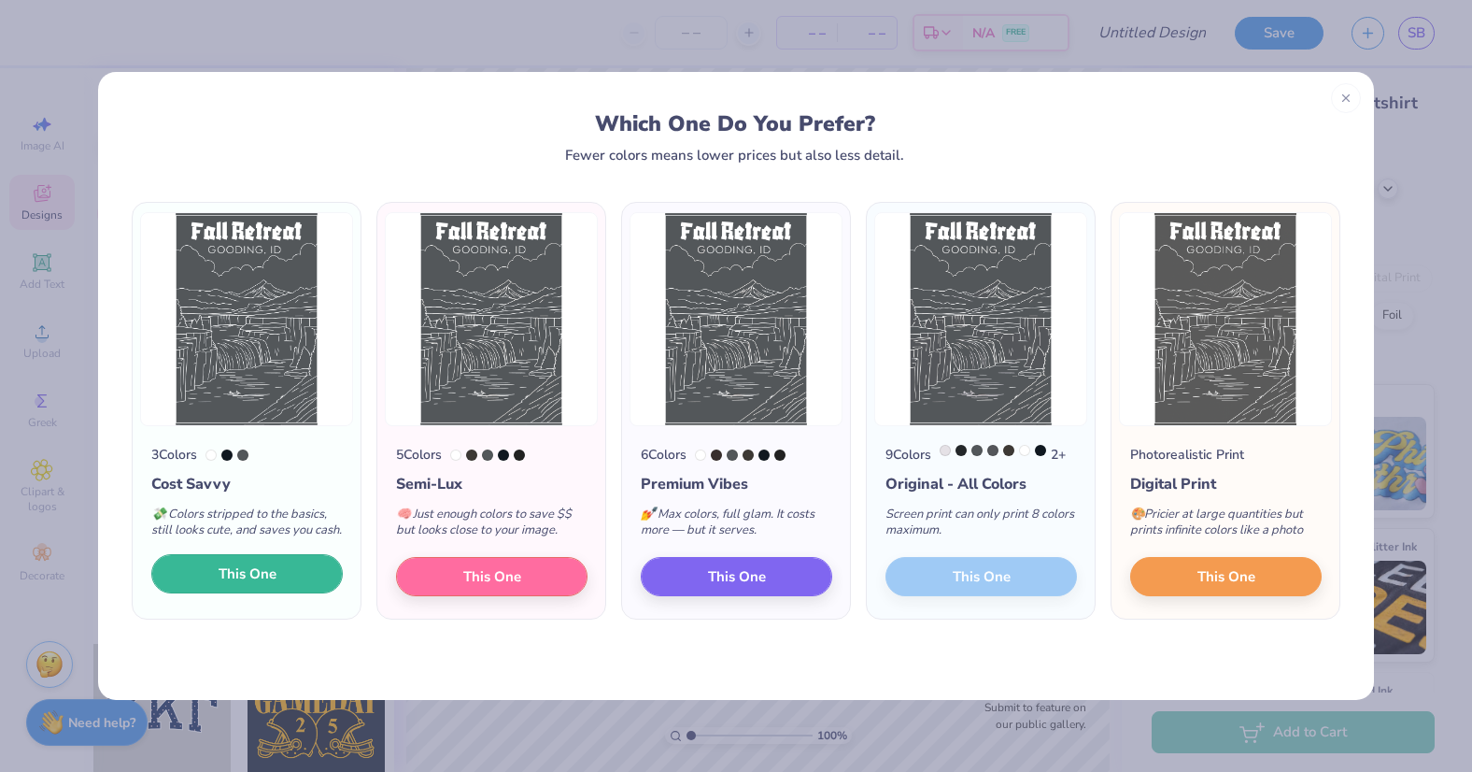
click at [262, 585] on span "This One" at bounding box center [248, 573] width 58 height 21
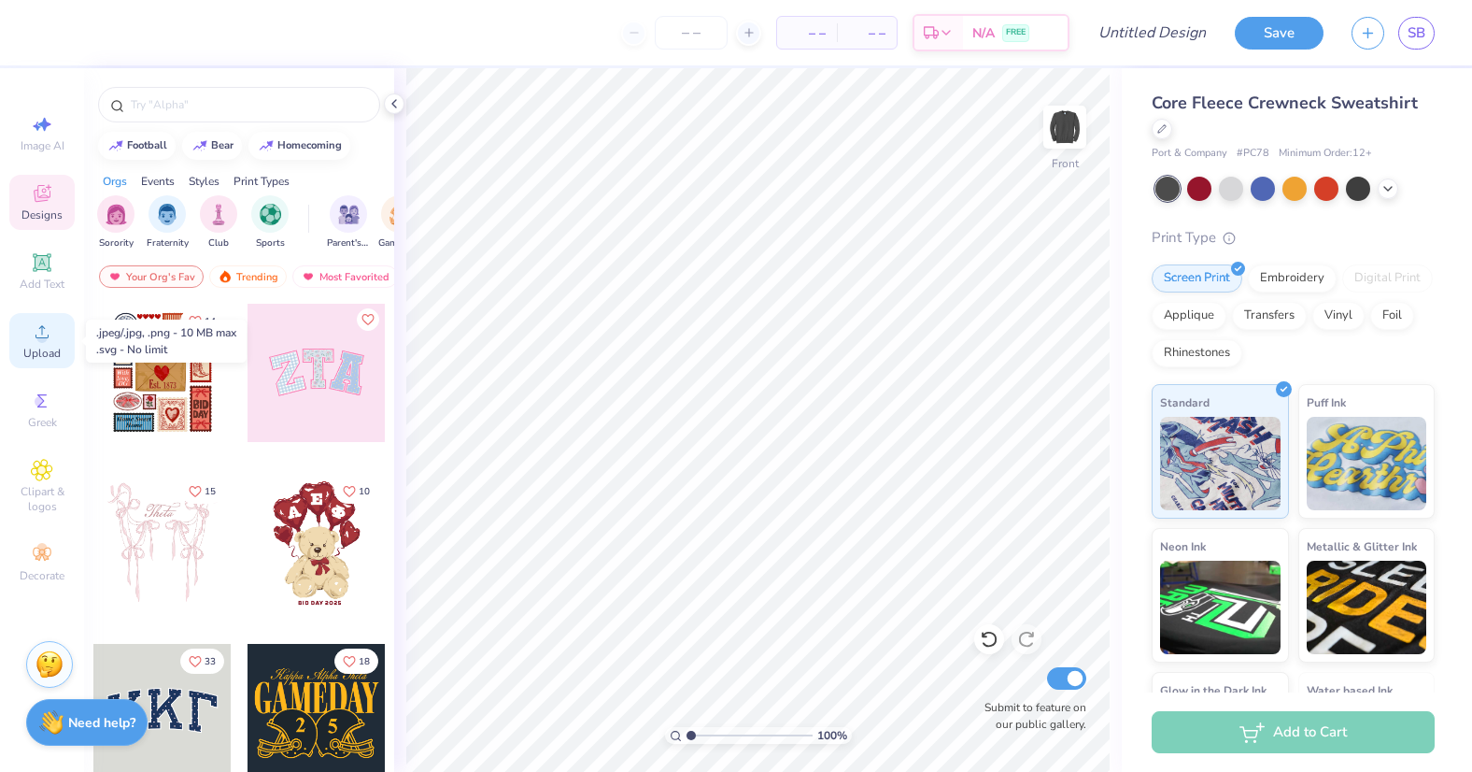
click at [42, 340] on circle at bounding box center [41, 338] width 10 height 10
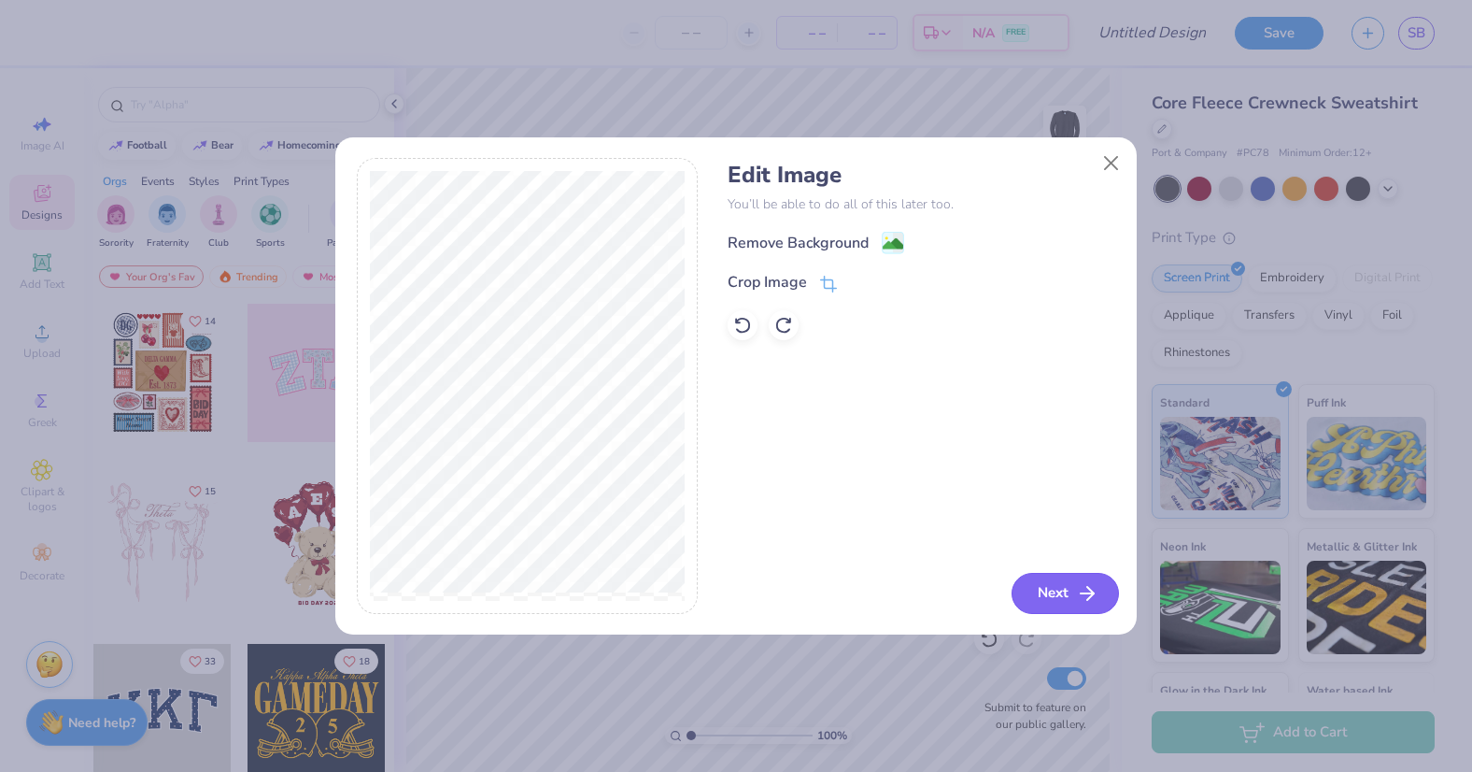
click at [1078, 595] on icon "button" at bounding box center [1087, 593] width 22 height 22
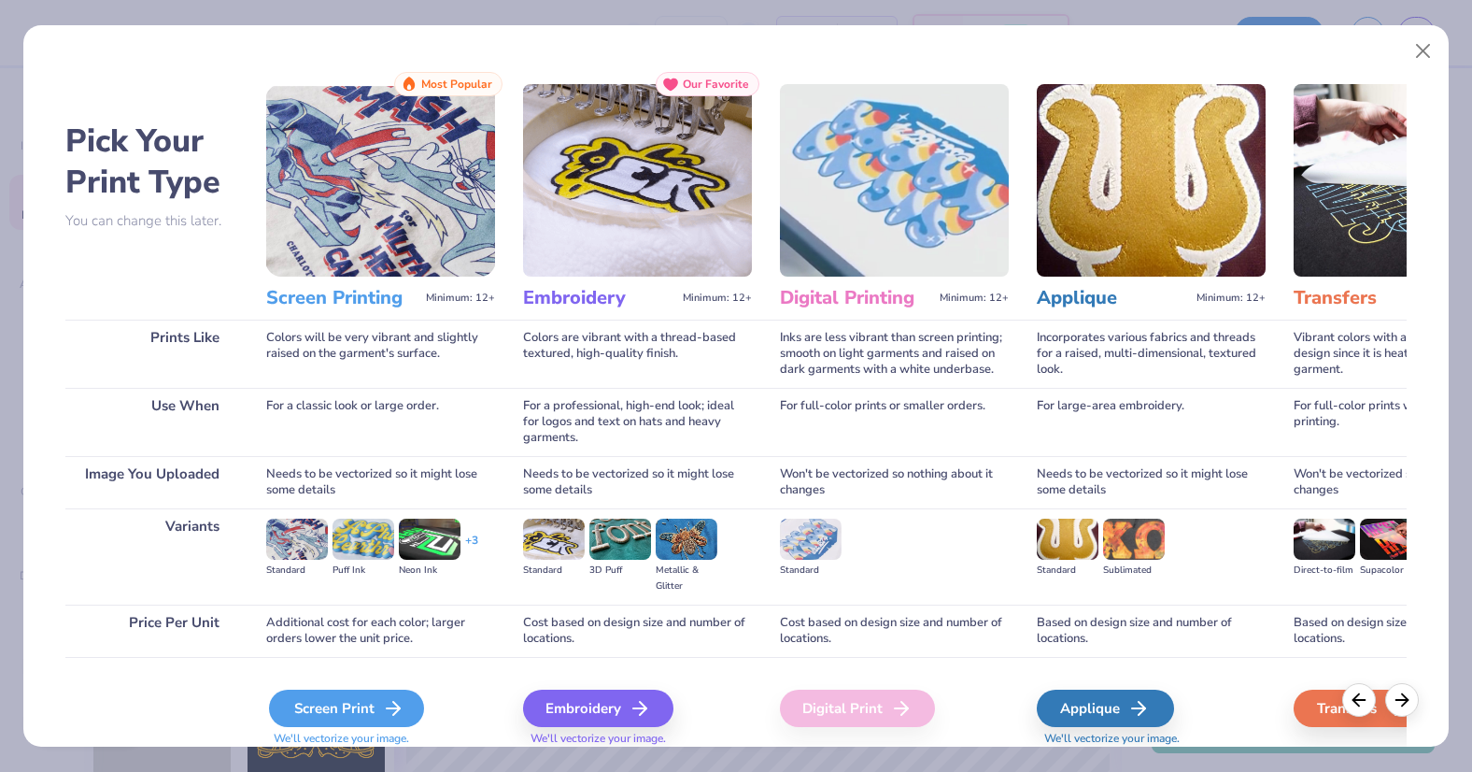
click at [362, 698] on div "Screen Print" at bounding box center [346, 707] width 155 height 37
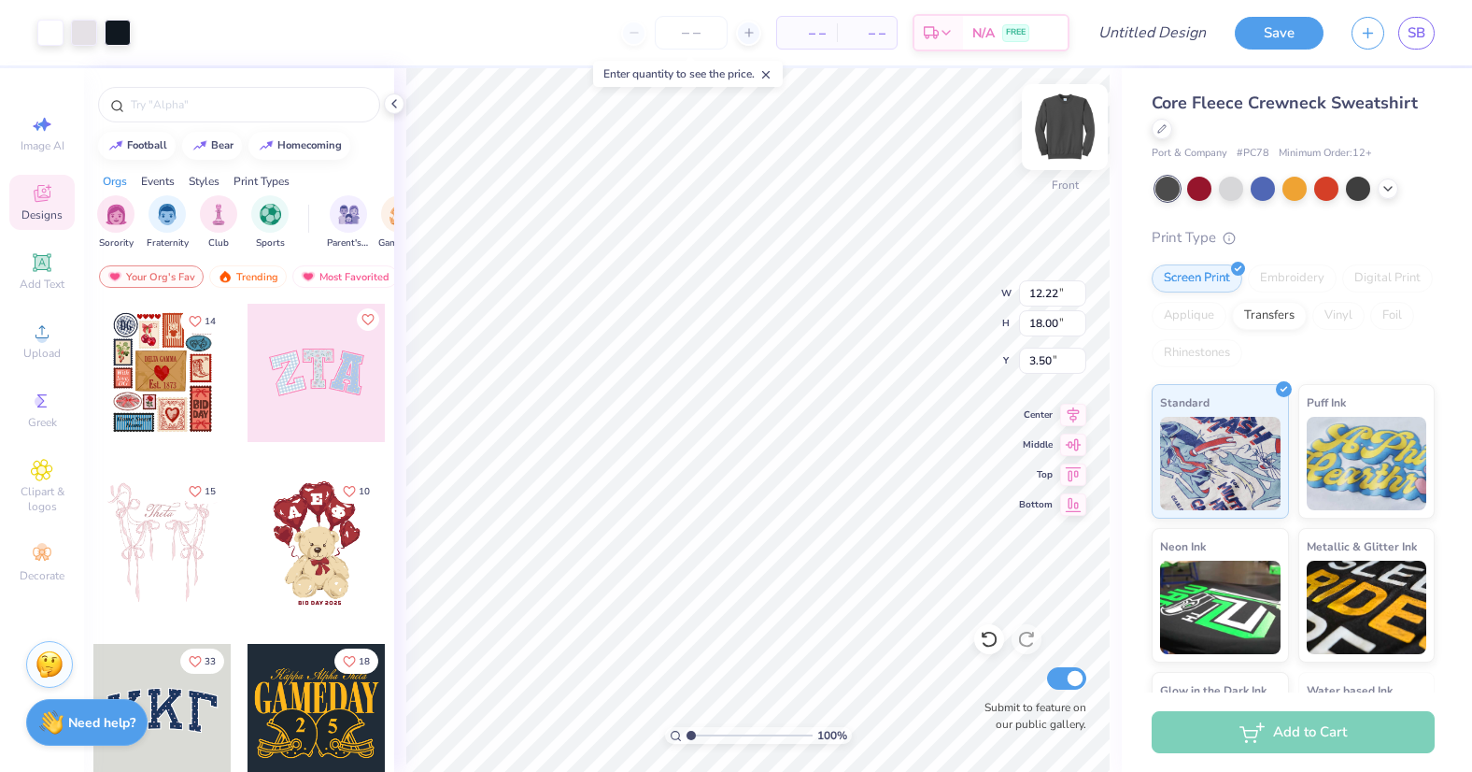
click at [1060, 119] on img at bounding box center [1065, 127] width 75 height 75
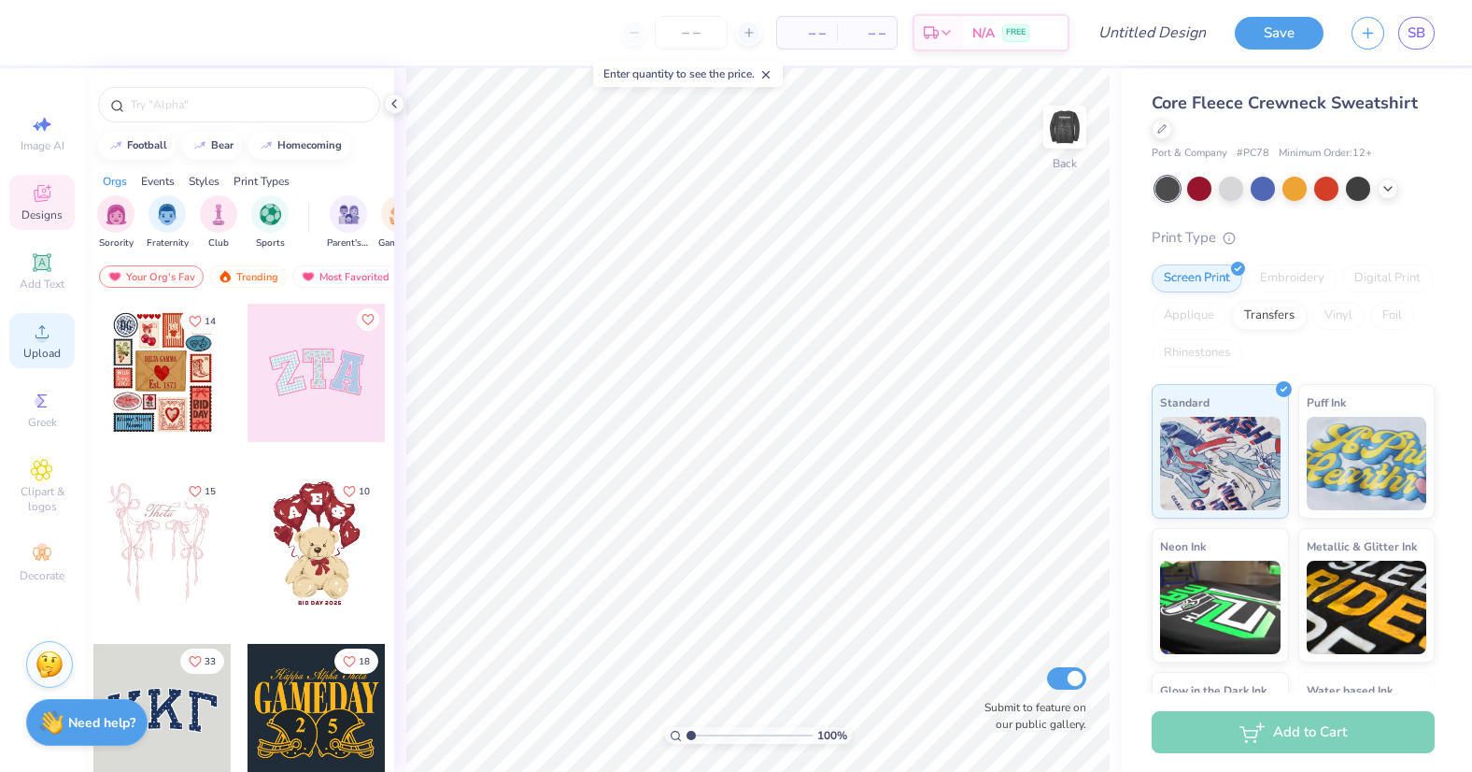
click at [57, 338] on div "Upload" at bounding box center [41, 340] width 65 height 55
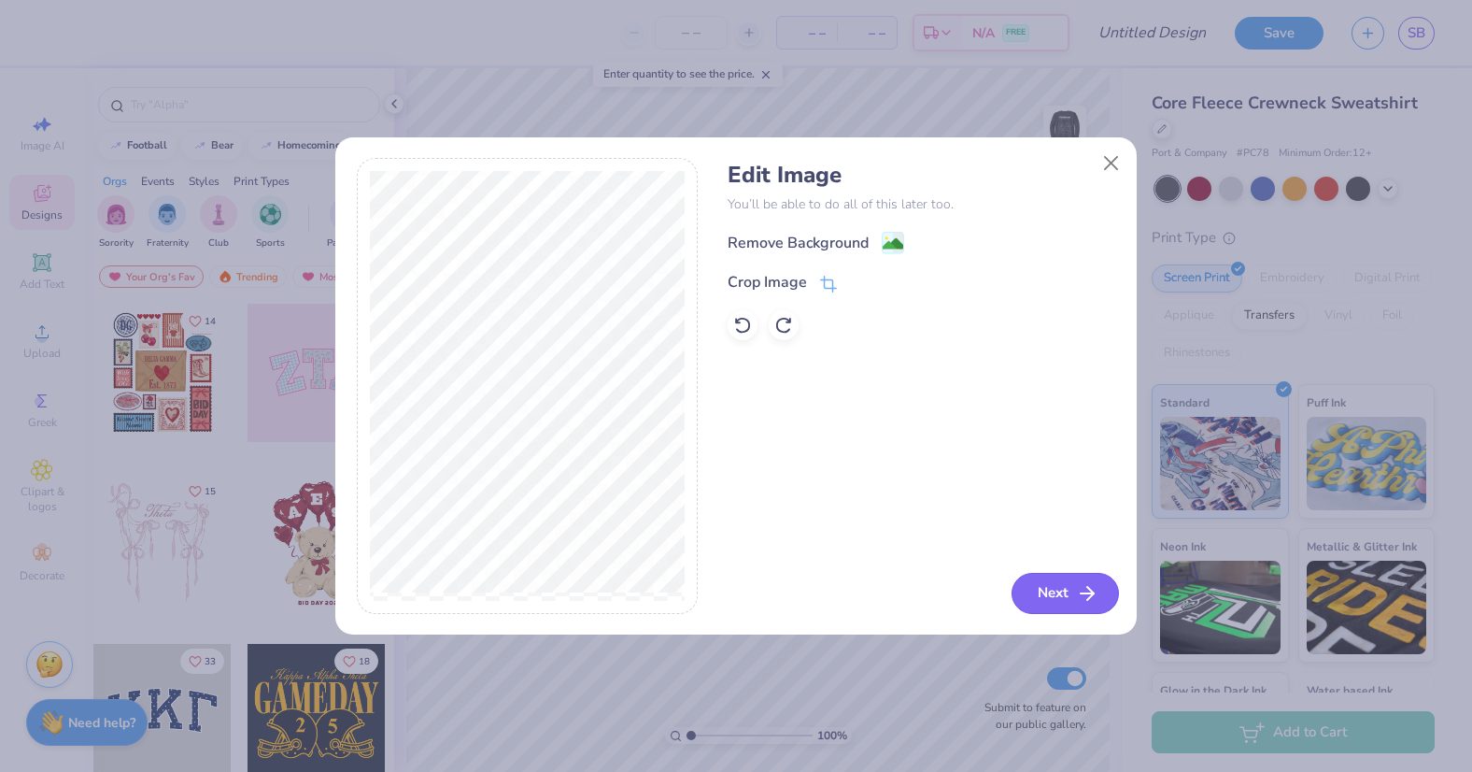
click at [1046, 594] on button "Next" at bounding box center [1065, 593] width 107 height 41
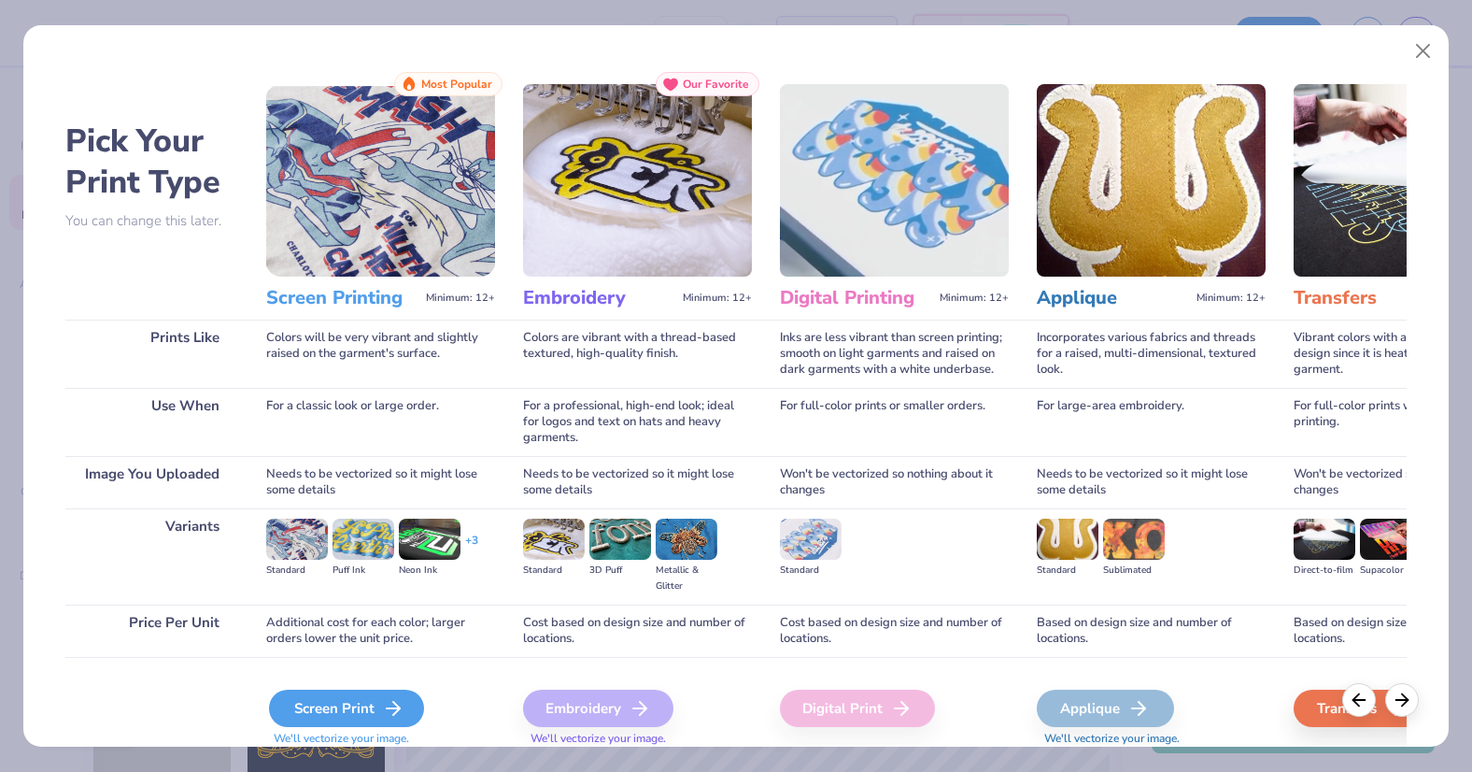
click at [349, 702] on div "Screen Print" at bounding box center [346, 707] width 155 height 37
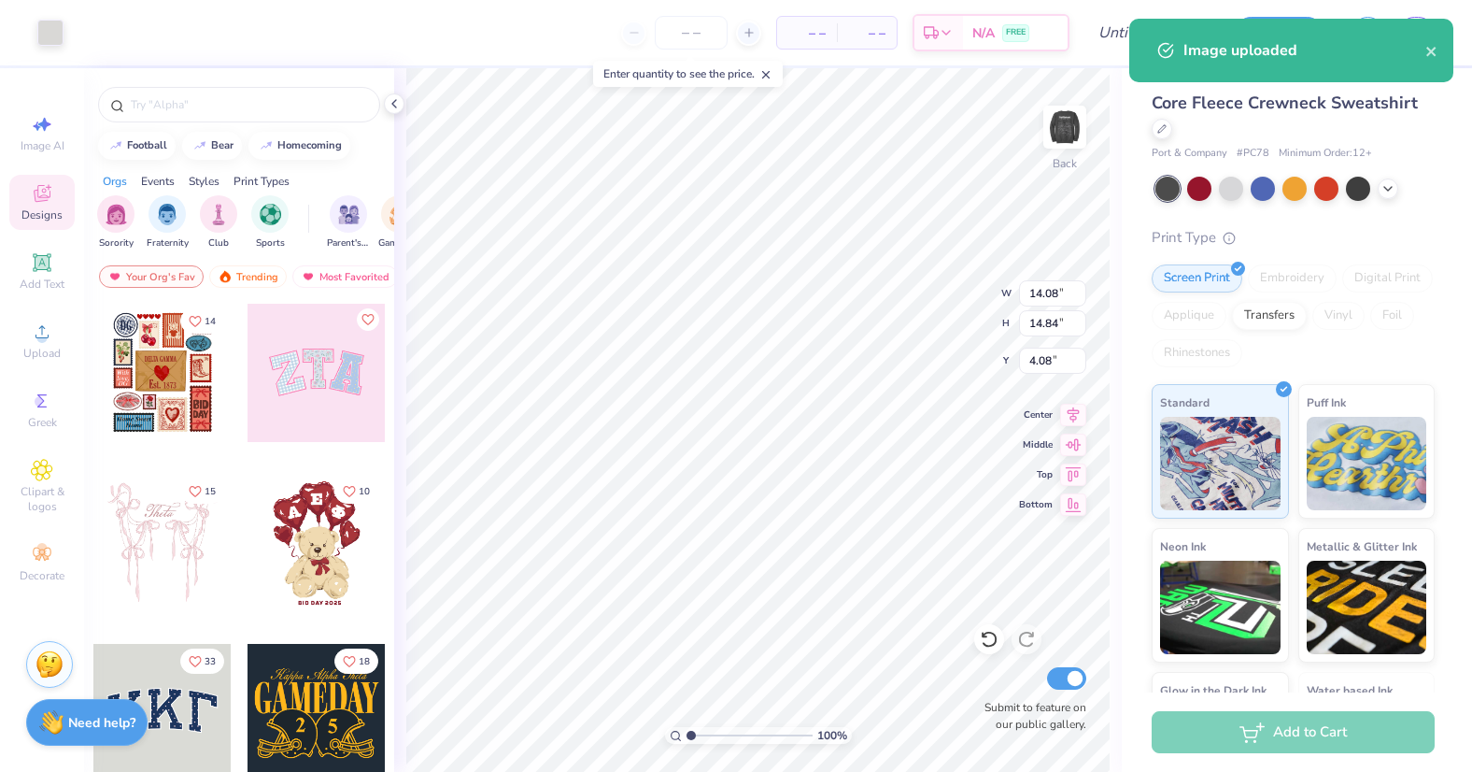
type input "2.85"
type input "3.00"
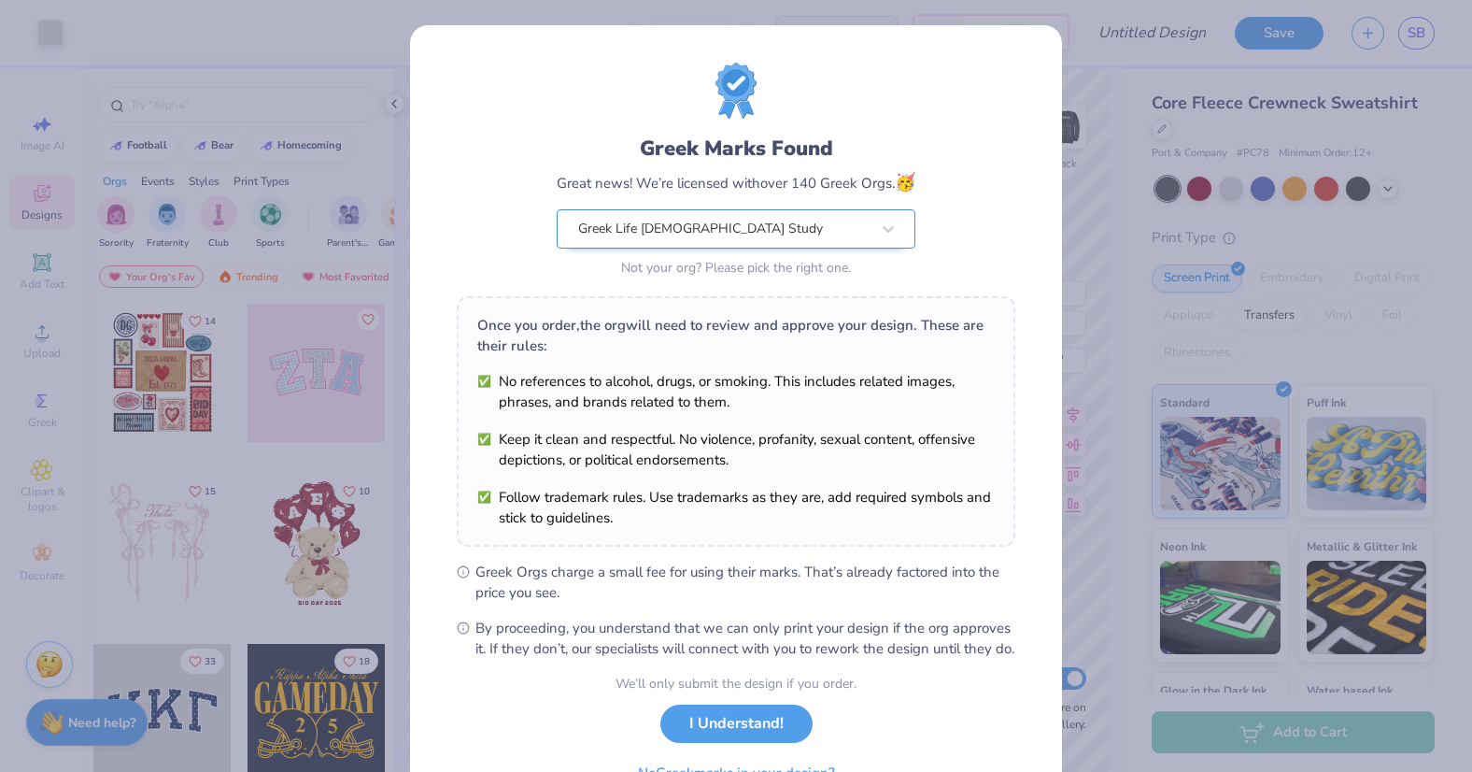
click at [883, 247] on body "Art colors – – Per Item – – Total Est. Delivery N/A FREE Design Title Save SB I…" at bounding box center [736, 386] width 1472 height 772
type input "0.50"
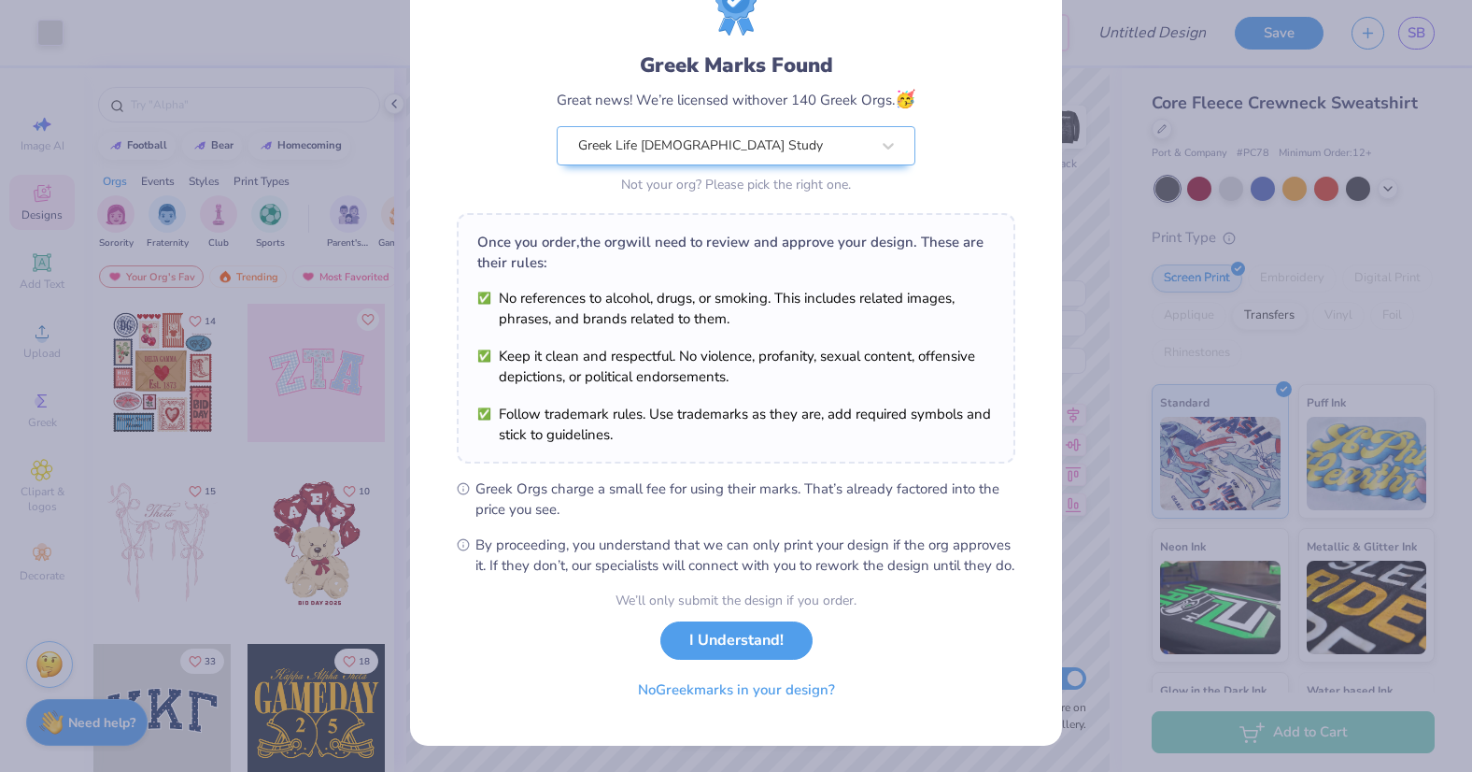
click at [708, 655] on button "I Understand!" at bounding box center [736, 640] width 152 height 38
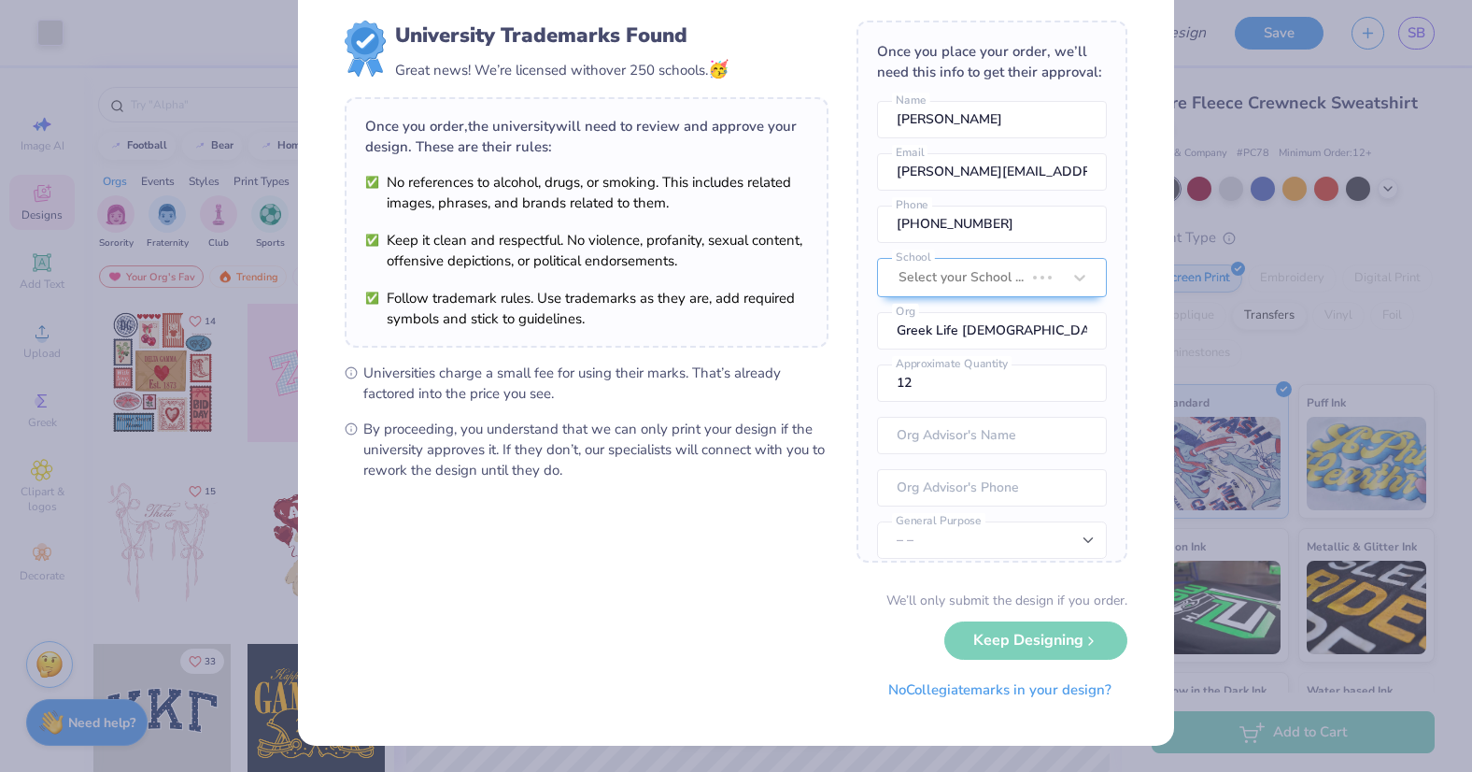
scroll to position [0, 0]
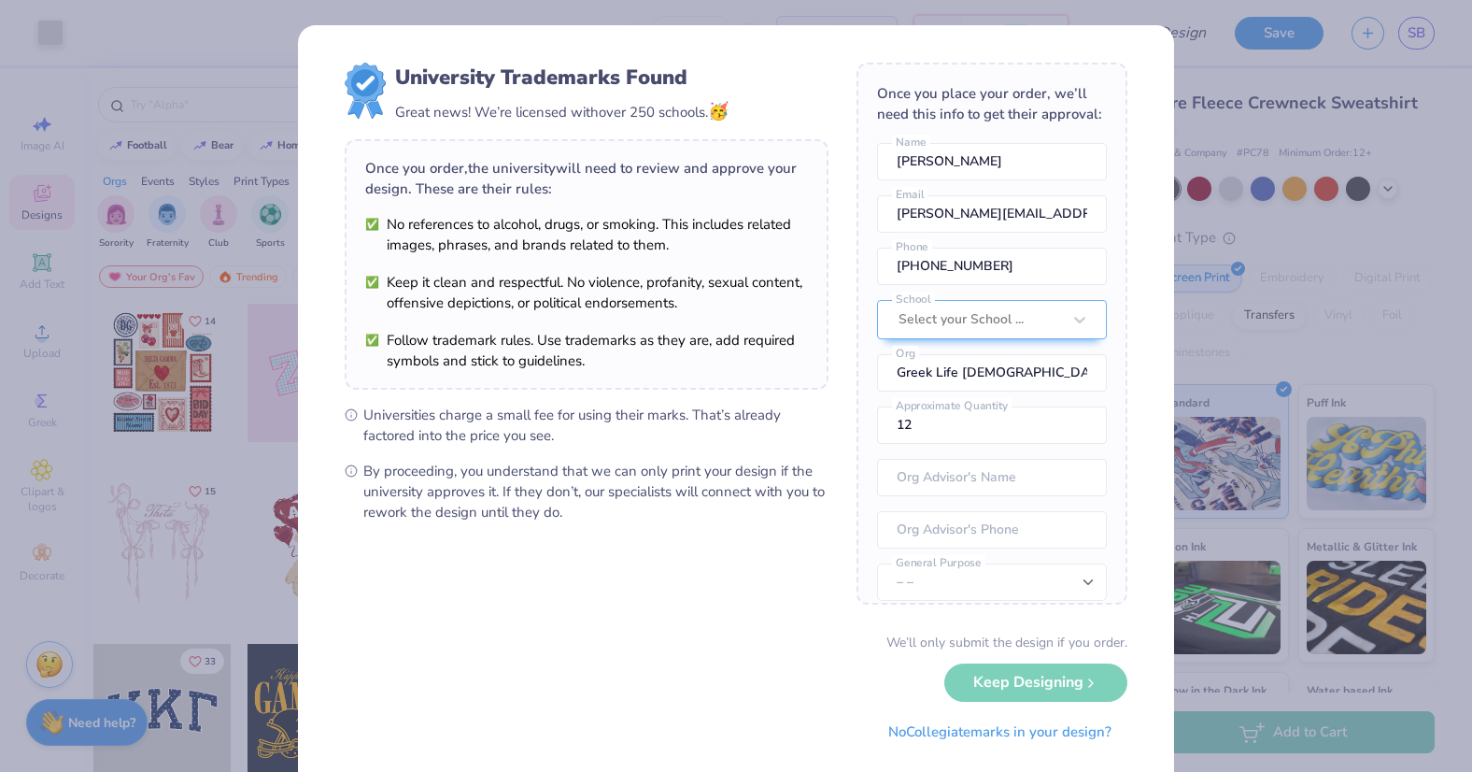
click at [1035, 684] on div "We’ll only submit the design if you order. Keep Designing No Collegiate marks i…" at bounding box center [736, 691] width 783 height 118
click at [1025, 734] on button "No Collegiate marks in your design?" at bounding box center [999, 727] width 255 height 38
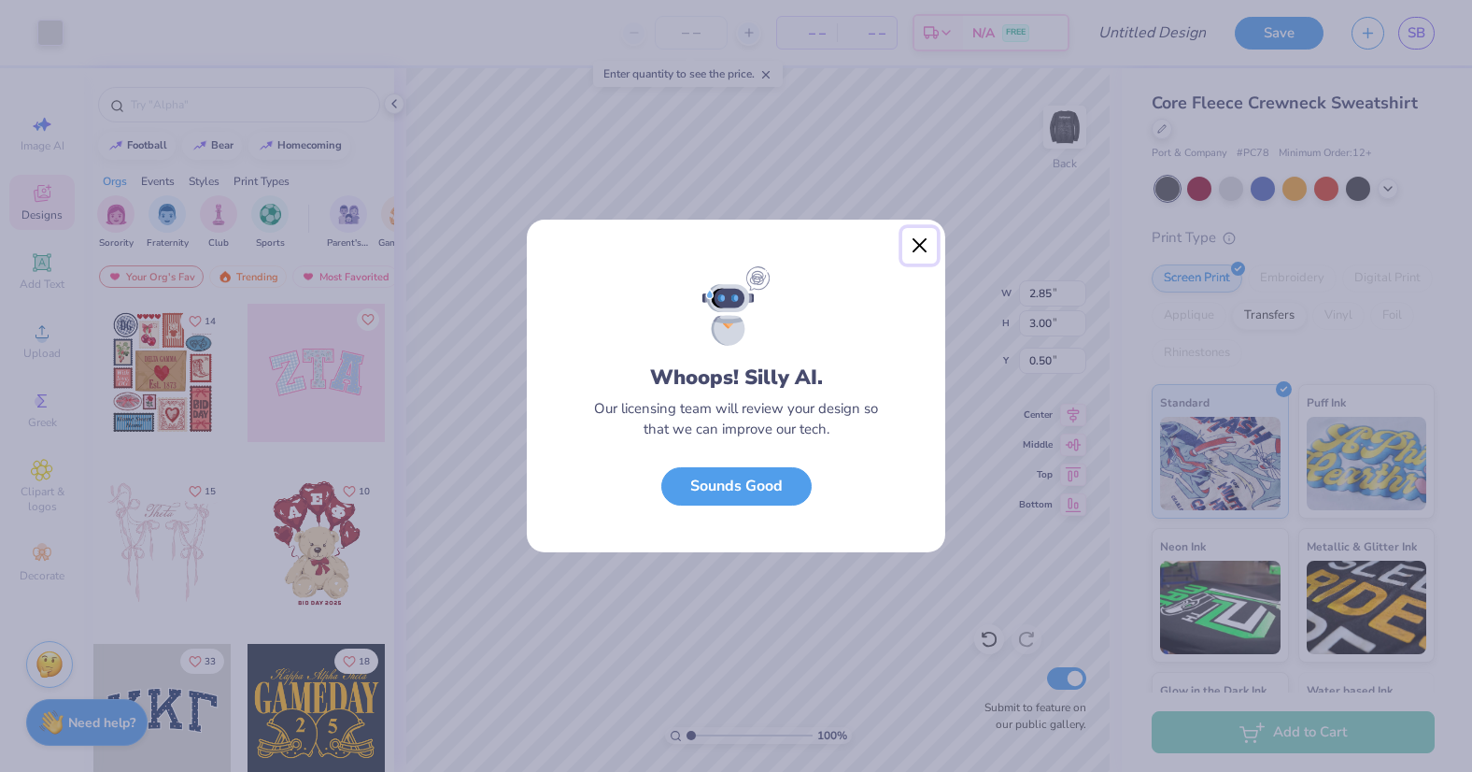
click at [917, 242] on button "Close" at bounding box center [919, 245] width 35 height 35
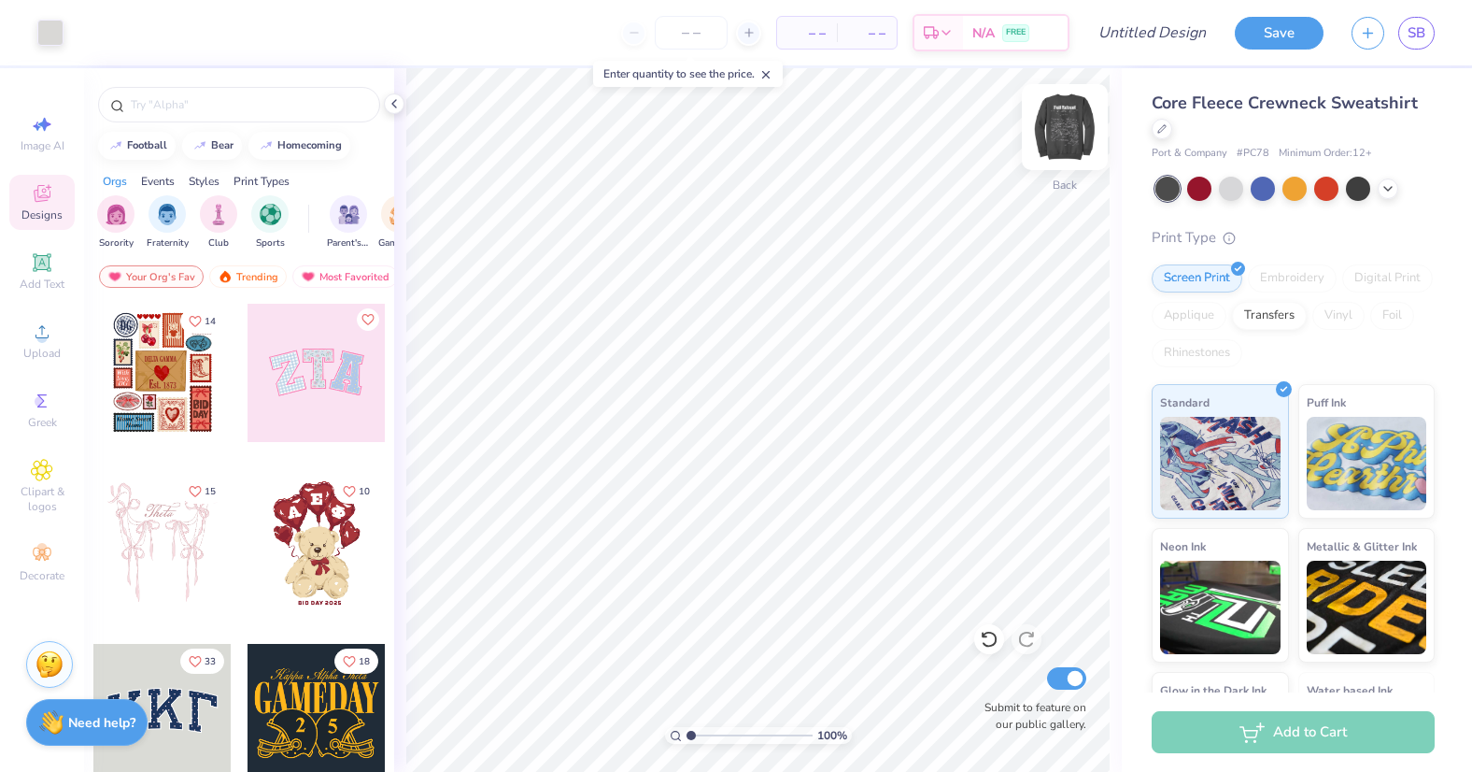
click at [1057, 133] on img at bounding box center [1065, 127] width 75 height 75
click at [858, 30] on span "– –" at bounding box center [866, 33] width 37 height 20
click at [816, 29] on span "– –" at bounding box center [806, 33] width 37 height 20
click at [744, 29] on icon at bounding box center [749, 32] width 13 height 13
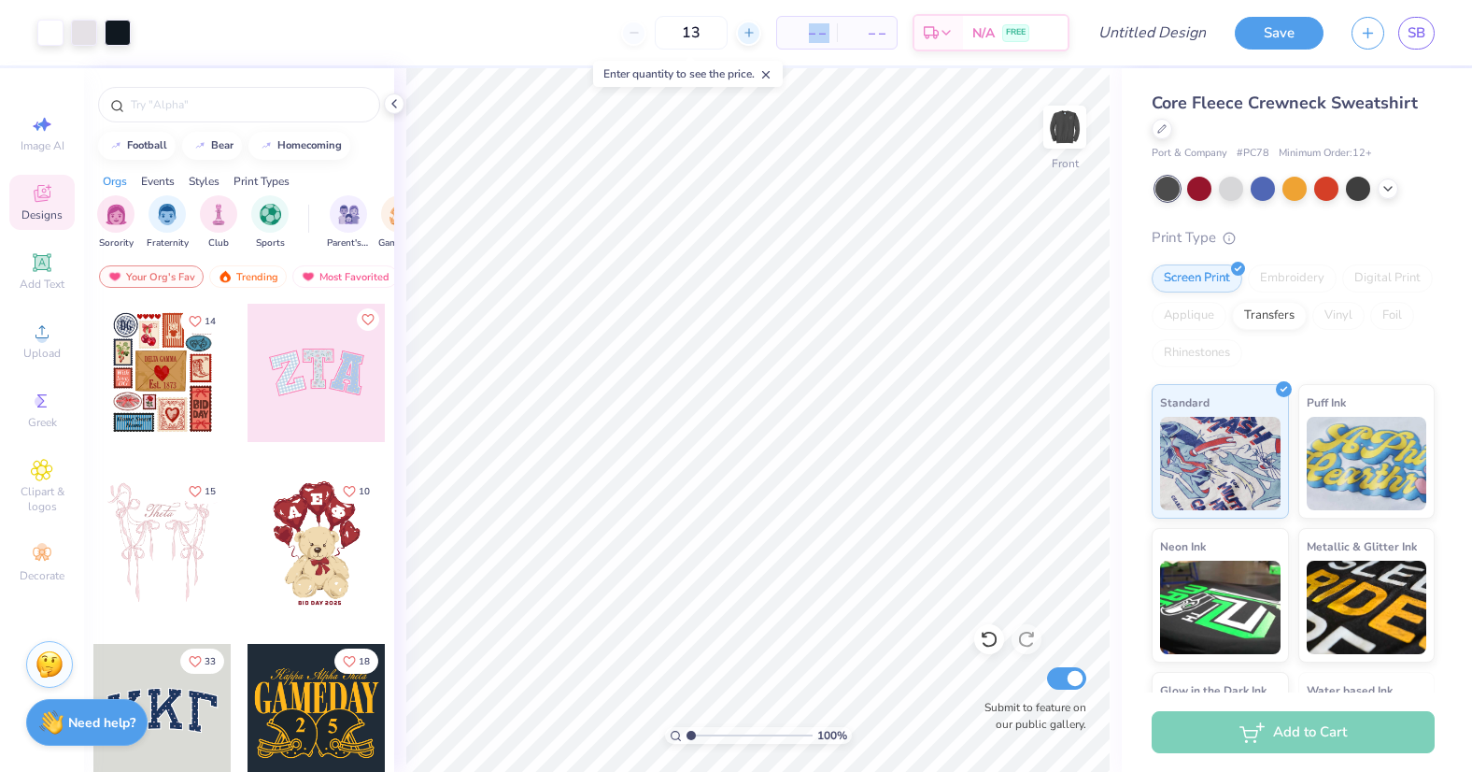
click at [744, 29] on icon at bounding box center [749, 32] width 13 height 13
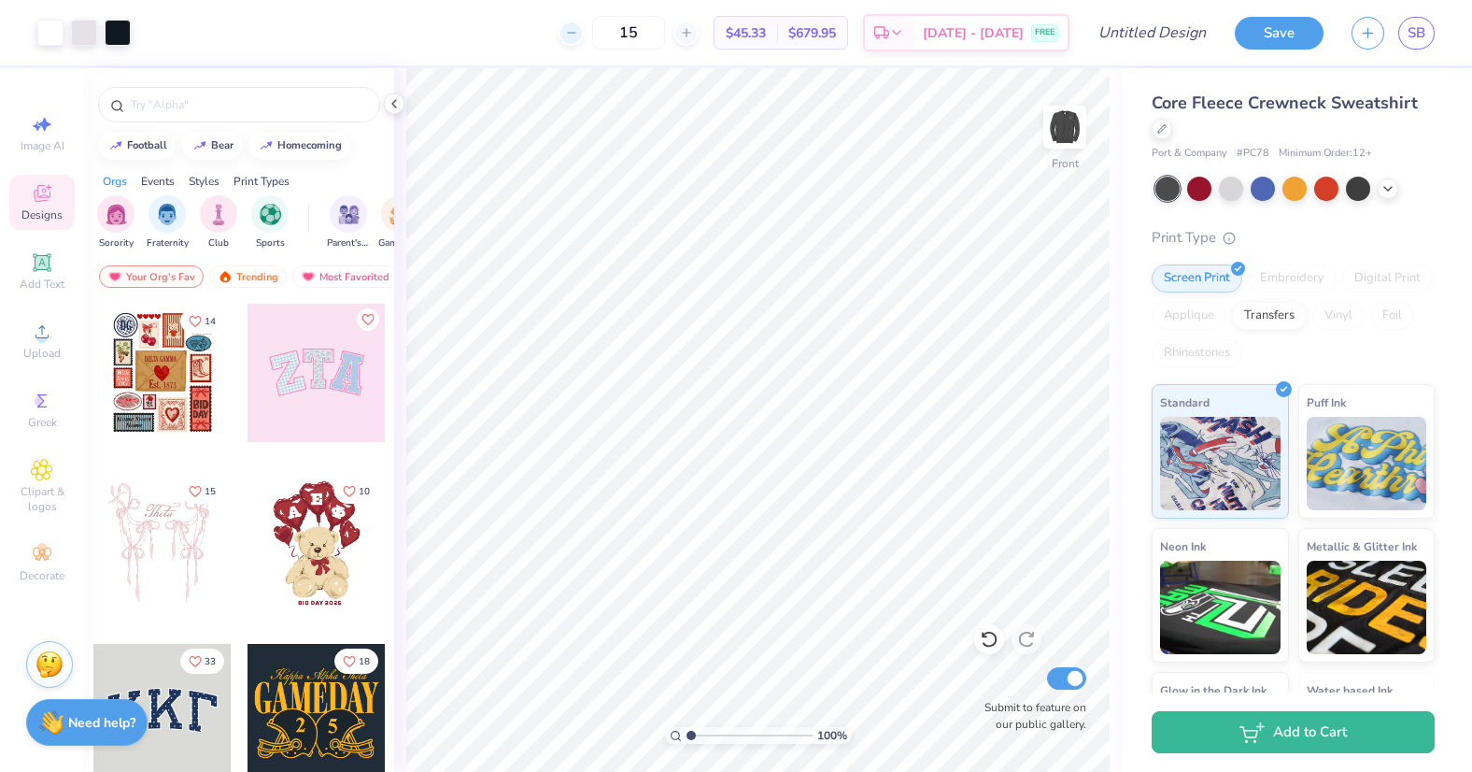
click at [574, 33] on line at bounding box center [570, 33] width 7 height 0
type input "12"
click at [597, 33] on div "12" at bounding box center [629, 33] width 140 height 34
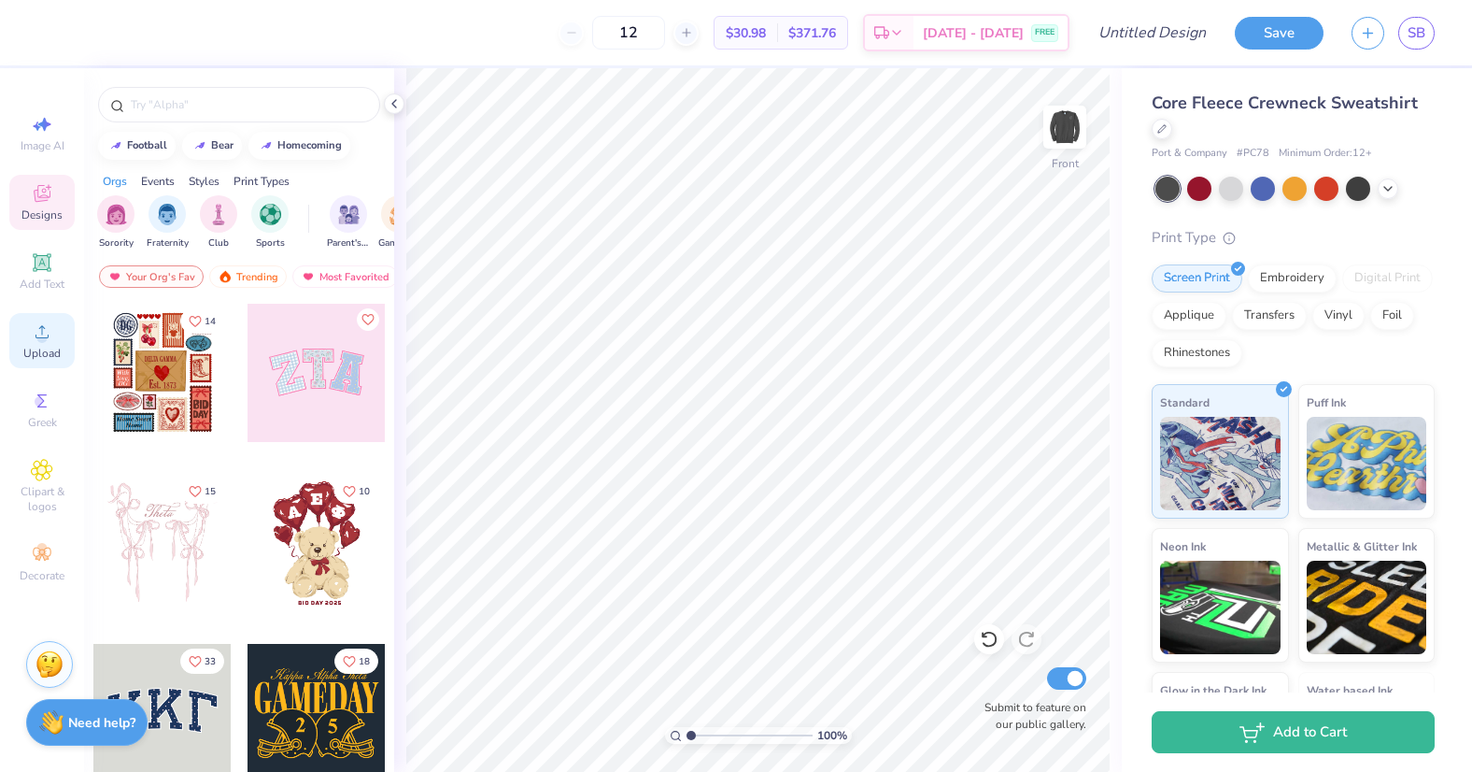
click at [24, 344] on div "Upload" at bounding box center [41, 340] width 65 height 55
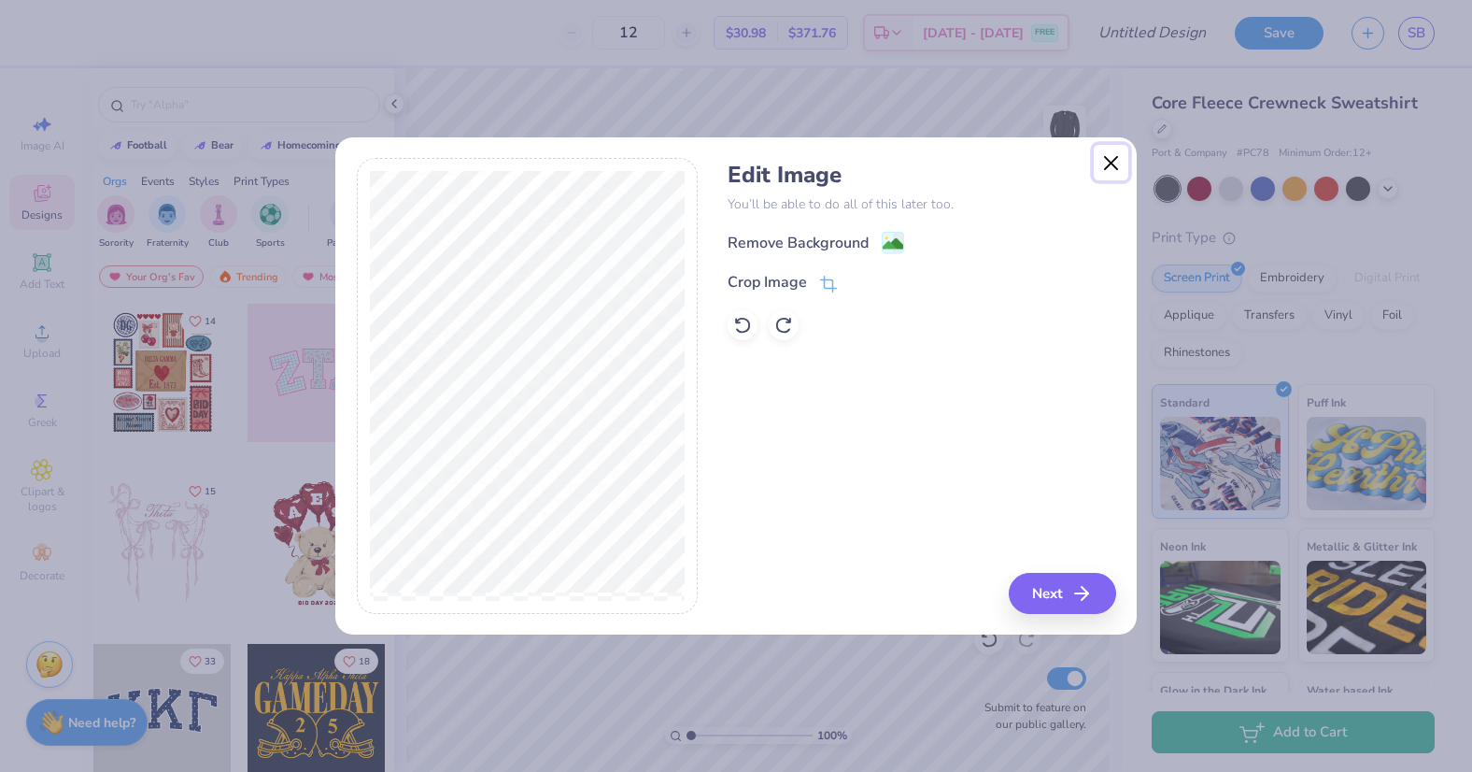
click at [1110, 155] on button "Close" at bounding box center [1111, 162] width 35 height 35
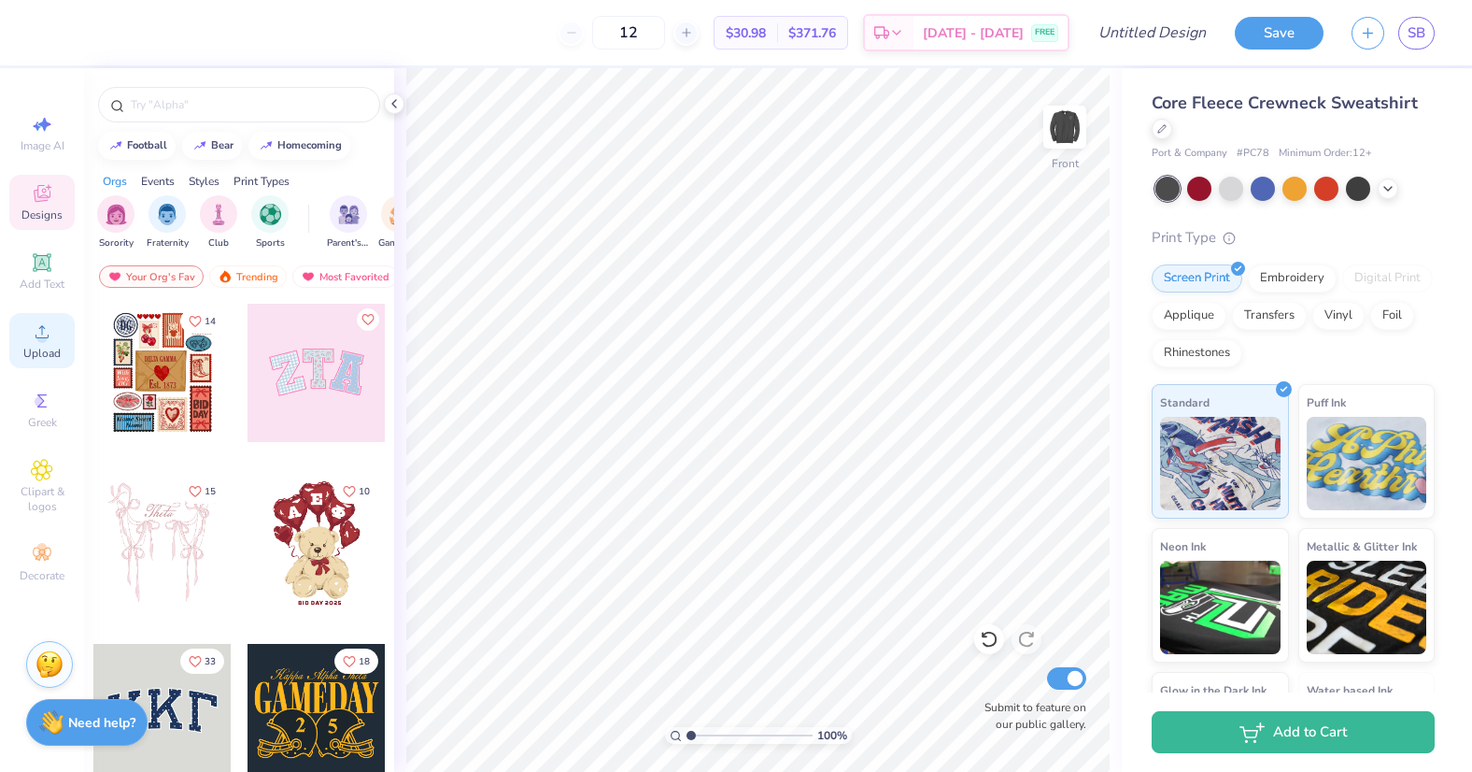
click at [38, 332] on icon at bounding box center [42, 331] width 22 height 22
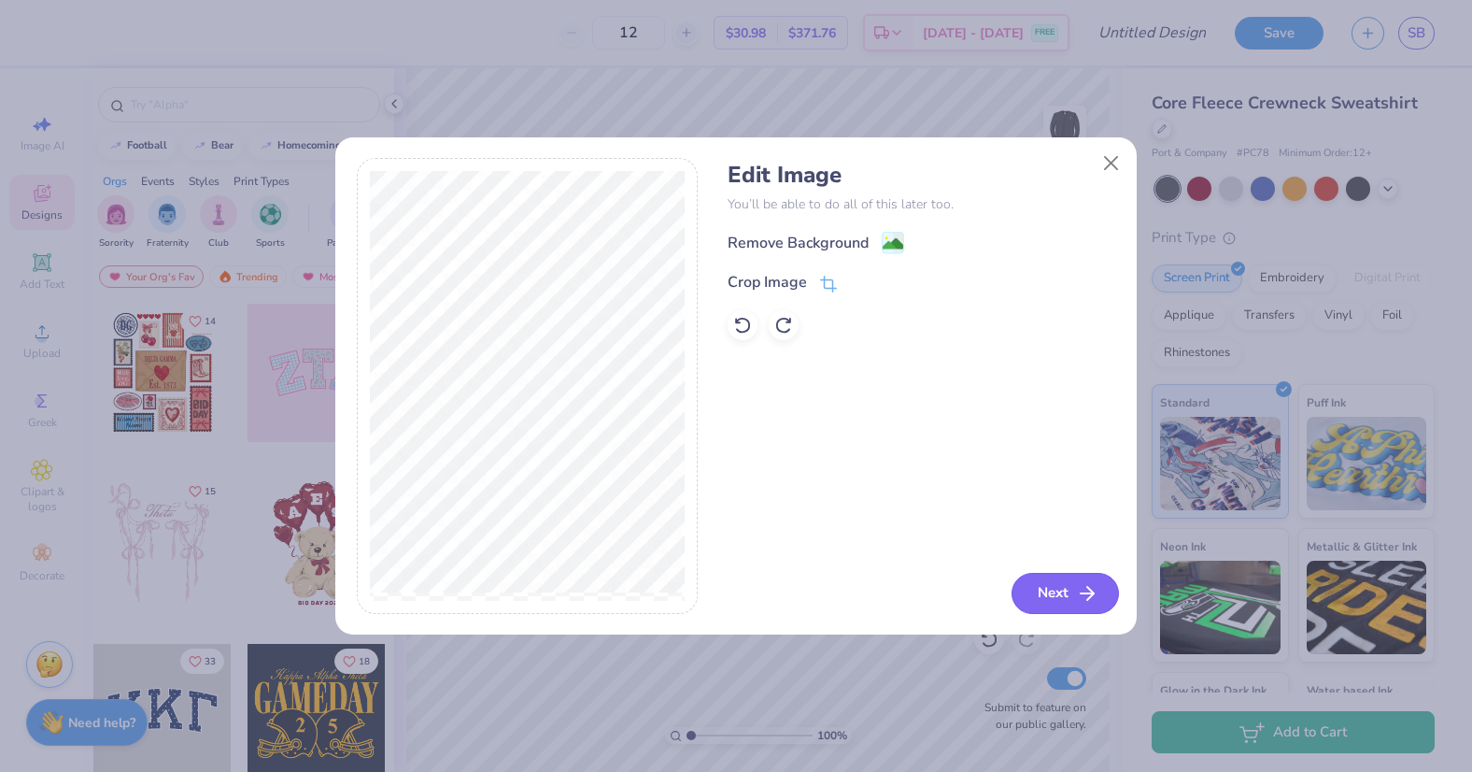
click at [1048, 598] on button "Next" at bounding box center [1065, 593] width 107 height 41
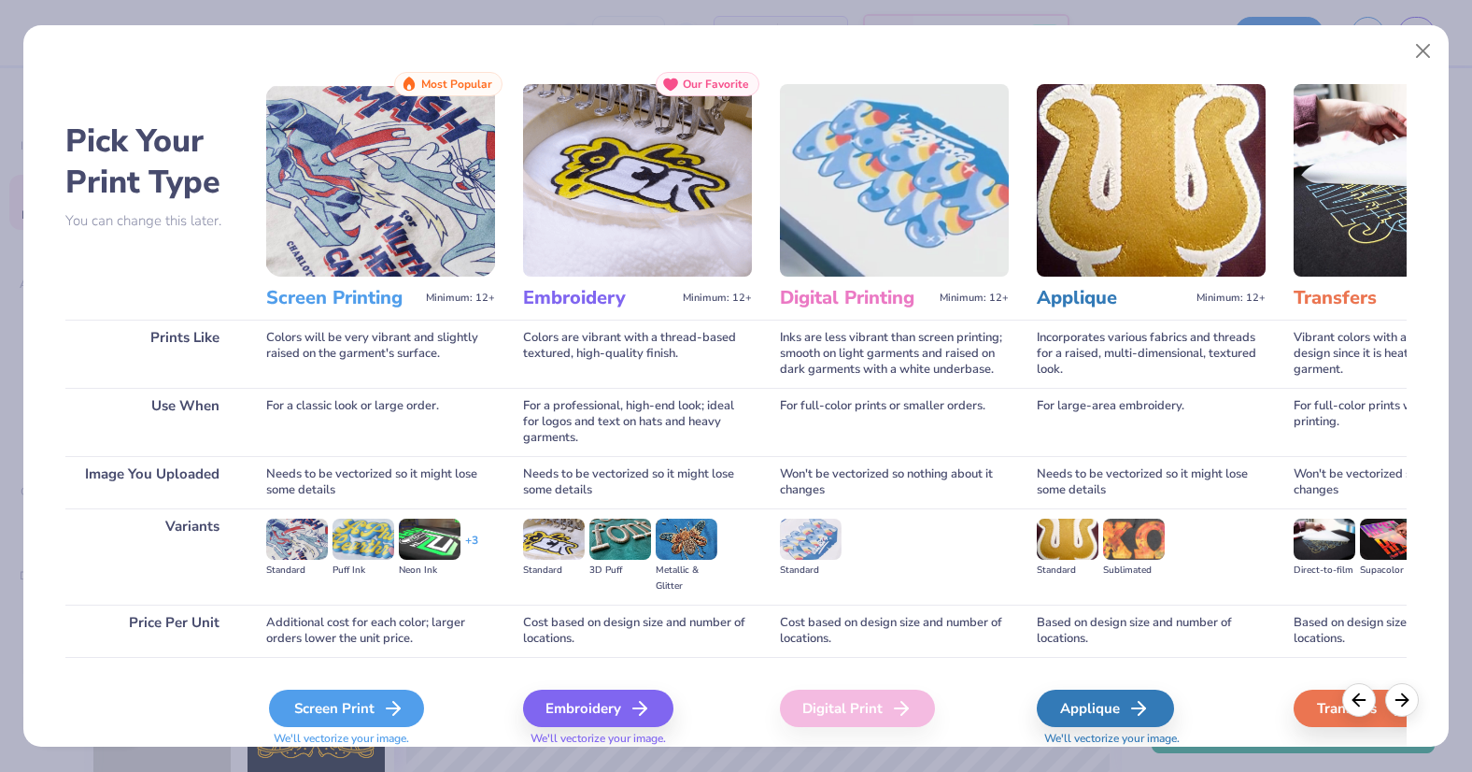
click at [365, 714] on div "Screen Print" at bounding box center [346, 707] width 155 height 37
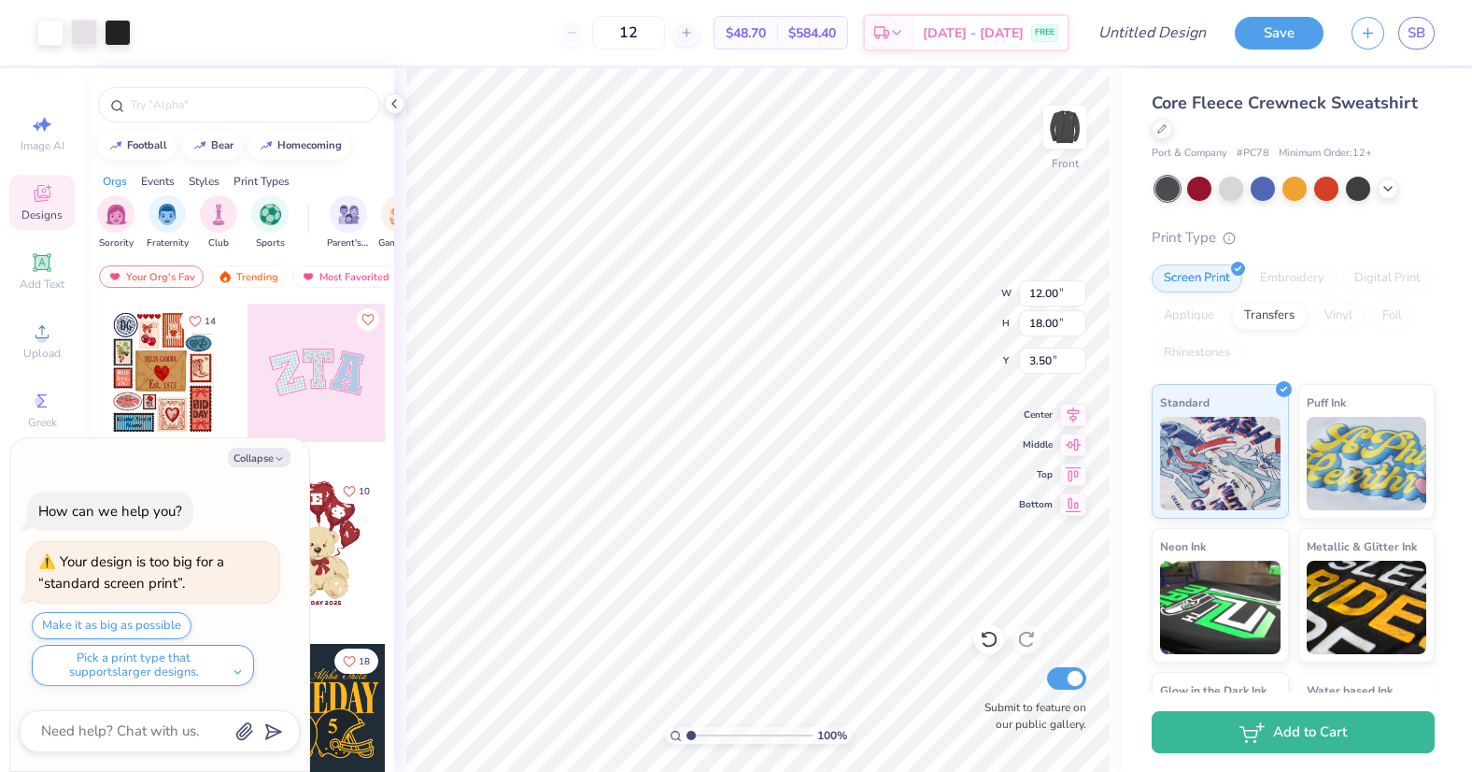
type textarea "x"
type input "3.00"
type textarea "x"
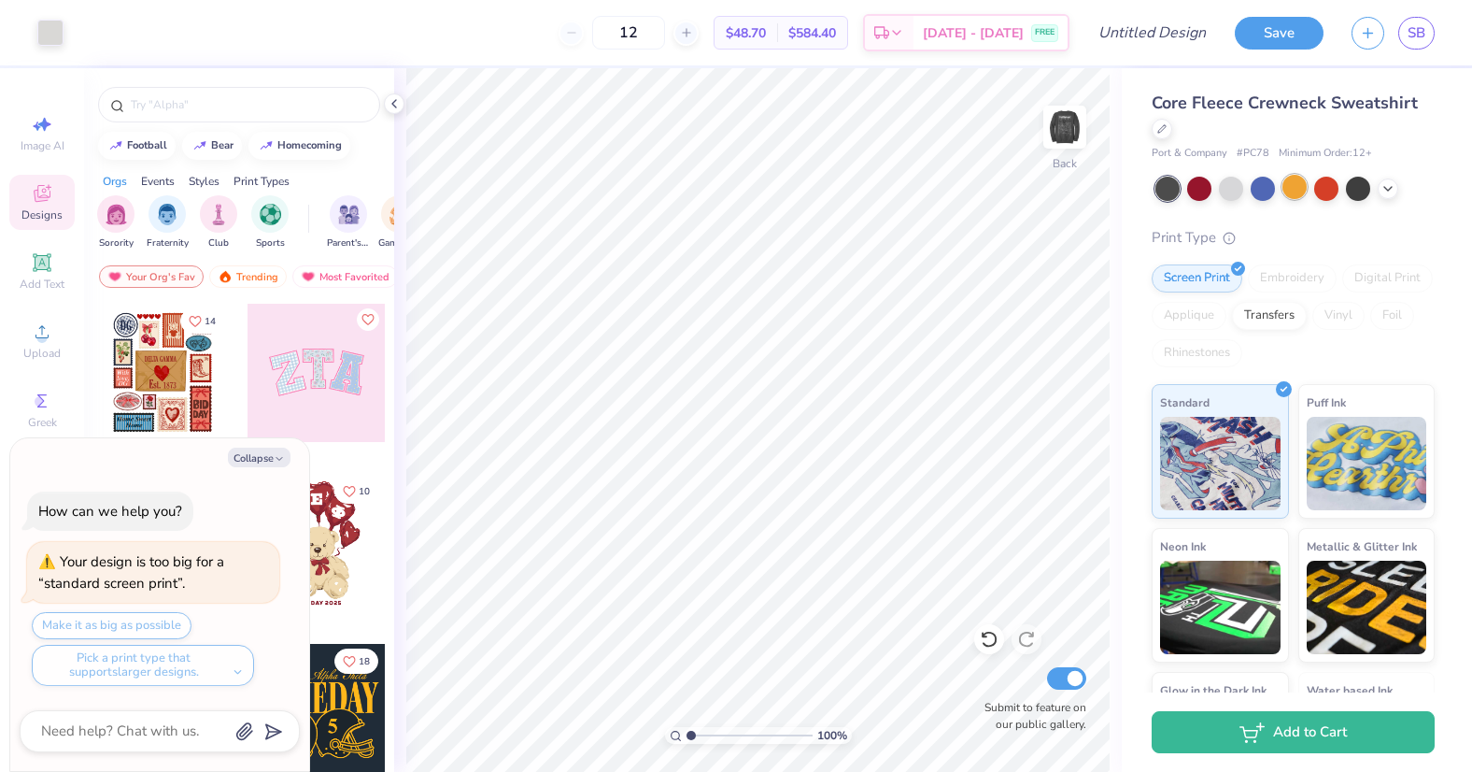
click at [1288, 183] on div at bounding box center [1295, 187] width 24 height 24
click at [1073, 136] on img at bounding box center [1065, 127] width 75 height 75
click at [1295, 183] on div at bounding box center [1295, 187] width 24 height 24
click at [1061, 127] on img at bounding box center [1065, 127] width 75 height 75
click at [1261, 188] on div at bounding box center [1263, 187] width 24 height 24
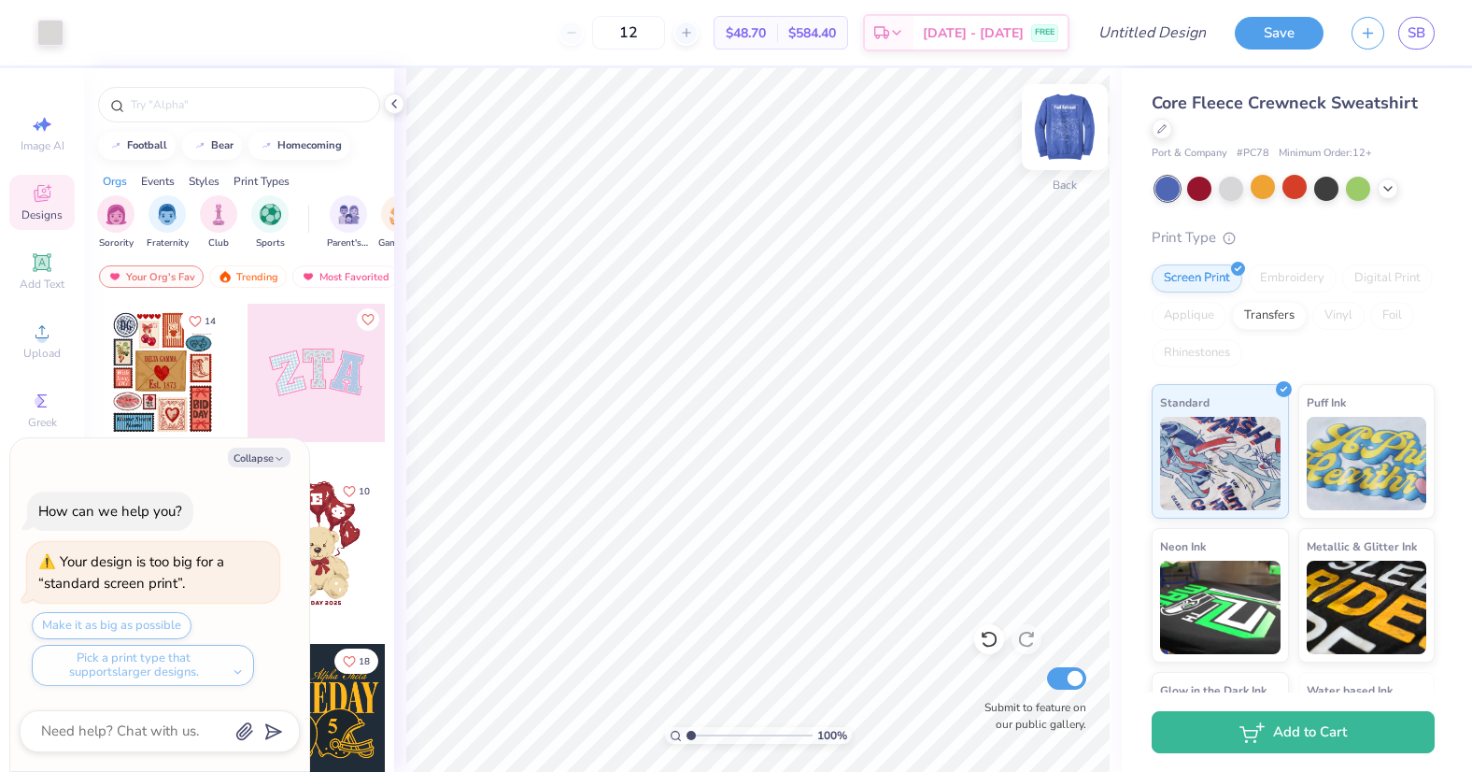
click at [1064, 148] on div at bounding box center [1065, 127] width 86 height 86
click at [1389, 202] on div "Core Fleece Crewneck Sweatshirt Port & Company # PC78 Minimum Order: 12 + Print…" at bounding box center [1293, 449] width 283 height 716
click at [1384, 186] on icon at bounding box center [1388, 186] width 15 height 15
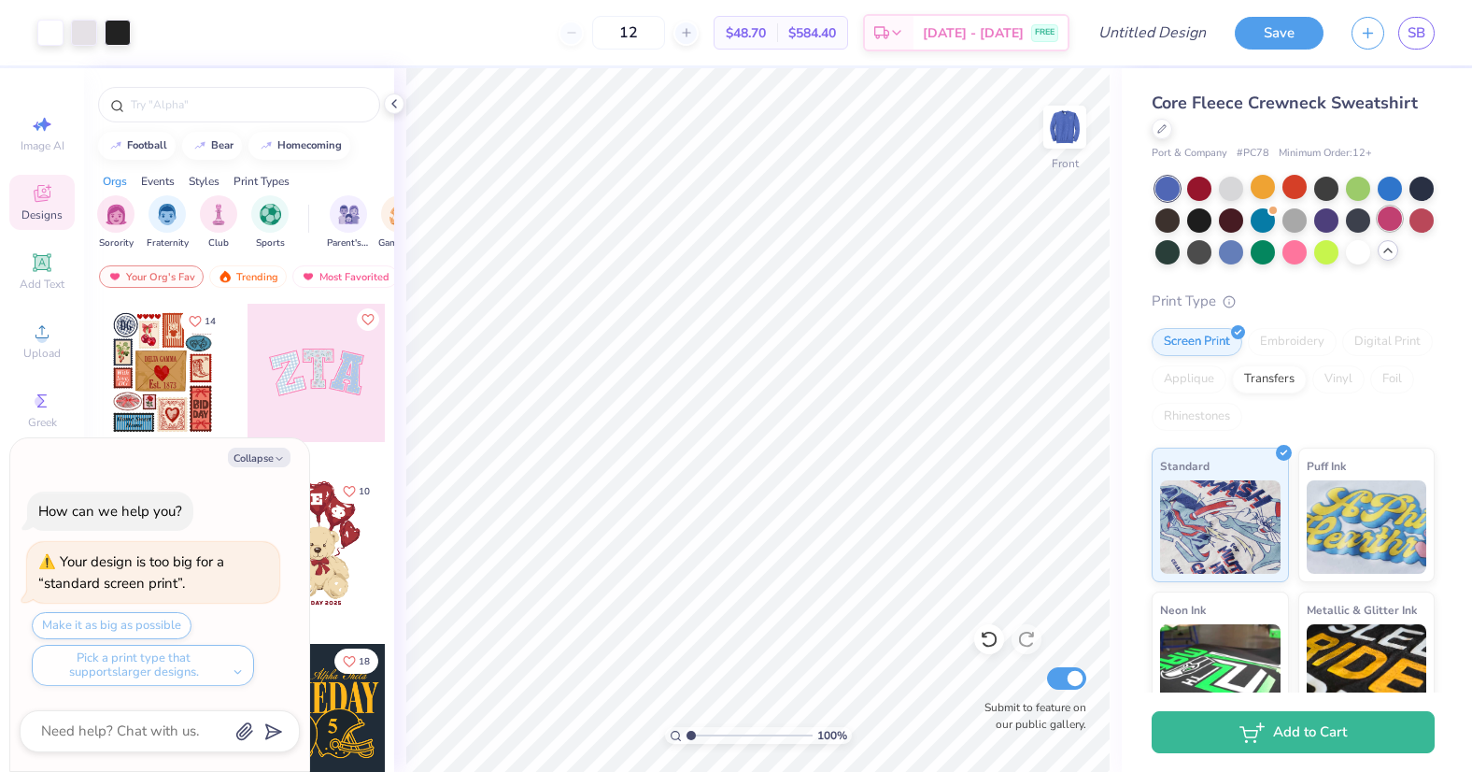
click at [1392, 224] on div at bounding box center [1390, 218] width 24 height 24
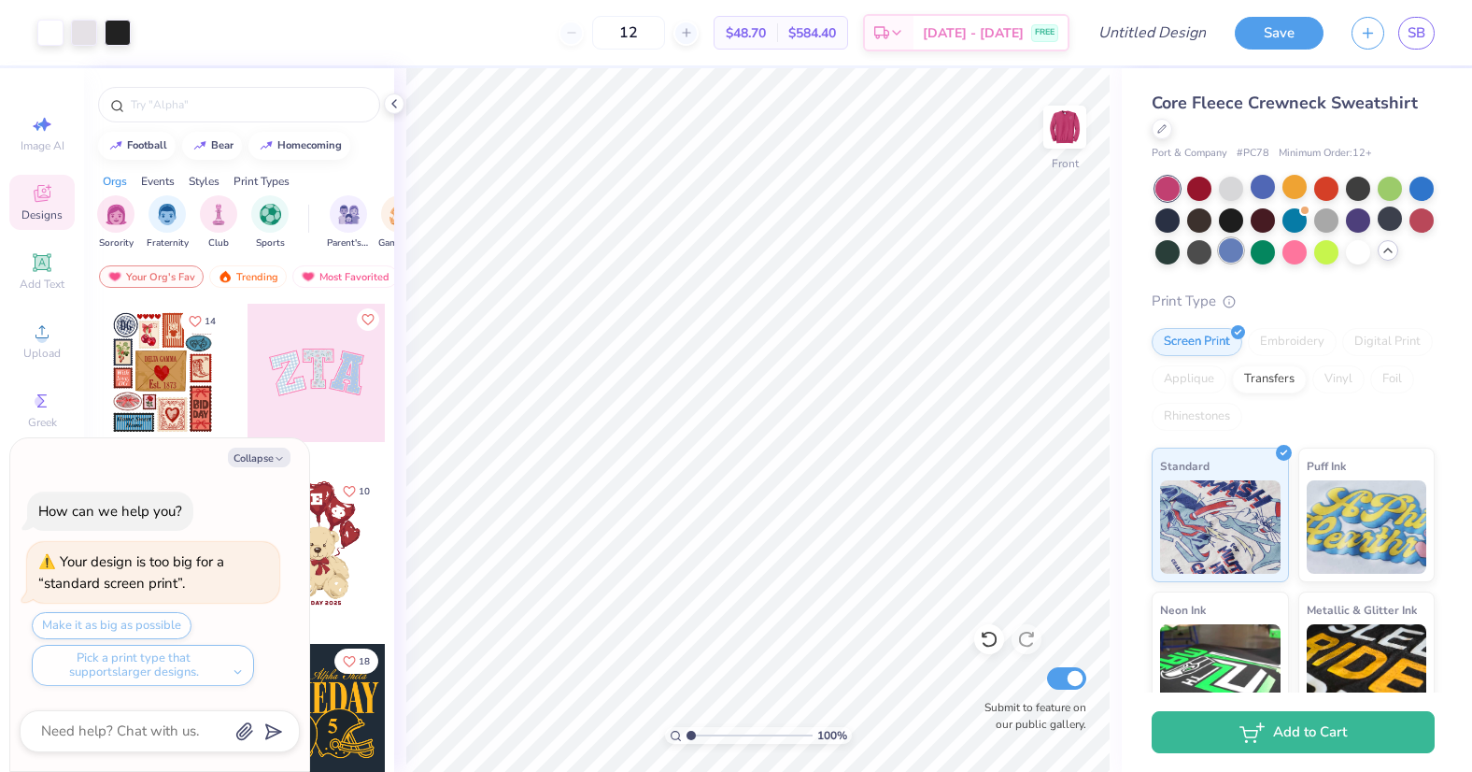
click at [1221, 261] on div at bounding box center [1231, 250] width 24 height 24
click at [1054, 125] on img at bounding box center [1065, 127] width 75 height 75
click at [1172, 260] on div at bounding box center [1167, 250] width 24 height 24
click at [1240, 190] on div at bounding box center [1231, 187] width 24 height 24
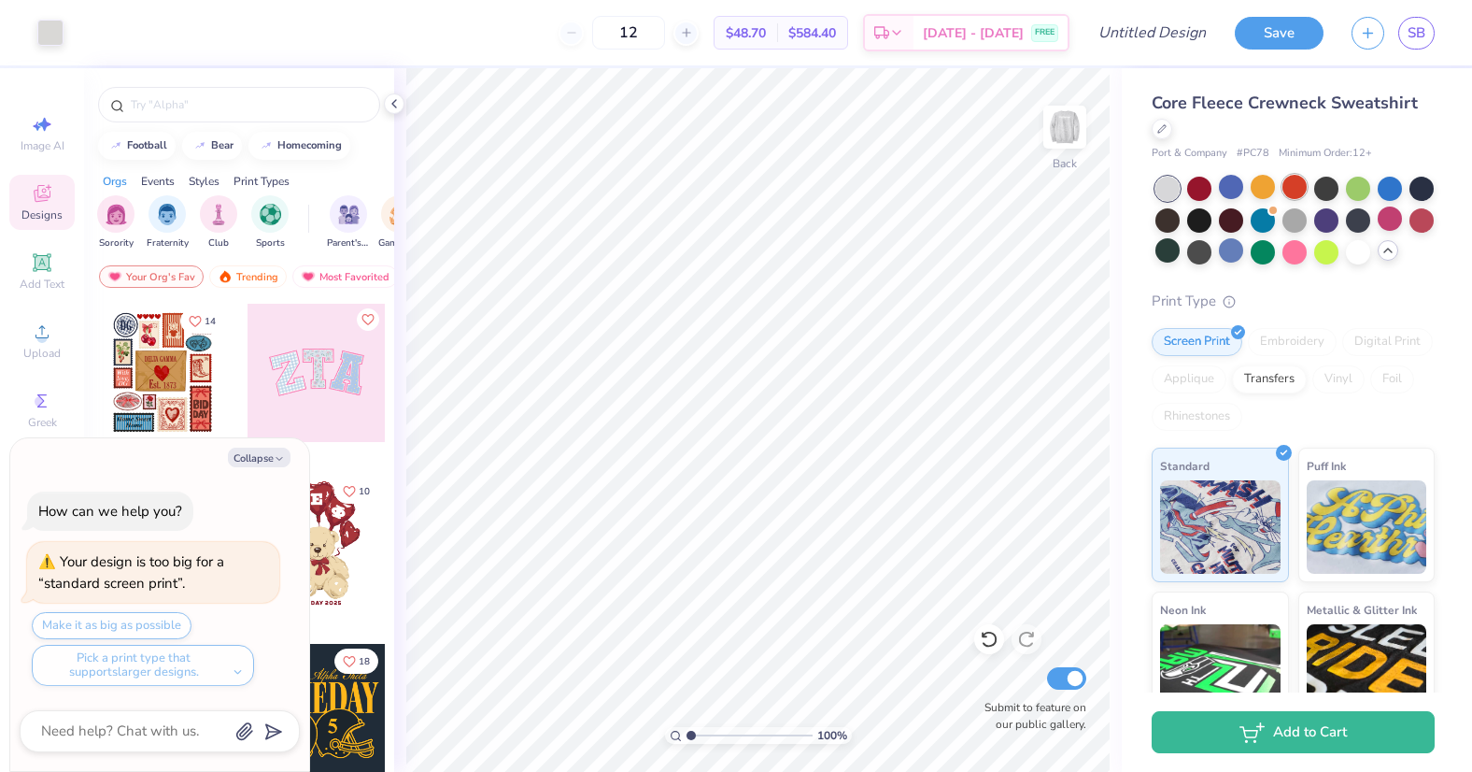
click at [1294, 190] on div at bounding box center [1295, 187] width 24 height 24
click at [1199, 250] on div at bounding box center [1199, 250] width 24 height 24
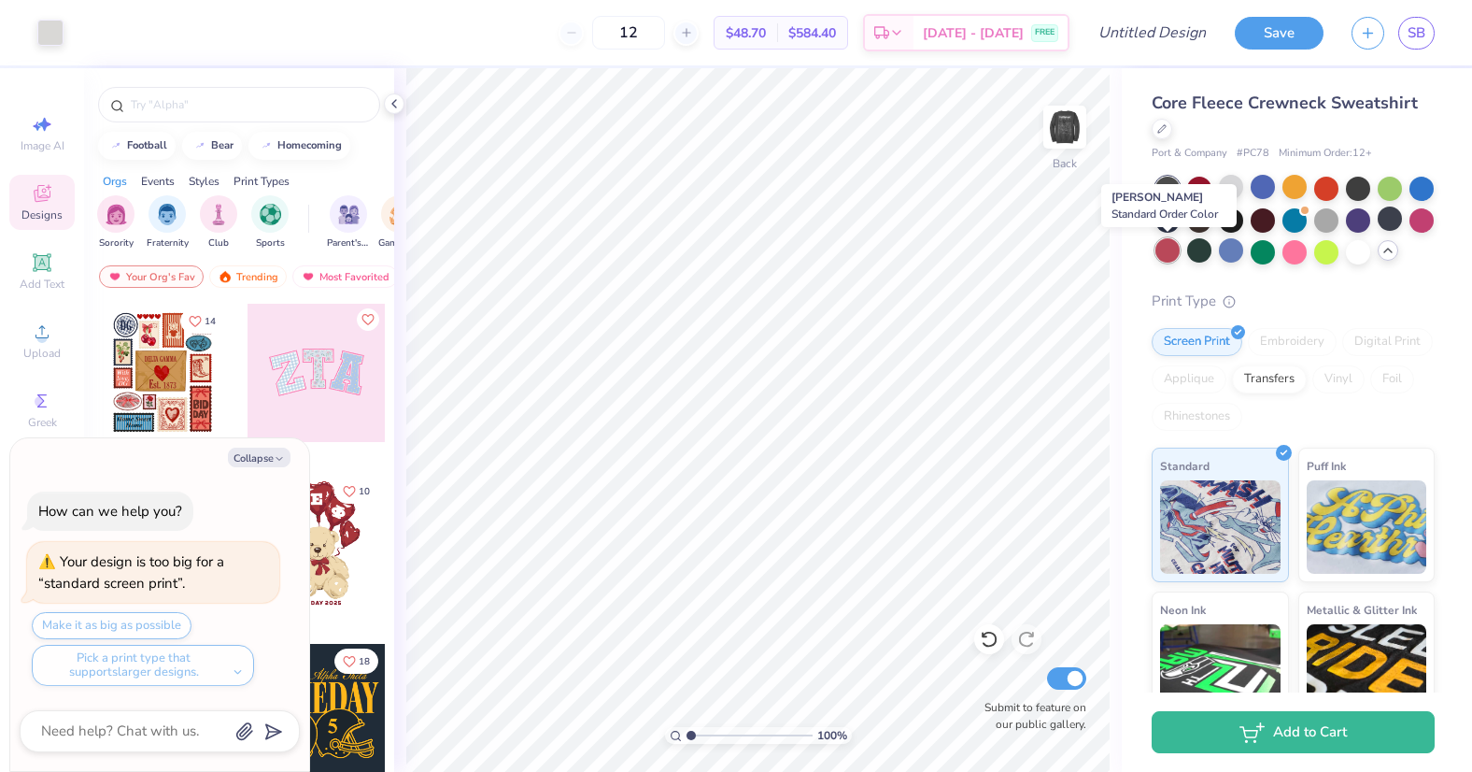
click at [1168, 250] on div at bounding box center [1167, 250] width 24 height 24
click at [1201, 222] on div at bounding box center [1199, 218] width 24 height 24
click at [1150, 218] on div "Core Fleece Crewneck Sweatshirt Port & Company # PC78 Minimum Order: 12 + Print…" at bounding box center [1297, 468] width 350 height 801
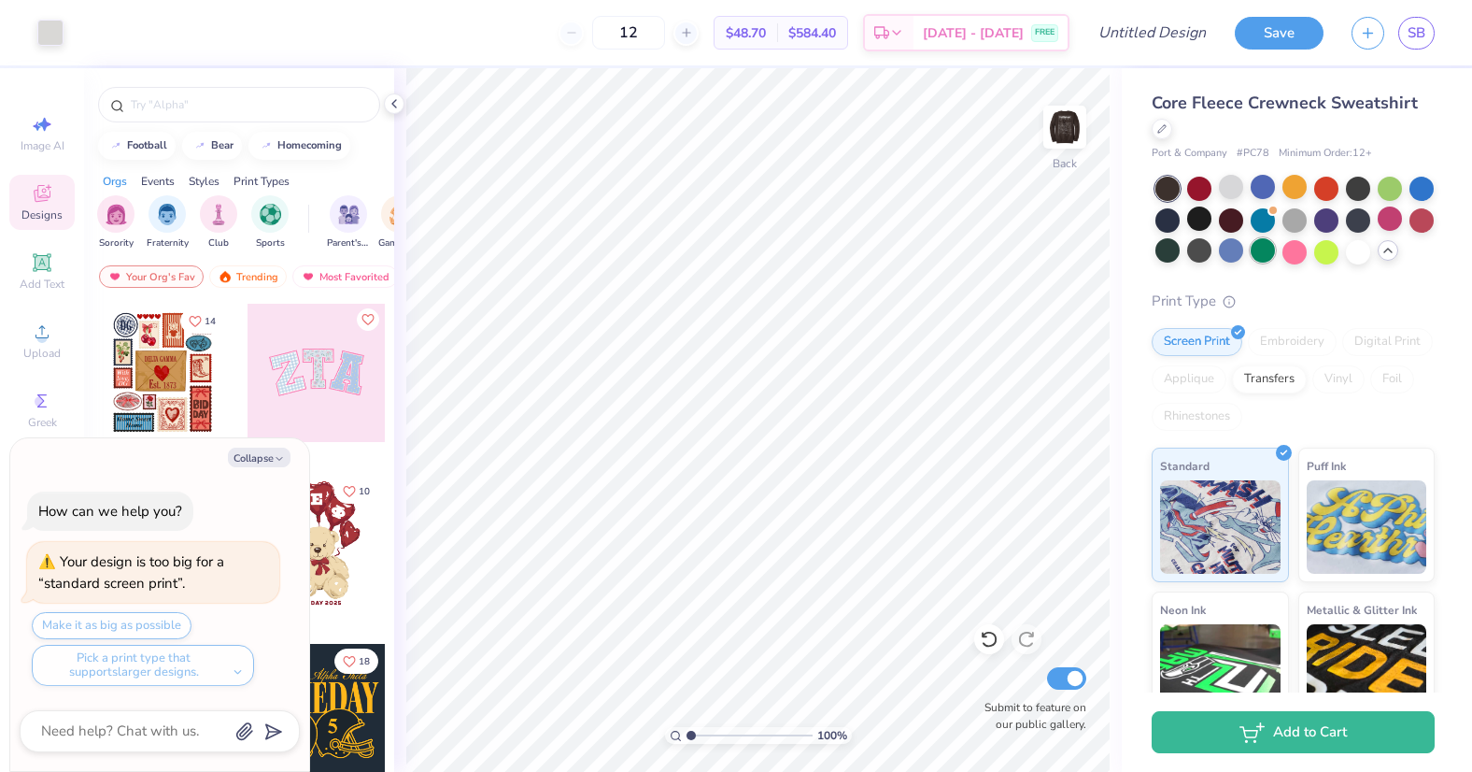
click at [1256, 254] on div at bounding box center [1263, 250] width 24 height 24
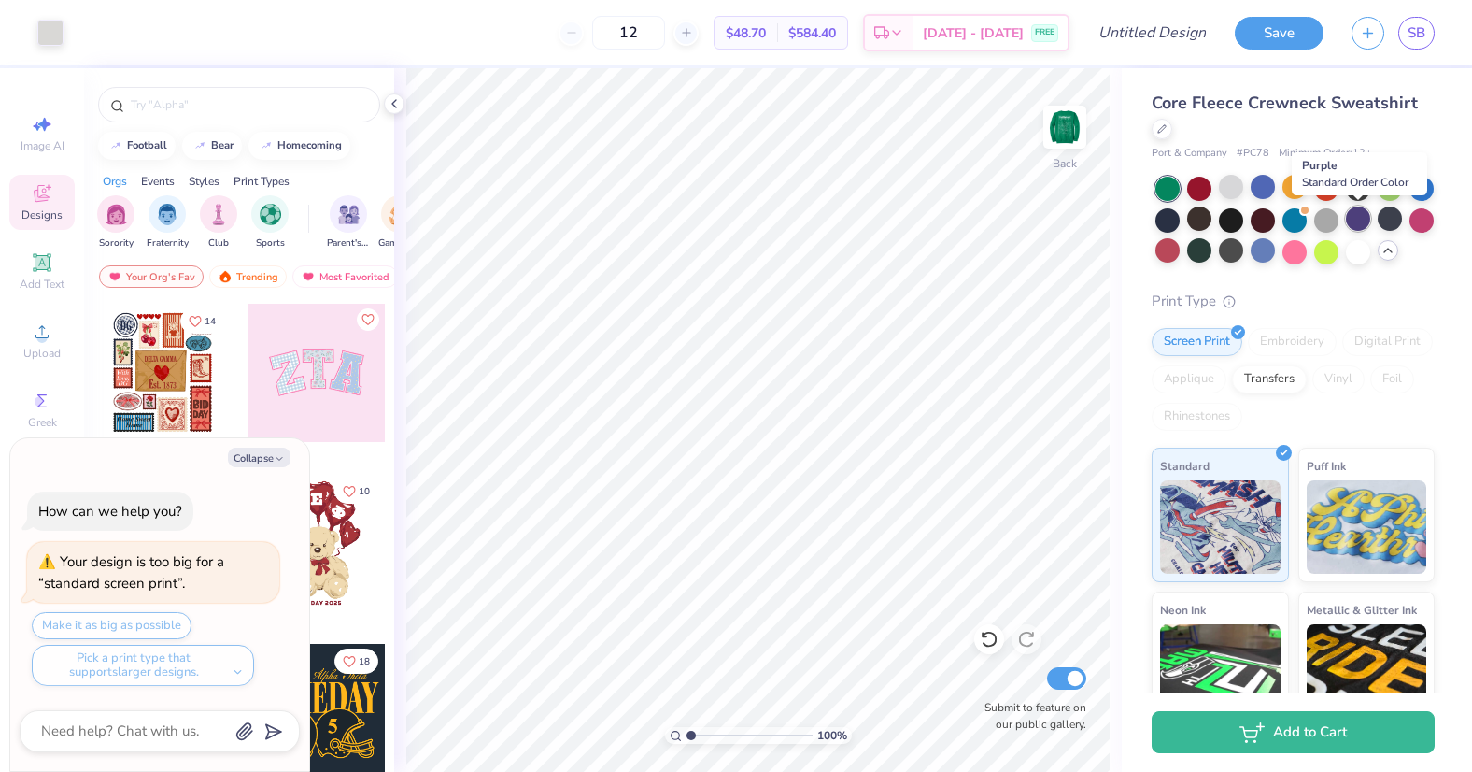
click at [1352, 215] on div at bounding box center [1358, 218] width 24 height 24
click at [1397, 224] on div at bounding box center [1390, 218] width 24 height 24
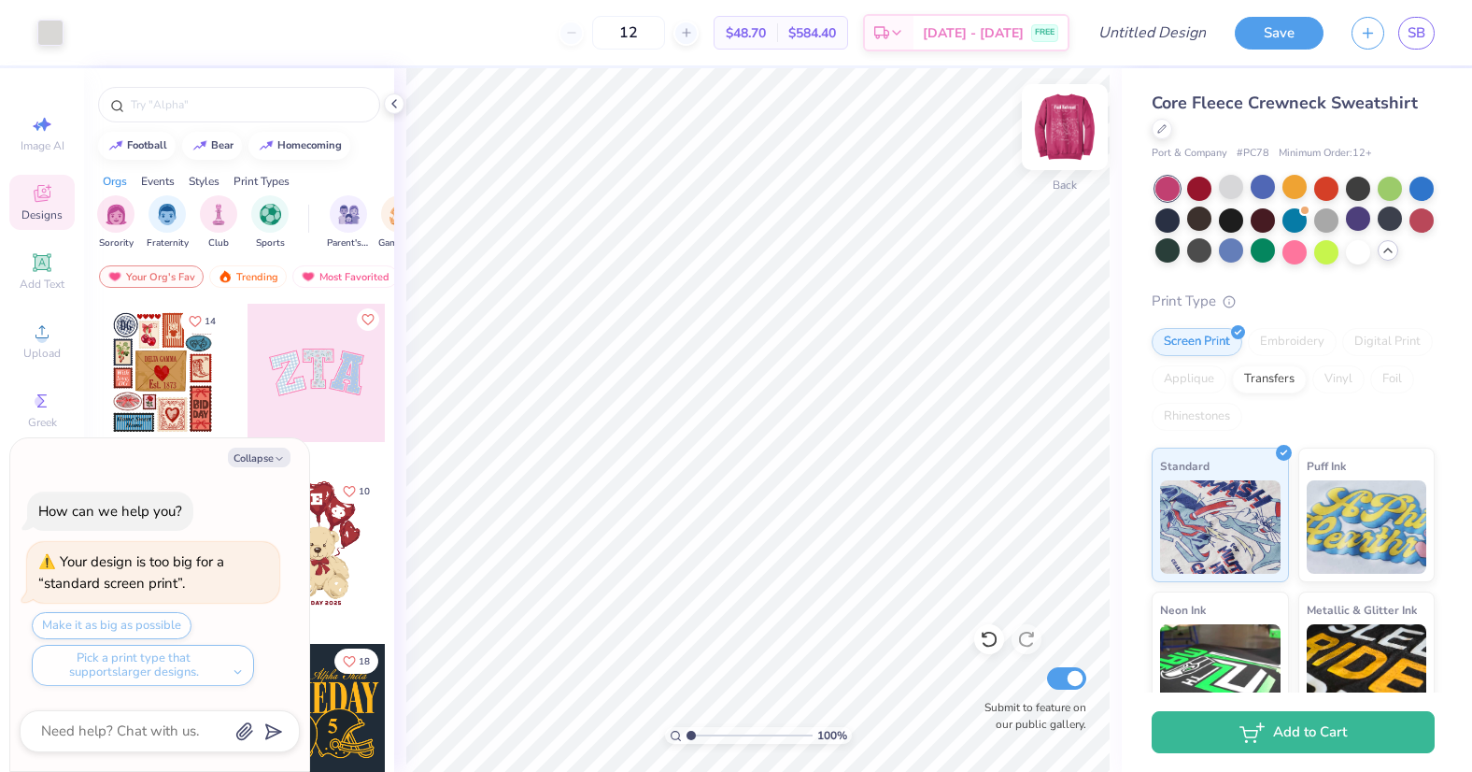
click at [1060, 124] on img at bounding box center [1065, 127] width 75 height 75
click at [1258, 190] on div at bounding box center [1263, 187] width 24 height 24
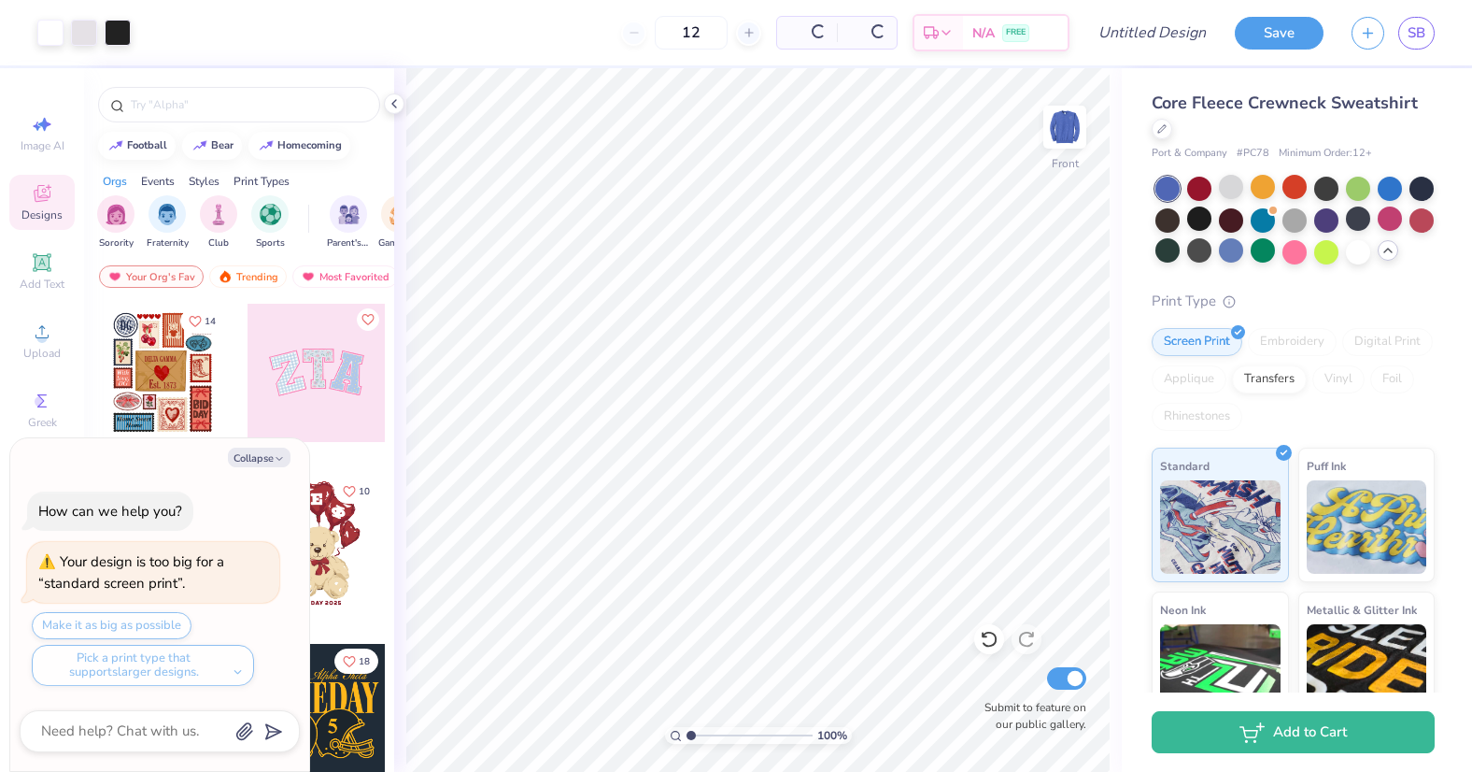
type textarea "x"
click at [1168, 42] on input "Design Title" at bounding box center [1175, 32] width 92 height 37
